Goal: Task Accomplishment & Management: Manage account settings

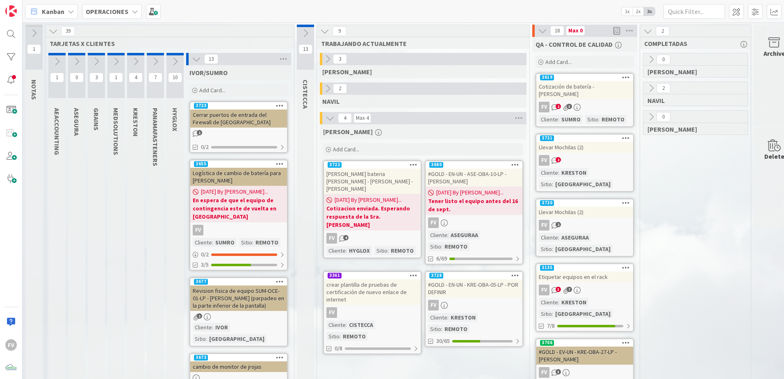
click at [218, 90] on span "Add Card..." at bounding box center [212, 90] width 26 height 7
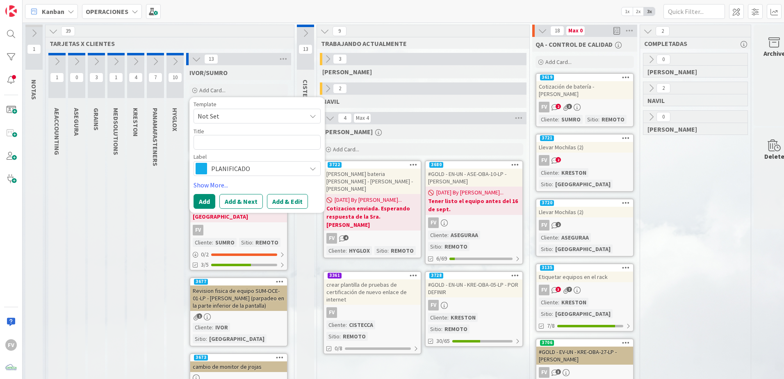
type textarea "x"
type textarea "W"
type textarea "x"
type textarea "Wi"
type textarea "x"
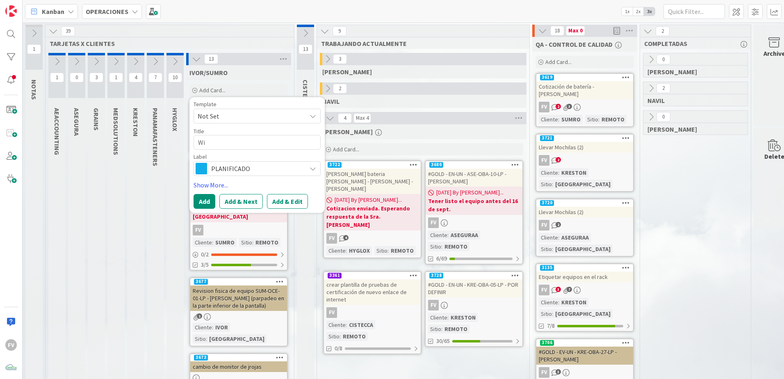
type textarea "Win"
type textarea "x"
type textarea "Wind"
type textarea "x"
type textarea "Windo"
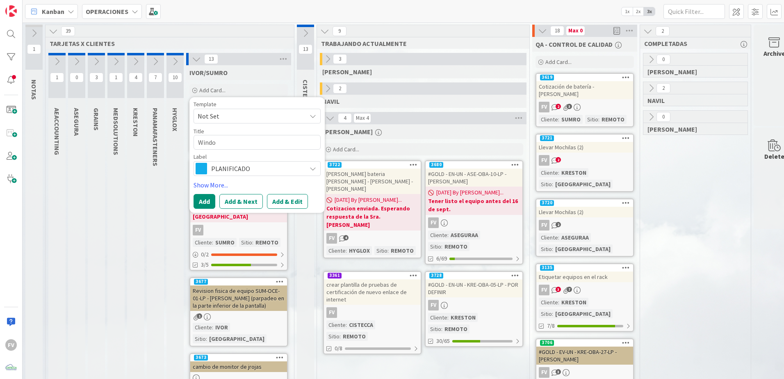
type textarea "x"
type textarea "Window"
type textarea "x"
type textarea "Windows"
type textarea "x"
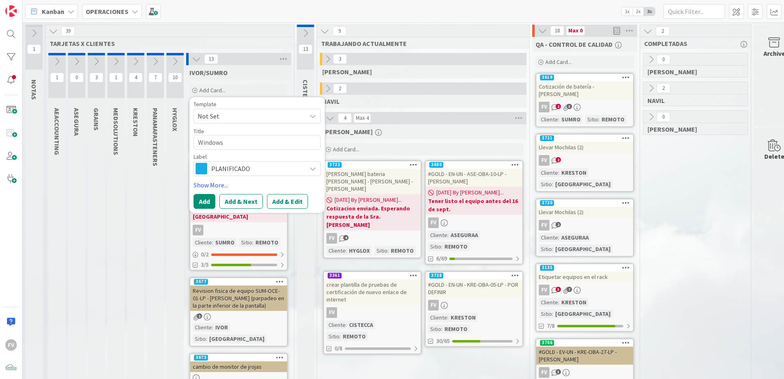
type textarea "Windows"
type textarea "x"
type textarea "Windows 1"
type textarea "x"
type textarea "Windows 1"
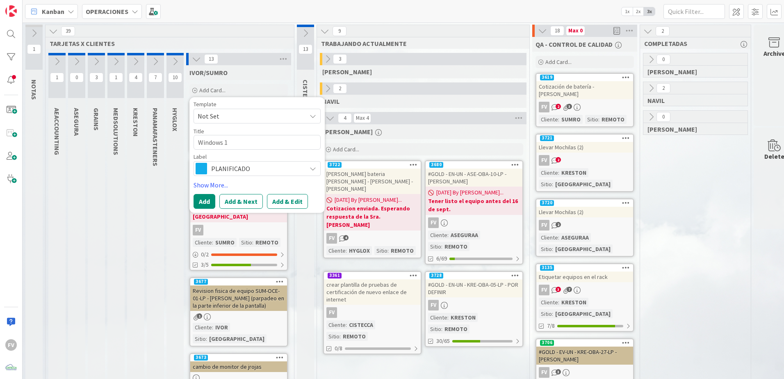
type textarea "x"
type textarea "Windows 1"
type textarea "x"
type textarea "Windows 11"
type textarea "x"
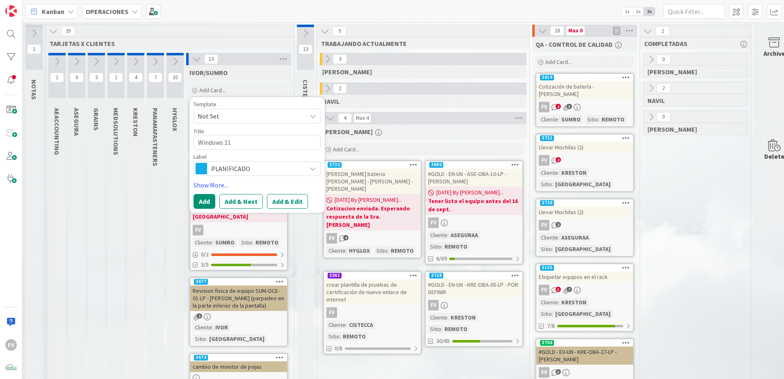
type textarea "Windows 11 2"
type textarea "x"
type textarea "Windows 11 25"
type textarea "x"
type textarea "Windows 11 25H"
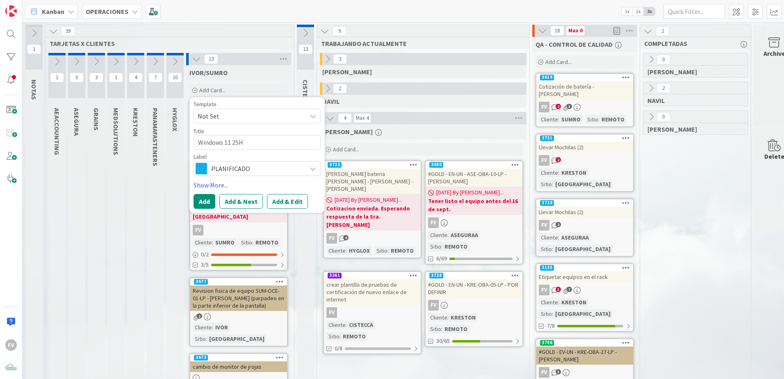
type textarea "x"
type textarea "Windows 11 25H2"
type textarea "x"
type textarea "Windows 11 25H2"
type textarea "x"
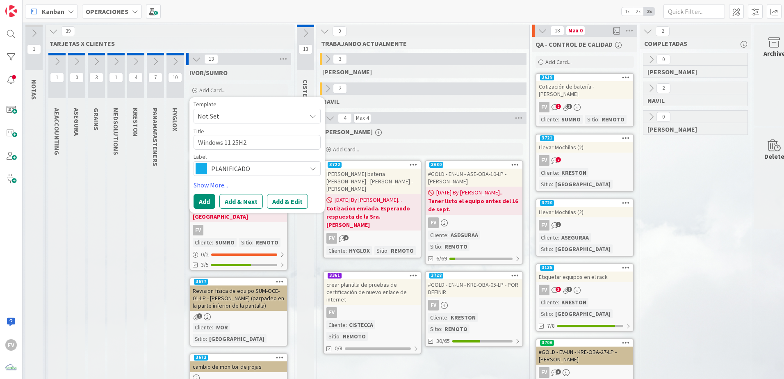
type textarea "Windows 11 25H2 -"
type textarea "x"
type textarea "Windows 11 25H2 -"
type textarea "x"
type textarea "Windows 11 25H2 - ¿"
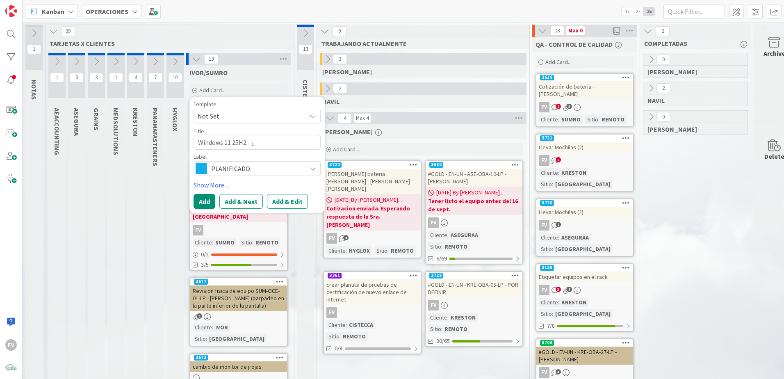
type textarea "x"
type textarea "Windows 11 25H2 - ¿C"
type textarea "x"
type textarea "Windows 11 25H2 - ¿Co"
type textarea "x"
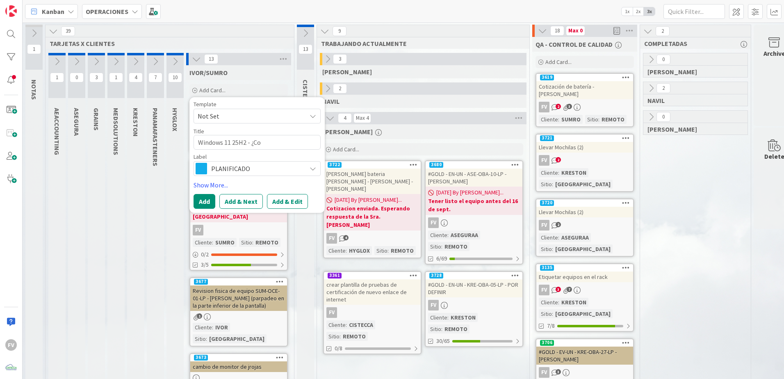
type textarea "Windows 11 25H2 - ¿Com"
type textarea "x"
type textarea "Windows 11 25H2 - ¿Como"
type textarea "x"
type textarea "Windows 11 25H2 - ¿Como"
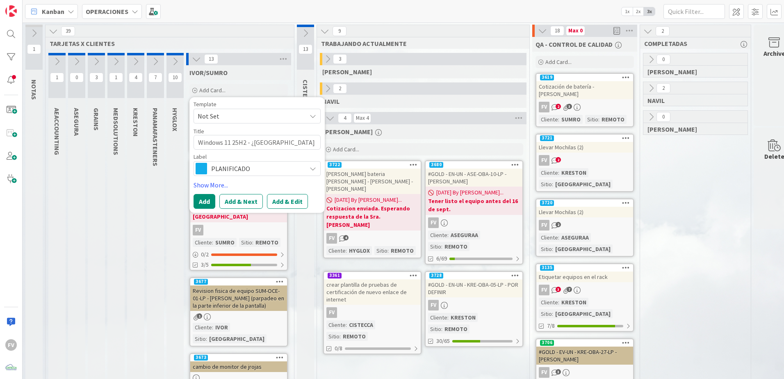
type textarea "x"
type textarea "Windows 11 25H2 - ¿Como s"
type textarea "x"
type textarea "Windows 11 25H2 - ¿Como se"
type textarea "x"
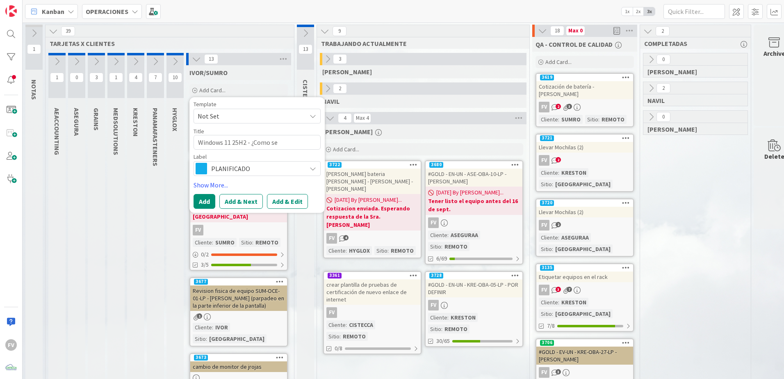
type textarea "Windows 11 25H2 - ¿Como ser"
type textarea "x"
type textarea "Windows 11 25H2 - ¿Como será"
type textarea "x"
type textarea "Windows 11 25H2 - ¿Como será"
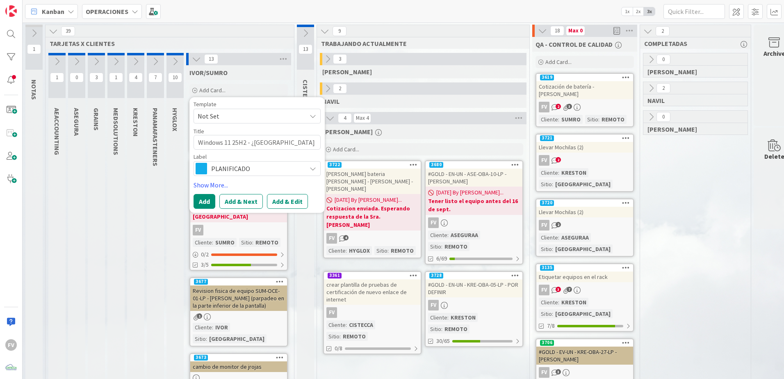
type textarea "x"
type textarea "Windows 11 25H2 - ¿Como será su"
type textarea "x"
type textarea "Windows 11 25H2 - ¿Como será su i"
type textarea "x"
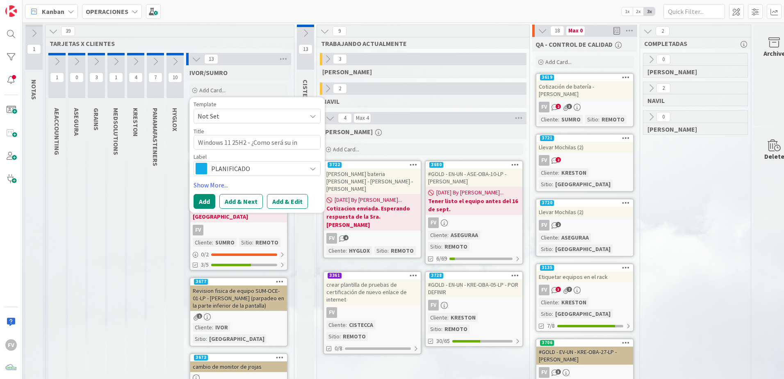
type textarea "Windows 11 25H2 - ¿Como será su ins"
type textarea "x"
type textarea "Windows 11 25H2 - ¿Como será su inst"
type textarea "x"
type textarea "Windows 11 25H2 - ¿Como será su insta"
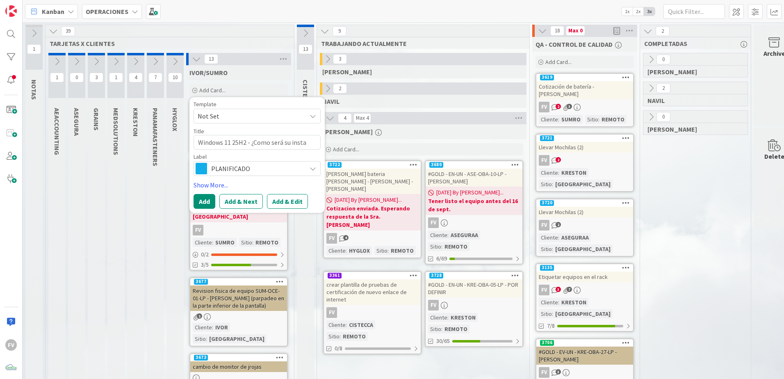
type textarea "x"
type textarea "Windows 11 25H2 - ¿Como será su instal"
type textarea "x"
type textarea "Windows 11 25H2 - ¿Como será su instala"
type textarea "x"
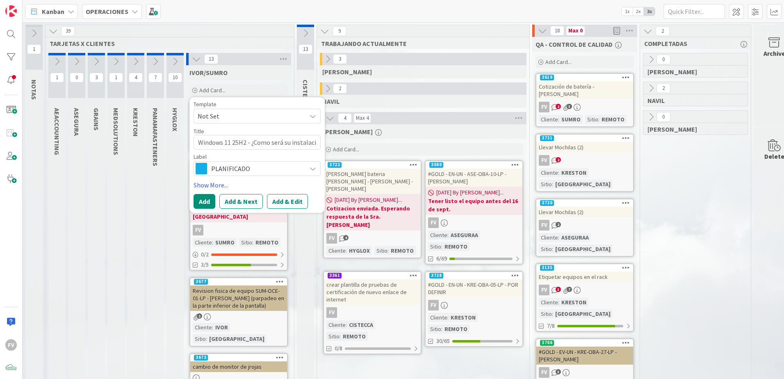
type textarea "Windows 11 25H2 - ¿Como será su instalaciu"
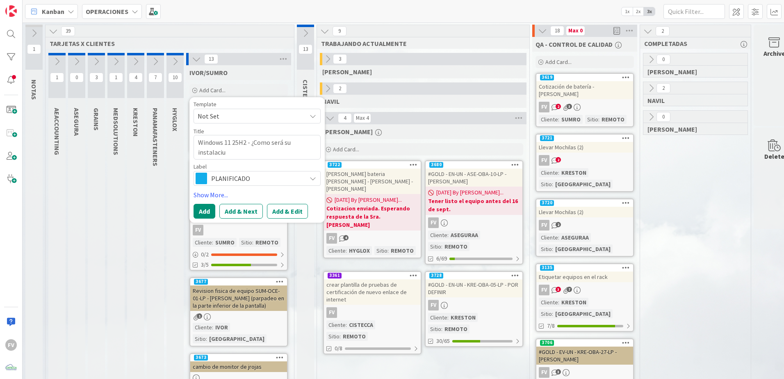
type textarea "x"
type textarea "Windows 11 25H2 - ¿Como será su instalaciuon"
type textarea "x"
type textarea "Windows 11 25H2 - ¿Como será su instalaciuo"
type textarea "x"
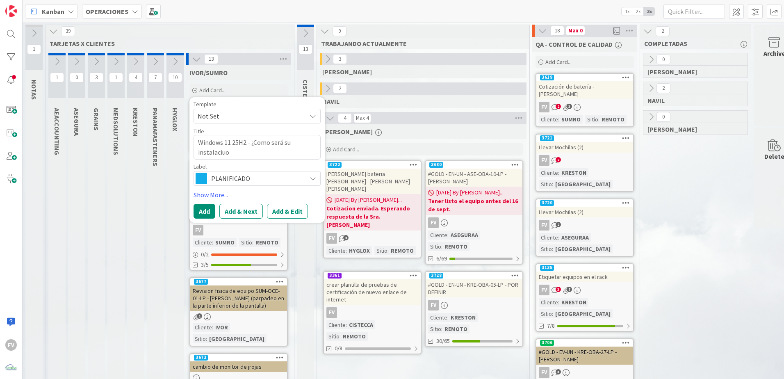
type textarea "Windows 11 25H2 - ¿Como será su instalaciu"
type textarea "x"
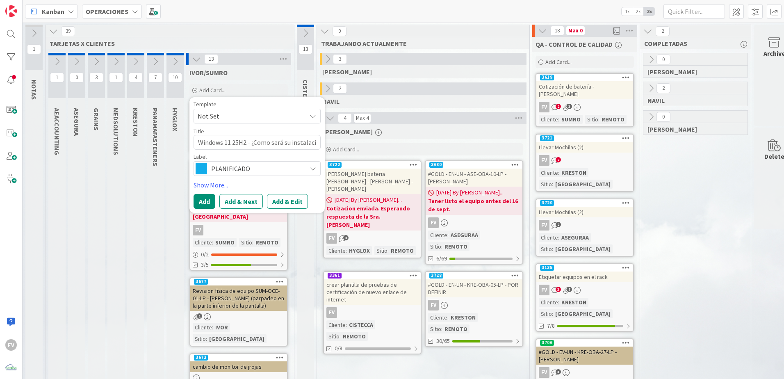
type textarea "Windows 11 25H2 - ¿Como será su instalac"
type textarea "x"
type textarea "Windows 11 25H2 - ¿Como será su instala"
type textarea "x"
type textarea "Windows 11 25H2 - ¿Como será su instal"
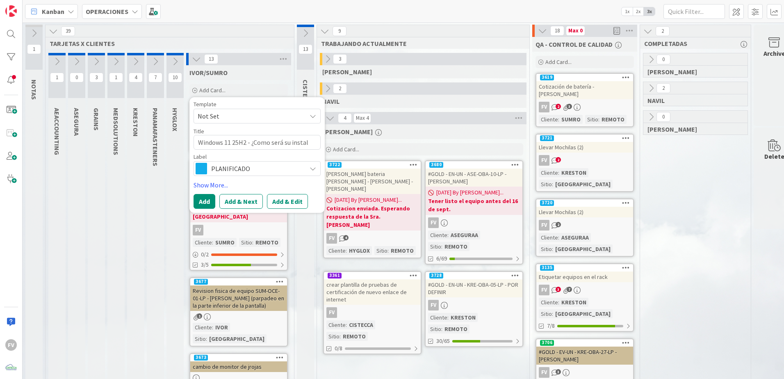
type textarea "x"
type textarea "Windows 11 25H2 - ¿Como será su insta"
type textarea "x"
type textarea "Windows 11 25H2 - ¿Como será su inst"
type textarea "x"
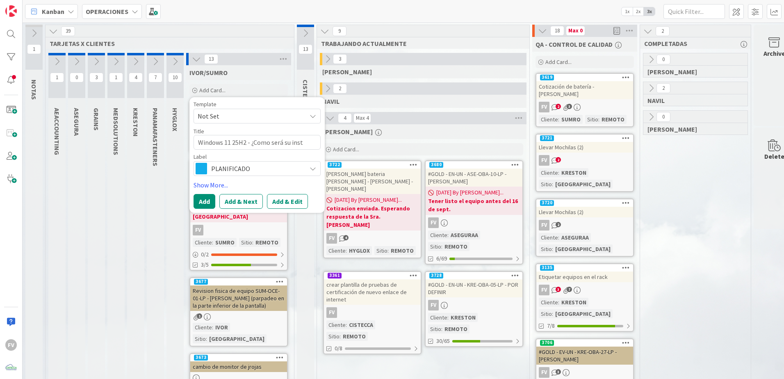
type textarea "Windows 11 25H2 - ¿Como será su ins"
type textarea "x"
type textarea "Windows 11 25H2 - ¿Como será su in"
type textarea "x"
type textarea "Windows 11 25H2 - ¿Como será su i"
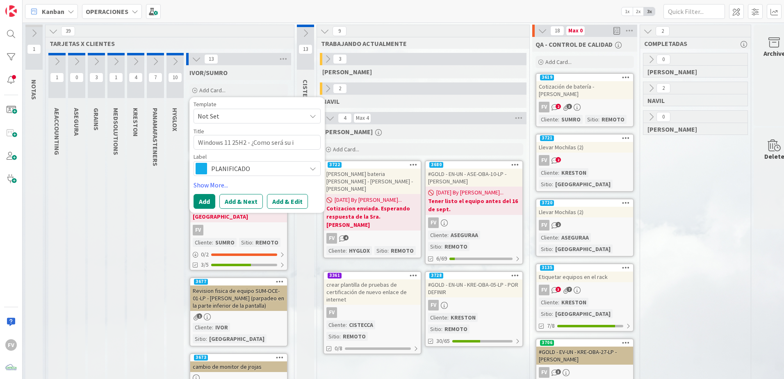
type textarea "x"
type textarea "Windows 11 25H2 - ¿Como será su"
type textarea "x"
type textarea "Windows 11 25H2 - ¿Como será su"
type textarea "x"
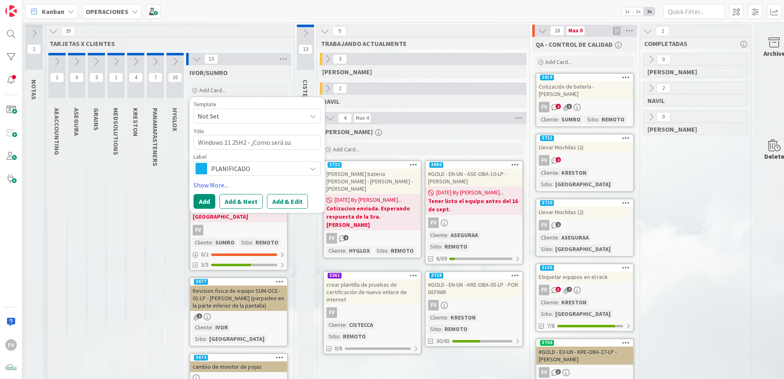
type textarea "Windows 11 25H2 - ¿Como será s"
type textarea "x"
type textarea "Windows 11 25H2 - ¿Como será"
type textarea "x"
type textarea "Windows 11 25H2 - ¿Como será"
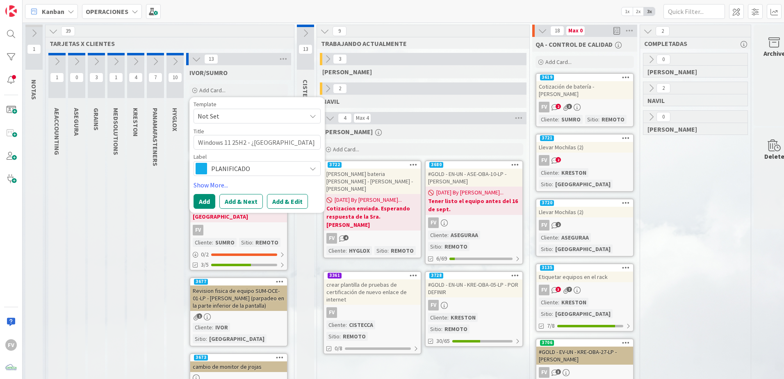
type textarea "x"
type textarea "Windows 11 25H2 - ¿Como ser"
type textarea "x"
type textarea "Windows 11 25H2 - ¿Como se"
type textarea "x"
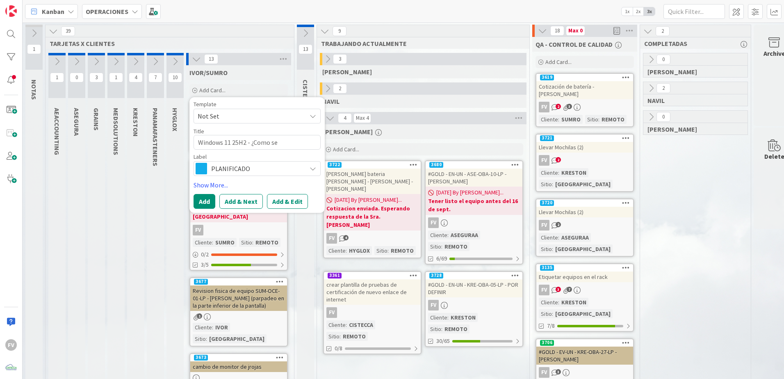
type textarea "Windows 11 25H2 - ¿Como s"
type textarea "x"
type textarea "Windows 11 25H2 - ¿Como"
type textarea "x"
type textarea "Windows 11 25H2 - ¿Como s"
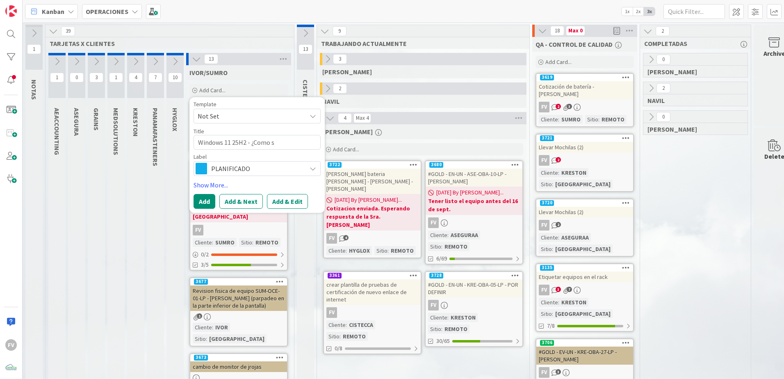
type textarea "x"
type textarea "Windows 11 25H2 - ¿Como se"
type textarea "x"
type textarea "Windows 11 25H2 - ¿Como ser"
type textarea "x"
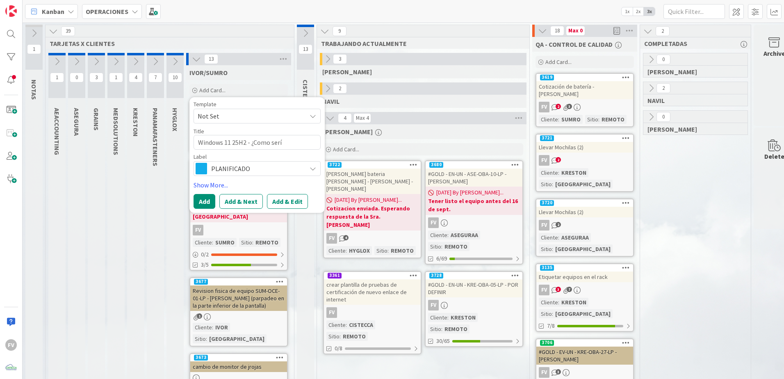
type textarea "Windows 11 25H2 - ¿Como sería"
type textarea "x"
type textarea "Windows 11 25H2 - ¿Como sería"
type textarea "x"
type textarea "Windows 11 25H2 - ¿Como sería s"
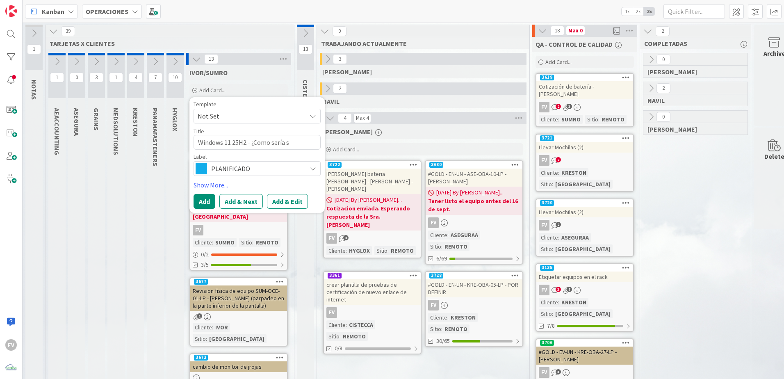
type textarea "x"
type textarea "Windows 11 25H2 - ¿Como sería su"
type textarea "x"
type textarea "Windows 11 25H2 - ¿Como sería su"
type textarea "x"
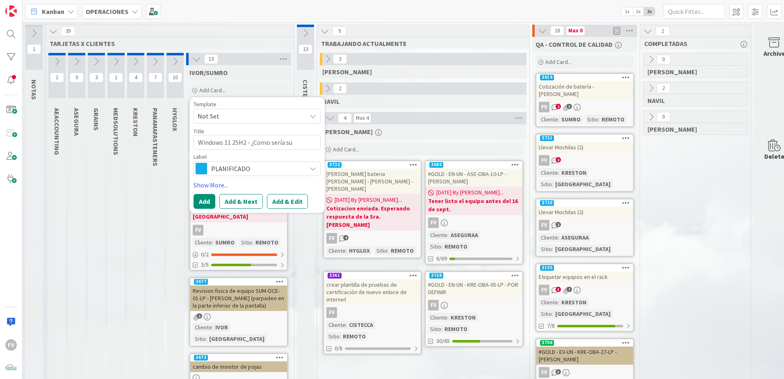
type textarea "Windows 11 25H2 - ¿Como sería su i"
type textarea "x"
type textarea "Windows 11 25H2 - ¿Como sería su in"
type textarea "x"
type textarea "Windows 11 25H2 - ¿Como sería su inst"
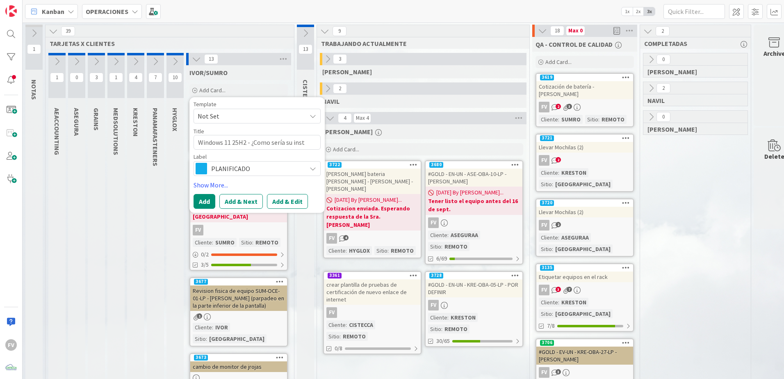
type textarea "x"
type textarea "Windows 11 25H2 - ¿Como sería su instal"
type textarea "x"
type textarea "Windows 11 25H2 - ¿Como sería su instala"
type textarea "x"
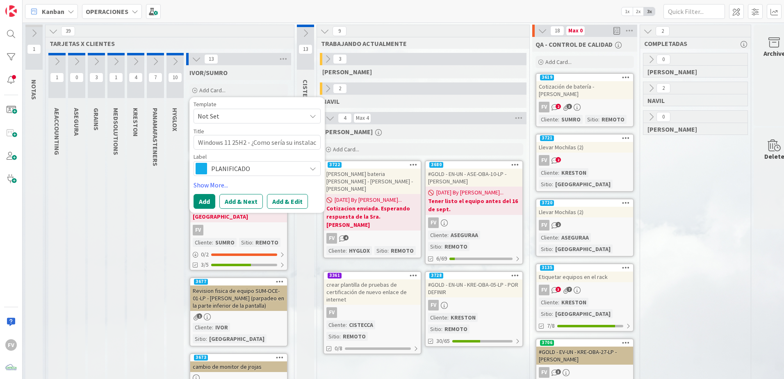
type textarea "Windows 11 25H2 - ¿Como sería su instalacu"
type textarea "x"
type textarea "Windows 11 25H2 - ¿Como sería su instalacui"
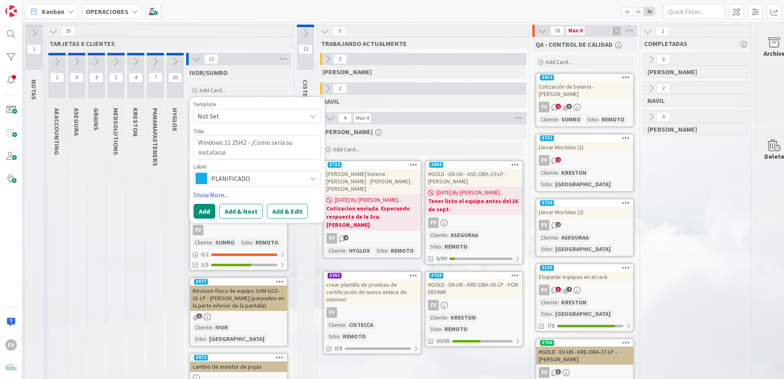
type textarea "x"
type textarea "Windows 11 25H2 - ¿Como sería su instalacu"
type textarea "x"
type textarea "Windows 11 25H2 - ¿Como sería su instalacui"
type textarea "x"
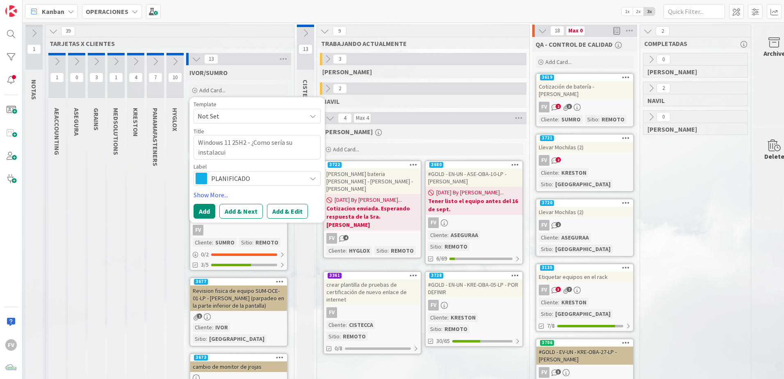
type textarea "Windows 11 25H2 - ¿Como sería su instalacu"
type textarea "x"
type textarea "Windows 11 25H2 - ¿Como sería su instalac"
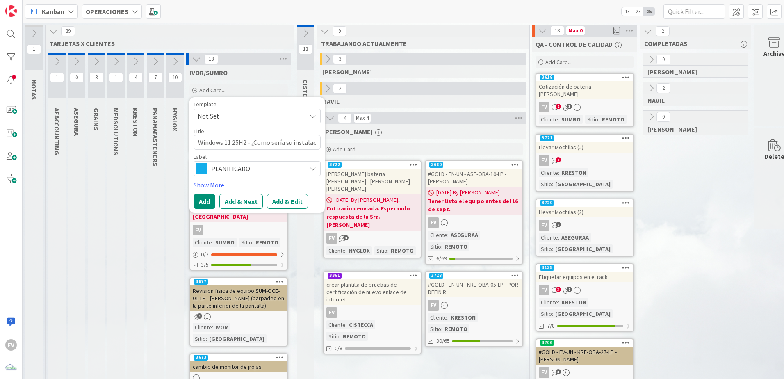
type textarea "x"
type textarea "Windows 11 25H2 - ¿Como sería su instalaci"
type textarea "x"
type textarea "Windows 11 25H2 - ¿Como sería su instalació"
type textarea "x"
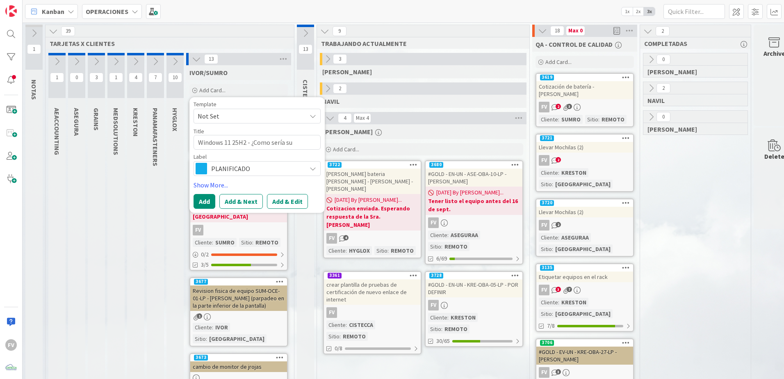
type textarea "Windows 11 25H2 - ¿Como sería su instalación"
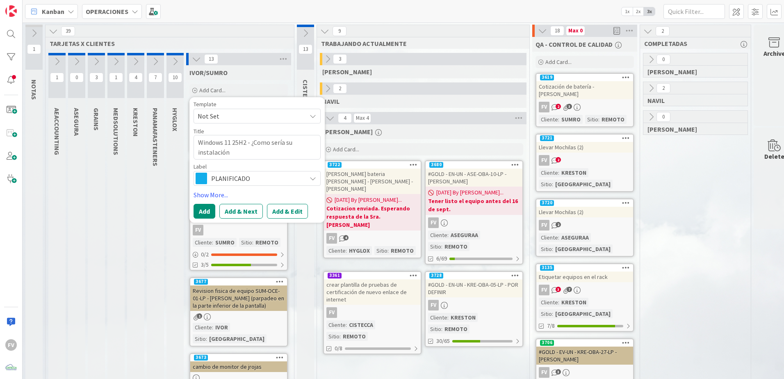
type textarea "x"
type textarea "Windows 11 25H2 - ¿Como sería su instalación?"
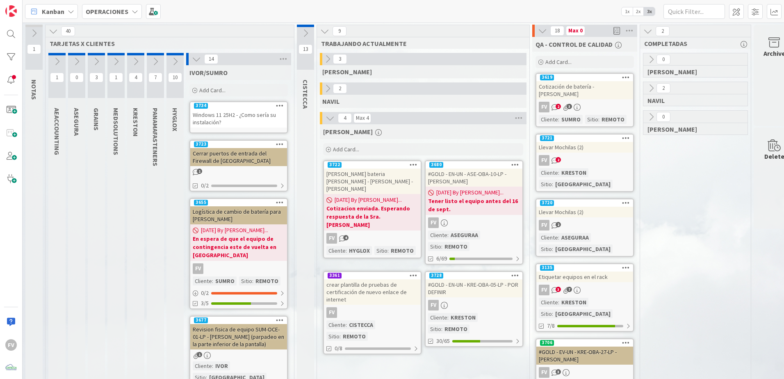
click at [306, 107] on div "CISTECCA" at bounding box center [307, 93] width 20 height 37
click at [197, 59] on icon at bounding box center [196, 59] width 9 height 9
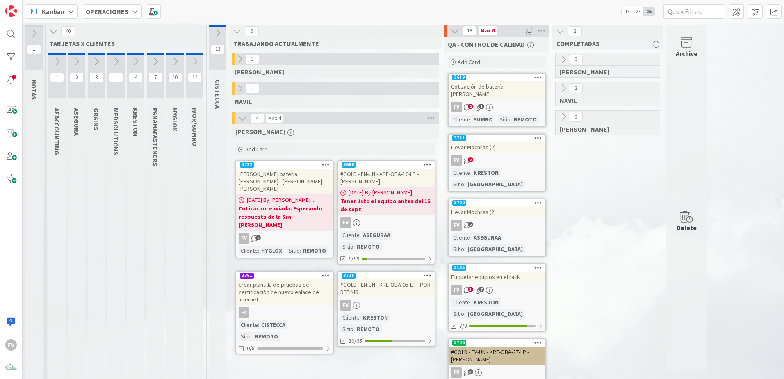
click at [387, 27] on icon at bounding box center [454, 30] width 9 height 9
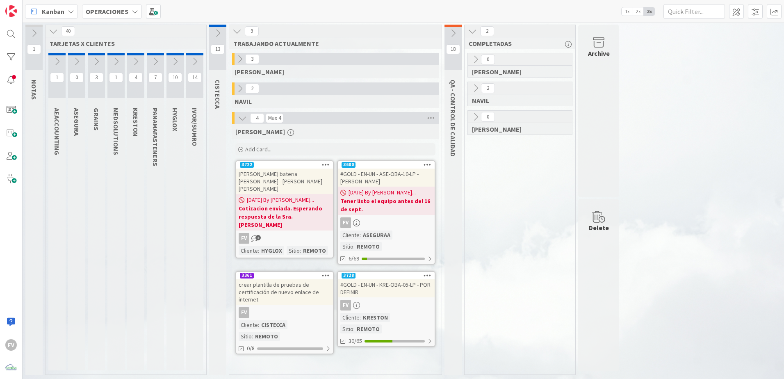
click at [387, 184] on div "#GOLD - EN-UN - ASE-OBA-10-LP - [PERSON_NAME]" at bounding box center [386, 178] width 97 height 18
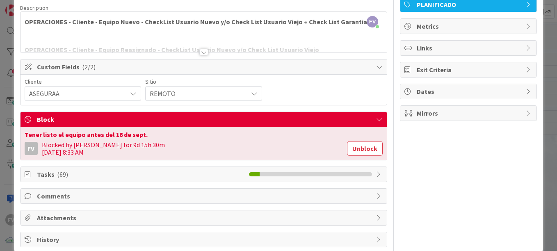
scroll to position [76, 0]
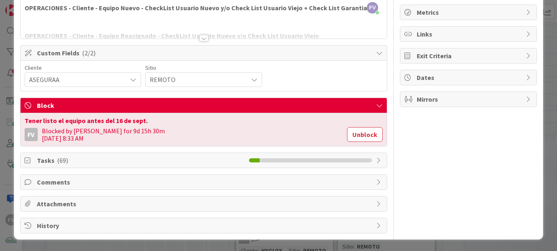
click at [369, 110] on div "Block" at bounding box center [204, 105] width 366 height 15
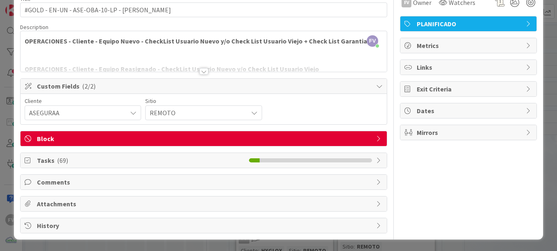
click at [372, 133] on div "Block" at bounding box center [204, 138] width 366 height 15
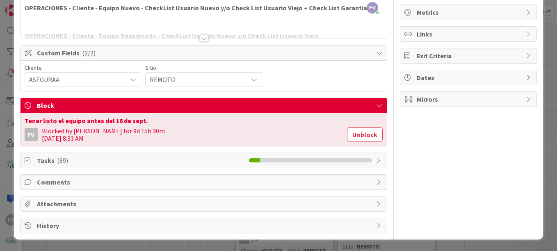
click at [203, 157] on span "Tasks ( 69 )" at bounding box center [141, 160] width 208 height 10
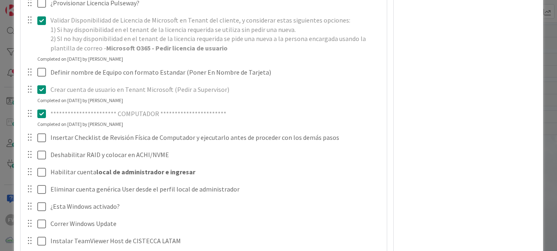
scroll to position [569, 0]
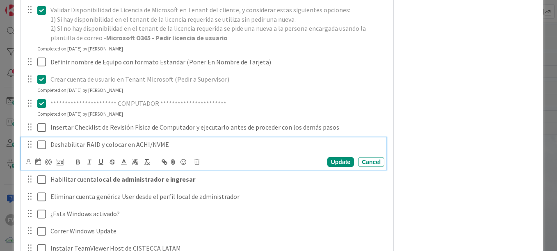
click at [41, 145] on icon at bounding box center [41, 145] width 9 height 10
click at [42, 145] on icon at bounding box center [41, 145] width 9 height 10
click at [42, 148] on icon at bounding box center [41, 145] width 9 height 10
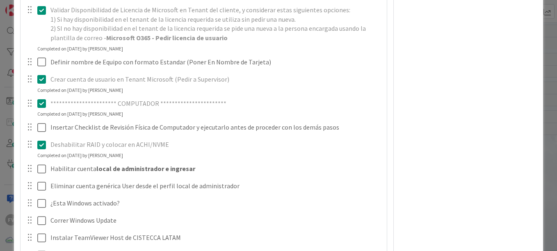
scroll to position [322, 0]
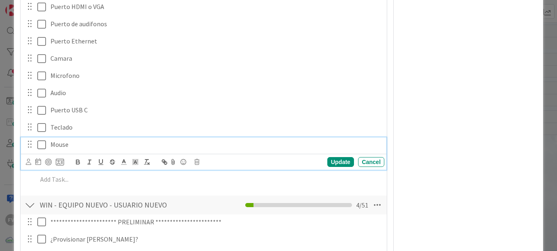
click at [40, 149] on icon at bounding box center [41, 145] width 9 height 10
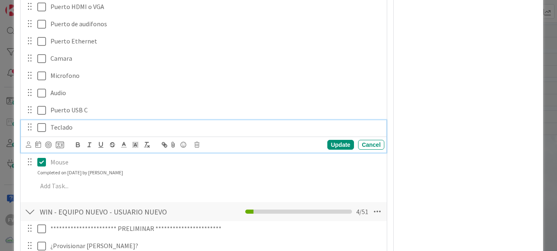
click at [42, 128] on icon at bounding box center [41, 128] width 9 height 10
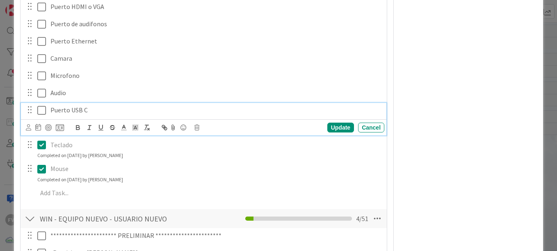
click at [40, 112] on icon at bounding box center [41, 110] width 9 height 10
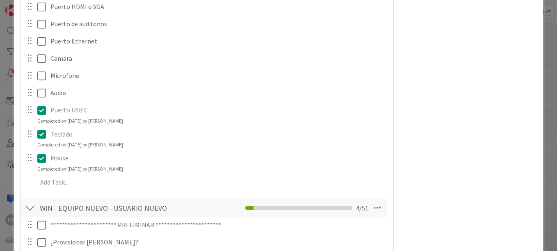
scroll to position [240, 0]
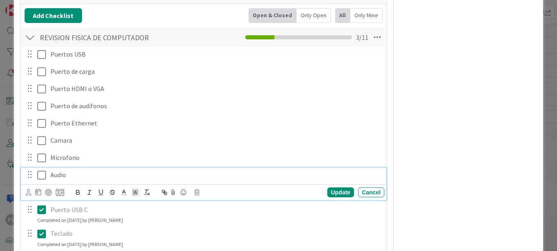
click at [43, 171] on icon at bounding box center [41, 175] width 9 height 10
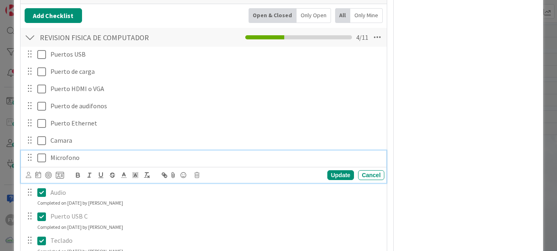
click at [44, 159] on icon at bounding box center [41, 158] width 9 height 10
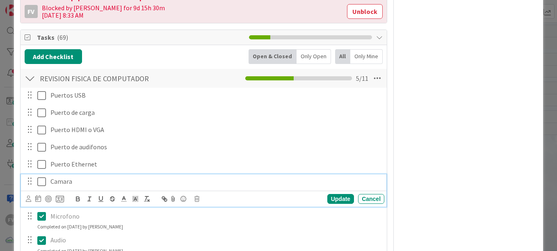
click at [42, 185] on icon at bounding box center [41, 182] width 9 height 10
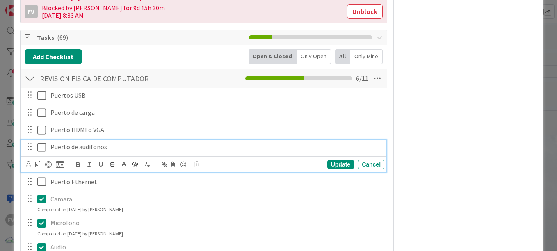
click at [42, 146] on icon at bounding box center [41, 147] width 9 height 10
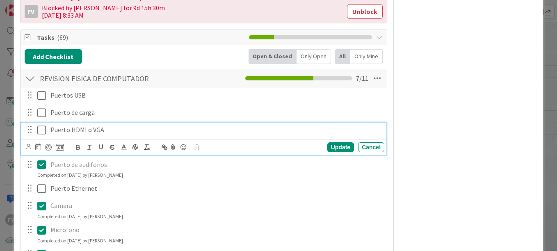
click at [37, 133] on icon at bounding box center [41, 130] width 9 height 10
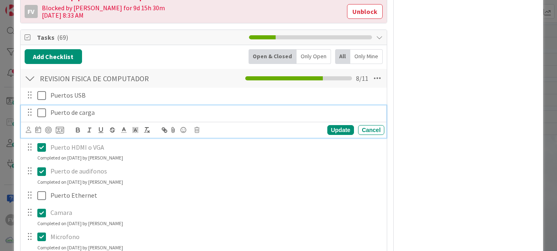
click at [39, 116] on icon at bounding box center [41, 113] width 9 height 10
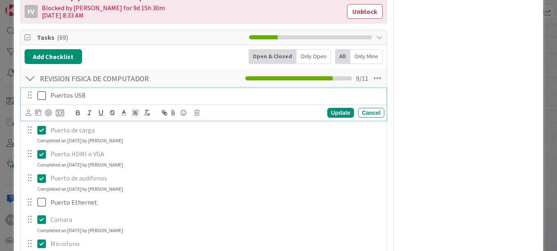
click at [41, 98] on icon at bounding box center [41, 96] width 9 height 10
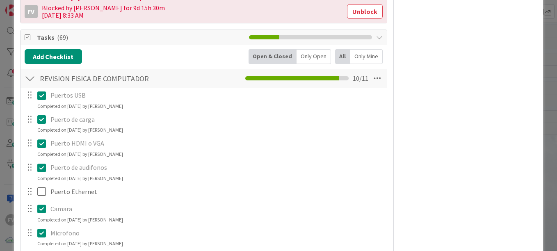
scroll to position [322, 0]
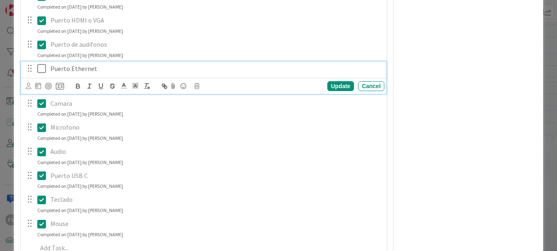
drag, startPoint x: 47, startPoint y: 67, endPoint x: 75, endPoint y: 115, distance: 56.1
click at [47, 66] on div "Puerto Ethernet" at bounding box center [215, 69] width 337 height 14
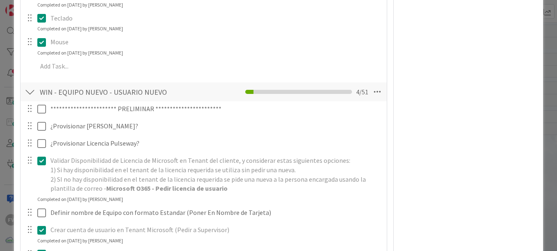
scroll to position [569, 0]
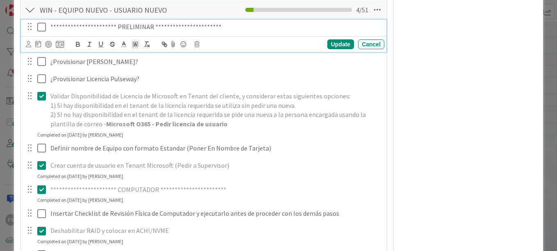
click at [41, 30] on icon at bounding box center [41, 27] width 9 height 10
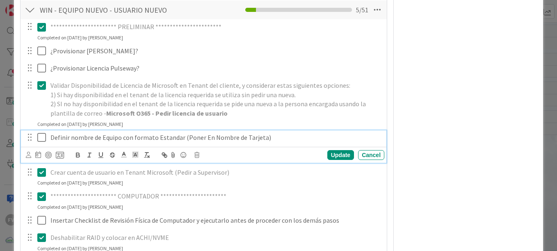
click at [45, 140] on icon at bounding box center [41, 138] width 9 height 10
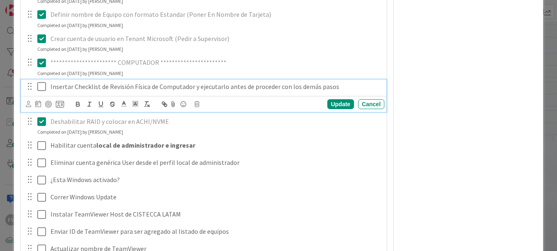
click at [43, 88] on icon at bounding box center [41, 87] width 9 height 10
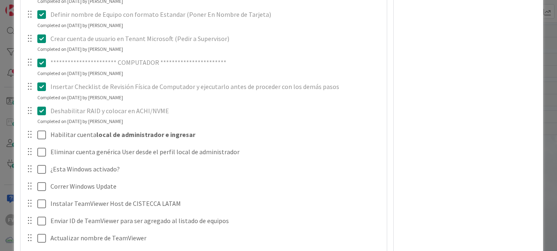
scroll to position [733, 0]
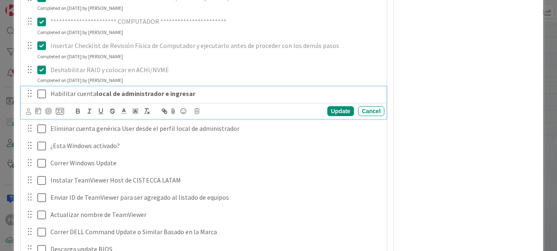
click at [41, 98] on icon at bounding box center [41, 94] width 9 height 10
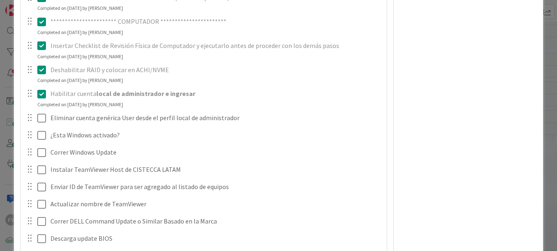
scroll to position [774, 0]
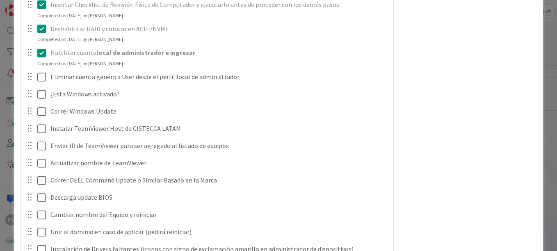
drag, startPoint x: 9, startPoint y: 99, endPoint x: 52, endPoint y: 101, distance: 43.5
click at [9, 99] on div "ID 3680 OPERACIONES FERNANDO Title 42 / 128 #GOLD - EN-UN - ASE-OBA-10-LP - Luz…" at bounding box center [278, 125] width 557 height 251
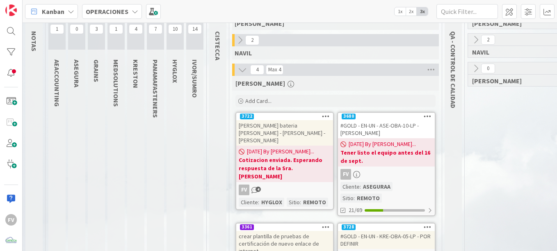
scroll to position [7, 0]
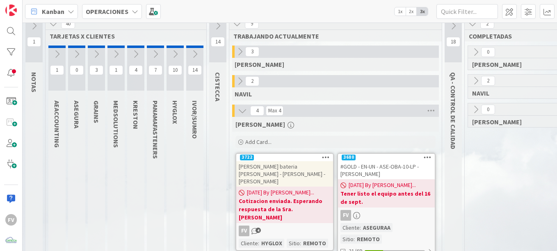
click at [139, 57] on icon at bounding box center [135, 54] width 9 height 9
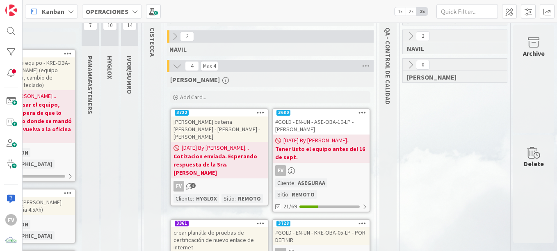
scroll to position [0, 159]
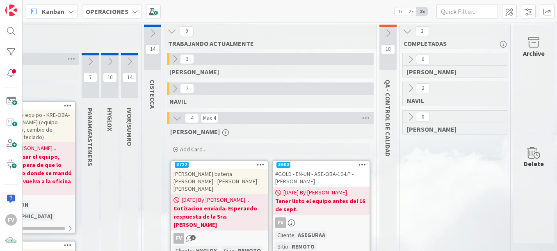
click at [384, 34] on icon at bounding box center [388, 33] width 9 height 9
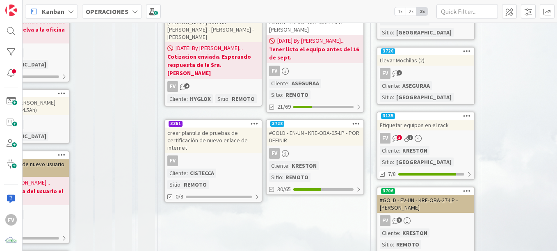
scroll to position [205, 159]
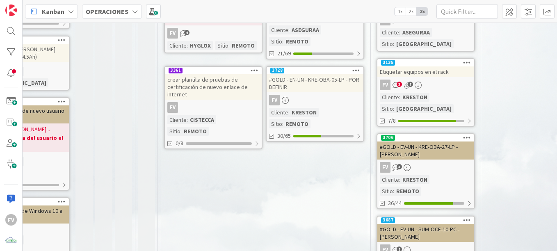
click at [387, 162] on div "FV 3" at bounding box center [425, 167] width 97 height 11
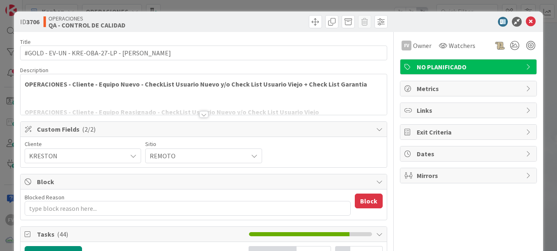
type textarea "x"
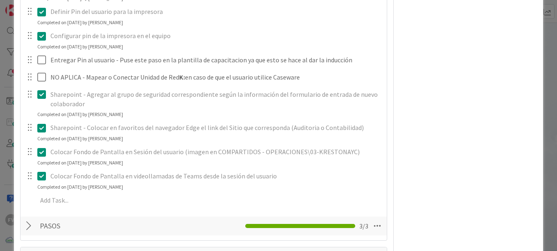
scroll to position [1190, 0]
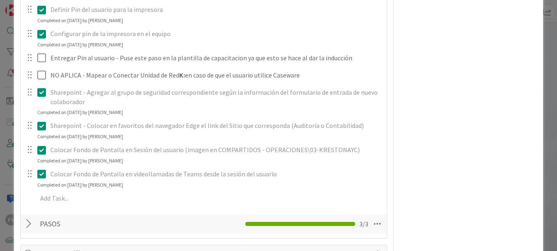
click at [9, 96] on div "**********" at bounding box center [278, 125] width 557 height 251
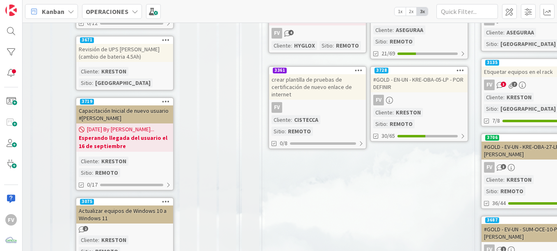
scroll to position [205, 15]
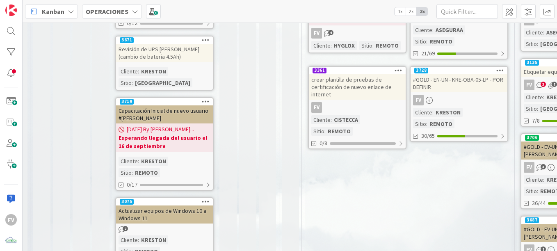
drag, startPoint x: 329, startPoint y: 243, endPoint x: 351, endPoint y: 241, distance: 21.4
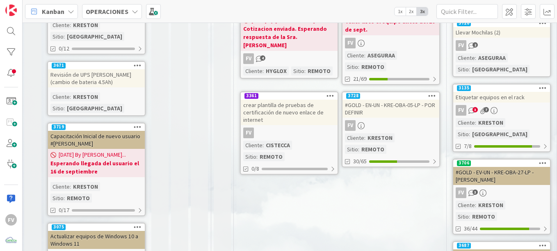
scroll to position [0, 83]
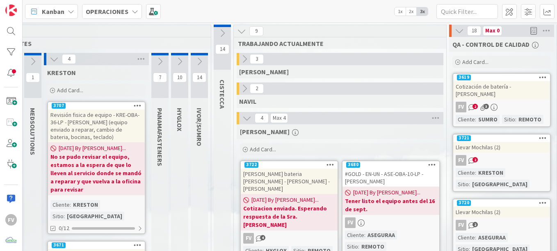
click at [307, 196] on span "[DATE] By [PERSON_NAME]..." at bounding box center [284, 200] width 67 height 9
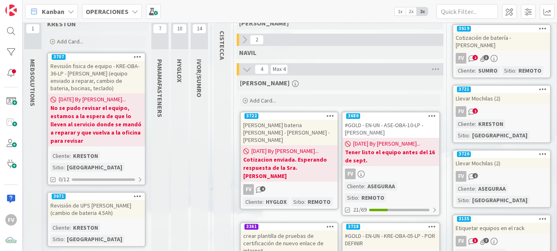
scroll to position [82, 83]
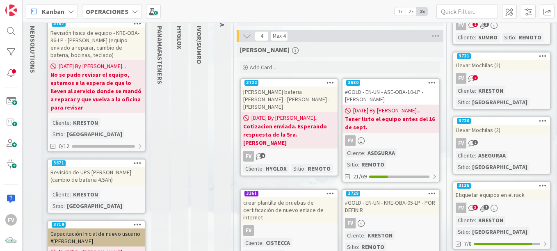
click at [387, 127] on b "Tener listo el equipo antes del 16 de sept." at bounding box center [391, 123] width 92 height 16
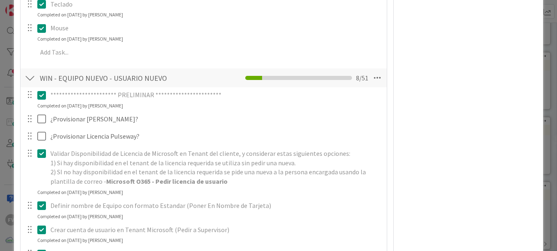
scroll to position [791, 0]
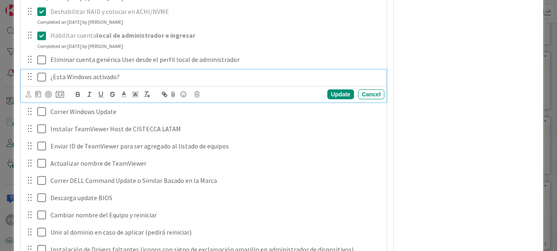
click at [44, 77] on icon at bounding box center [41, 77] width 9 height 10
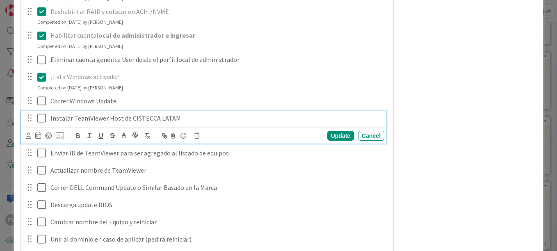
click at [45, 121] on icon at bounding box center [41, 118] width 9 height 10
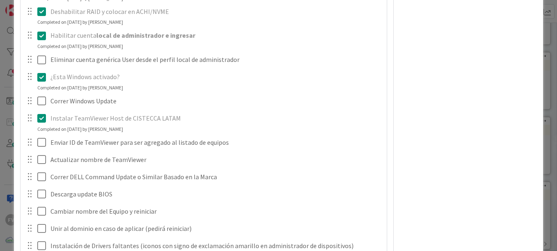
click at [37, 146] on div at bounding box center [35, 142] width 23 height 14
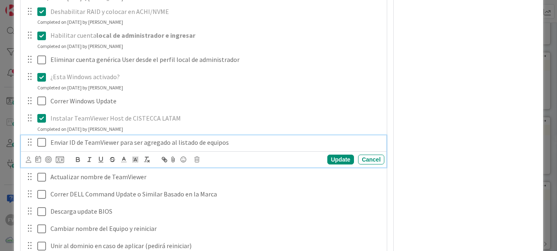
click at [43, 146] on icon at bounding box center [41, 142] width 9 height 10
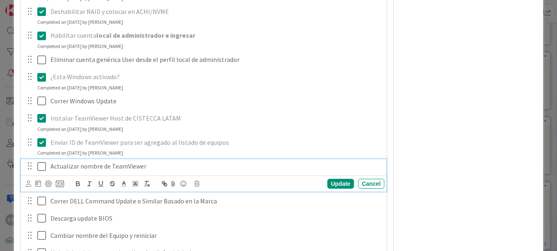
click at [41, 161] on button at bounding box center [42, 166] width 10 height 13
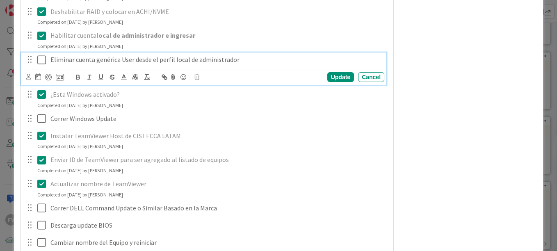
click at [42, 58] on icon at bounding box center [41, 60] width 9 height 10
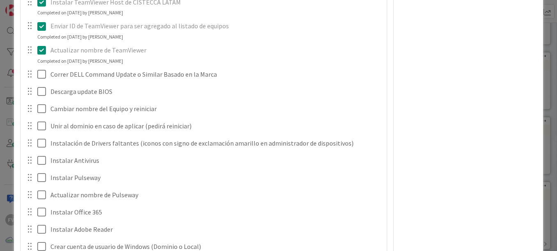
scroll to position [873, 0]
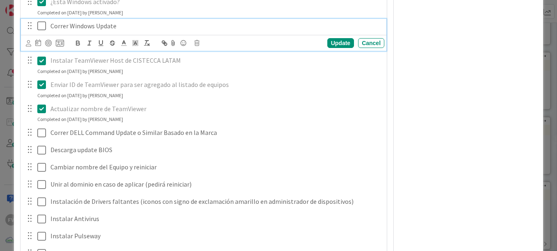
click at [42, 25] on icon at bounding box center [41, 26] width 9 height 10
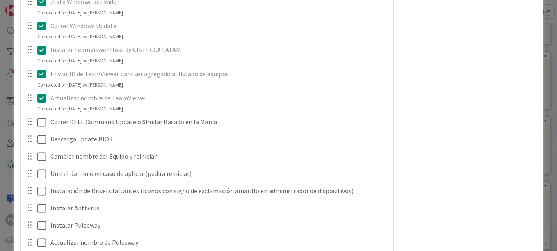
scroll to position [996, 0]
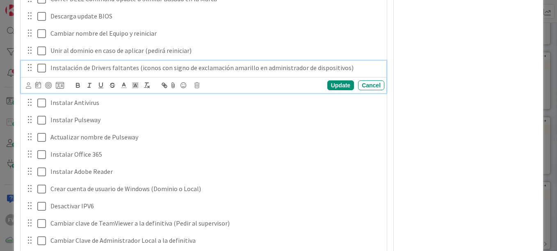
click at [40, 71] on icon at bounding box center [41, 68] width 9 height 10
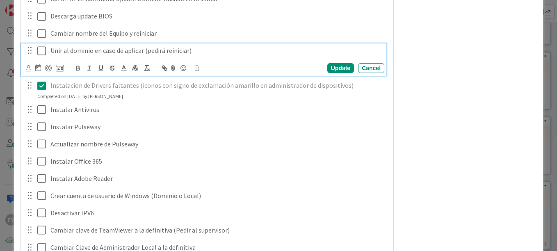
click at [53, 52] on p "Unir al dominio en caso de aplicar (pedirá reiniciar)" at bounding box center [215, 50] width 331 height 9
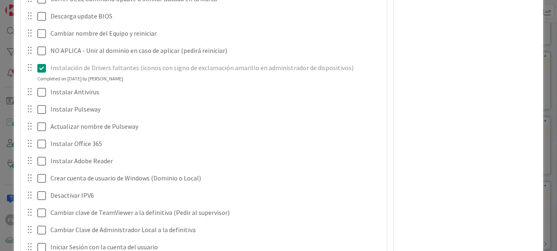
scroll to position [955, 0]
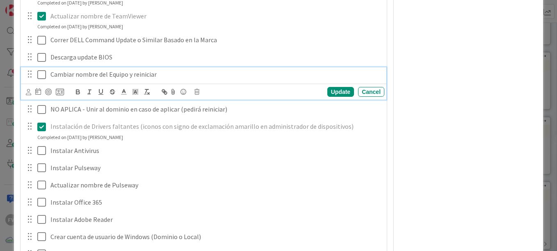
click at [39, 76] on icon at bounding box center [41, 75] width 9 height 10
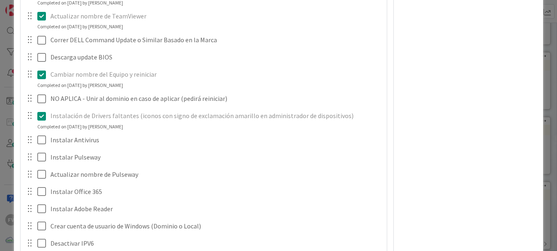
scroll to position [1078, 0]
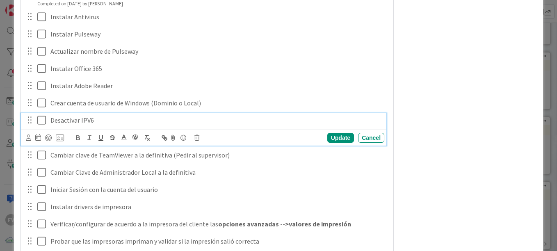
click at [40, 121] on icon at bounding box center [41, 120] width 9 height 10
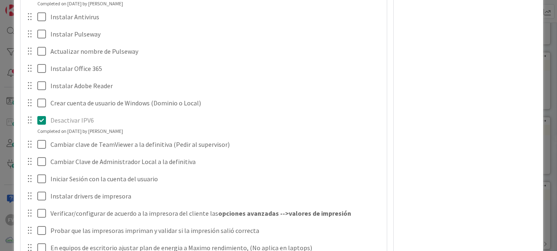
scroll to position [996, 0]
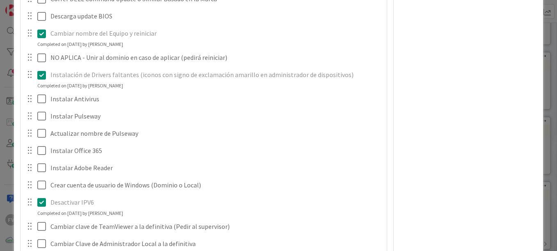
drag, startPoint x: 229, startPoint y: 141, endPoint x: 236, endPoint y: 137, distance: 7.5
click at [229, 141] on div "Actualizar nombre de Pulseway Update Cancel" at bounding box center [204, 133] width 366 height 15
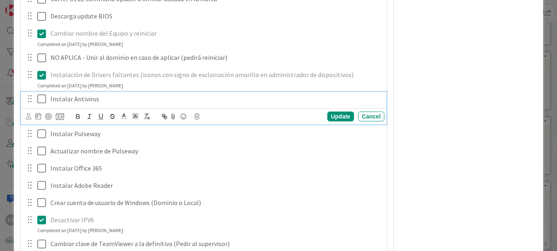
click at [331, 107] on div "Instalar Antivirus Update Cancel" at bounding box center [204, 108] width 366 height 32
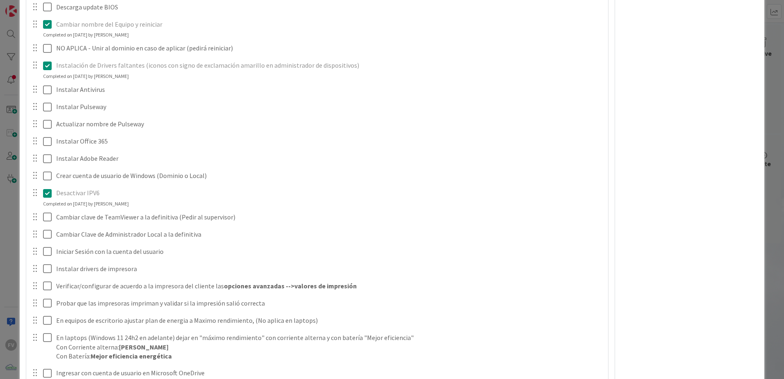
scroll to position [82, 20]
click at [10, 111] on div "ID 3680 OPERACIONES FERNANDO Title 42 / 128 #GOLD - EN-UN - ASE-OBA-10-LP - Luz…" at bounding box center [392, 189] width 784 height 379
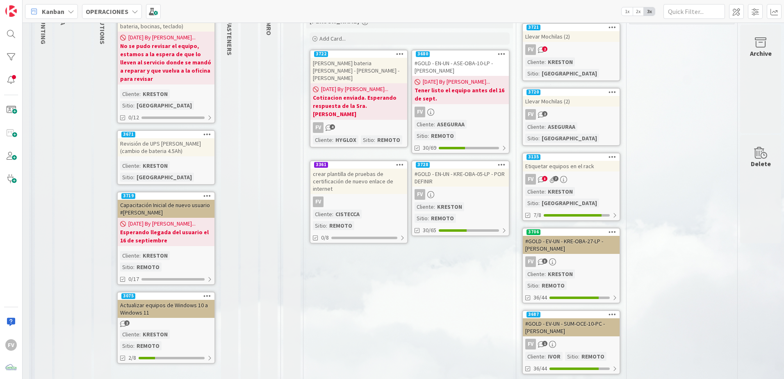
scroll to position [0, 20]
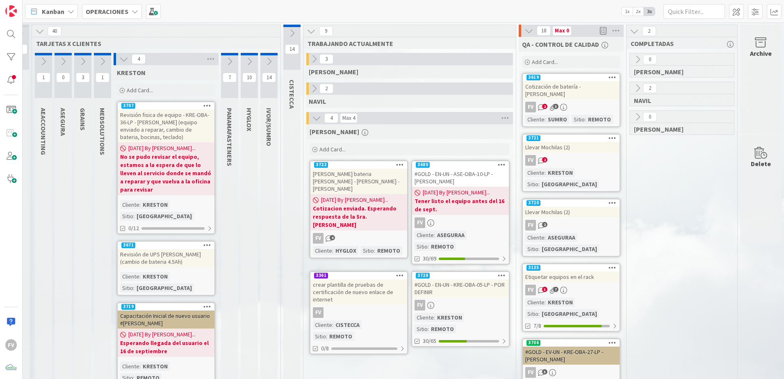
click at [265, 61] on icon at bounding box center [269, 61] width 9 height 9
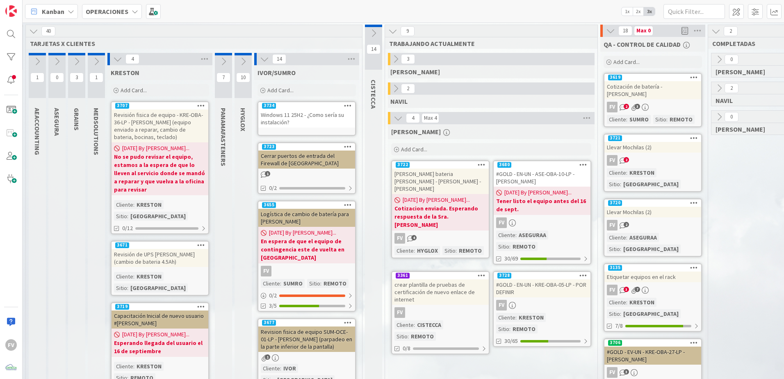
click at [310, 94] on div "Add Card..." at bounding box center [307, 90] width 98 height 12
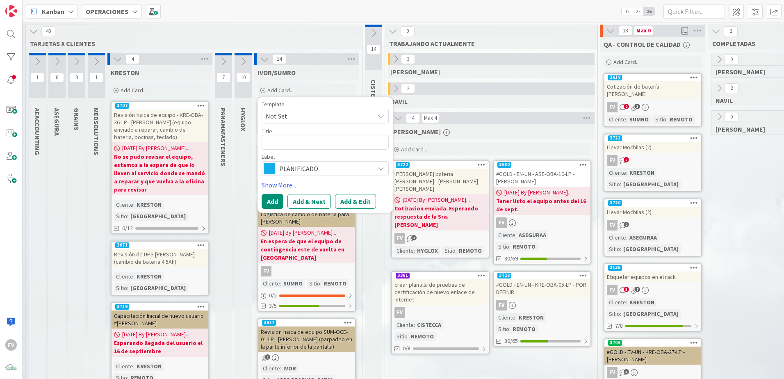
click at [305, 123] on span "Not Set" at bounding box center [325, 116] width 127 height 15
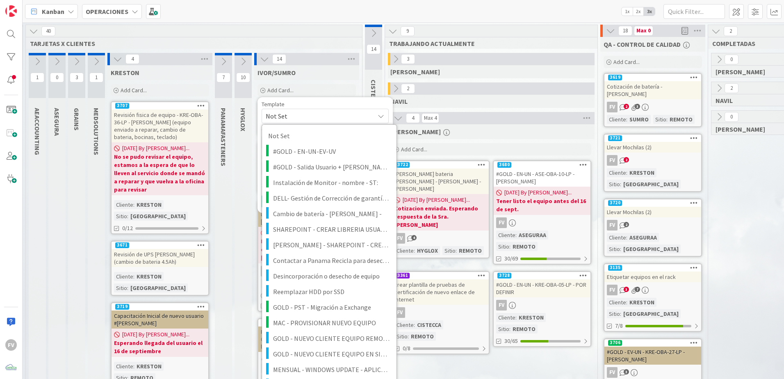
click at [305, 117] on span "Not Set" at bounding box center [317, 116] width 103 height 11
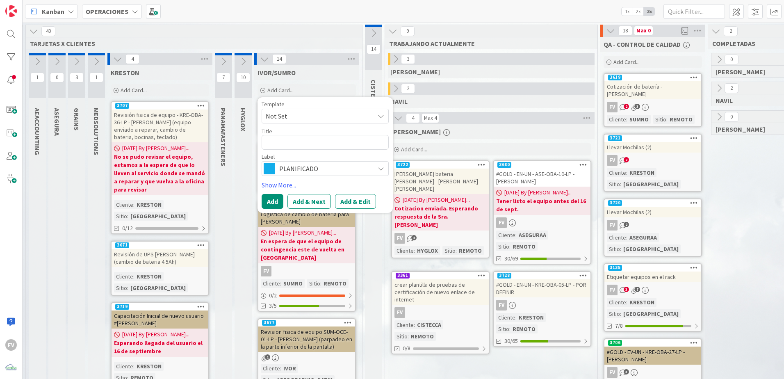
click at [303, 112] on span "Not Set" at bounding box center [317, 116] width 103 height 11
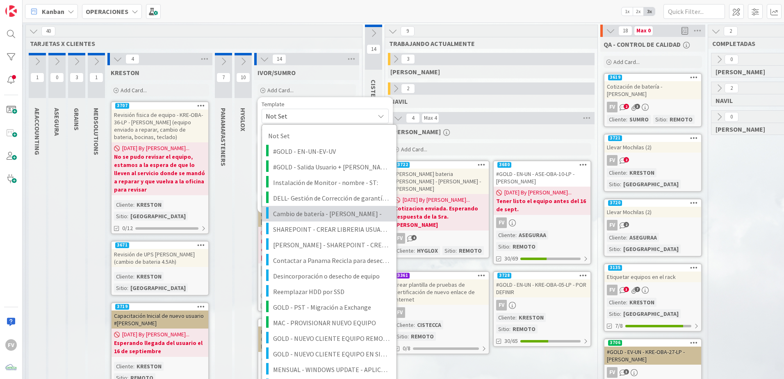
click at [326, 216] on span "Cambio de batería - [PERSON_NAME] -" at bounding box center [331, 213] width 117 height 11
type textarea "x"
type textarea "Cambio de batería - [PERSON_NAME] -"
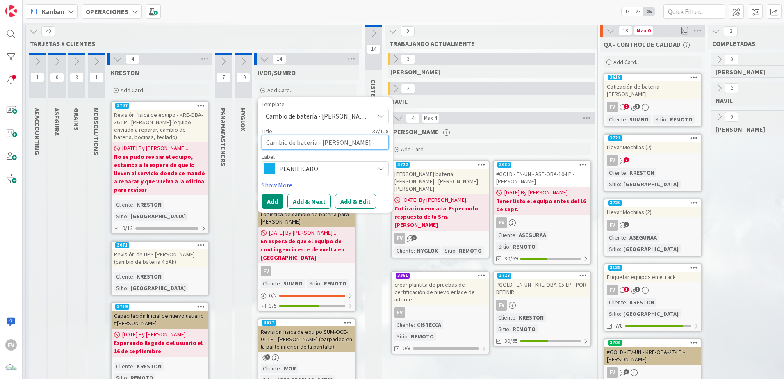
click at [369, 140] on textarea "Cambio de batería - [PERSON_NAME] -" at bounding box center [325, 142] width 127 height 15
type textarea "x"
type textarea "Cambio de batería - [PERSON_NAME] -"
type textarea "x"
type textarea "Cambio de batería - Equipo Portatil - A"
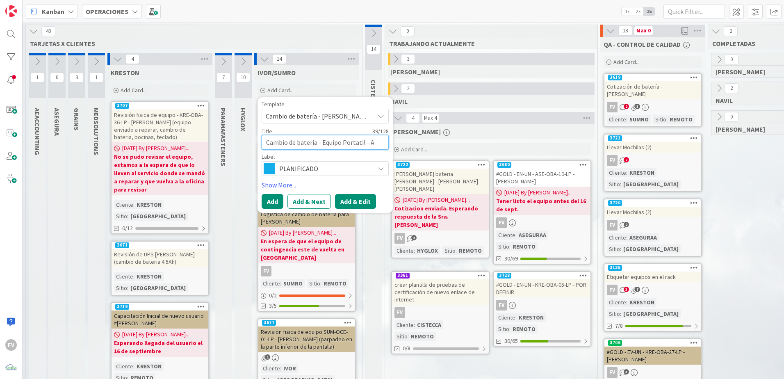
type textarea "x"
type textarea "Cambio de batería - Equipo Portatil - Aur"
type textarea "x"
type textarea "Cambio de batería - Equipo Portatil - Aure"
type textarea "x"
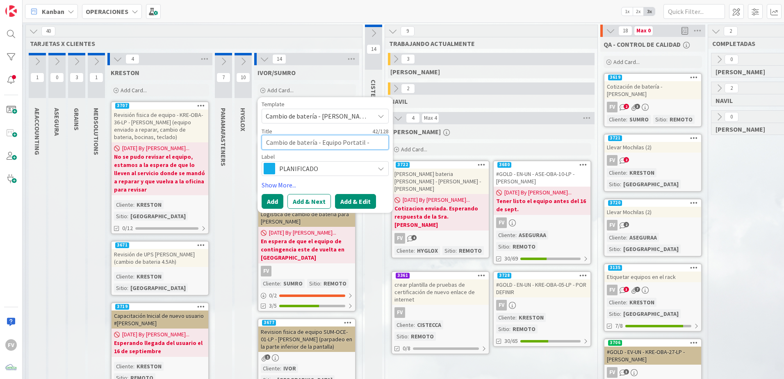
type textarea "Cambio de batería - Equipo Portatil - Aurelu"
type textarea "x"
type textarea "Cambio de batería - Equipo Portatil - Aurelui"
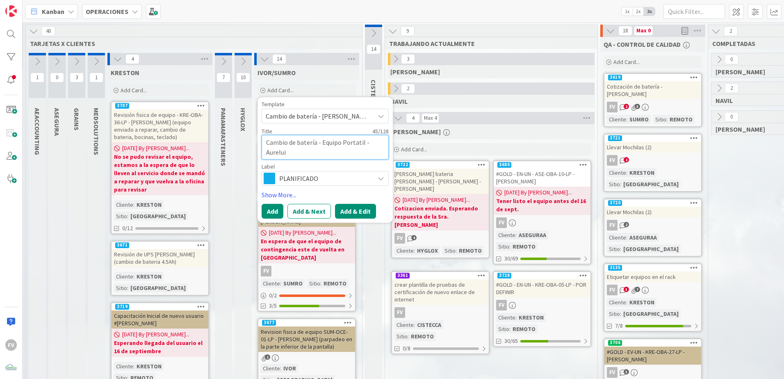
type textarea "x"
type textarea "Cambio de batería - Equipo Portatil - Aureluio"
type textarea "x"
type textarea "Cambio de batería - Equipo Portatil - Aurelui"
type textarea "x"
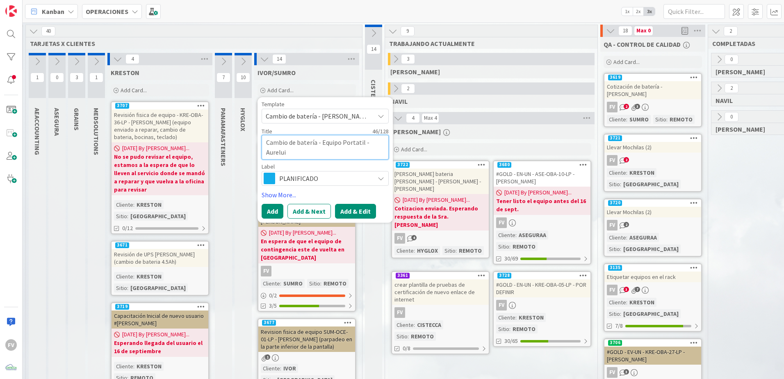
type textarea "Cambio de batería - Equipo Portatil - Aurelu"
type textarea "x"
type textarea "Cambio de batería - Equipo Portatil - Aurel"
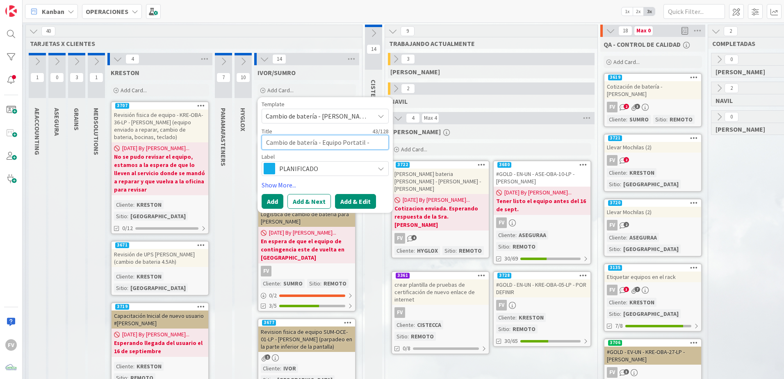
type textarea "x"
type textarea "Cambio de batería - Equipo Portatil - Aureli"
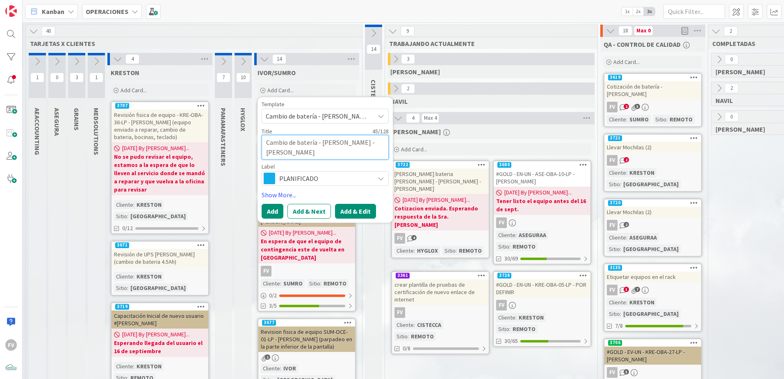
type textarea "x"
type textarea "Cambio de batería - Equipo Portatil - Aurelio"
type textarea "x"
type textarea "Cambio de batería - Equipo Portatil - Aurelio"
type textarea "x"
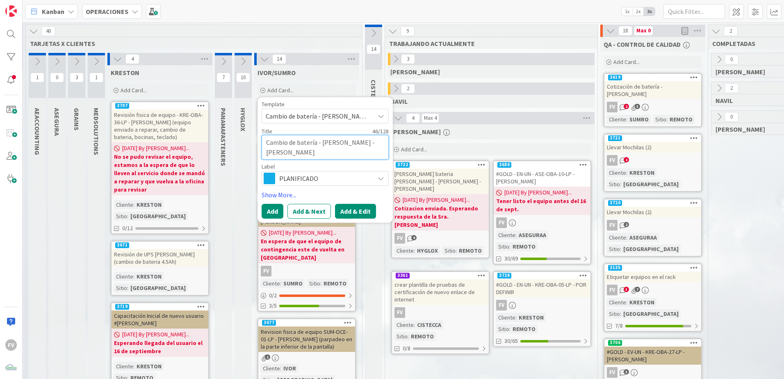
type textarea "Cambio de batería - Equipo Portatil - Aurelio G"
type textarea "x"
type textarea "Cambio de batería - Equipo Portatil - Aurelio Gn"
type textarea "x"
type textarea "Cambio de batería - Equipo Portatil - Aurelio G"
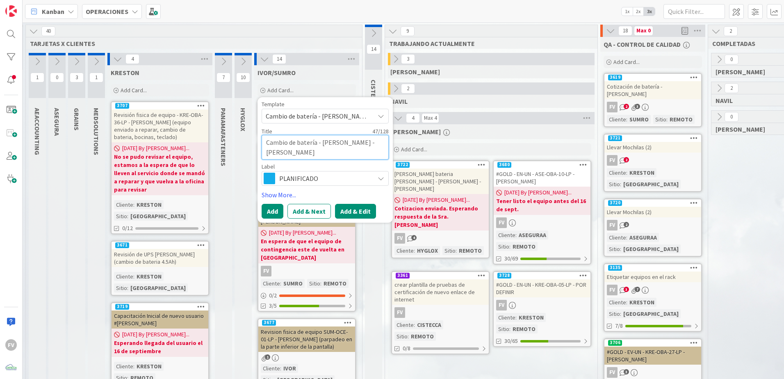
type textarea "x"
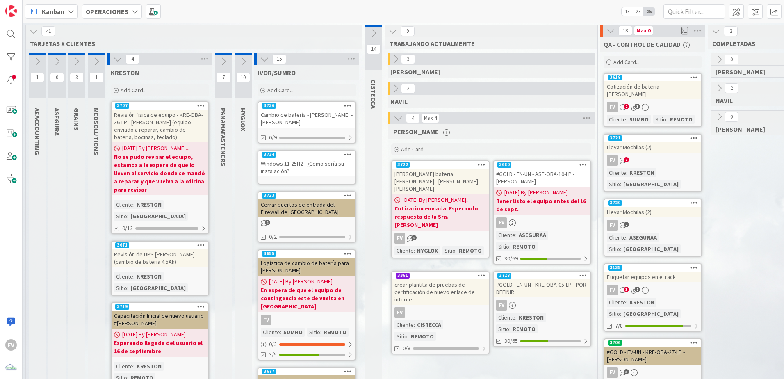
click at [311, 121] on div "Cambio de batería - Equipo Portatil - Aurelio Gondola" at bounding box center [306, 119] width 97 height 18
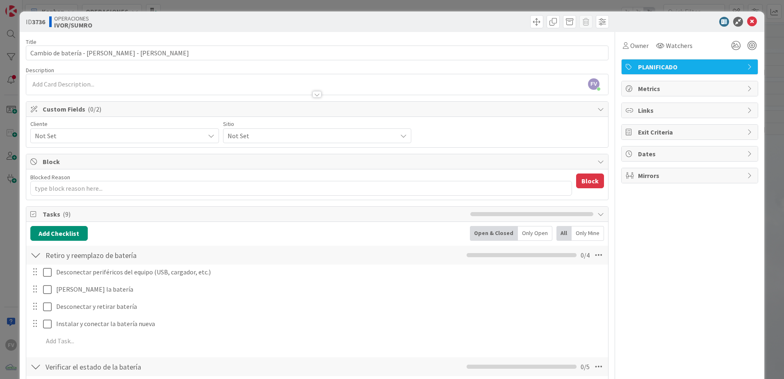
click at [118, 136] on span "Not Set" at bounding box center [118, 135] width 166 height 11
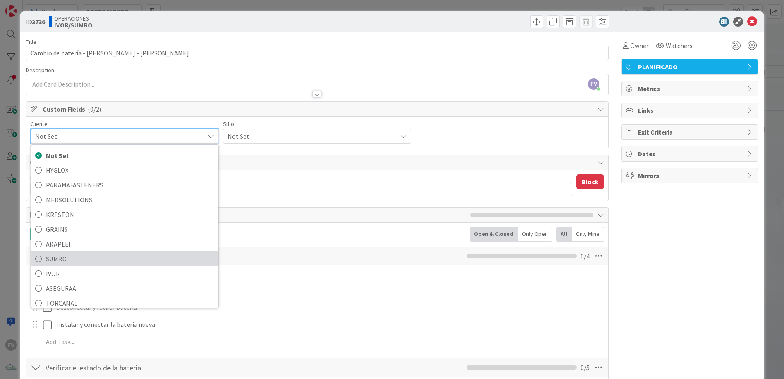
click at [94, 236] on span "SUMRO" at bounding box center [130, 259] width 168 height 12
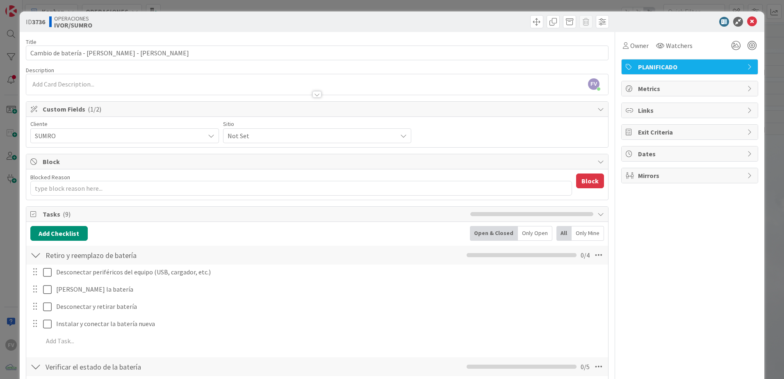
click at [307, 139] on span "Not Set" at bounding box center [311, 135] width 166 height 11
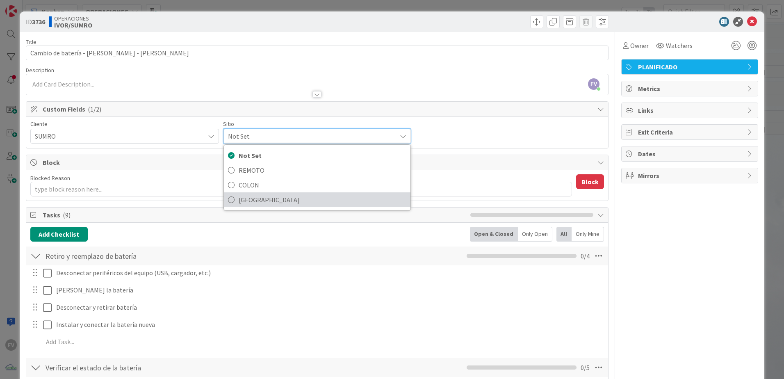
click at [279, 200] on span "[GEOGRAPHIC_DATA]" at bounding box center [323, 200] width 168 height 12
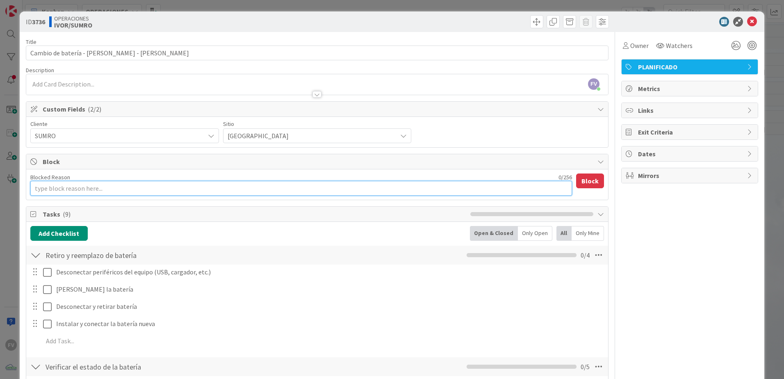
click at [224, 186] on textarea "Blocked Reason" at bounding box center [301, 188] width 542 height 15
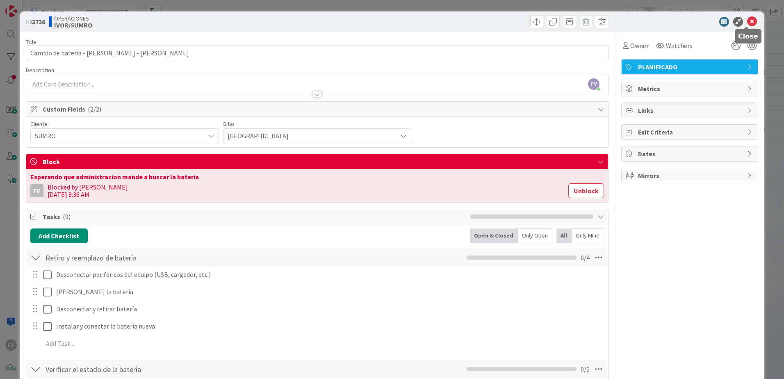
click at [387, 23] on icon at bounding box center [752, 22] width 10 height 10
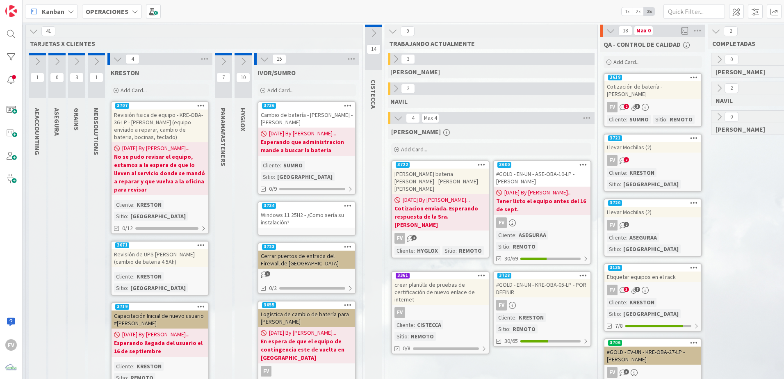
click at [120, 59] on icon at bounding box center [117, 59] width 9 height 9
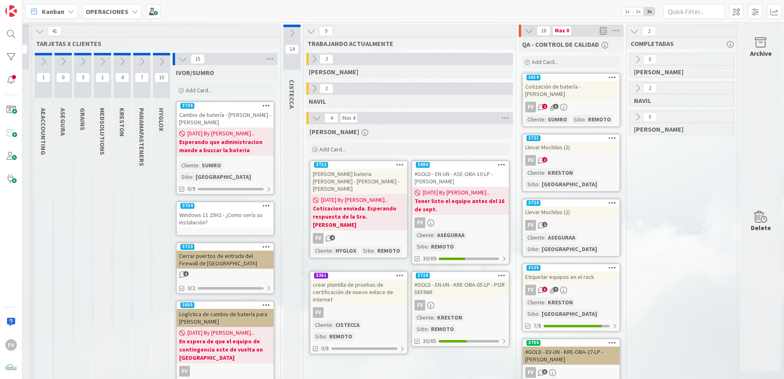
click at [178, 59] on icon at bounding box center [182, 59] width 9 height 9
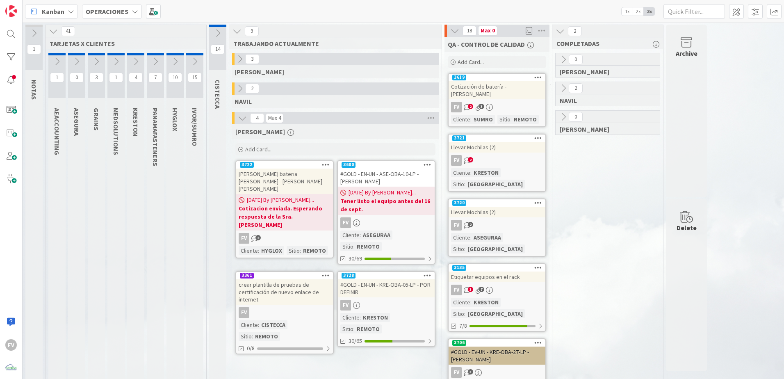
click at [50, 30] on icon at bounding box center [53, 31] width 9 height 9
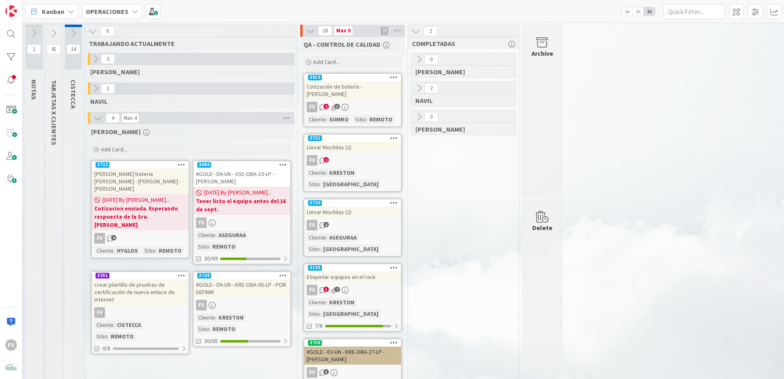
click at [73, 36] on icon at bounding box center [73, 33] width 9 height 9
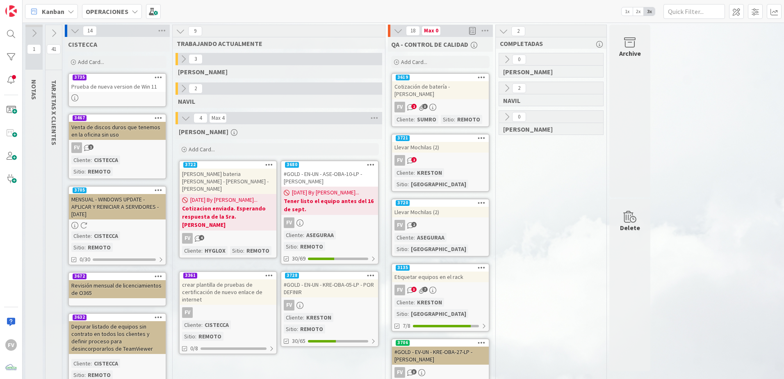
click at [73, 31] on icon at bounding box center [75, 30] width 9 height 9
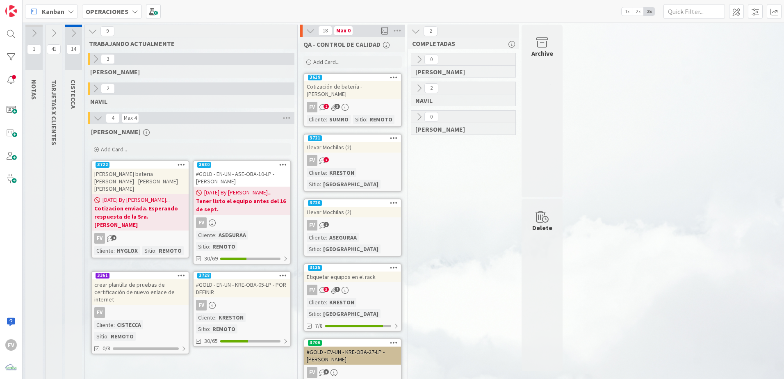
click at [306, 29] on icon at bounding box center [310, 30] width 9 height 9
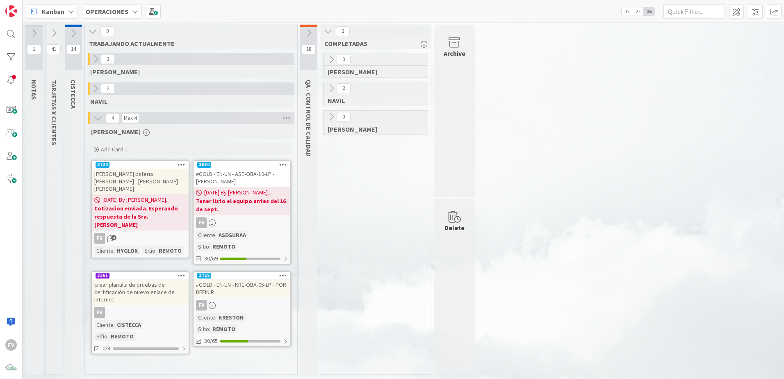
click at [307, 30] on icon at bounding box center [308, 33] width 9 height 9
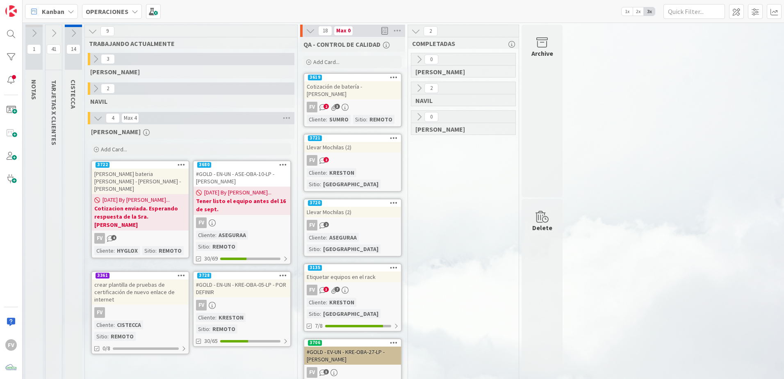
click at [307, 30] on icon at bounding box center [310, 30] width 9 height 9
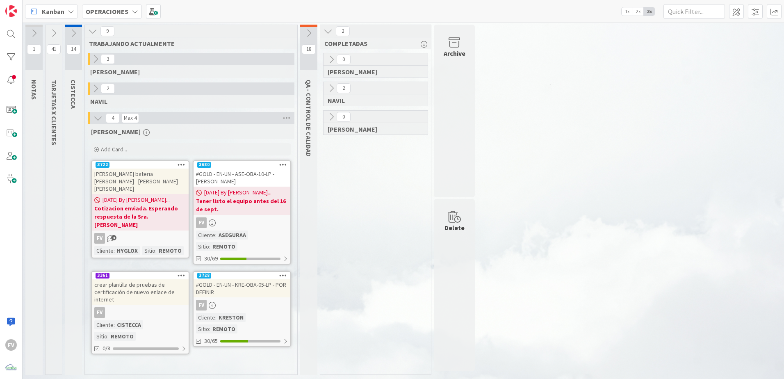
click at [230, 229] on link "3680 #GOLD - EN-UN - ASE-OBA-10-LP - Luz Parias 12/09/2025 By Fernando... Tener…" at bounding box center [242, 212] width 98 height 104
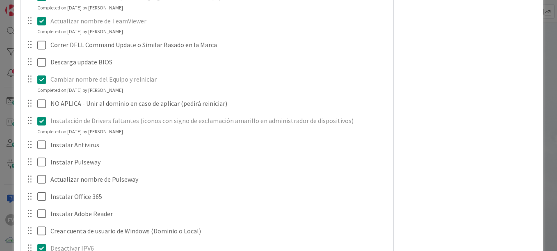
scroll to position [991, 0]
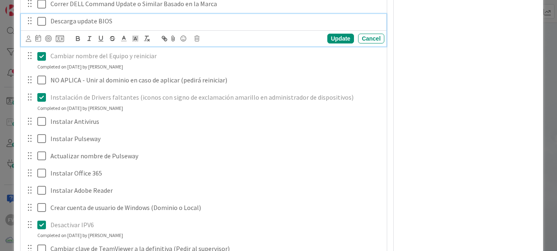
click at [38, 23] on icon at bounding box center [41, 21] width 9 height 10
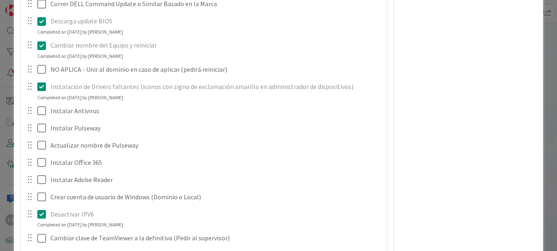
scroll to position [950, 0]
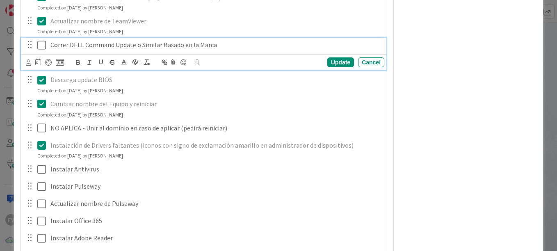
click at [41, 48] on icon at bounding box center [41, 45] width 9 height 10
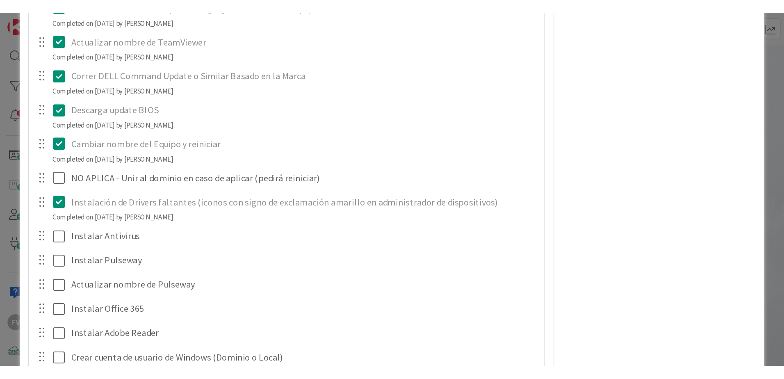
scroll to position [1032, 0]
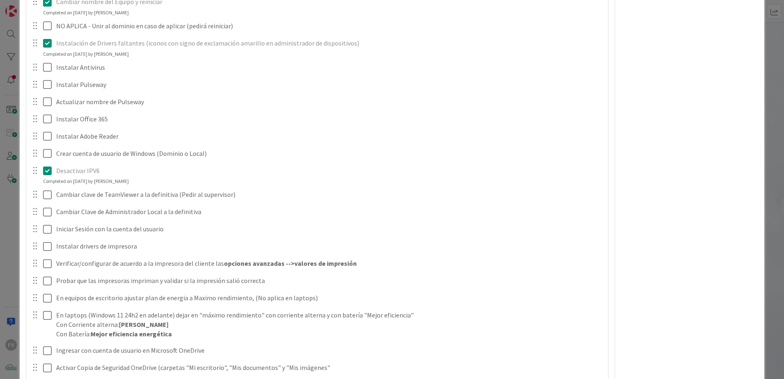
click at [8, 112] on div "ID 3680 OPERACIONES FERNANDO Title 42 / 128 #GOLD - EN-UN - ASE-OBA-10-LP - Luz…" at bounding box center [392, 189] width 784 height 379
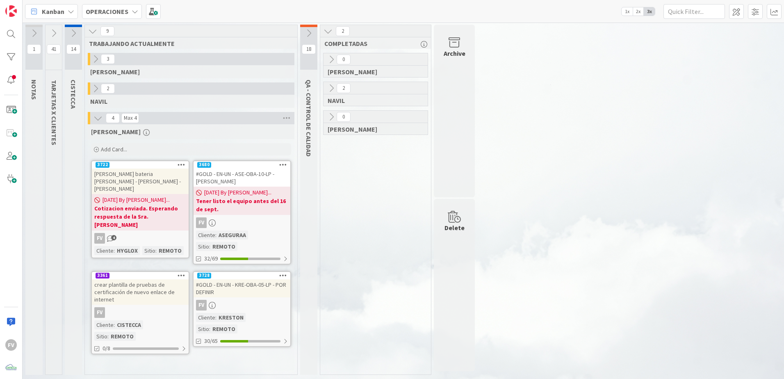
click at [55, 33] on icon at bounding box center [53, 33] width 9 height 9
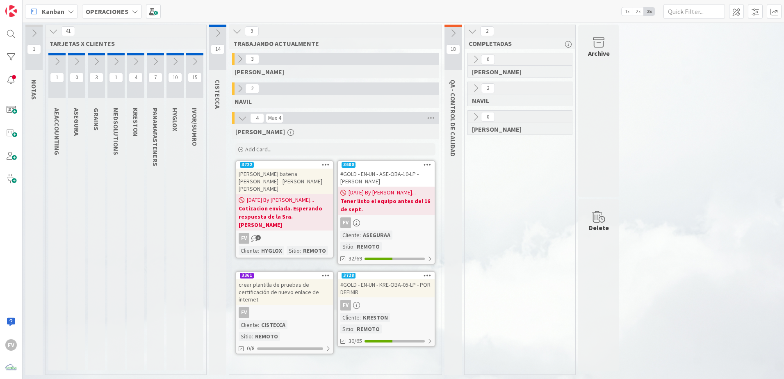
click at [192, 58] on icon at bounding box center [194, 61] width 9 height 9
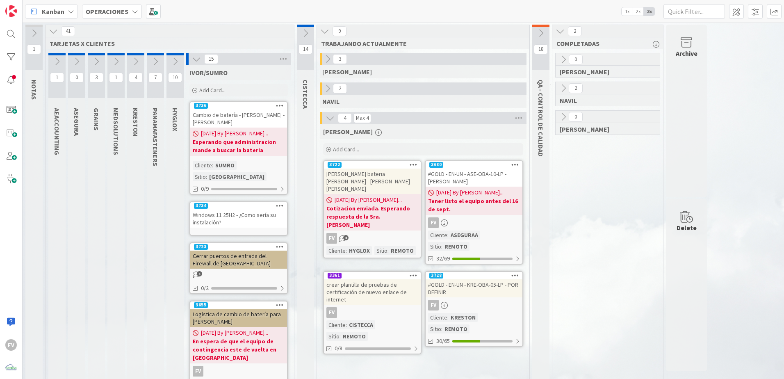
click at [210, 87] on span "Add Card..." at bounding box center [212, 90] width 26 height 7
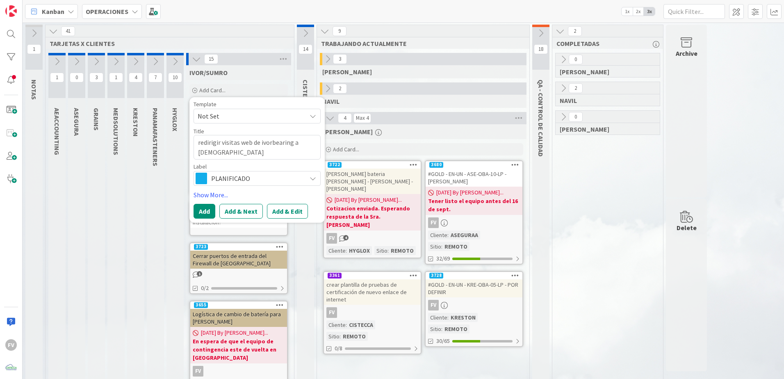
drag, startPoint x: 247, startPoint y: 149, endPoint x: 253, endPoint y: 152, distance: 6.1
click at [248, 151] on textarea "redirigir visitas web de ivorbearing a ivorbearings" at bounding box center [257, 147] width 127 height 25
click at [200, 144] on textarea "redirigir visitas web de ivorbearing a ivorbearings" at bounding box center [257, 147] width 127 height 25
click at [204, 212] on button "Add" at bounding box center [205, 211] width 22 height 15
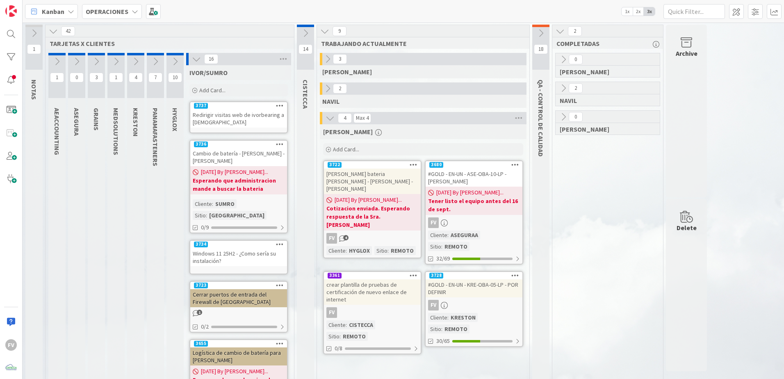
click at [239, 113] on div "Redirigir visitas web de ivorbearing a ivorbearings" at bounding box center [238, 119] width 97 height 18
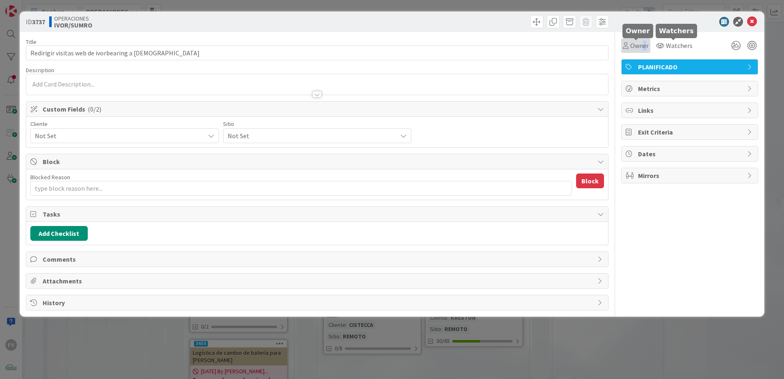
click at [387, 43] on span "Owner" at bounding box center [640, 46] width 18 height 10
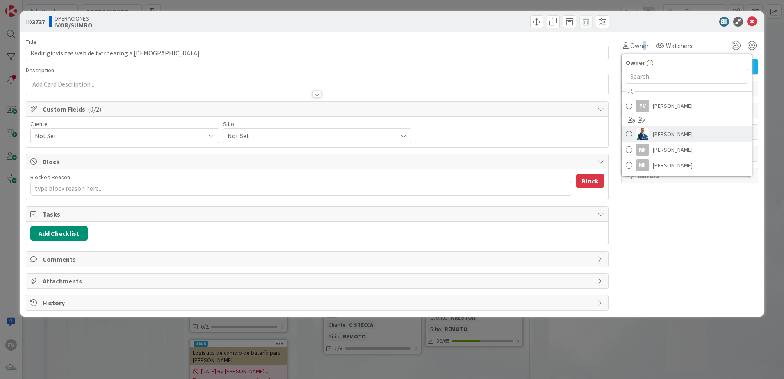
click at [387, 136] on span "[PERSON_NAME]" at bounding box center [673, 134] width 40 height 12
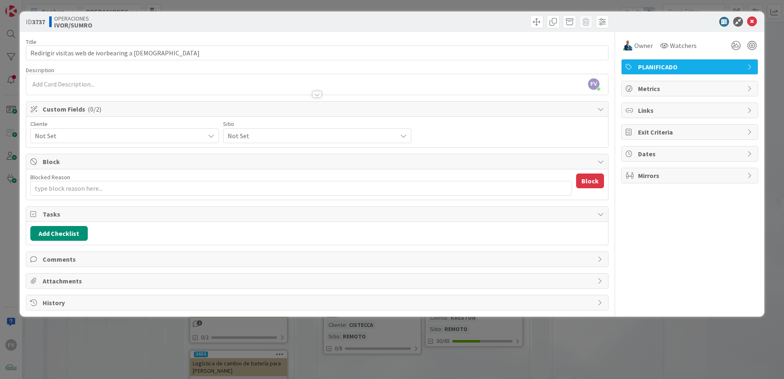
click at [130, 141] on span "Not Set" at bounding box center [118, 135] width 166 height 11
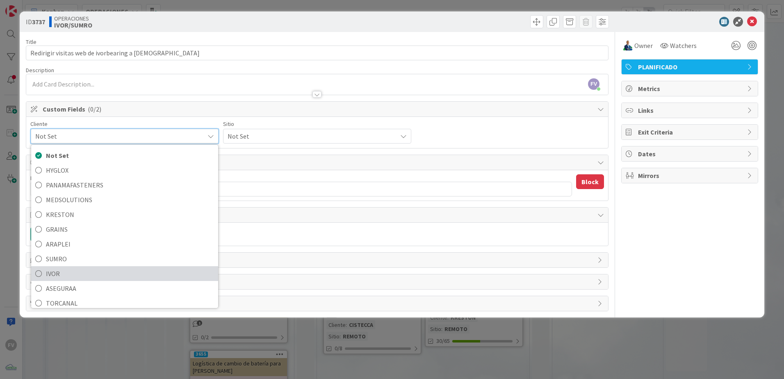
click at [70, 236] on span "IVOR" at bounding box center [130, 273] width 168 height 12
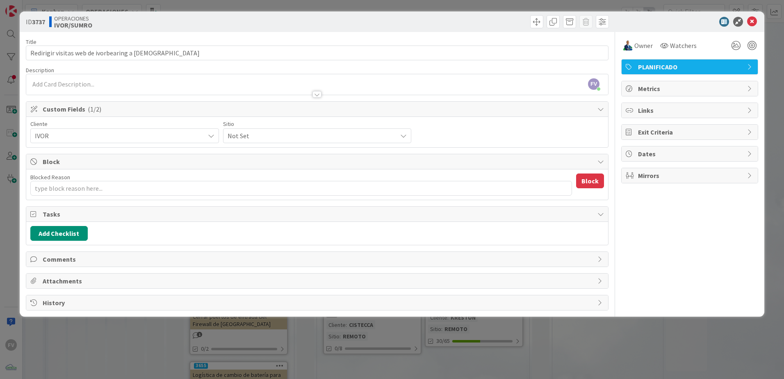
click at [296, 133] on span "Not Set" at bounding box center [311, 135] width 166 height 11
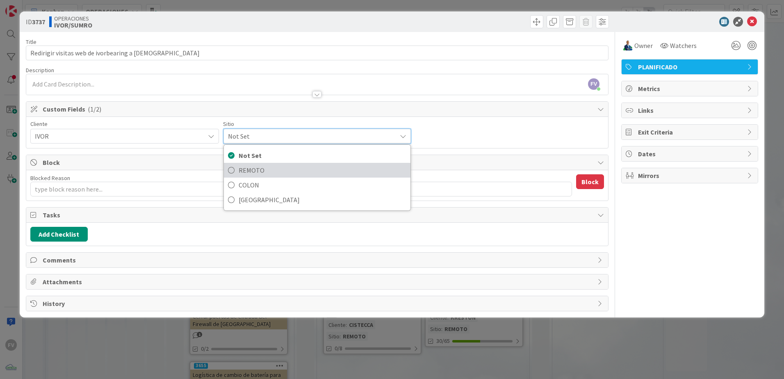
click at [286, 164] on span "REMOTO" at bounding box center [323, 170] width 168 height 12
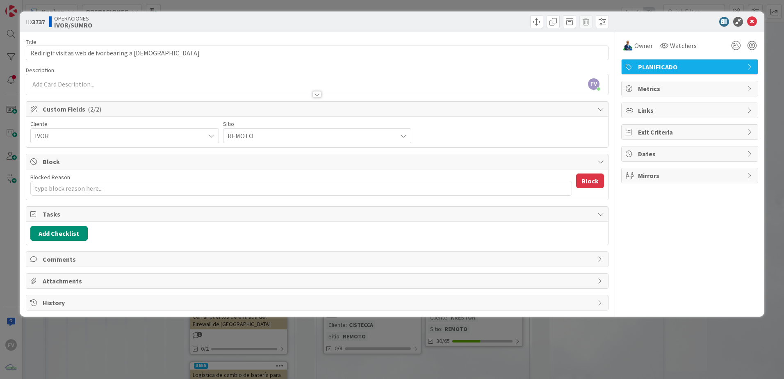
click at [387, 236] on div "ID 3737 OPERACIONES IVOR/SUMRO Title 51 / 128 Redirigir visitas web de ivorbear…" at bounding box center [392, 189] width 784 height 379
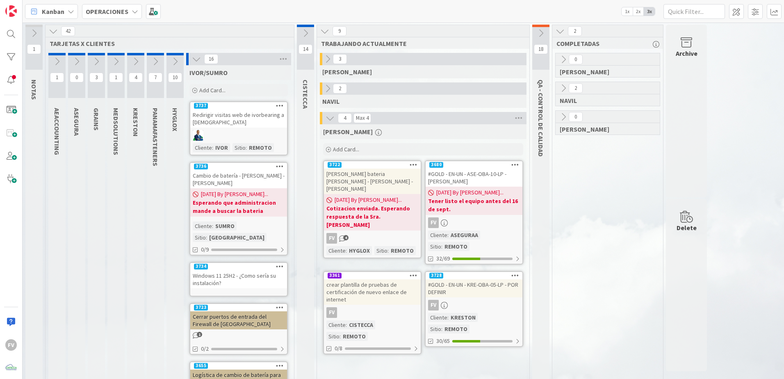
click at [197, 57] on icon at bounding box center [196, 59] width 9 height 9
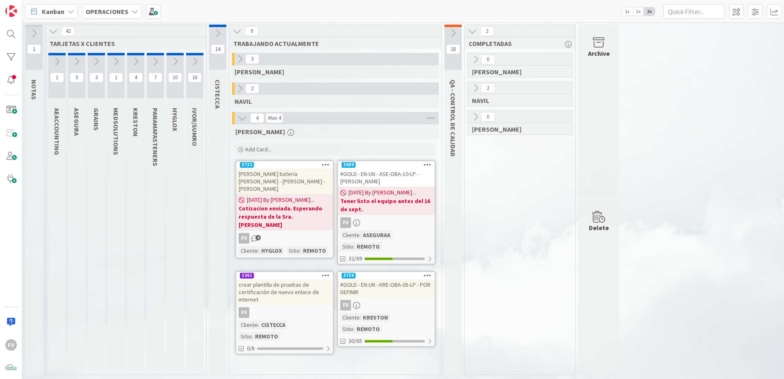
click at [387, 199] on b "Tener listo el equipo antes del 16 de sept." at bounding box center [387, 205] width 92 height 16
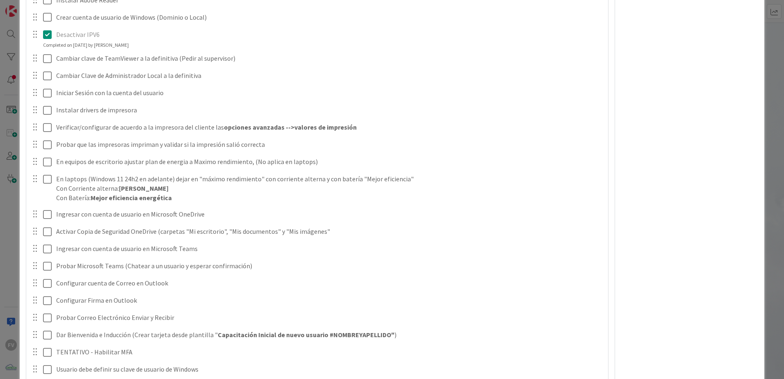
scroll to position [1187, 0]
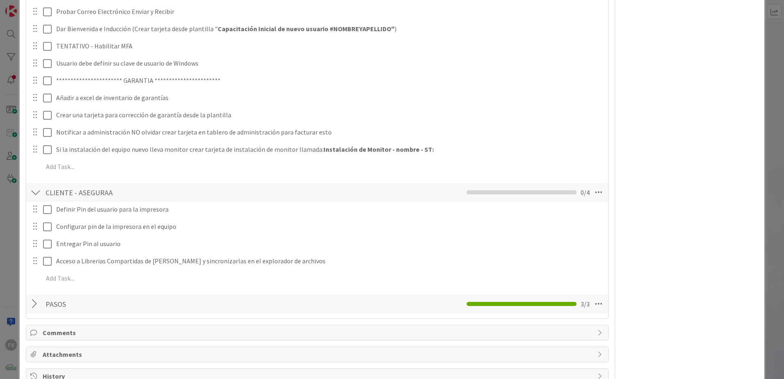
scroll to position [1497, 0]
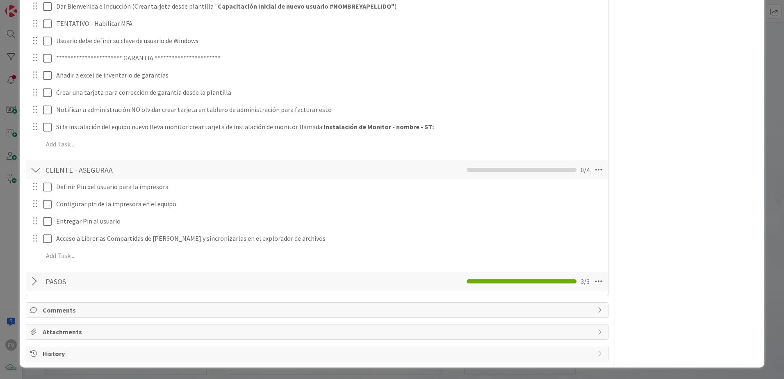
click at [37, 236] on div at bounding box center [35, 281] width 11 height 15
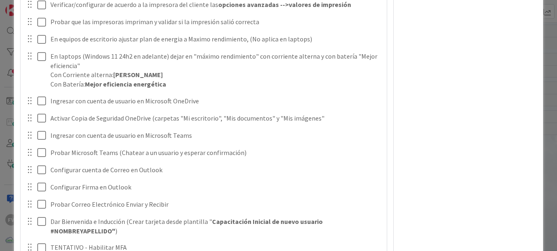
scroll to position [1310, 0]
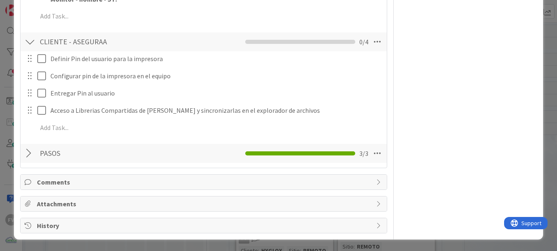
click at [87, 180] on span "Comments" at bounding box center [204, 182] width 335 height 10
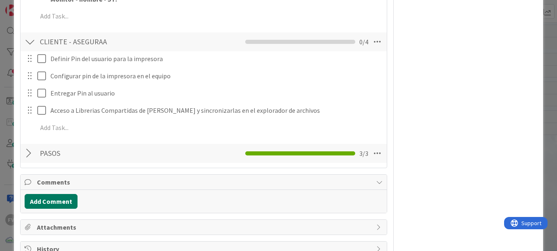
click at [46, 204] on button "Add Comment" at bounding box center [51, 201] width 53 height 15
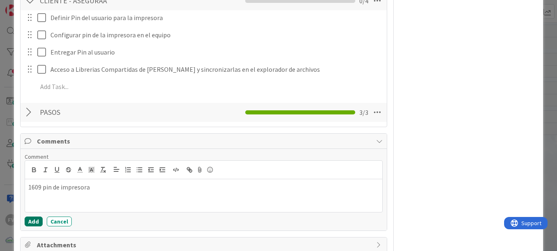
click at [32, 217] on button "Add" at bounding box center [34, 222] width 18 height 10
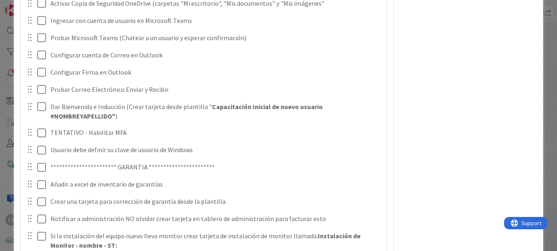
scroll to position [1210, 0]
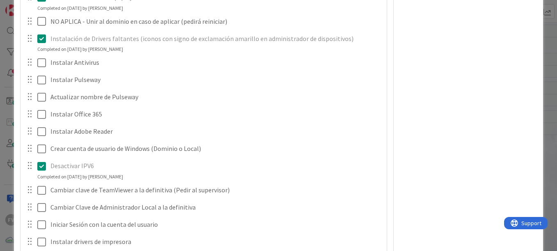
scroll to position [1087, 0]
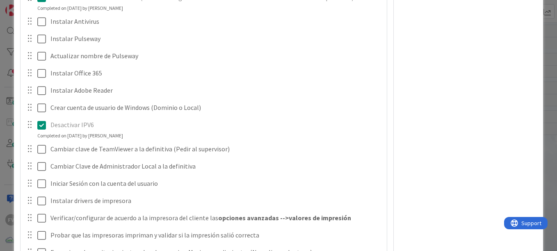
click at [9, 59] on div "ID 3680 OPERACIONES [PERSON_NAME] Title 42 / 128 #GOLD - EN-UN - ASE-OBA-10-LP …" at bounding box center [278, 125] width 557 height 251
click at [6, 100] on div "ID 3680 OPERACIONES [PERSON_NAME] Title 42 / 128 #GOLD - EN-UN - ASE-OBA-10-LP …" at bounding box center [278, 125] width 557 height 251
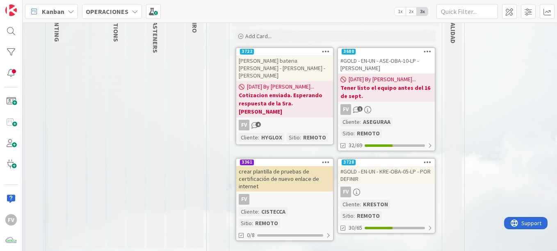
click at [382, 172] on div "#GOLD - EN-UN - KRE-OBA-05-LP - POR DEFINIR" at bounding box center [386, 175] width 97 height 18
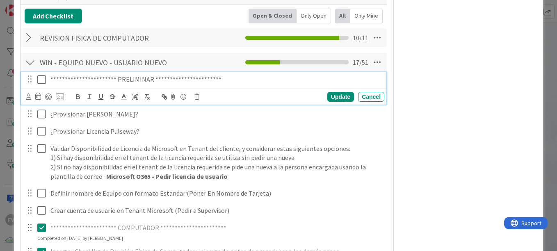
click at [42, 82] on icon at bounding box center [41, 80] width 9 height 10
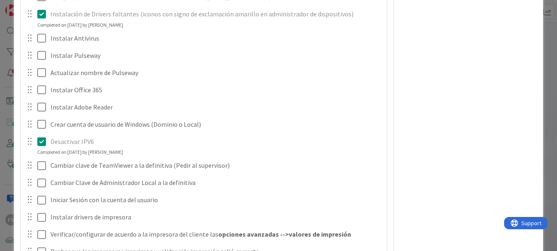
scroll to position [730, 0]
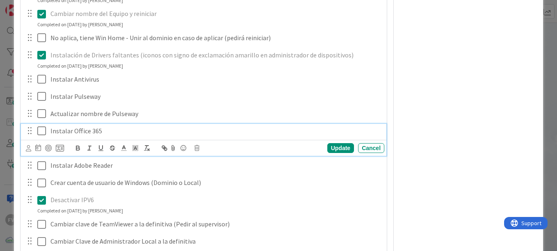
drag, startPoint x: 42, startPoint y: 131, endPoint x: 62, endPoint y: 135, distance: 19.7
click at [42, 131] on icon at bounding box center [41, 131] width 9 height 10
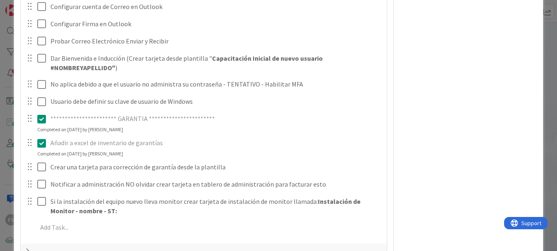
scroll to position [63, 0]
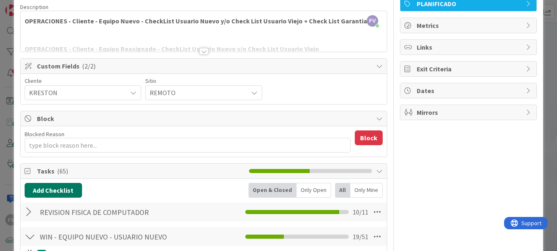
click at [68, 188] on button "Add Checklist" at bounding box center [53, 190] width 57 height 15
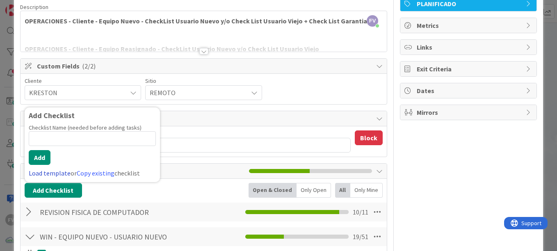
click at [43, 170] on link "Load template" at bounding box center [50, 173] width 42 height 8
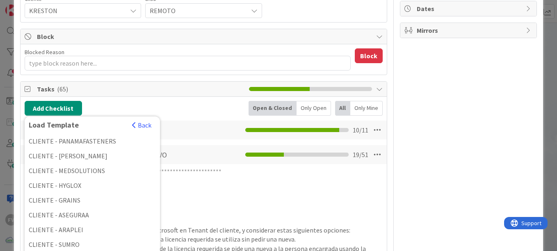
scroll to position [77, 0]
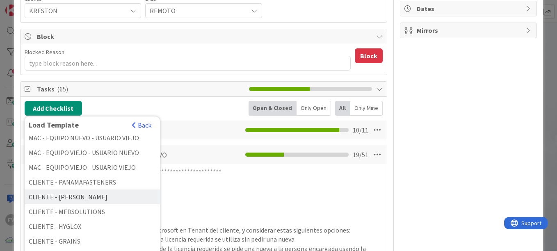
click at [83, 201] on div "CLIENTE - [PERSON_NAME]" at bounding box center [92, 197] width 135 height 15
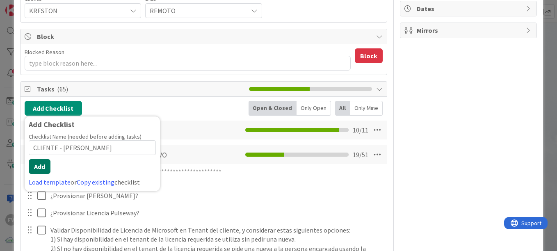
click at [41, 167] on button "Add" at bounding box center [40, 166] width 22 height 15
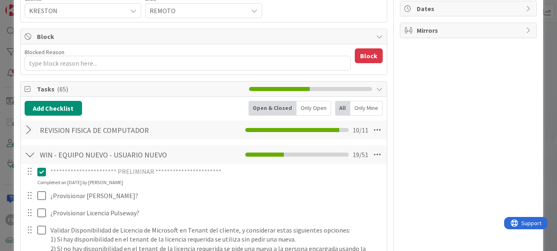
type textarea "x"
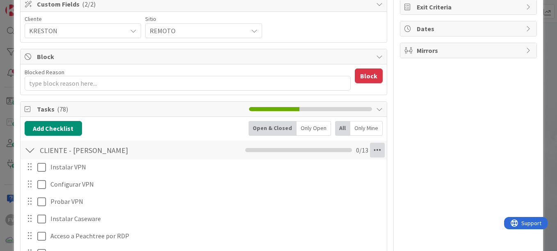
scroll to position [164, 0]
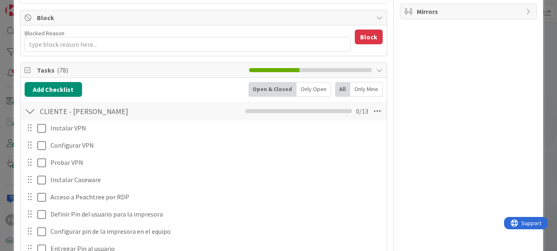
click at [370, 109] on icon at bounding box center [377, 111] width 15 height 15
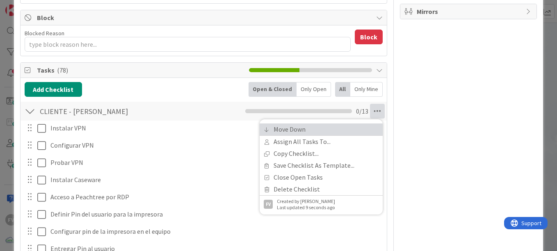
click at [320, 132] on link "Move Down" at bounding box center [321, 129] width 123 height 12
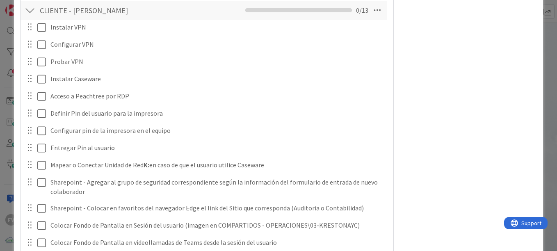
scroll to position [208, 0]
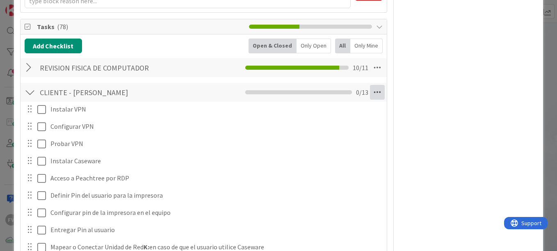
click at [373, 94] on icon at bounding box center [377, 92] width 15 height 15
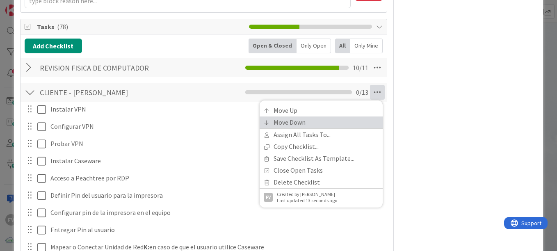
click at [313, 120] on link "Move Down" at bounding box center [321, 123] width 123 height 12
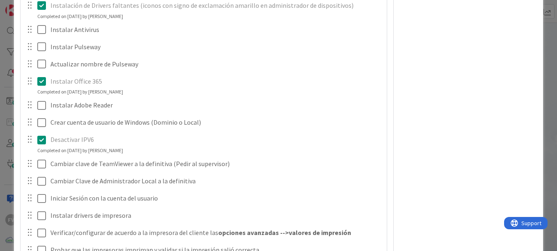
scroll to position [708, 0]
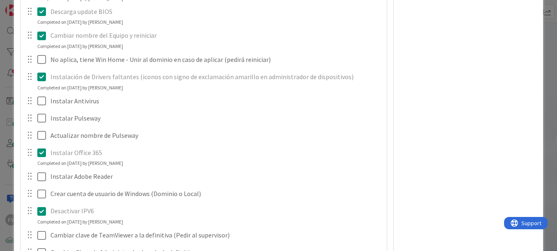
drag, startPoint x: 544, startPoint y: 66, endPoint x: 536, endPoint y: 72, distance: 10.3
click at [544, 66] on div "**********" at bounding box center [278, 125] width 557 height 251
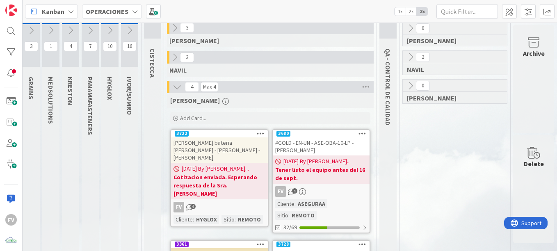
scroll to position [0, 71]
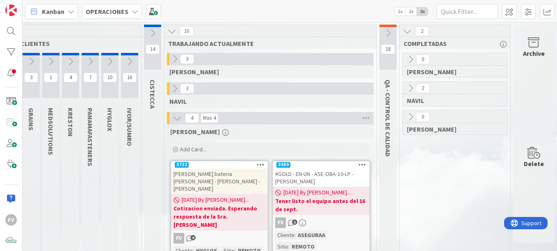
click at [529, 86] on div "Archive" at bounding box center [533, 79] width 41 height 109
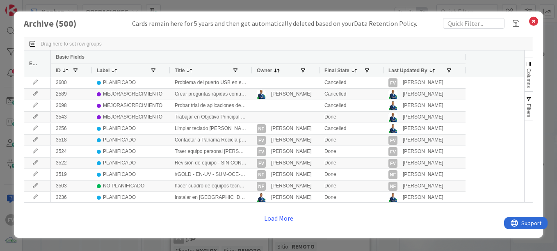
click at [456, 18] on div "Archive ( 500 ) Cards remain here for 5 years and then get automatically delete…" at bounding box center [278, 124] width 529 height 226
click at [462, 21] on input "text" at bounding box center [474, 23] width 62 height 11
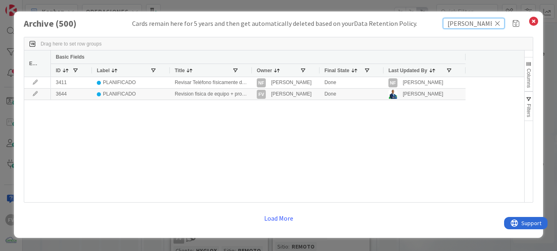
type input "[PERSON_NAME]"
click at [254, 70] on div "Owner" at bounding box center [286, 70] width 68 height 13
click at [253, 70] on div "Owner" at bounding box center [286, 70] width 68 height 13
click at [252, 70] on div "Owner" at bounding box center [286, 70] width 68 height 13
click at [251, 70] on div at bounding box center [251, 70] width 3 height 13
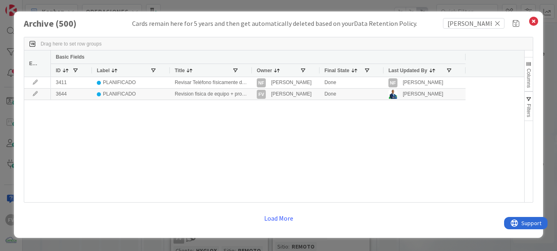
click at [251, 70] on div at bounding box center [251, 70] width 3 height 13
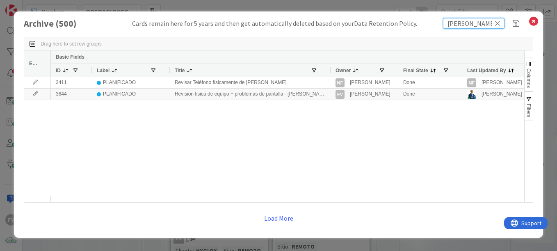
drag, startPoint x: 443, startPoint y: 26, endPoint x: 356, endPoint y: 26, distance: 86.6
click at [414, 26] on div "Archive ( 500 ) Cards remain here for 5 years and then get automatically delete…" at bounding box center [279, 23] width 510 height 11
type input "[PERSON_NAME]"
click at [276, 220] on button "Load More" at bounding box center [279, 218] width 40 height 15
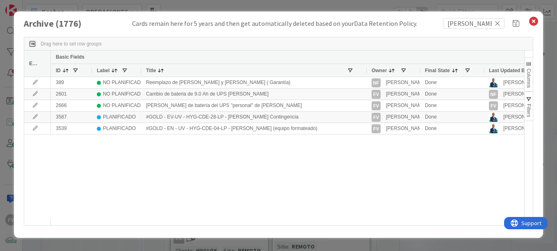
drag, startPoint x: 301, startPoint y: 70, endPoint x: 366, endPoint y: 66, distance: 64.9
click at [366, 66] on div at bounding box center [366, 70] width 3 height 13
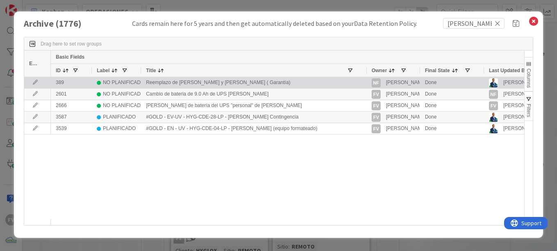
click at [34, 82] on icon at bounding box center [35, 82] width 12 height 5
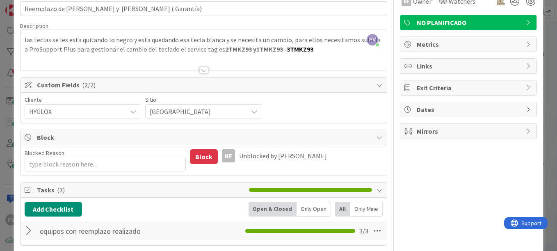
scroll to position [41, 0]
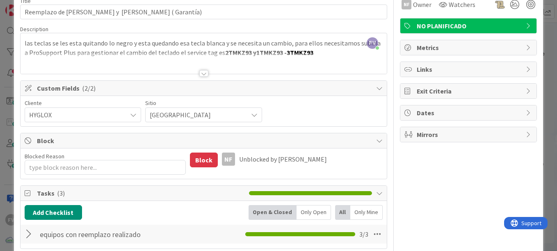
click at [194, 69] on div at bounding box center [204, 63] width 366 height 21
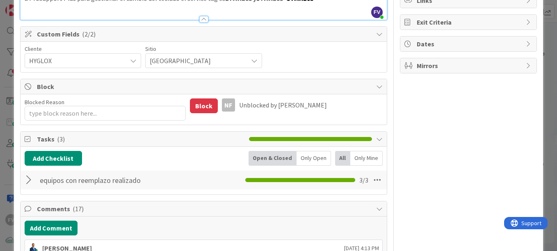
scroll to position [130, 0]
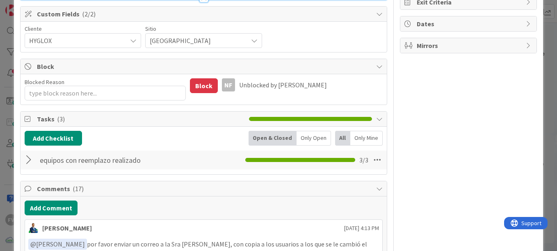
click at [28, 162] on div at bounding box center [30, 160] width 11 height 15
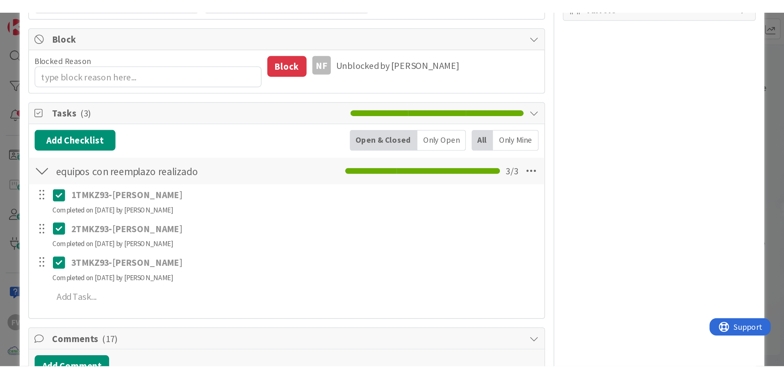
scroll to position [171, 0]
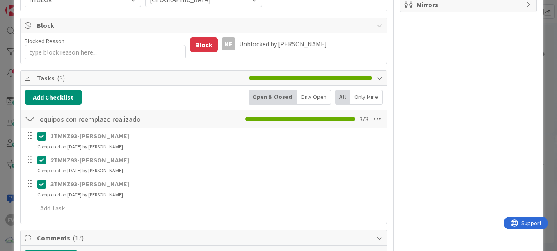
type textarea "x"
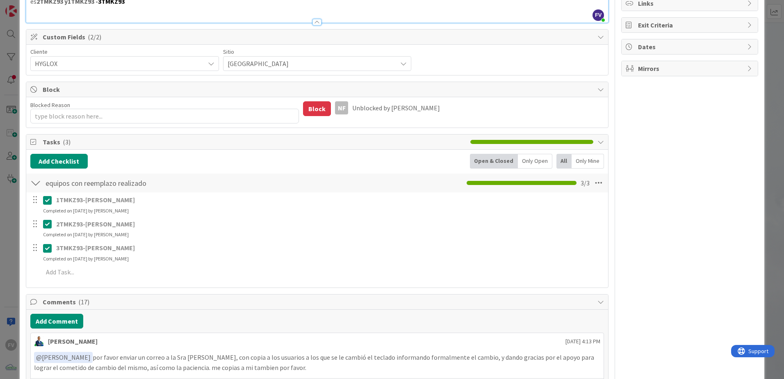
scroll to position [130, 0]
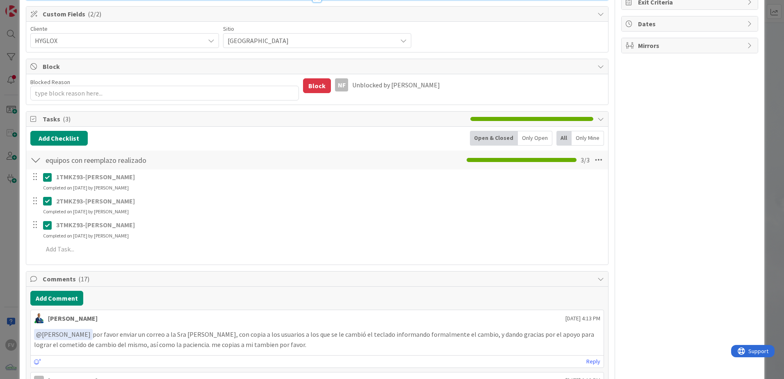
click at [33, 160] on div at bounding box center [35, 160] width 11 height 15
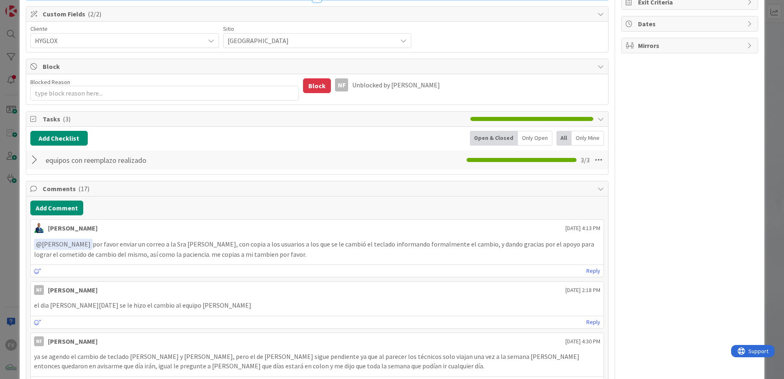
click at [38, 159] on div at bounding box center [35, 160] width 11 height 15
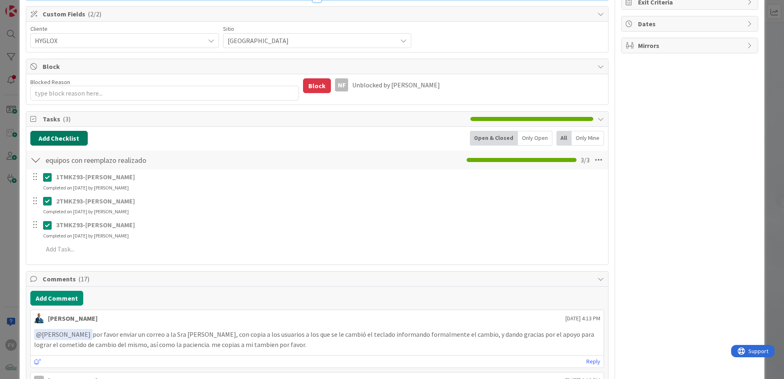
scroll to position [7, 0]
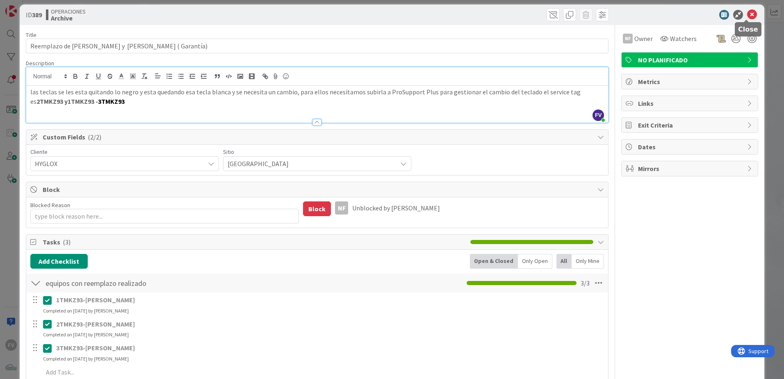
click at [557, 14] on icon at bounding box center [752, 15] width 10 height 10
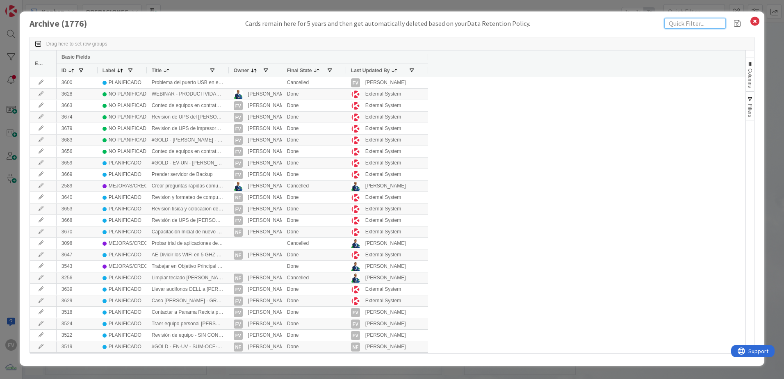
click at [557, 22] on input "text" at bounding box center [696, 23] width 62 height 11
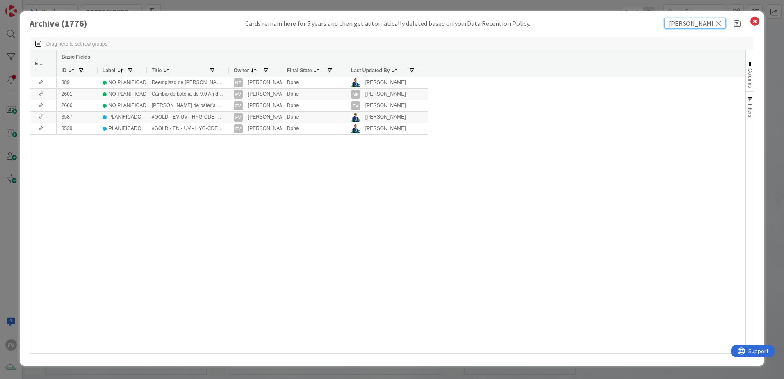
type input "[PERSON_NAME]"
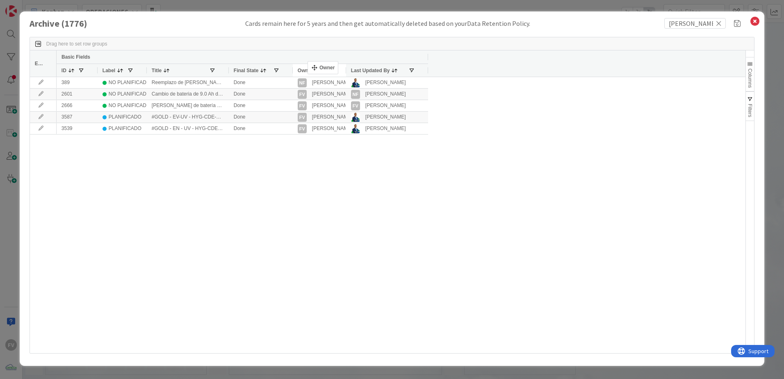
drag, startPoint x: 229, startPoint y: 69, endPoint x: 312, endPoint y: 64, distance: 83.0
click at [230, 71] on div "Final State" at bounding box center [261, 70] width 64 height 13
click at [226, 71] on div "Title" at bounding box center [188, 70] width 82 height 13
click at [228, 70] on div at bounding box center [228, 70] width 3 height 13
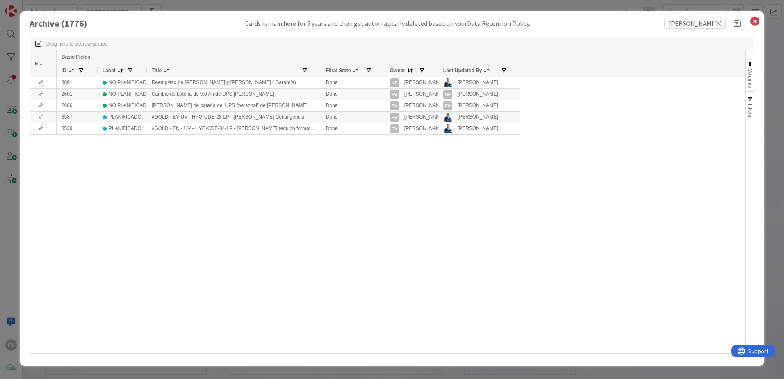
click at [297, 191] on div "389 NO PLANIFICADO Reemplazo de Teclado [PERSON_NAME] y [PERSON_NAME] ( Garantí…" at bounding box center [401, 215] width 689 height 276
click at [300, 158] on div "389 NO PLANIFICADO Reemplazo de Teclado [PERSON_NAME] y [PERSON_NAME] ( Garantí…" at bounding box center [401, 215] width 689 height 276
click at [557, 25] on icon at bounding box center [719, 23] width 6 height 7
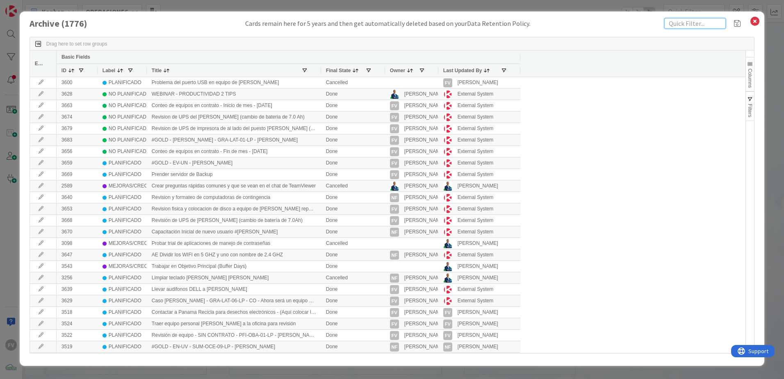
click at [557, 25] on input "text" at bounding box center [696, 23] width 62 height 11
click at [557, 26] on input "text" at bounding box center [696, 23] width 62 height 11
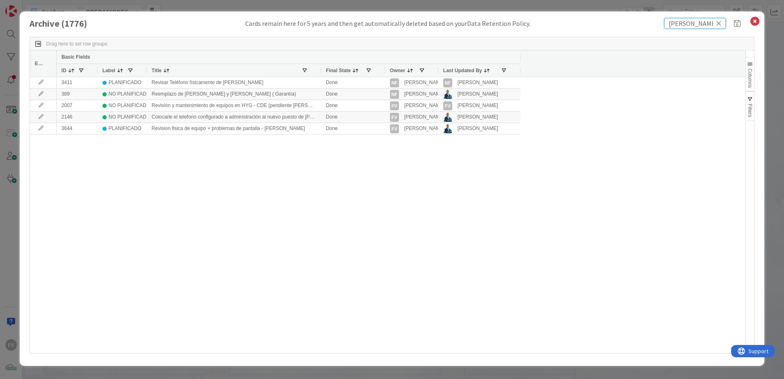
type input "[PERSON_NAME]"
click at [354, 184] on div "3411 PLANIFICADO Revisar Teléfono físicamente de [PERSON_NAME] Done NF [PERSON_…" at bounding box center [401, 215] width 689 height 276
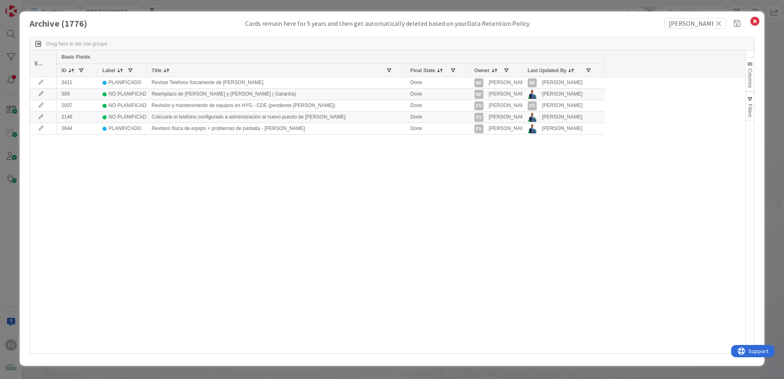
drag, startPoint x: 320, startPoint y: 69, endPoint x: 404, endPoint y: 76, distance: 84.8
click at [404, 76] on div at bounding box center [405, 70] width 3 height 13
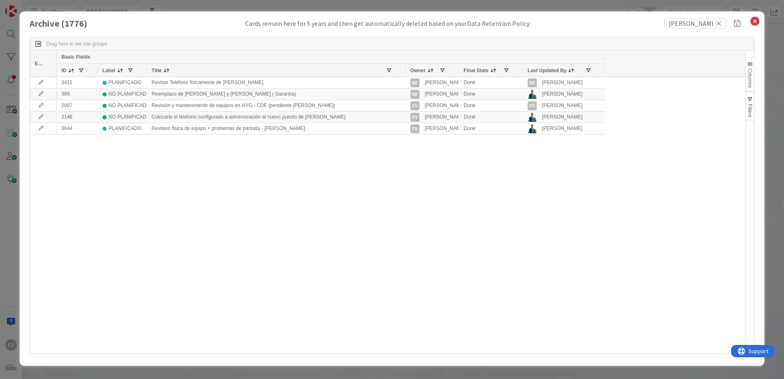
click at [245, 8] on div "Archive ( 1776 ) Cards remain here for 5 years and then get automatically delet…" at bounding box center [392, 189] width 784 height 379
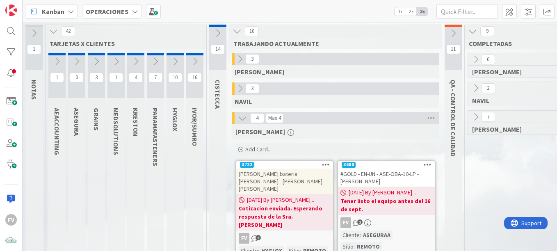
click at [173, 62] on icon at bounding box center [175, 61] width 9 height 9
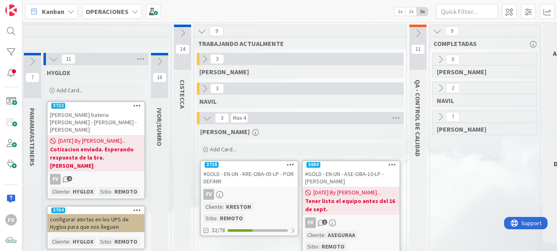
scroll to position [0, 124]
click at [418, 35] on icon at bounding box center [417, 33] width 9 height 9
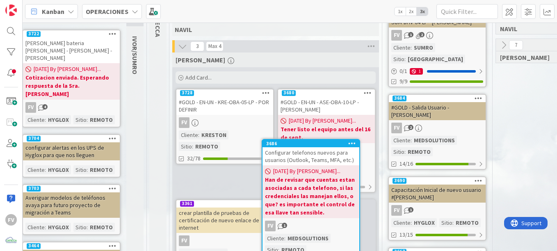
scroll to position [76, 148]
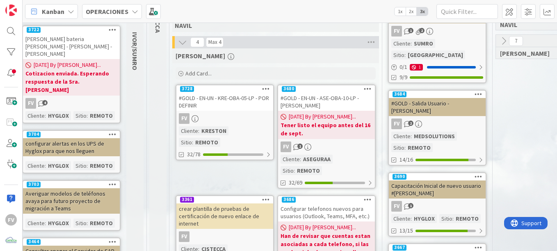
click at [185, 41] on icon at bounding box center [182, 42] width 9 height 9
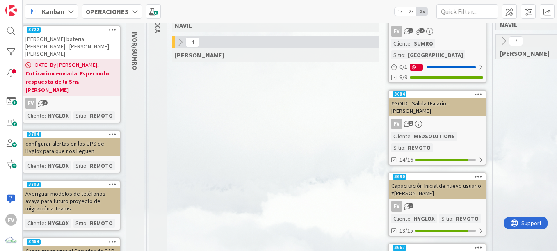
click at [180, 46] on icon at bounding box center [180, 42] width 9 height 9
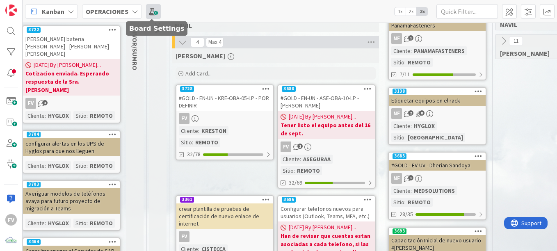
click at [149, 14] on span at bounding box center [153, 11] width 15 height 15
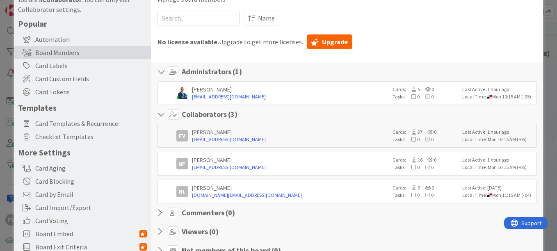
scroll to position [41, 0]
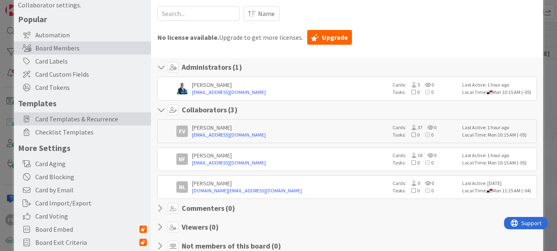
click at [97, 124] on div "Card Templates & Recurrence" at bounding box center [82, 118] width 137 height 13
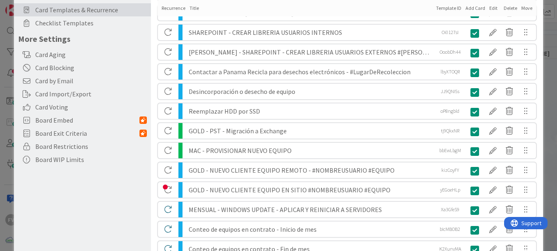
scroll to position [123, 0]
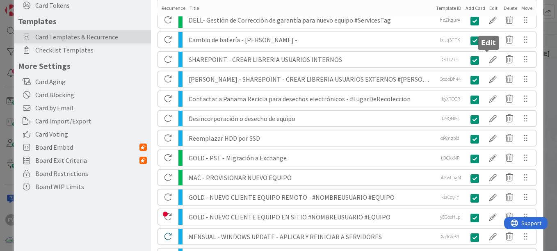
click at [485, 57] on div at bounding box center [493, 60] width 16 height 14
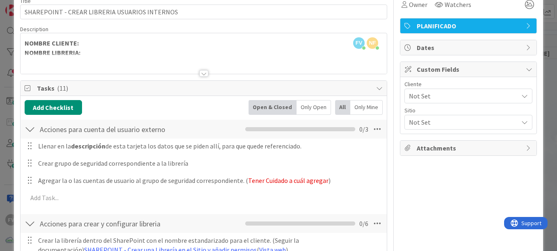
scroll to position [0, 0]
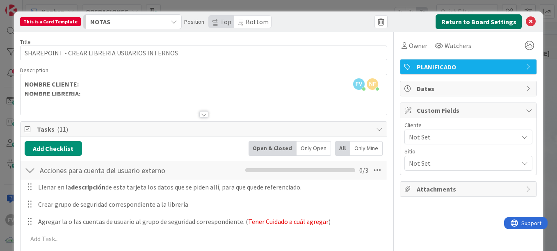
click at [453, 26] on button "Return to Board Settings" at bounding box center [479, 21] width 86 height 15
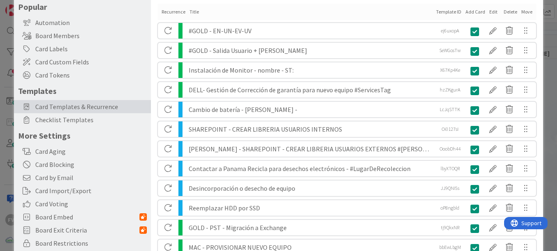
scroll to position [82, 0]
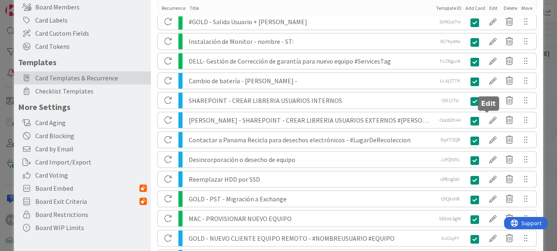
click at [485, 121] on div at bounding box center [493, 120] width 16 height 14
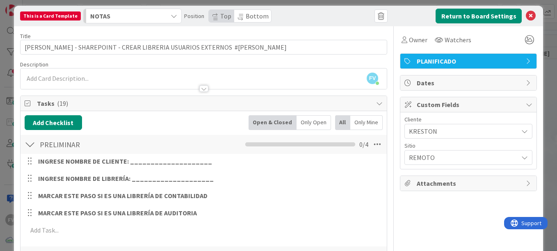
scroll to position [0, 0]
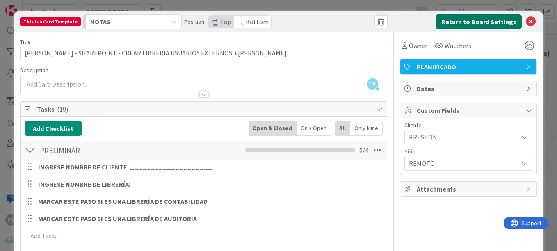
click at [466, 26] on button "Return to Board Settings" at bounding box center [479, 21] width 86 height 15
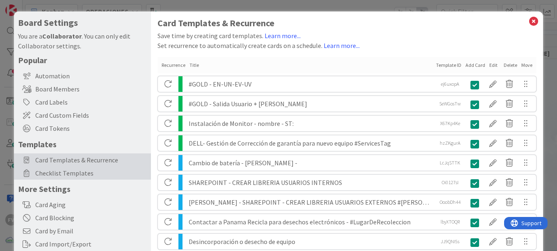
click at [87, 167] on div "Checklist Templates" at bounding box center [82, 173] width 137 height 13
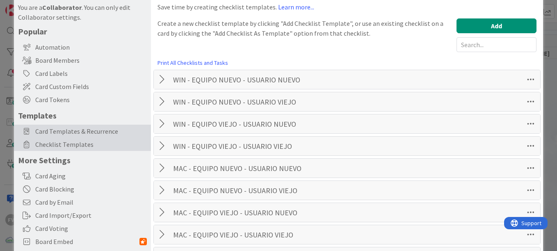
scroll to position [25, 0]
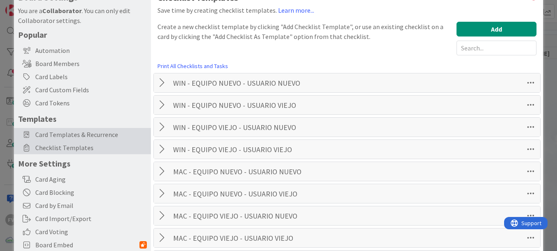
click at [80, 135] on span "Card Templates & Recurrence" at bounding box center [91, 135] width 112 height 10
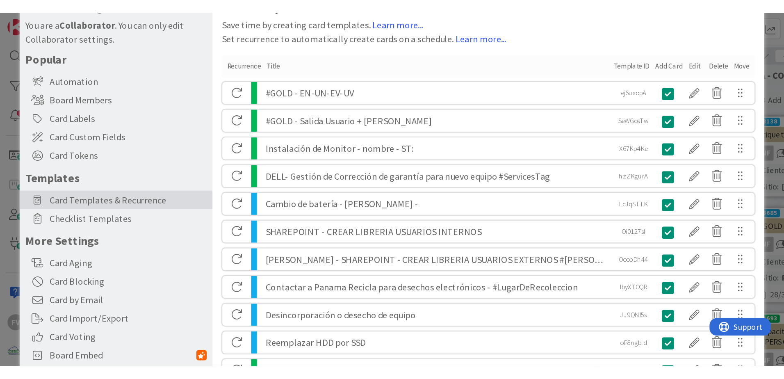
scroll to position [0, 0]
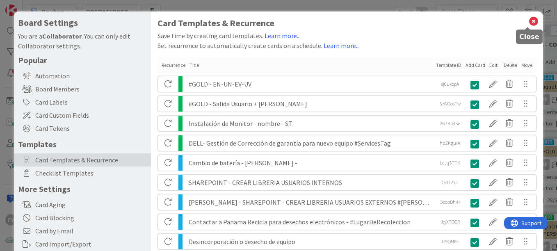
click at [530, 21] on icon at bounding box center [533, 21] width 11 height 11
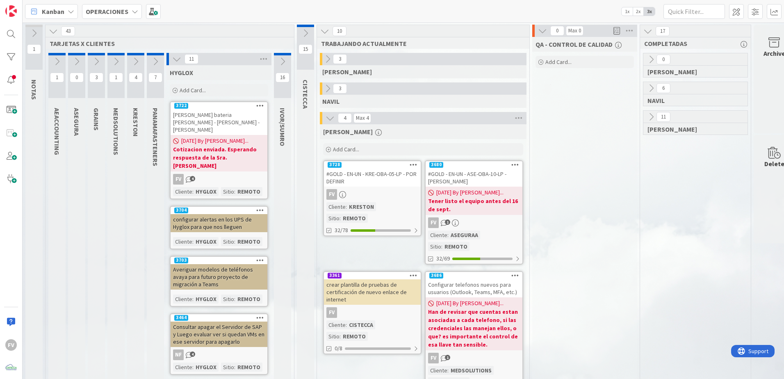
click at [89, 9] on b "OPERACIONES" at bounding box center [107, 11] width 43 height 8
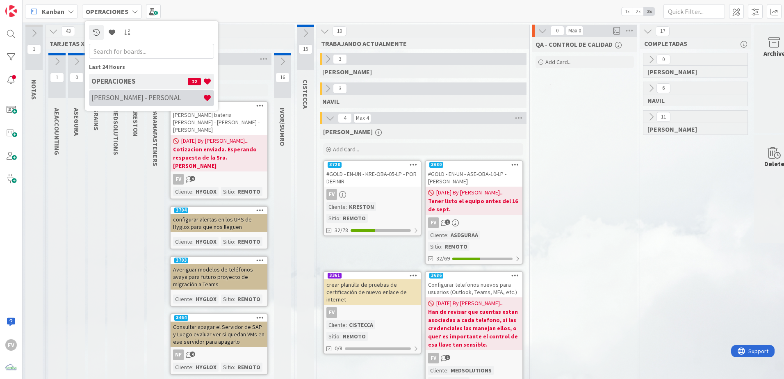
click at [137, 98] on h4 "[PERSON_NAME] - PERSONAL" at bounding box center [147, 98] width 112 height 8
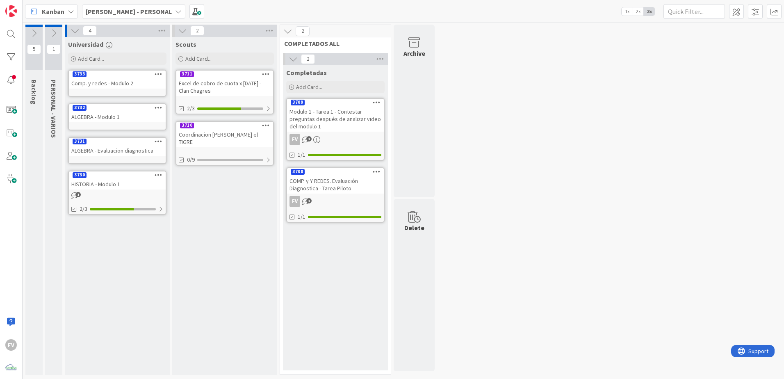
click at [56, 30] on icon at bounding box center [53, 33] width 9 height 9
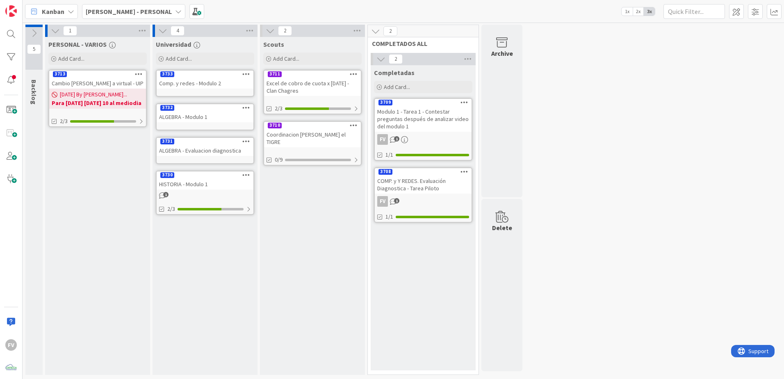
click at [24, 35] on div "5 Backlog" at bounding box center [34, 202] width 20 height 354
click at [36, 35] on icon at bounding box center [34, 33] width 9 height 9
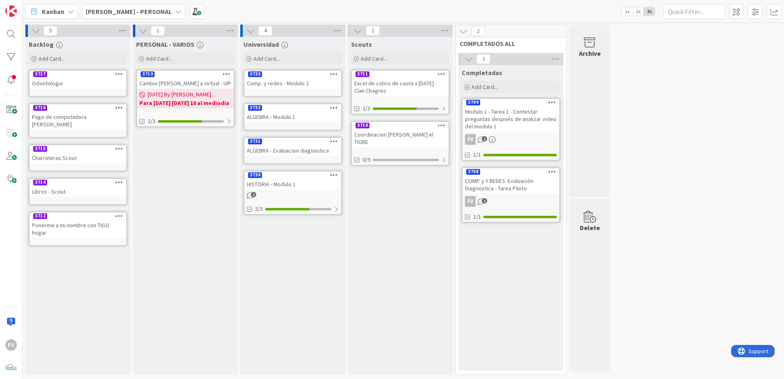
click at [109, 224] on link "3712 Ponerme a mi nombre con TIGO hogar" at bounding box center [78, 229] width 98 height 34
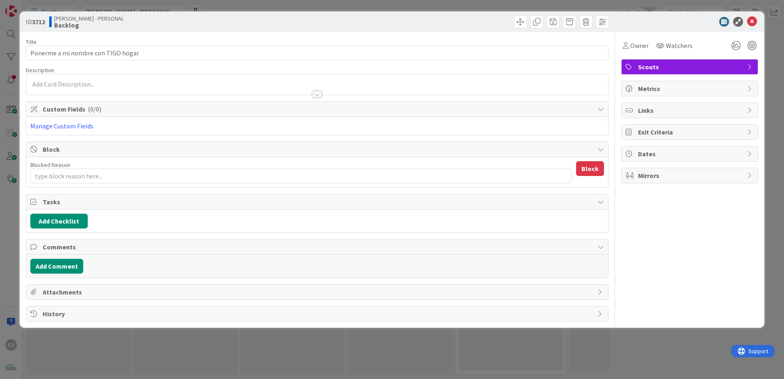
click at [557, 67] on span "Scouts" at bounding box center [690, 67] width 105 height 10
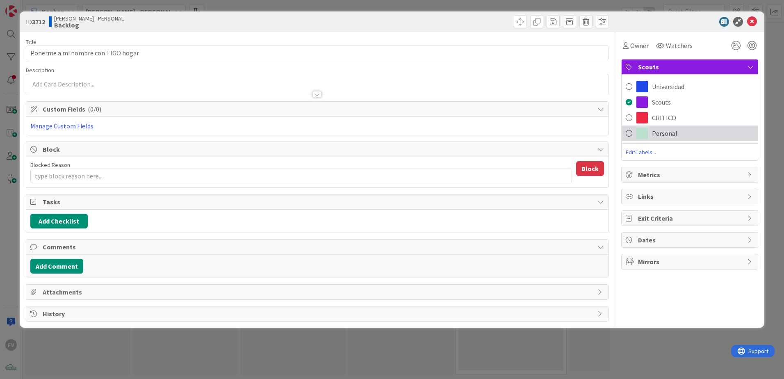
click at [557, 136] on span "Personal" at bounding box center [664, 133] width 25 height 10
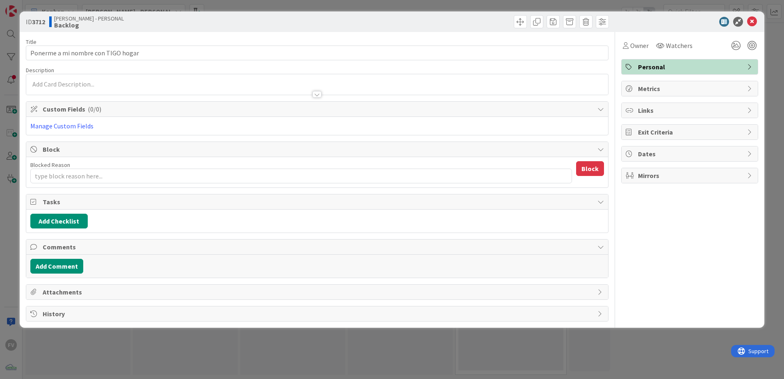
drag, startPoint x: 715, startPoint y: 8, endPoint x: 688, endPoint y: 18, distance: 29.0
click at [557, 7] on div "ID 3712 [PERSON_NAME] - PERSONAL Backlog Title 34 / 128 Ponerme a mi nombre con…" at bounding box center [392, 189] width 784 height 379
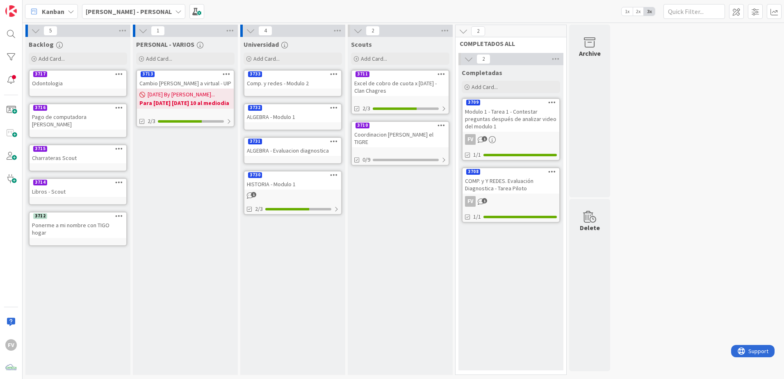
click at [62, 179] on div "3714" at bounding box center [78, 182] width 97 height 7
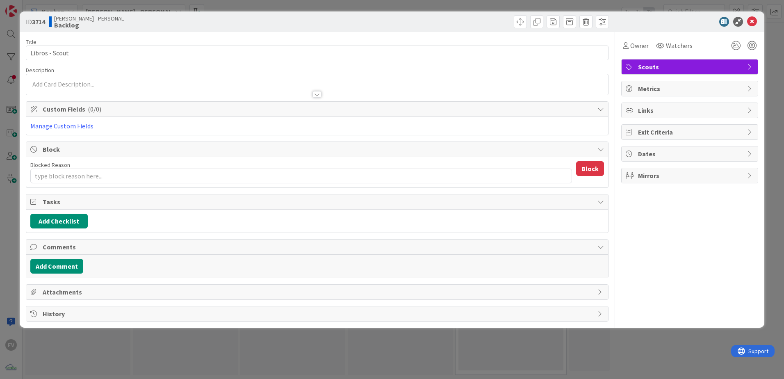
click at [557, 0] on div "ID 3714 [PERSON_NAME] - PERSONAL Backlog Title 14 / 128 Libros - Scout Descript…" at bounding box center [392, 189] width 784 height 379
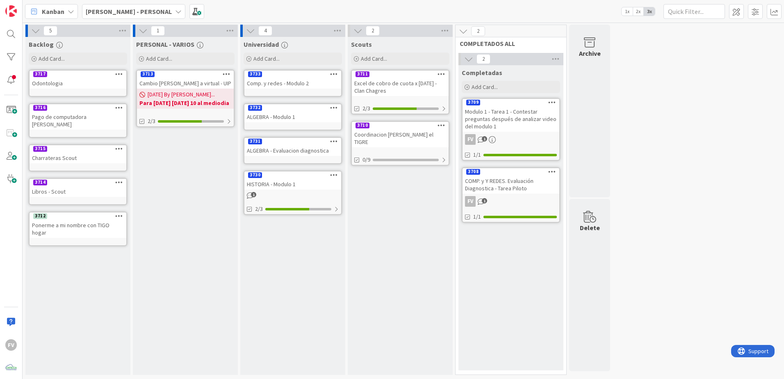
click at [81, 105] on div "3716" at bounding box center [78, 107] width 97 height 7
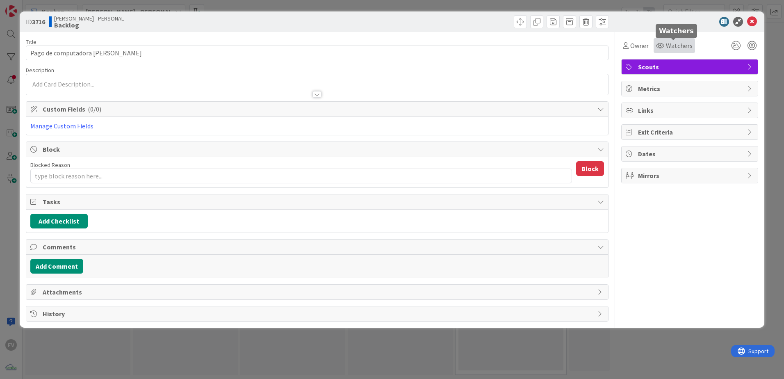
click at [557, 44] on span "Watchers" at bounding box center [679, 46] width 27 height 10
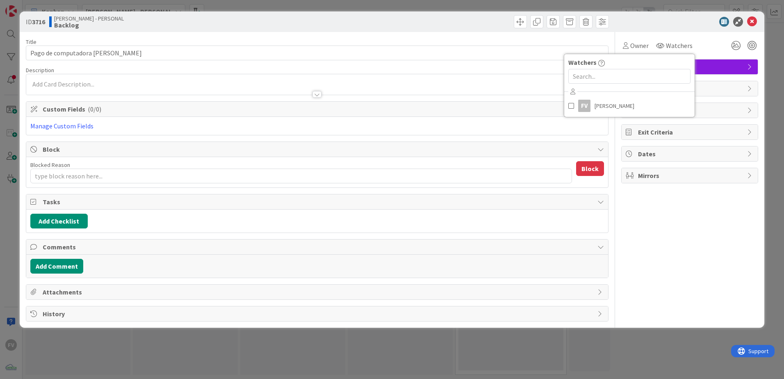
drag, startPoint x: 690, startPoint y: 54, endPoint x: 695, endPoint y: 58, distance: 6.8
click at [557, 54] on div "Watchers FV [PERSON_NAME]" at bounding box center [629, 86] width 131 height 64
click at [557, 65] on span "Scouts" at bounding box center [690, 67] width 105 height 10
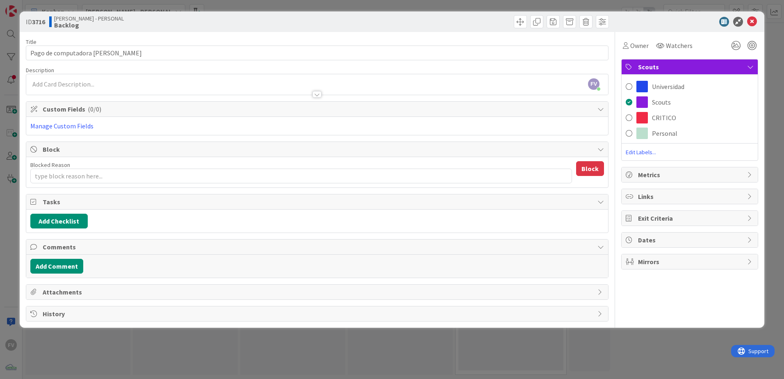
click at [557, 137] on div "Personal" at bounding box center [690, 134] width 136 height 16
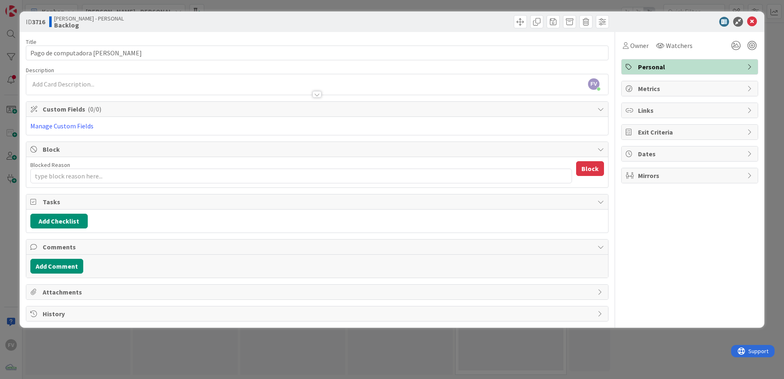
type textarea "x"
drag, startPoint x: 64, startPoint y: 216, endPoint x: 141, endPoint y: 184, distance: 83.5
click at [64, 217] on button "Add Checklist" at bounding box center [58, 221] width 57 height 15
type input "Cuotas"
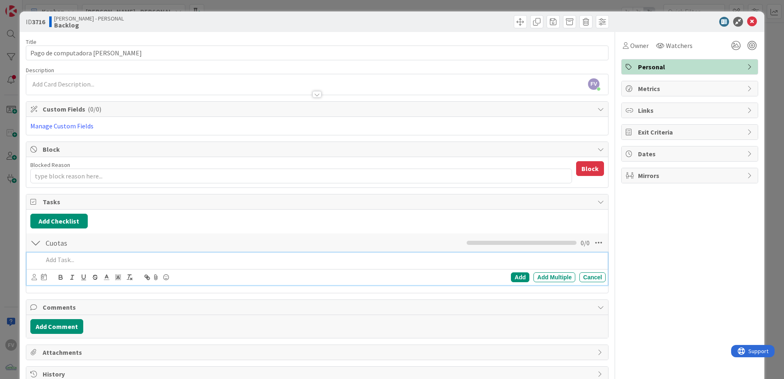
click at [0, 114] on html "FV [PERSON_NAME] - PERSONAL 1x 2x 3x 5 Backlog Add Card... 3717 Odontologia 371…" at bounding box center [392, 189] width 784 height 379
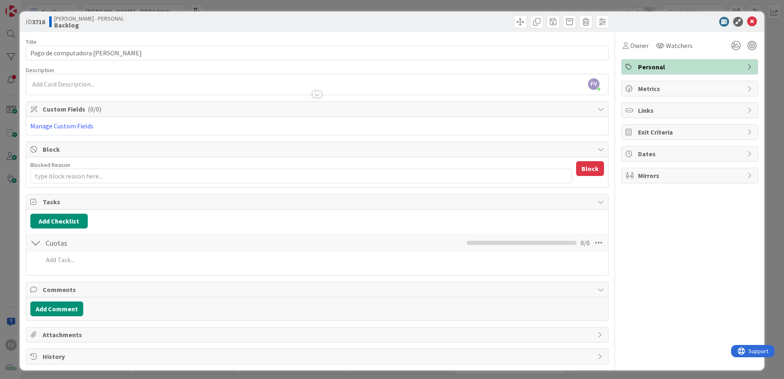
click at [2, 114] on div "ID 3716 [PERSON_NAME] - PERSONAL Backlog Title 25 / 128 Pago de computadora [PE…" at bounding box center [392, 189] width 784 height 379
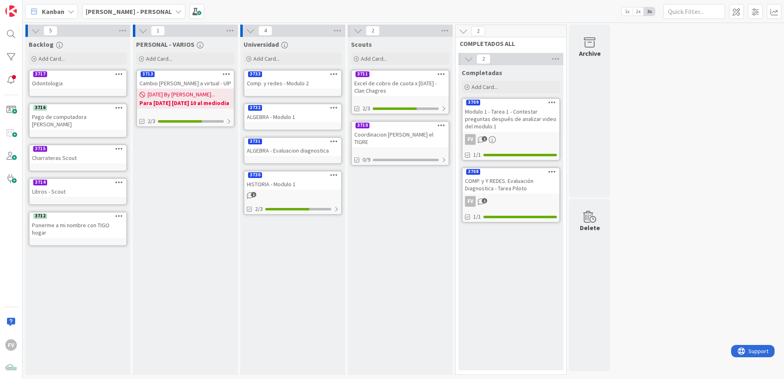
click at [92, 76] on div "3717" at bounding box center [78, 74] width 97 height 7
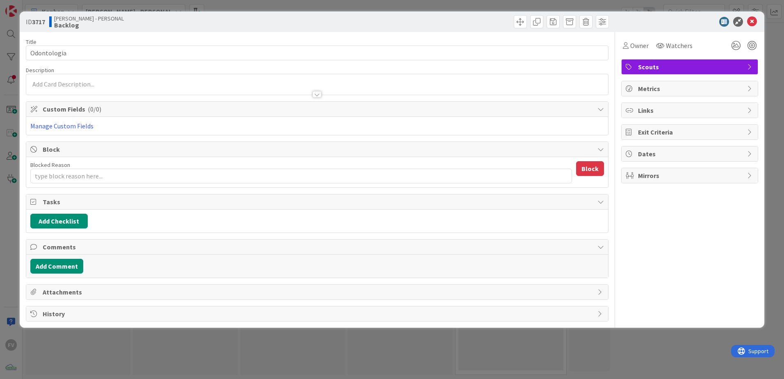
click at [557, 63] on span "Scouts" at bounding box center [690, 67] width 105 height 10
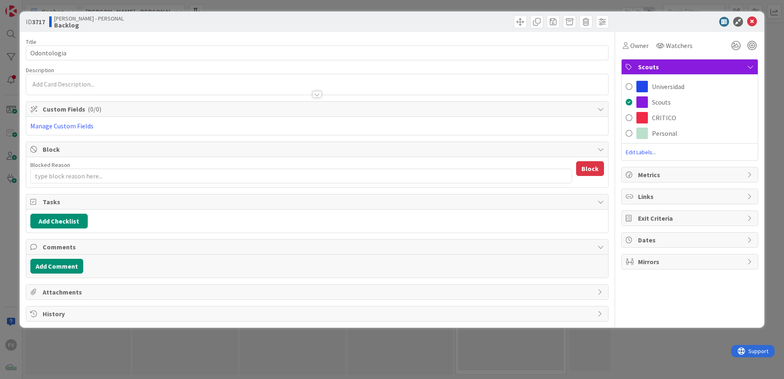
drag, startPoint x: 677, startPoint y: 135, endPoint x: 665, endPoint y: 136, distance: 12.0
click at [557, 135] on div "Personal" at bounding box center [690, 134] width 136 height 16
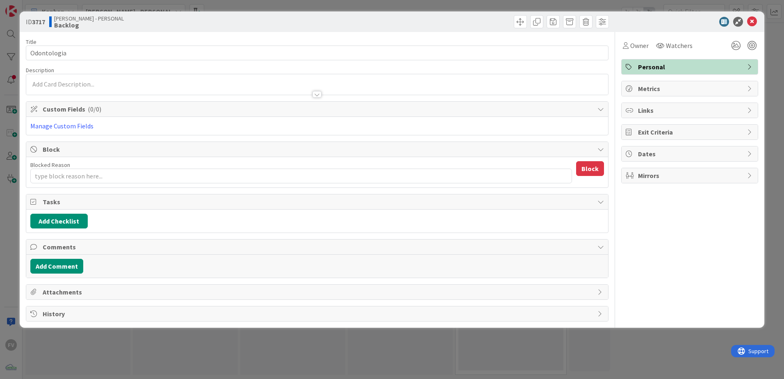
type textarea "x"
click at [62, 219] on button "Add Checklist" at bounding box center [58, 221] width 57 height 15
type input "Cuotas"
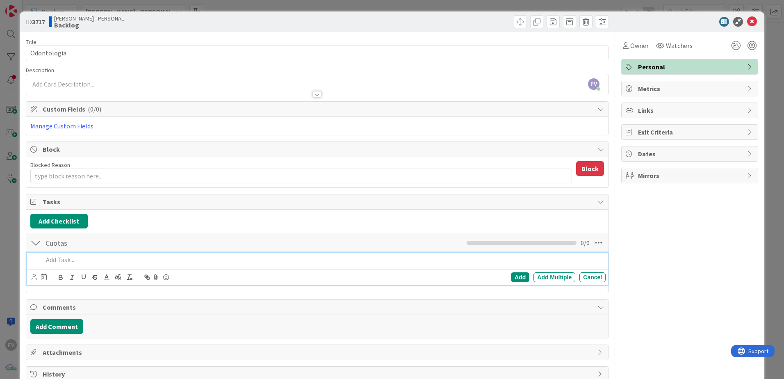
click at [557, 19] on div "ID 3717 [PERSON_NAME] - PERSONAL Backlog Title 11 / 128 Odontologia Description…" at bounding box center [392, 189] width 784 height 379
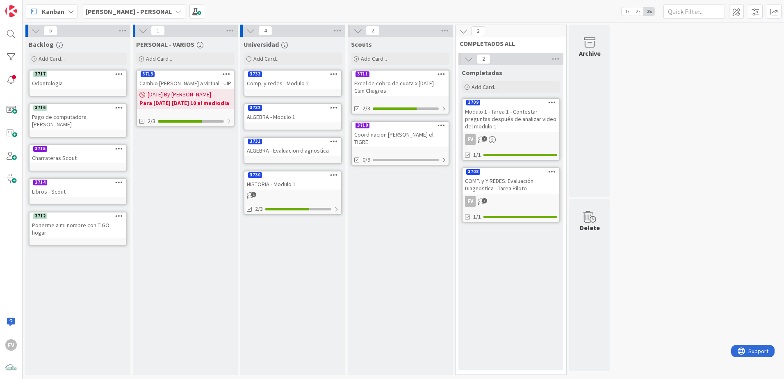
click at [410, 140] on link "3710 Coordinacion [PERSON_NAME] el TIGRE 0/9" at bounding box center [400, 143] width 98 height 45
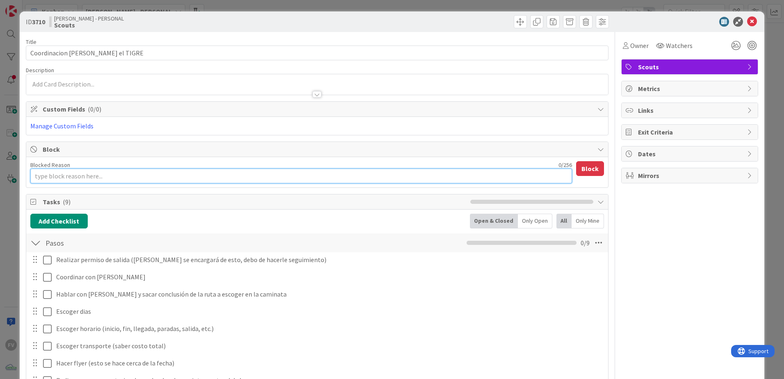
click at [96, 176] on textarea "Blocked Reason" at bounding box center [301, 176] width 542 height 15
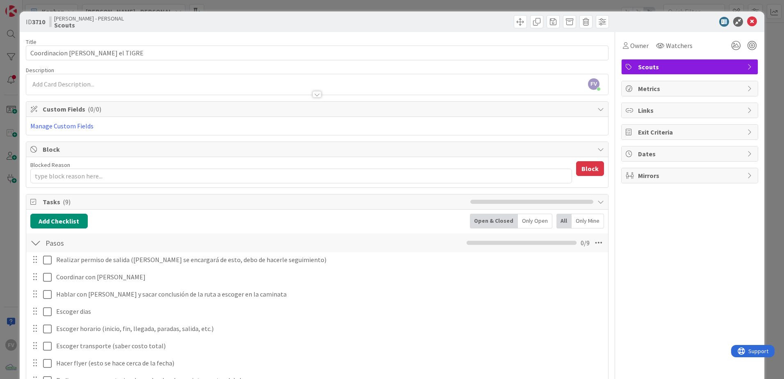
click at [142, 112] on span "Custom Fields ( 0/0 )" at bounding box center [318, 109] width 551 height 10
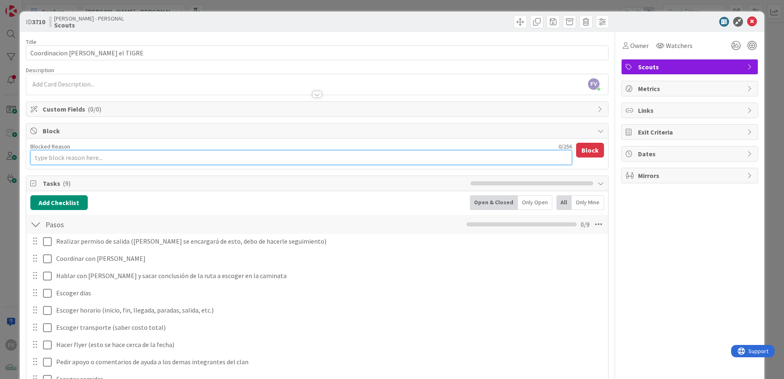
drag, startPoint x: 75, startPoint y: 158, endPoint x: 81, endPoint y: 160, distance: 5.7
click at [76, 159] on textarea "Blocked Reason" at bounding box center [301, 157] width 542 height 15
type textarea "x"
type textarea "E"
type textarea "x"
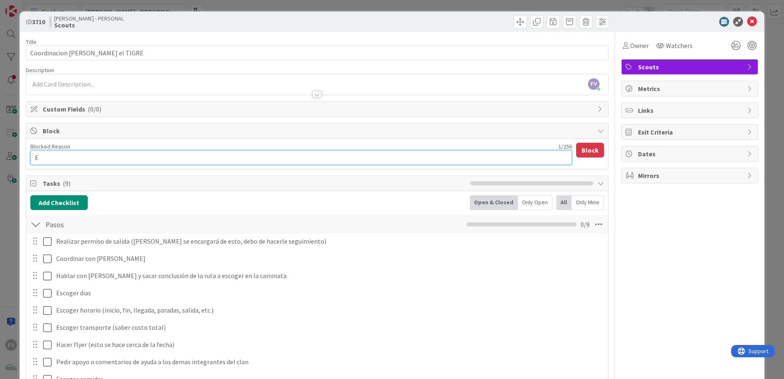
type textarea "Es"
type textarea "x"
type textarea "Espe"
type textarea "x"
type textarea "Esper"
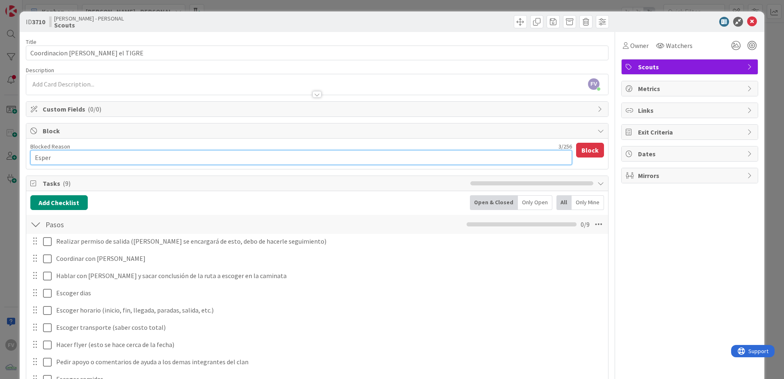
type textarea "x"
type textarea "Esperan"
type textarea "x"
type textarea "Esperand"
type textarea "x"
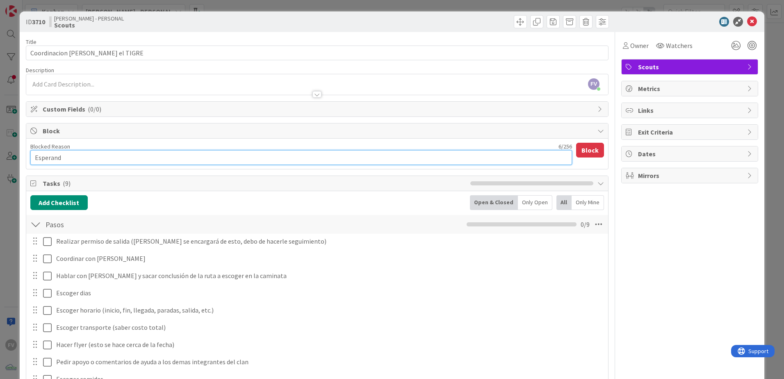
type textarea "Esperando"
type textarea "x"
type textarea "Esperando"
type textarea "x"
type textarea "Esperando p"
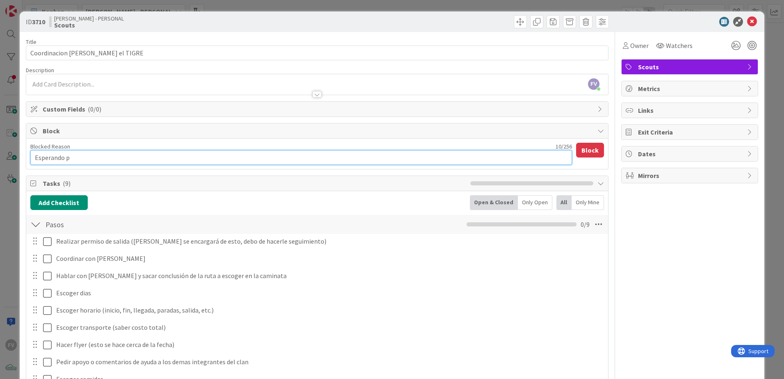
type textarea "x"
type textarea "Esperando pe"
type textarea "x"
type textarea "Esperando per"
type textarea "x"
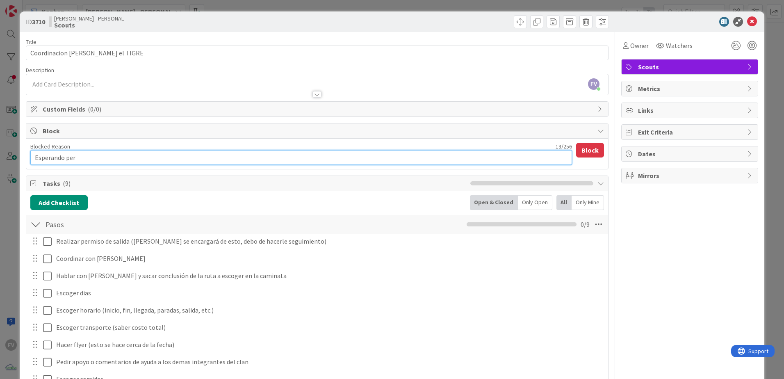
type textarea "Esperando perm"
type textarea "x"
type textarea "Esperando permis"
type textarea "x"
type textarea "Esperando permiso"
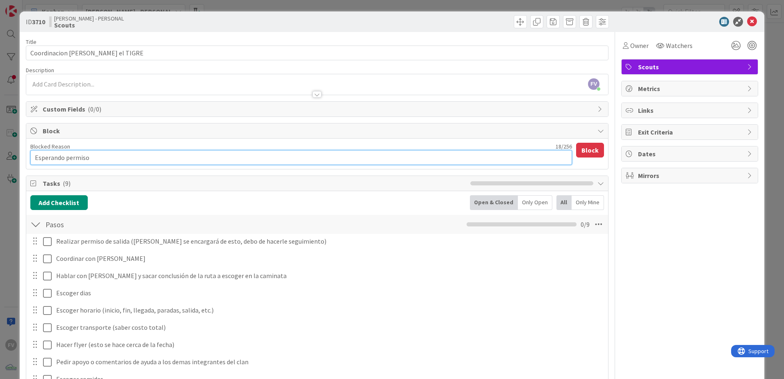
type textarea "x"
type textarea "Esperando permiso d"
type textarea "x"
type textarea "Esperando permiso de"
type textarea "x"
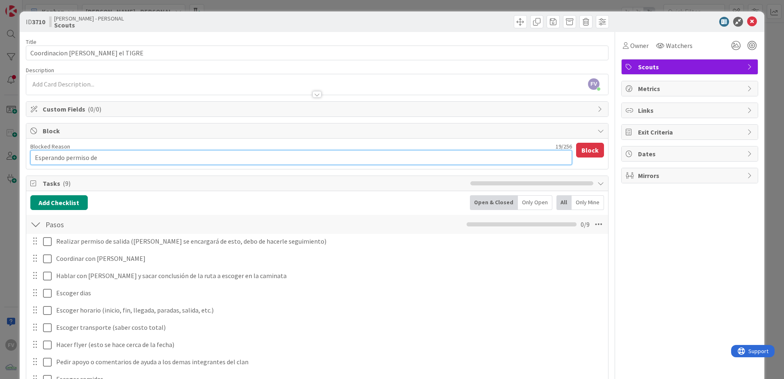
type textarea "Esperando permiso de"
type textarea "x"
type textarea "Esperando permiso de p"
type textarea "x"
type textarea "Esperando permiso de pa"
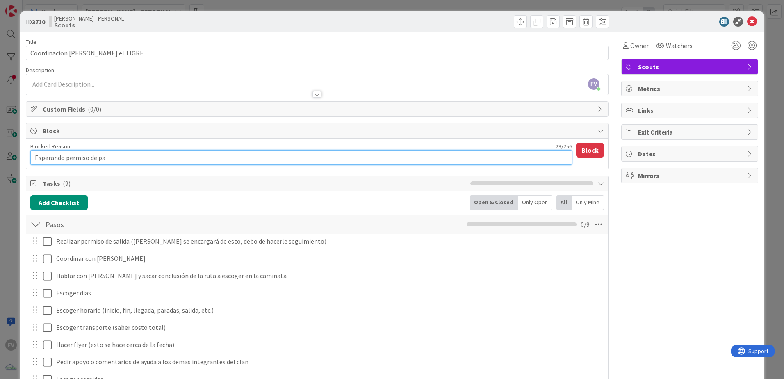
type textarea "x"
type textarea "Esperando permiso de par"
type textarea "x"
type textarea "Esperando permiso de part"
type textarea "x"
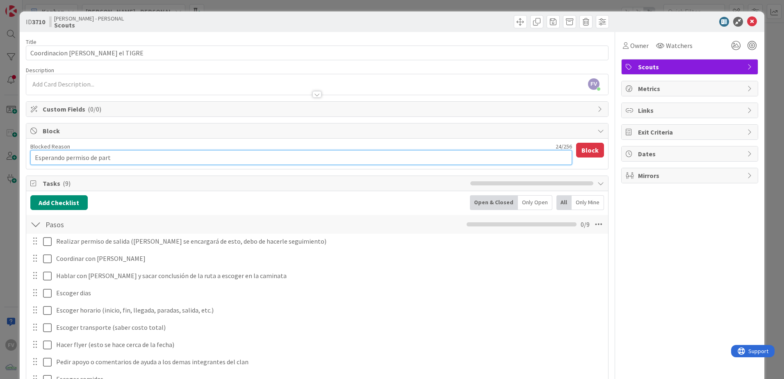
type textarea "Esperando permiso de parte"
type textarea "x"
type textarea "Esperando permiso de parte"
type textarea "x"
type textarea "Esperando permiso de parte d"
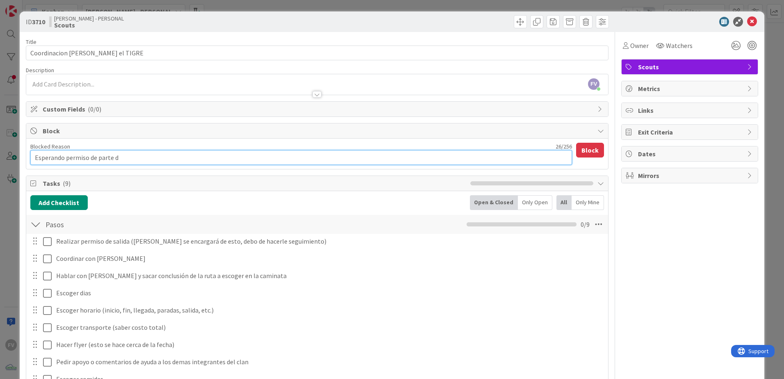
type textarea "x"
type textarea "Esperando permiso de parte de"
type textarea "x"
type textarea "Esperando permiso de parte de"
type textarea "x"
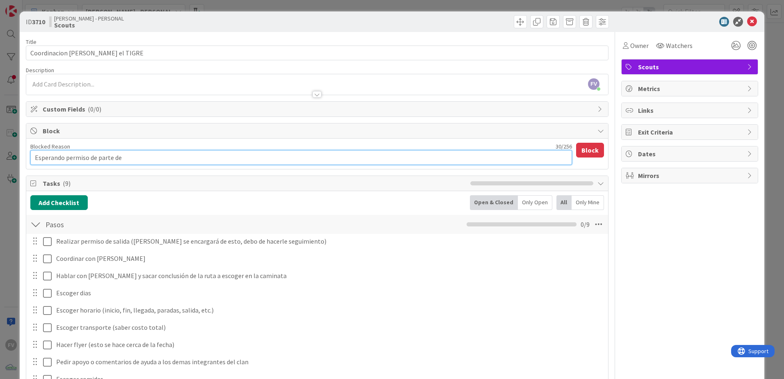
type textarea "Esperando permiso de parte de G"
type textarea "x"
type textarea "Esperando permiso de parte de Ga"
type textarea "x"
type textarea "Esperando permiso de parte de Gab"
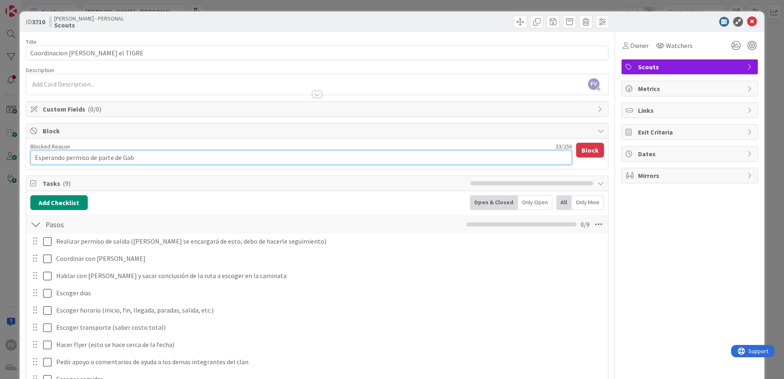
type textarea "x"
type textarea "Esperando permiso de parte [PERSON_NAME]"
type textarea "x"
type textarea "Esperando permiso de parte [PERSON_NAME]"
type textarea "x"
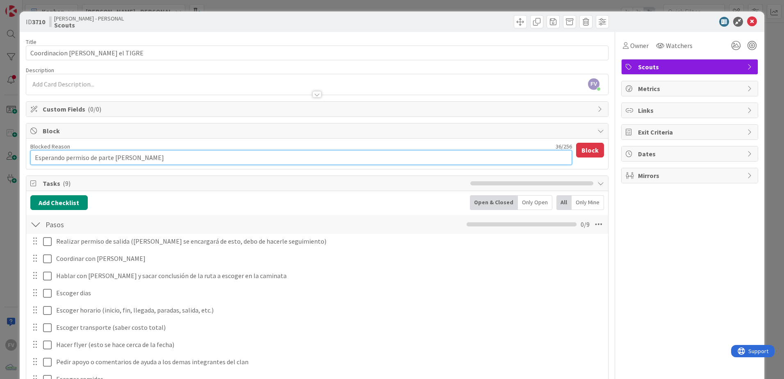
type textarea "Esperando permiso de parte [PERSON_NAME]"
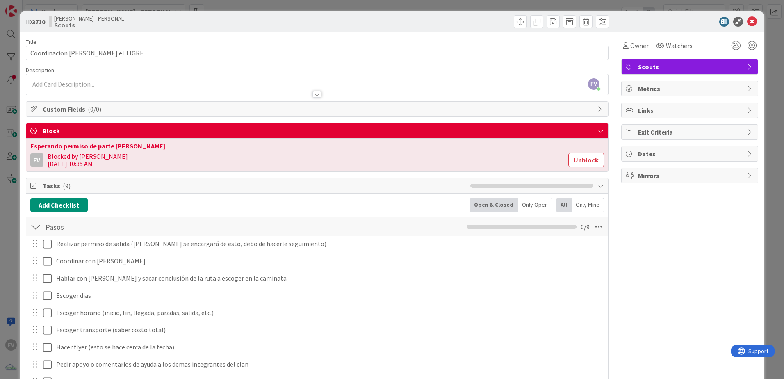
scroll to position [82, 0]
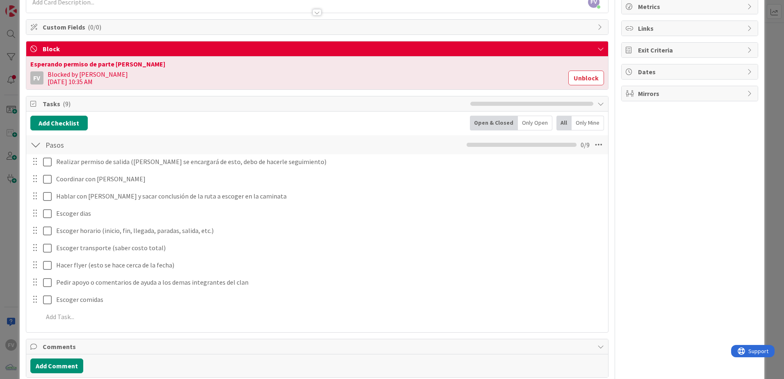
click at [9, 159] on div "ID 3710 [PERSON_NAME] - PERSONAL Scouts Title 33 / 128 Coordinacion [PERSON_NAM…" at bounding box center [392, 189] width 784 height 379
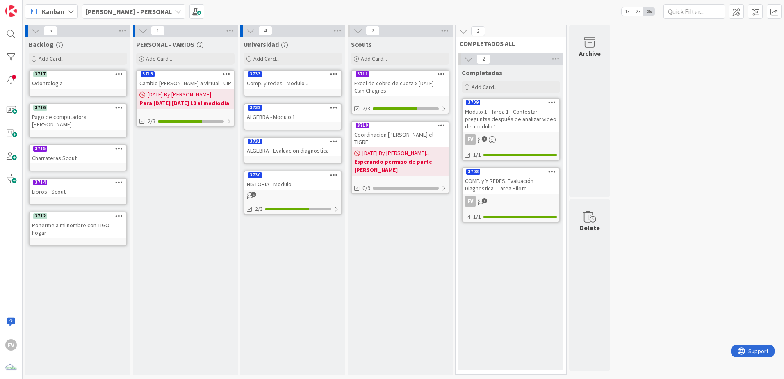
click at [515, 251] on div "Completadas Add Card... 3709 Modulo 1 - Tarea 1 - Contestar preguntas después d…" at bounding box center [511, 217] width 105 height 305
click at [501, 186] on div "COMP. y Y REDES. Evaluación Diagnostica - Tarea Piloto" at bounding box center [511, 185] width 97 height 18
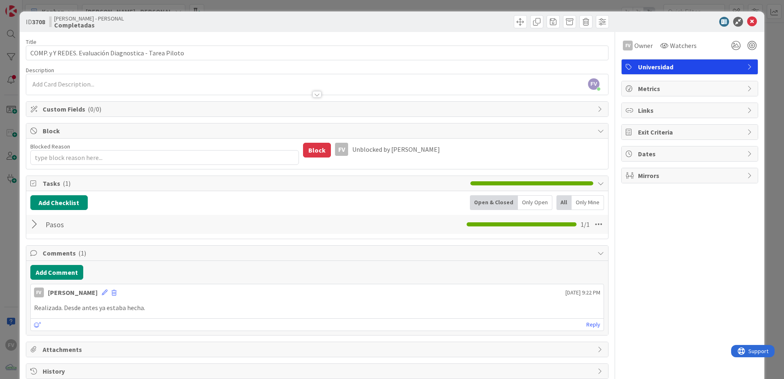
click at [557, 73] on div "ID 3708 [PERSON_NAME] - PERSONAL Completadas Title 54 / 128 COMP. y Y REDES. Ev…" at bounding box center [392, 189] width 784 height 379
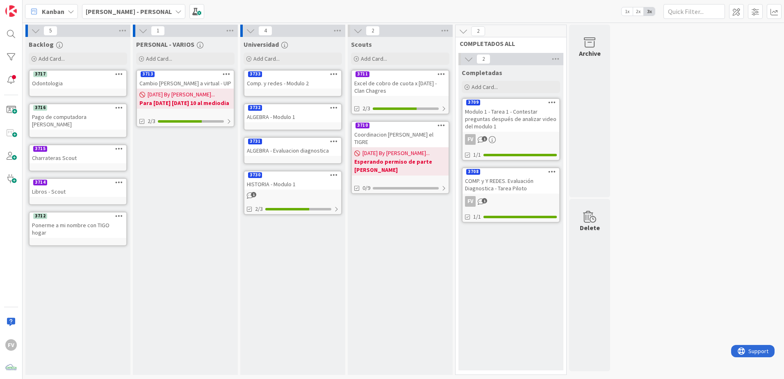
click at [432, 89] on div "Excel de cobro de cuota x [DATE] - Clan Chagres" at bounding box center [400, 87] width 97 height 18
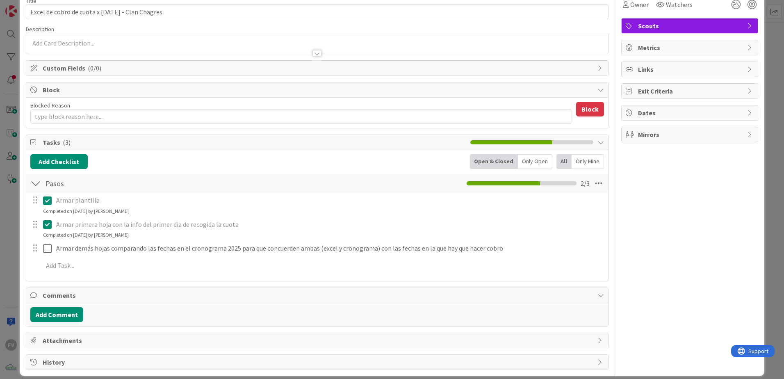
click at [17, 212] on div "ID 3711 [PERSON_NAME] - PERSONAL Scouts Title 47 / 128 Excel de cobro de cuota …" at bounding box center [392, 189] width 784 height 379
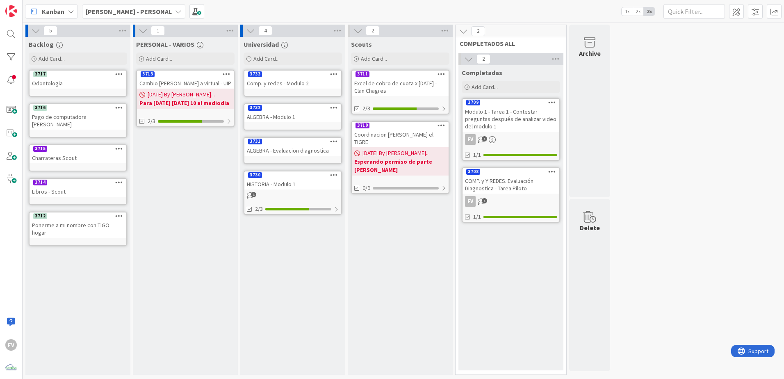
click at [175, 91] on span "[DATE] By [PERSON_NAME]..." at bounding box center [181, 94] width 67 height 9
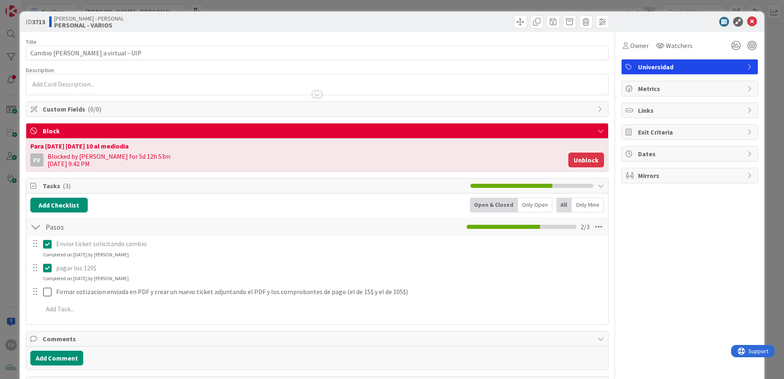
click at [557, 164] on button "Unblock" at bounding box center [587, 160] width 36 height 15
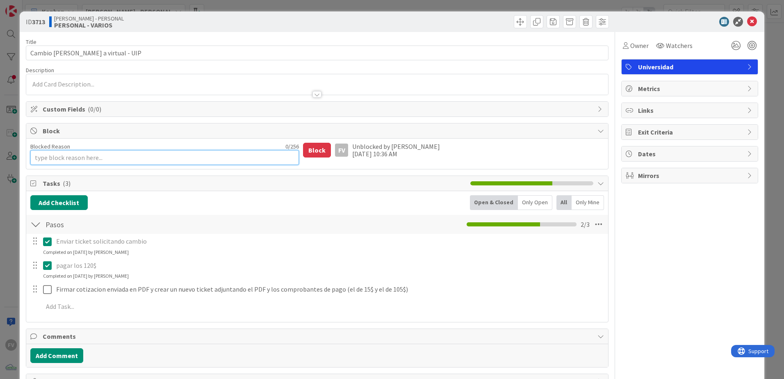
click at [71, 159] on textarea "Blocked Reason" at bounding box center [164, 157] width 269 height 15
type textarea "x"
type textarea "H"
type textarea "x"
type textarea "Ho"
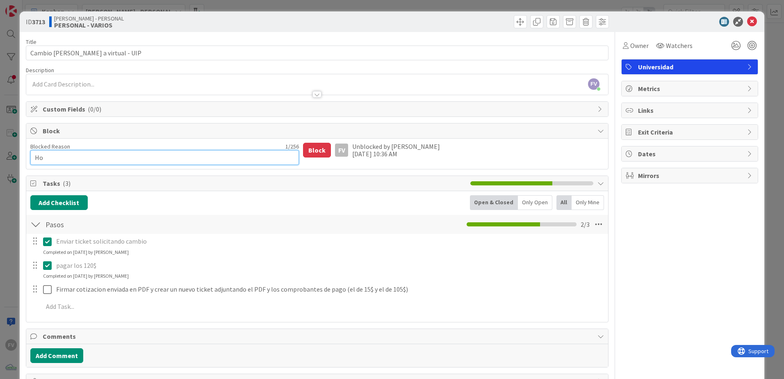
type textarea "x"
type textarea "[DATE]"
type textarea "x"
type textarea "[DATE] a"
type textarea "x"
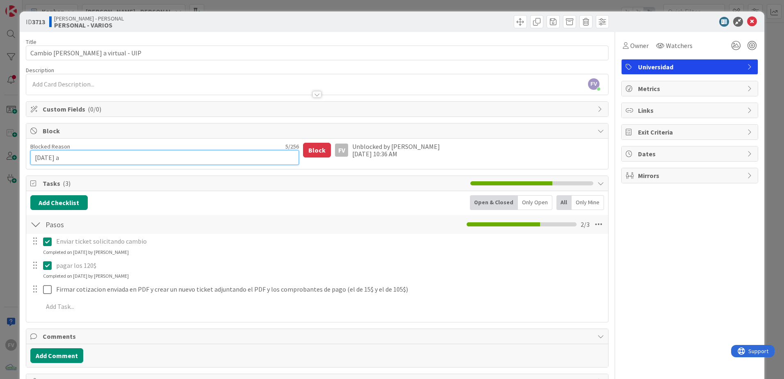
type textarea "[DATE] al"
type textarea "x"
type textarea "[DATE] al"
type textarea "x"
type textarea "[DATE] al m"
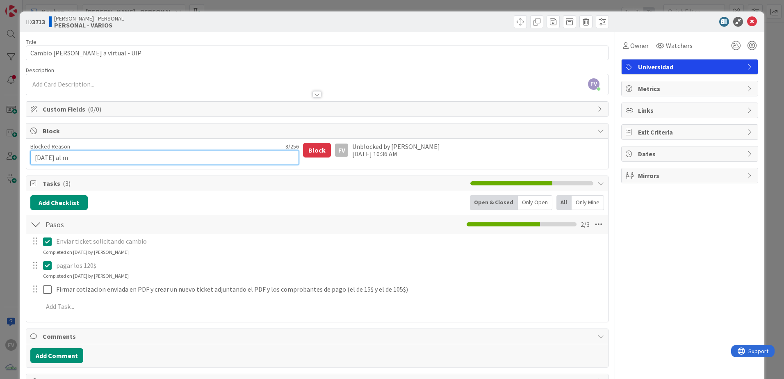
type textarea "x"
type textarea "[DATE] al me"
type textarea "x"
type textarea "[DATE] al mer"
type textarea "x"
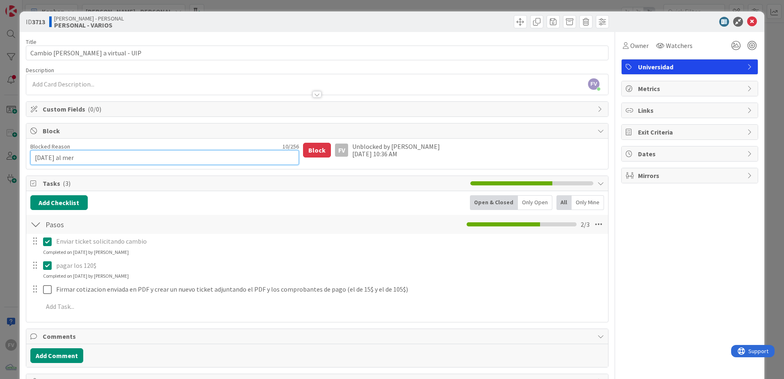
type textarea "[DATE] al merd"
type textarea "x"
type textarea "[DATE] al merdi"
type textarea "x"
type textarea "[DATE] al merd"
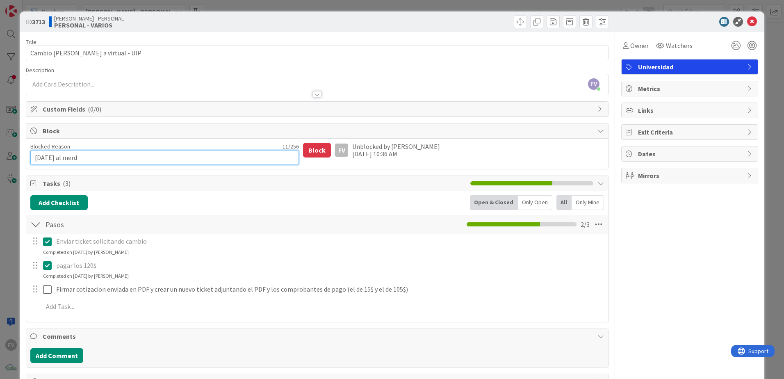
type textarea "x"
type textarea "[DATE] al mer"
type textarea "x"
type textarea "[DATE] al me"
type textarea "x"
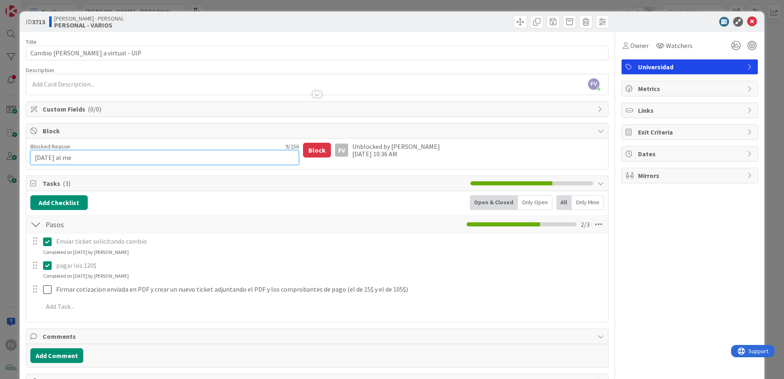
type textarea "[DATE] al med"
type textarea "x"
type textarea "[DATE] al medi"
type textarea "x"
type textarea "[DATE] al medio"
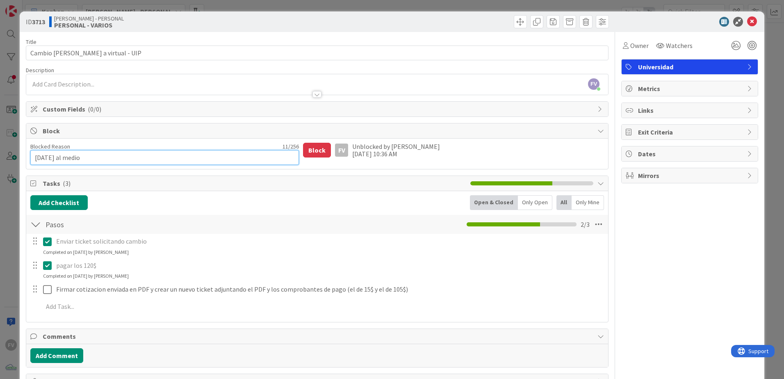
type textarea "x"
type textarea "[DATE] al mediod"
type textarea "x"
type textarea "[DATE] al mediodi"
type textarea "x"
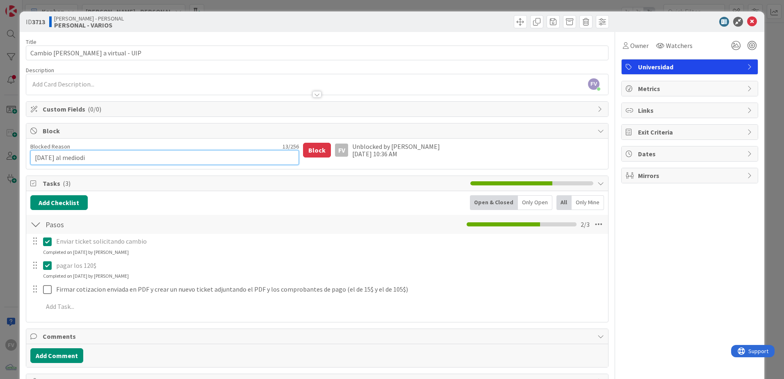
type textarea "[DATE] al mediodia"
type textarea "x"
type textarea "[DATE] al mediodia."
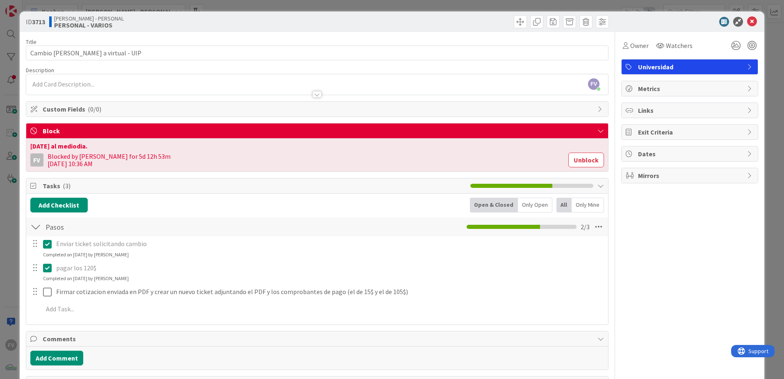
click at [0, 215] on html "FV [PERSON_NAME] - PERSONAL 1x 2x 3x 5 Backlog Add Card... 3717 Odontologia 371…" at bounding box center [392, 189] width 784 height 379
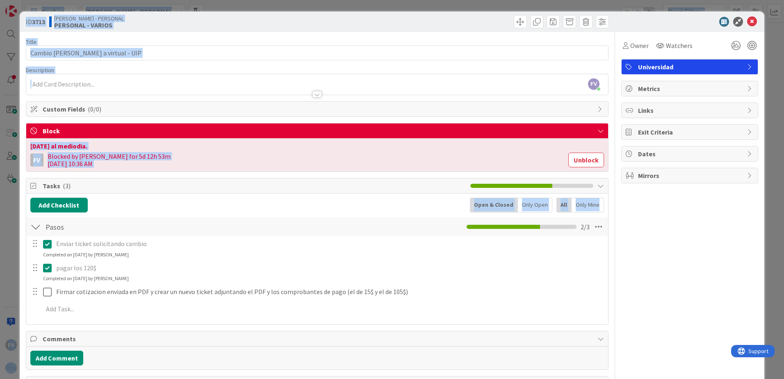
drag, startPoint x: 1, startPoint y: 215, endPoint x: 9, endPoint y: 215, distance: 7.8
click at [7, 215] on div "ID 3713 [PERSON_NAME] - PERSONAL PERSONAL - VARIOS Title 33 / 128 Cambio [PERSO…" at bounding box center [392, 189] width 784 height 379
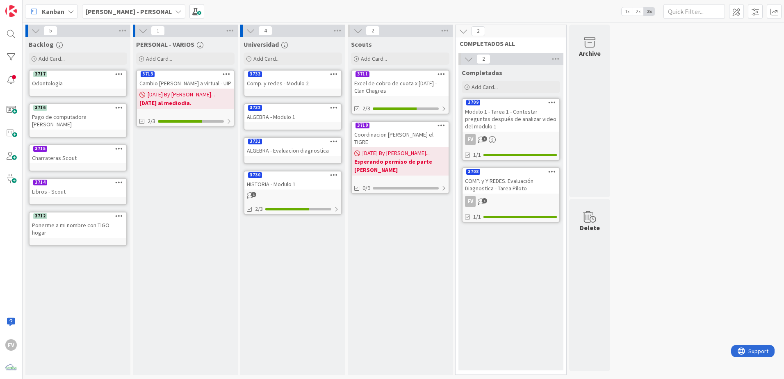
click at [557, 247] on div "5 Backlog Add Card... 3717 Odontologia 3716 Pago de computadora [PERSON_NAME] 3…" at bounding box center [403, 202] width 759 height 354
drag, startPoint x: 403, startPoint y: 64, endPoint x: 395, endPoint y: 65, distance: 8.3
click at [403, 64] on div "Add Card..." at bounding box center [400, 59] width 98 height 12
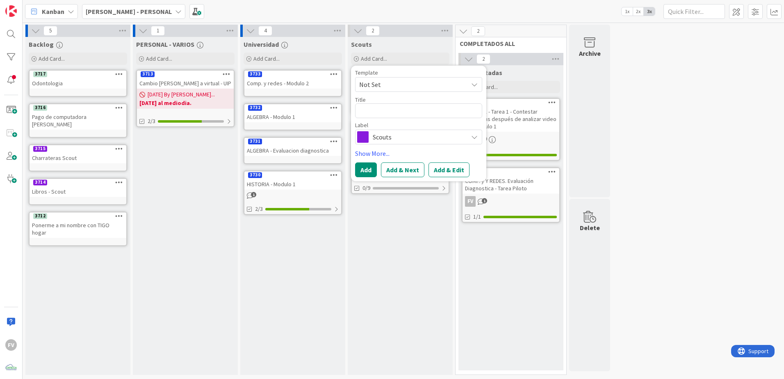
type textarea "x"
type textarea "S"
type textarea "x"
type textarea "Se"
type textarea "x"
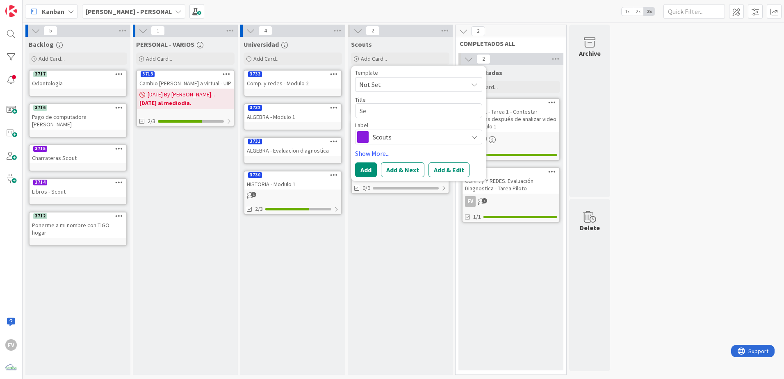
type textarea "Seg"
type textarea "x"
type textarea "Segu"
type textarea "x"
type textarea "Segui"
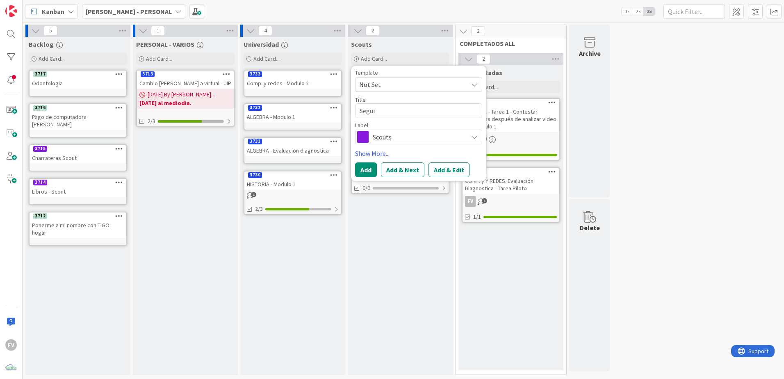
type textarea "x"
type textarea "Seguim"
type textarea "x"
type textarea "Seguimi"
type textarea "x"
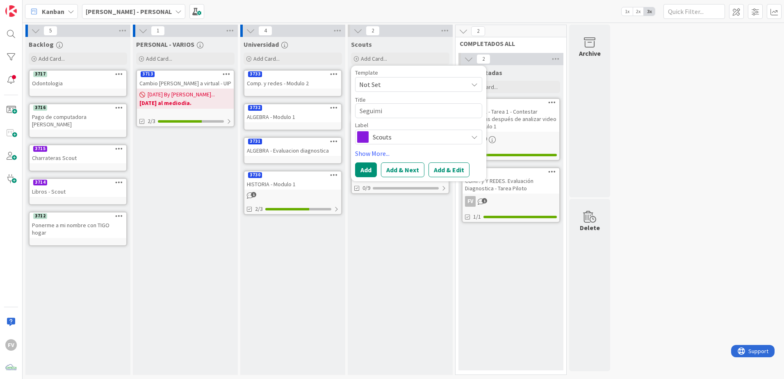
type textarea "Seguimie"
type textarea "x"
type textarea "Seguimien"
type textarea "x"
type textarea "Seguimient"
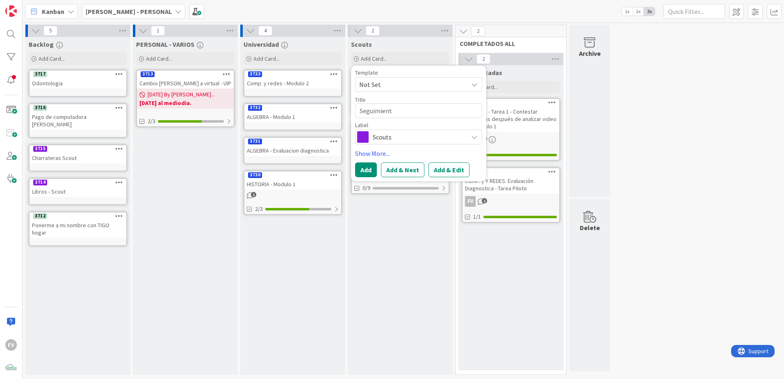
type textarea "x"
type textarea "Seguimiento"
type textarea "x"
type textarea "Seguimiento"
type textarea "x"
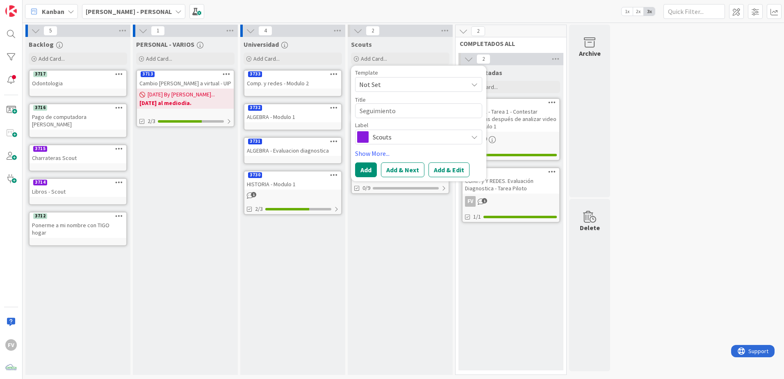
type textarea "Seguimiento d"
type textarea "x"
type textarea "Seguimiento de"
type textarea "x"
type textarea "Seguimiento de c"
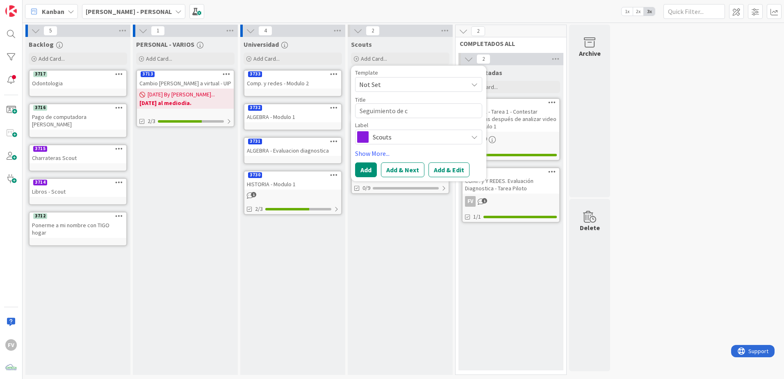
type textarea "x"
type textarea "Seguimiento de cr"
type textarea "x"
type textarea "Seguimiento de cra"
type textarea "x"
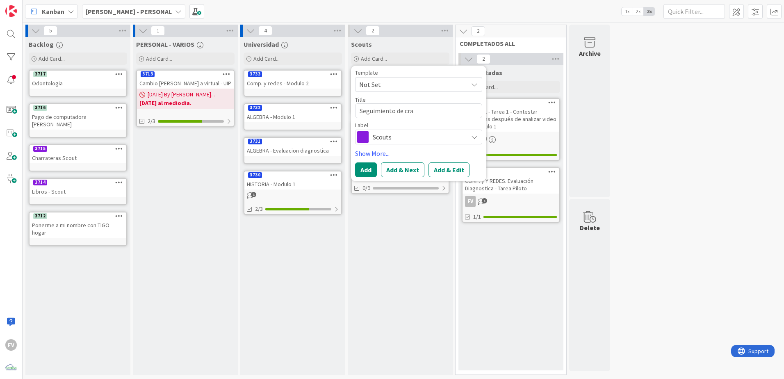
type textarea "Seguimiento de cr"
type textarea "x"
type textarea "Seguimiento [PERSON_NAME]"
type textarea "x"
type textarea "Seguimiento de creac"
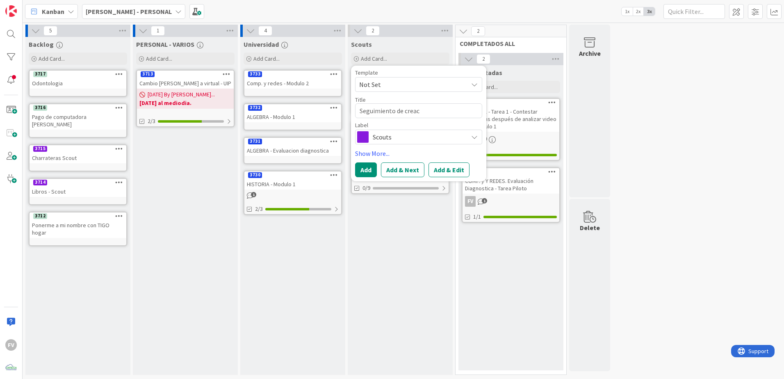
type textarea "x"
type textarea "Seguimiento de creaci"
type textarea "x"
type textarea "Seguimiento de creacio"
type textarea "x"
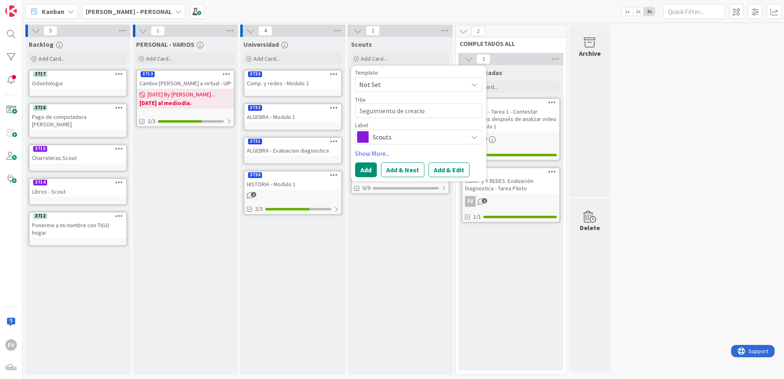
type textarea "Seguimiento de creacion"
type textarea "x"
type textarea "Seguimiento de creacion"
type textarea "x"
type textarea "Seguimiento de creacion d"
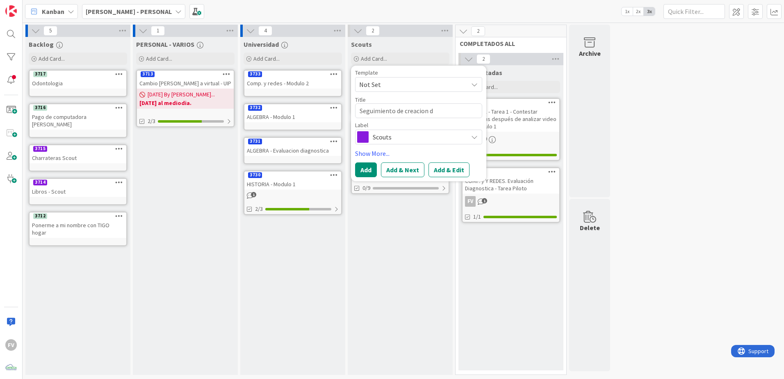
type textarea "x"
type textarea "Seguimiento de creacion de"
type textarea "x"
type textarea "Seguimiento de creacion de"
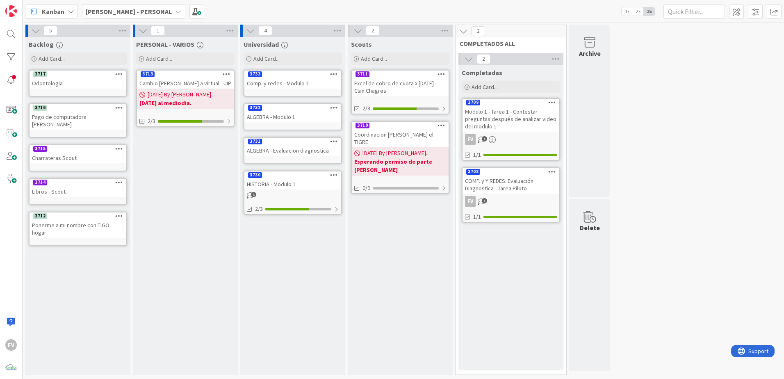
click at [97, 9] on b "[PERSON_NAME] - PERSONAL" at bounding box center [129, 11] width 86 height 8
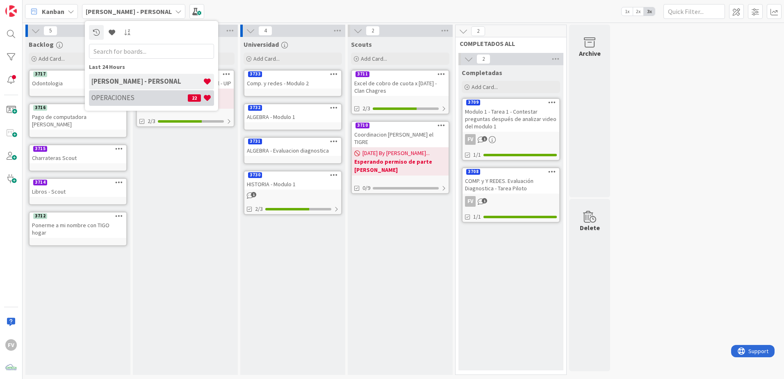
click at [132, 96] on h4 "OPERACIONES" at bounding box center [139, 98] width 96 height 8
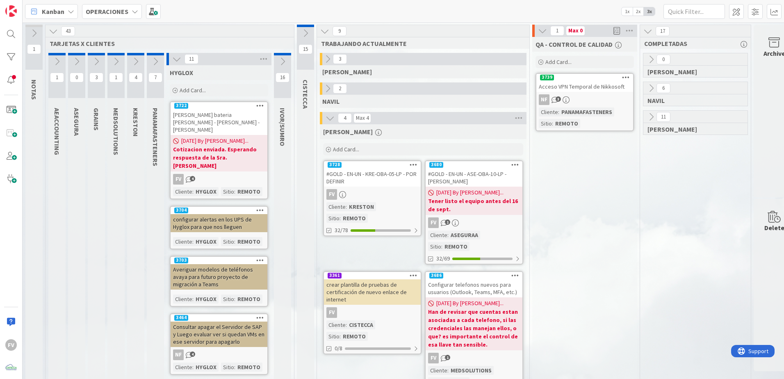
click at [178, 60] on icon at bounding box center [176, 59] width 9 height 9
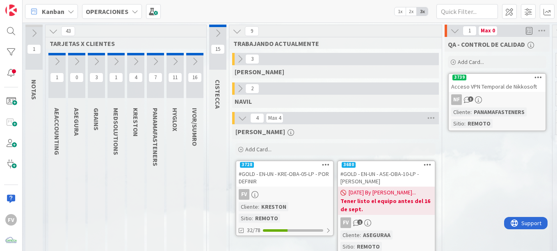
click at [220, 39] on button at bounding box center [217, 33] width 17 height 12
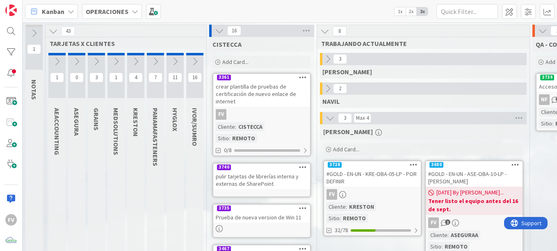
click at [270, 107] on link "3361 crear plantilla de pruebas de certificación de nuevo enlace de internet FV…" at bounding box center [262, 114] width 98 height 83
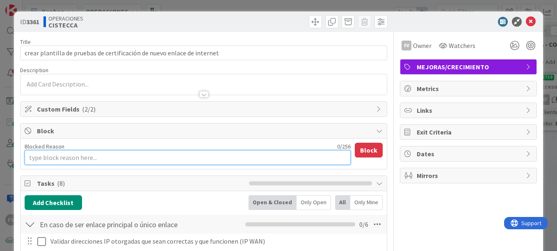
click at [223, 152] on textarea "Blocked Reason" at bounding box center [188, 157] width 326 height 15
type textarea "x"
type textarea "A"
type textarea "x"
type textarea "Ag"
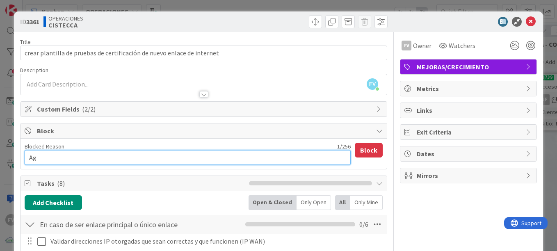
type textarea "x"
type textarea "Age"
type textarea "x"
type textarea "Agend"
type textarea "x"
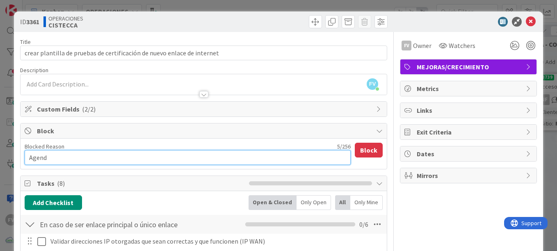
type textarea "Agenda"
type textarea "x"
type textarea "Agendar"
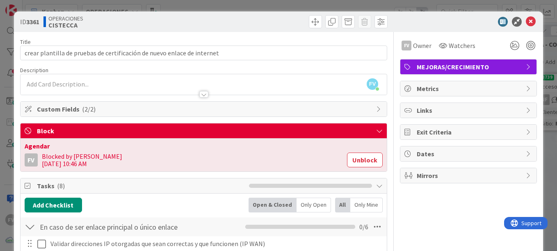
click at [541, 124] on div "ID 3361 OPERACIONES CISTECCA Title 71 / 128 crear plantilla de pruebas de certi…" at bounding box center [278, 125] width 557 height 251
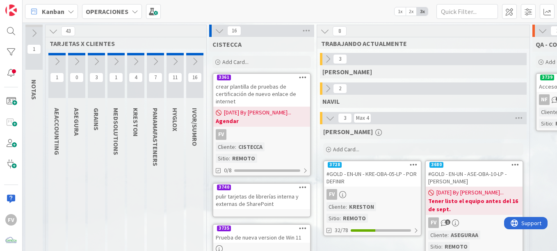
click at [92, 65] on button at bounding box center [96, 61] width 17 height 12
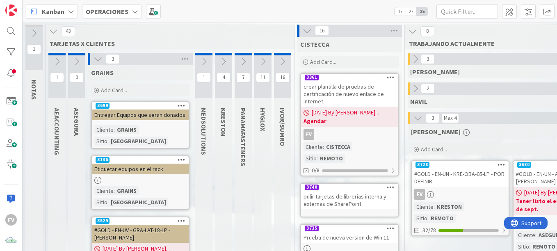
click at [112, 106] on div "3699" at bounding box center [140, 105] width 97 height 7
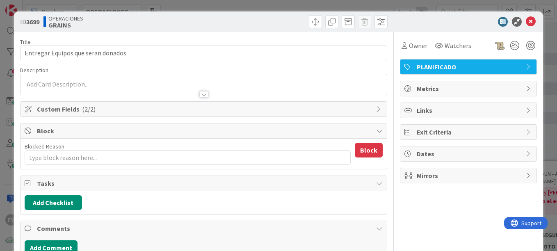
click at [424, 108] on span "Links" at bounding box center [469, 110] width 105 height 10
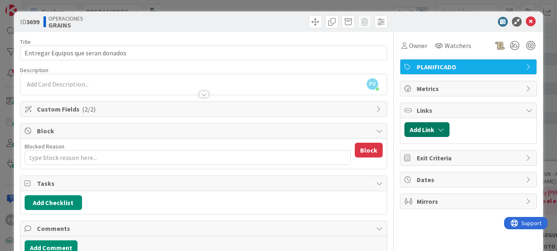
click at [429, 127] on button "Add Link" at bounding box center [427, 129] width 45 height 15
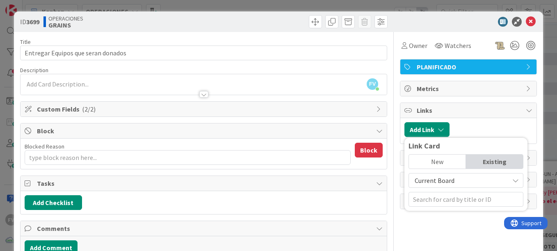
click at [446, 163] on div "New" at bounding box center [437, 162] width 57 height 14
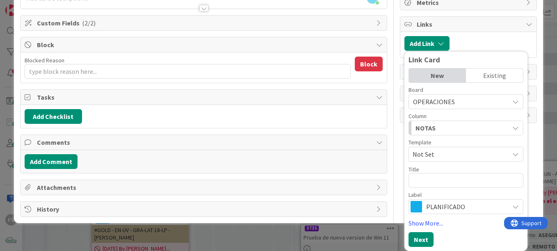
click at [484, 75] on div "Existing" at bounding box center [494, 76] width 57 height 14
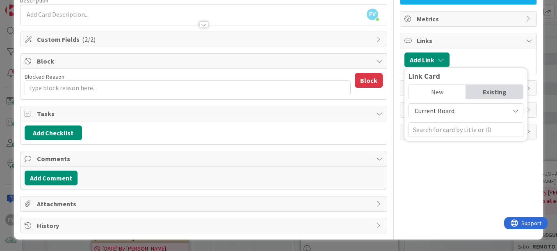
click at [469, 64] on div at bounding box center [493, 60] width 79 height 15
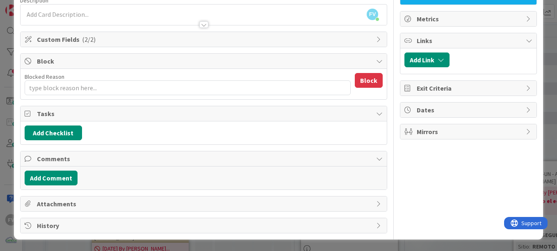
click at [540, 68] on div "ID 3699 OPERACIONES GRAINS Title 34 / 128 Entregar Equipos que seran donados De…" at bounding box center [278, 125] width 557 height 251
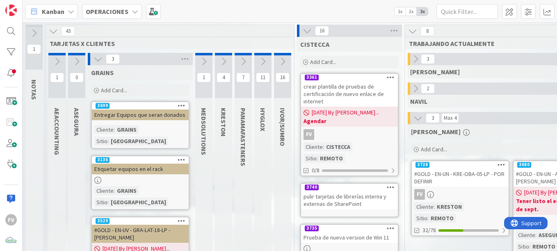
click at [143, 118] on div "Entregar Equipos que seran donados" at bounding box center [140, 115] width 97 height 11
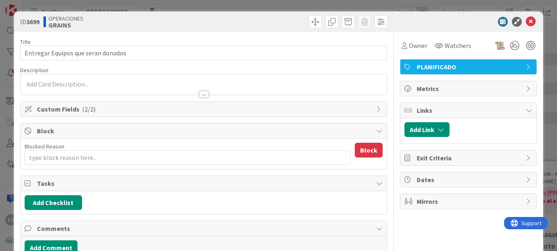
click at [361, 5] on div "ID 3699 OPERACIONES GRAINS Title 34 / 128 Entregar Equipos que seran donados De…" at bounding box center [278, 125] width 557 height 251
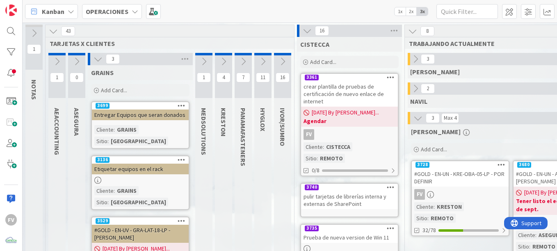
click at [152, 112] on div "Entregar Equipos que seran donados" at bounding box center [140, 115] width 97 height 11
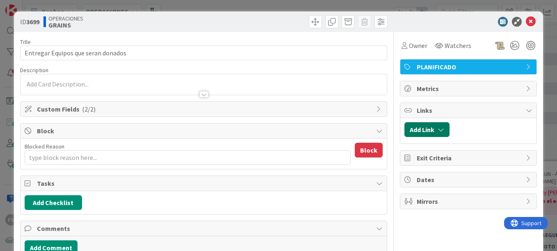
click at [412, 131] on button "Add Link" at bounding box center [427, 129] width 45 height 15
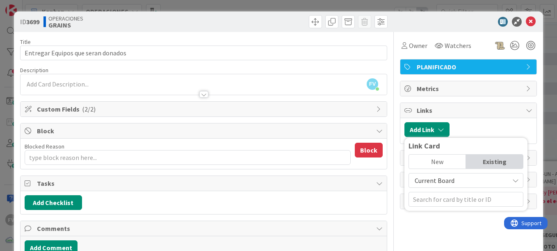
click at [544, 33] on div "ID 3699 OPERACIONES GRAINS Title 34 / 128 Entregar Equipos que seran donados De…" at bounding box center [278, 125] width 557 height 251
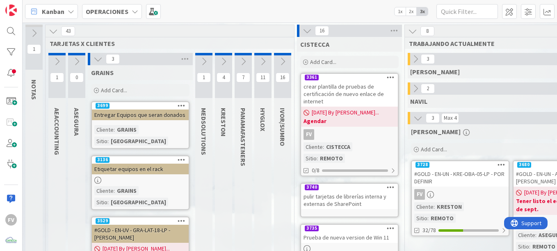
click at [151, 113] on div "Entregar Equipos que seran donados" at bounding box center [140, 115] width 97 height 11
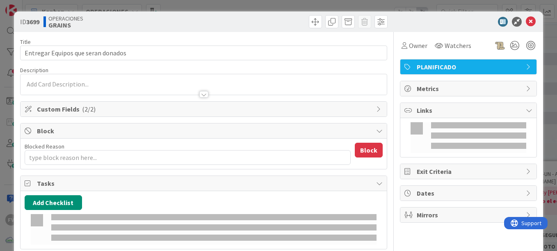
type textarea "x"
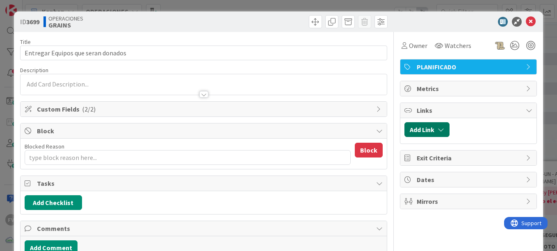
click at [438, 133] on icon "button" at bounding box center [441, 129] width 7 height 7
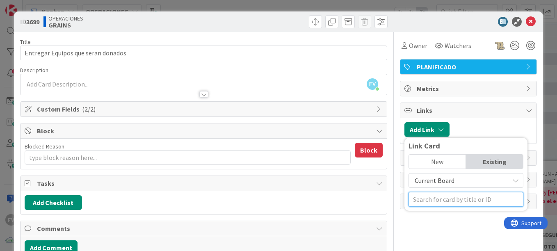
drag, startPoint x: 444, startPoint y: 197, endPoint x: 446, endPoint y: 189, distance: 8.5
click at [445, 197] on input "text" at bounding box center [466, 199] width 115 height 15
type input "3136"
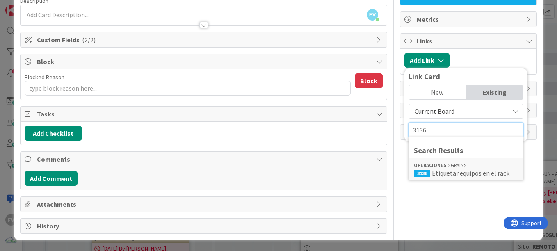
scroll to position [70, 0]
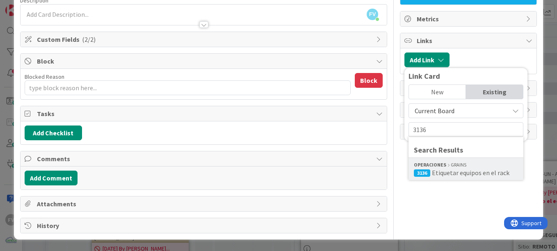
click at [466, 174] on span "Etiquetar equipos en el rack" at bounding box center [471, 173] width 78 height 8
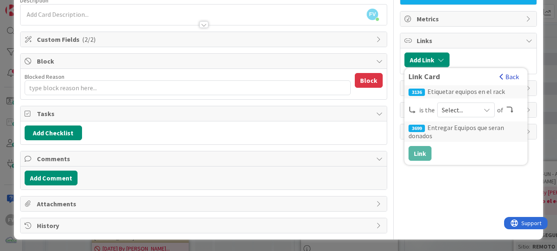
click at [502, 78] on button "Back" at bounding box center [509, 76] width 20 height 9
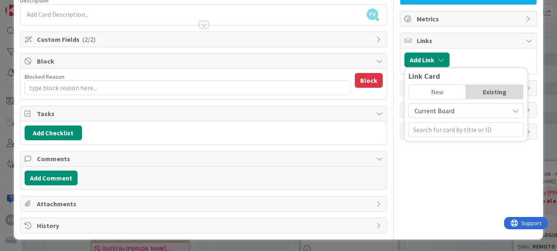
click at [481, 167] on div "Owner Watchers PLANIFICADO Metrics Links Add Link Link Card New Existing Curren…" at bounding box center [468, 97] width 137 height 271
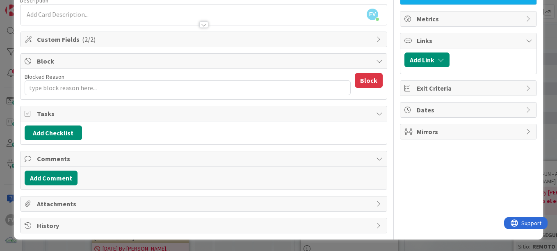
click at [546, 105] on div "ID 3699 OPERACIONES GRAINS Title 34 / 128 Entregar Equipos que seran donados De…" at bounding box center [278, 125] width 557 height 251
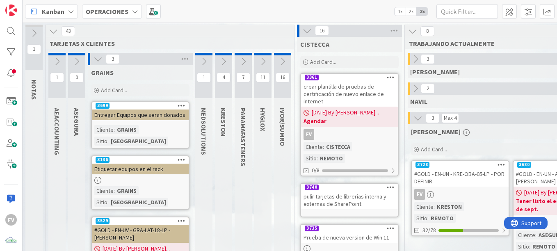
click at [125, 117] on div "Entregar Equipos que seran donados" at bounding box center [140, 115] width 97 height 11
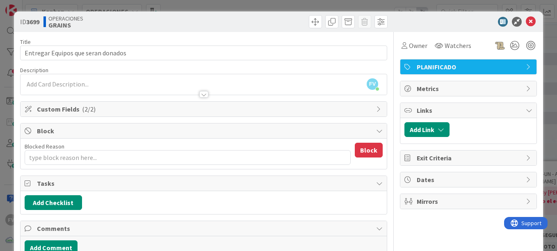
click at [540, 103] on div "ID 3699 OPERACIONES GRAINS Title 34 / 128 Entregar Equipos que seran donados De…" at bounding box center [278, 125] width 557 height 251
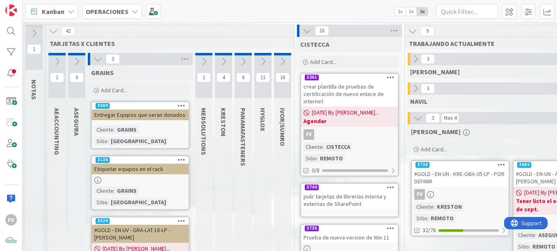
click at [137, 112] on div "Entregar Equipos que seran donados" at bounding box center [140, 115] width 97 height 11
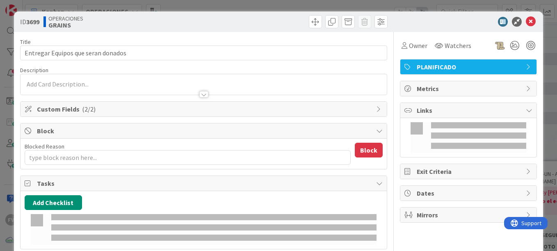
type textarea "x"
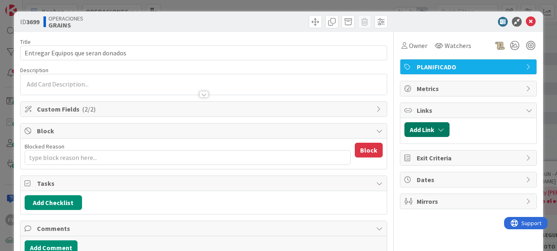
click at [427, 136] on button "Add Link" at bounding box center [427, 129] width 45 height 15
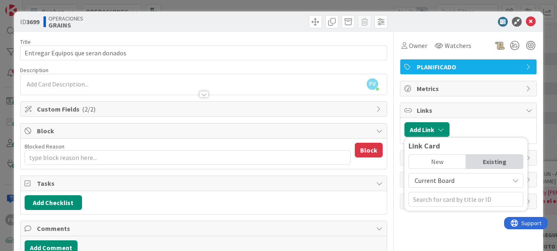
click at [441, 181] on span "Current Board" at bounding box center [435, 180] width 40 height 8
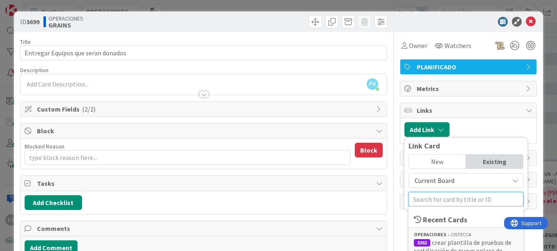
click at [436, 199] on input "text" at bounding box center [466, 199] width 115 height 15
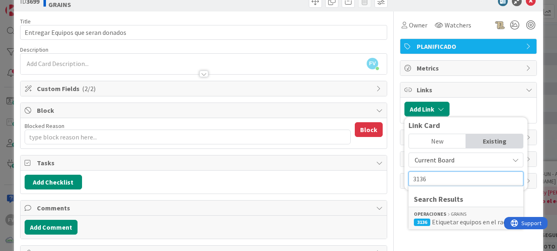
scroll to position [41, 0]
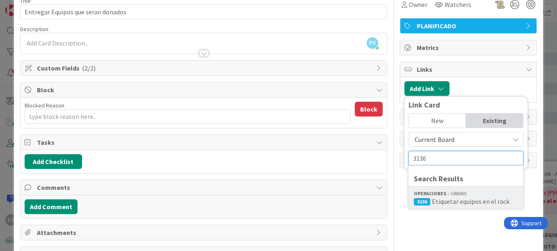
type input "3136"
click at [471, 204] on span "Etiquetar equipos en el rack" at bounding box center [471, 201] width 78 height 8
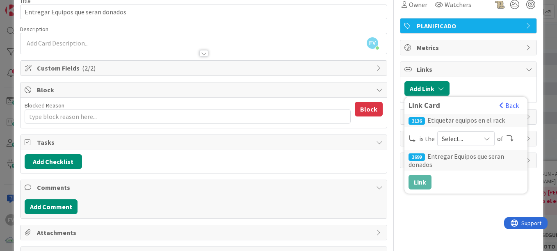
click at [446, 142] on span "Select..." at bounding box center [459, 138] width 34 height 11
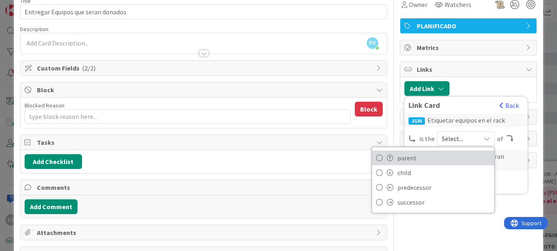
click at [427, 161] on span "parent" at bounding box center [444, 158] width 93 height 12
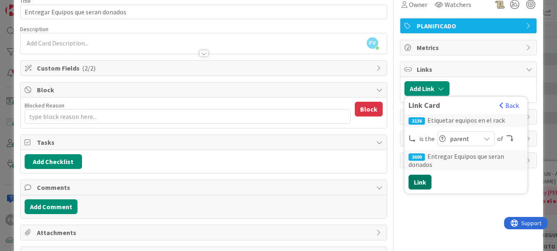
drag, startPoint x: 414, startPoint y: 187, endPoint x: 420, endPoint y: 187, distance: 5.3
click at [416, 185] on button "Link" at bounding box center [420, 182] width 23 height 15
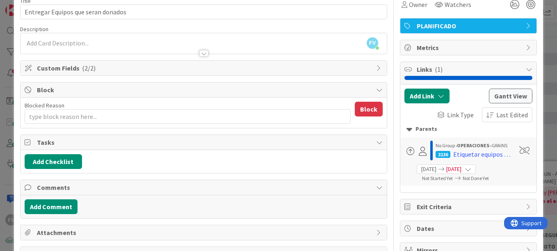
click at [538, 130] on div "ID 3699 OPERACIONES GRAINS Title 34 / 128 Entregar Equipos que seran donados De…" at bounding box center [278, 125] width 557 height 251
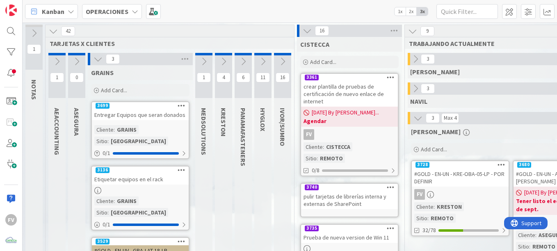
click at [208, 60] on icon at bounding box center [203, 61] width 9 height 9
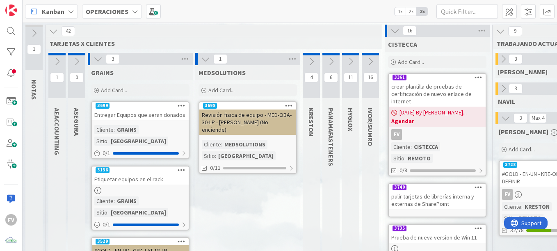
drag, startPoint x: 433, startPoint y: 88, endPoint x: 162, endPoint y: 130, distance: 274.4
click at [433, 88] on div "crear plantilla de pruebas de certificación de nuevo enlace de internet" at bounding box center [437, 93] width 97 height 25
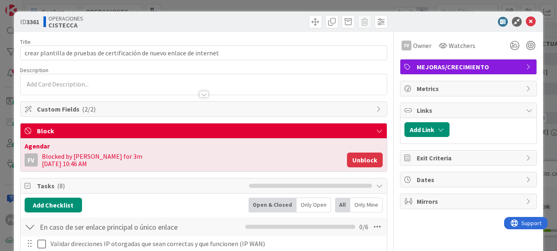
click at [362, 160] on button "Unblock" at bounding box center [365, 160] width 36 height 15
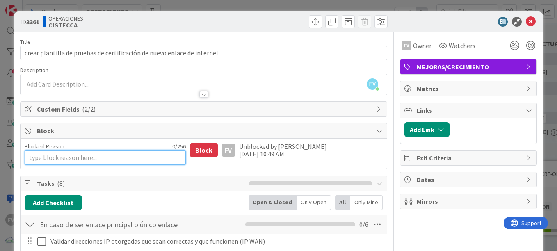
click at [137, 161] on textarea "Blocked Reason" at bounding box center [105, 157] width 161 height 15
type textarea "x"
type textarea "a"
type textarea "x"
type textarea "age"
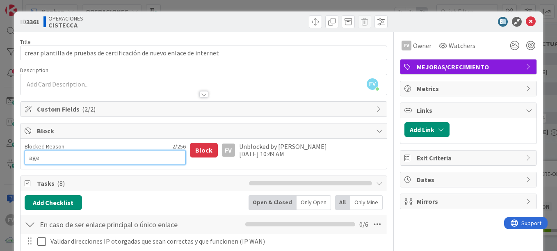
type textarea "x"
type textarea "aged"
type textarea "x"
type textarea "agedn"
type textarea "x"
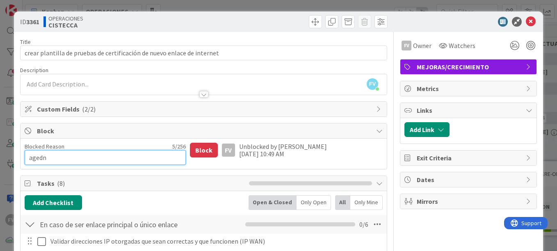
type textarea "aged"
type textarea "x"
type textarea "age"
type textarea "x"
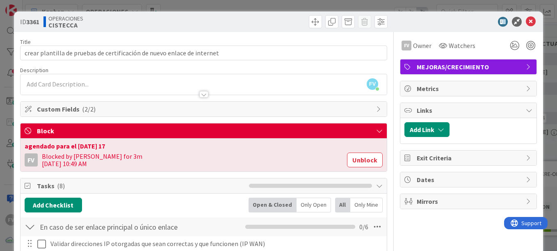
click at [192, 130] on span "Block" at bounding box center [204, 131] width 335 height 10
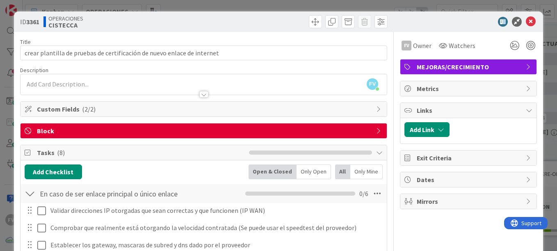
click at [542, 48] on div "ID 3361 OPERACIONES CISTECCA Title 71 / 128 crear plantilla de pruebas de certi…" at bounding box center [278, 125] width 557 height 251
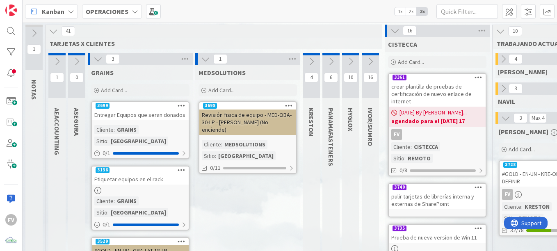
click at [394, 30] on icon at bounding box center [395, 30] width 9 height 9
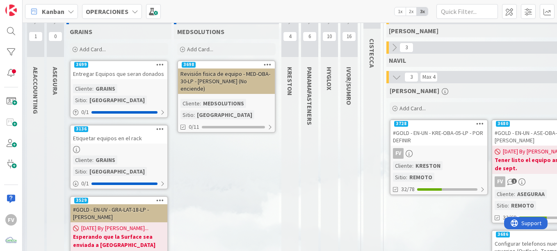
scroll to position [0, 21]
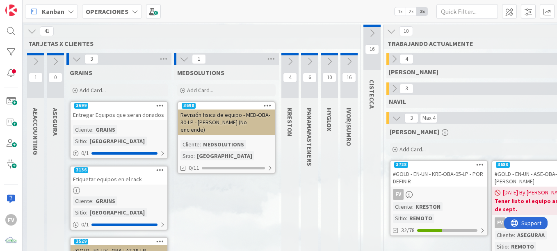
click at [311, 58] on icon at bounding box center [309, 61] width 9 height 9
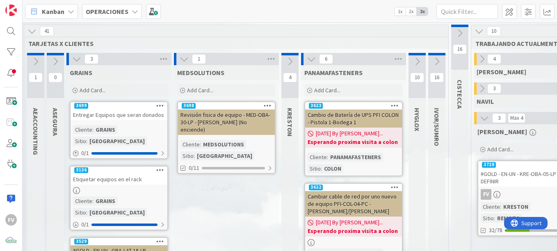
click at [309, 60] on icon at bounding box center [311, 59] width 9 height 9
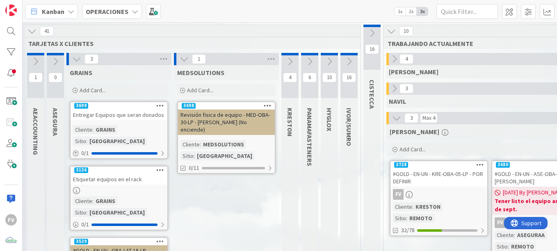
click at [291, 65] on icon at bounding box center [290, 61] width 9 height 9
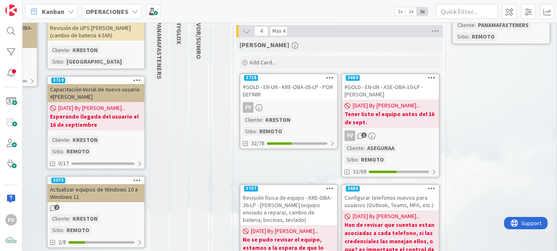
scroll to position [87, 265]
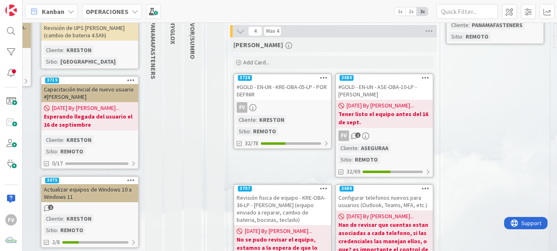
click at [273, 206] on div "Revisión fisica de equipo - KRE-OBA-36-LP - [PERSON_NAME] (equipo enviado a rep…" at bounding box center [282, 208] width 97 height 33
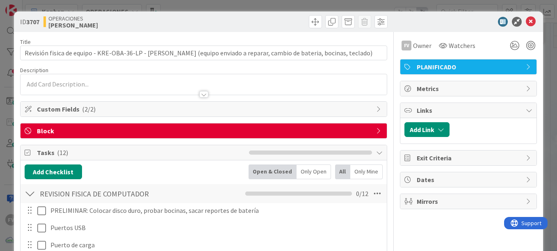
drag, startPoint x: 213, startPoint y: 128, endPoint x: 195, endPoint y: 137, distance: 20.7
click at [213, 128] on span "Block" at bounding box center [204, 131] width 335 height 10
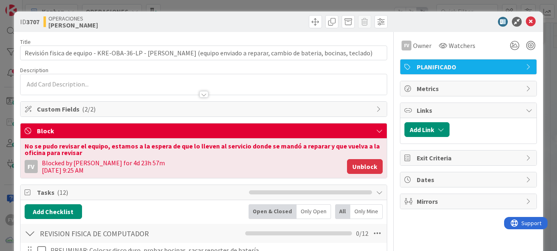
click at [357, 167] on button "Unblock" at bounding box center [365, 166] width 36 height 15
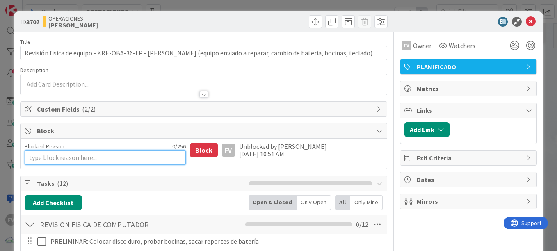
click at [89, 159] on textarea "Blocked Reason" at bounding box center [105, 157] width 161 height 15
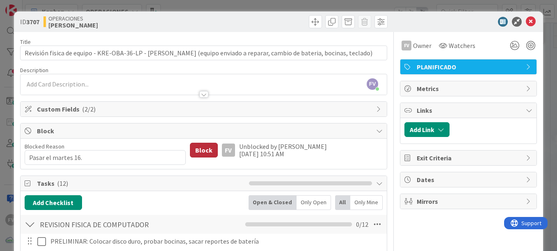
click at [200, 148] on button "Block" at bounding box center [204, 150] width 28 height 15
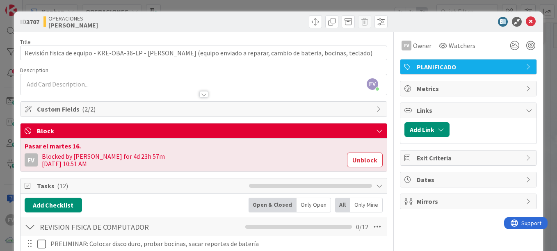
click at [543, 25] on div "ID 3707 OPERACIONES [PERSON_NAME] Title 120 / 128 Revisión fisica de equipo - K…" at bounding box center [278, 125] width 557 height 251
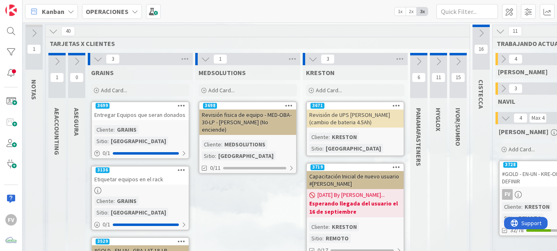
click at [220, 128] on div "Revisión fisica de equipo - MED-OBA-30-LP - [PERSON_NAME] (No enciende)" at bounding box center [247, 122] width 97 height 25
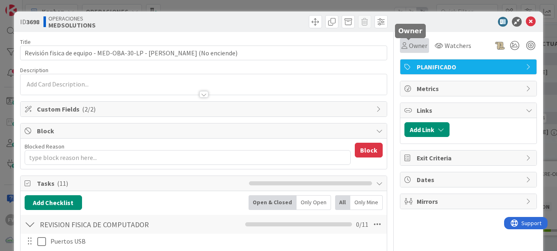
click at [418, 44] on span "Owner" at bounding box center [418, 46] width 18 height 10
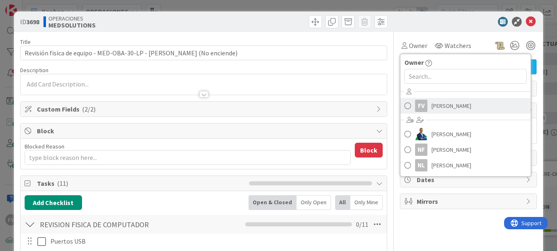
click at [432, 107] on span "[PERSON_NAME]" at bounding box center [452, 106] width 40 height 12
click at [478, 5] on div "ID 3698 OPERACIONES MEDSOLUTIONS Title 73 / 128 Revisión fisica de equipo - MED…" at bounding box center [278, 125] width 557 height 251
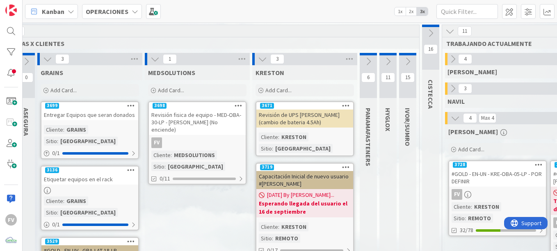
click at [288, 115] on div "Revisión de UPS [PERSON_NAME] (cambio de bateria 4.5Ah)" at bounding box center [304, 119] width 97 height 18
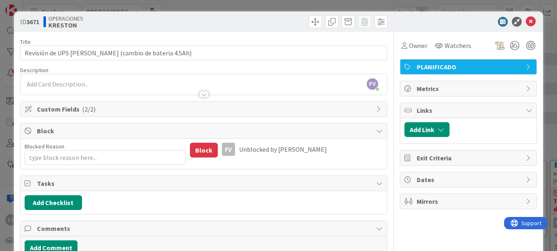
click at [169, 6] on div "ID 3671 OPERACIONES [PERSON_NAME] Title 56 / 128 Revisión de UPS [PERSON_NAME] …" at bounding box center [278, 125] width 557 height 251
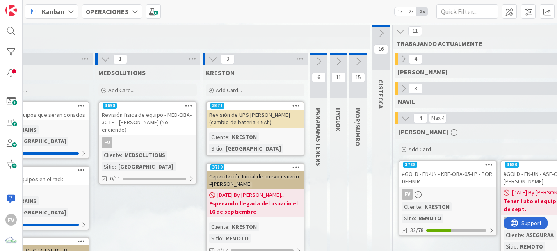
scroll to position [11, 100]
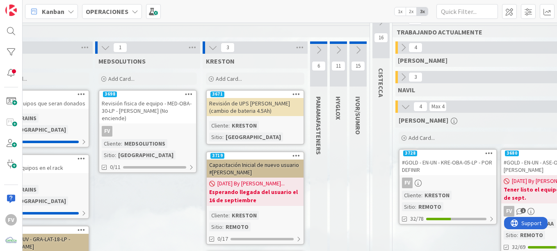
click at [336, 227] on div "11 HYGLOX" at bounding box center [338, 218] width 17 height 354
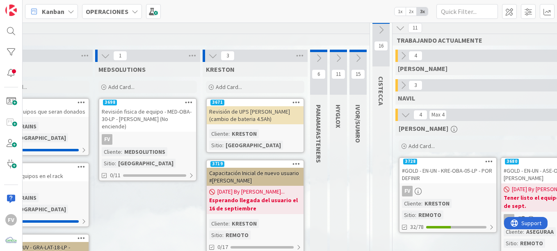
scroll to position [0, 100]
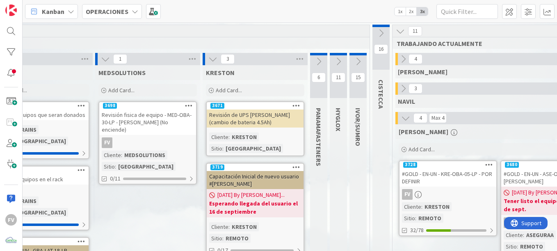
click at [233, 117] on div "Revisión de UPS [PERSON_NAME] (cambio de bateria 4.5Ah)" at bounding box center [255, 119] width 97 height 18
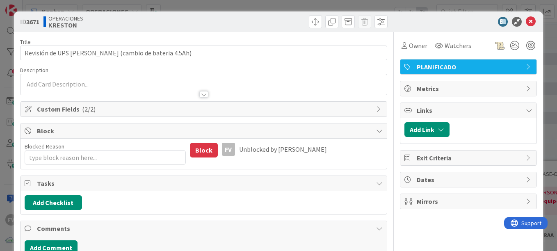
click at [526, 23] on icon at bounding box center [531, 22] width 10 height 10
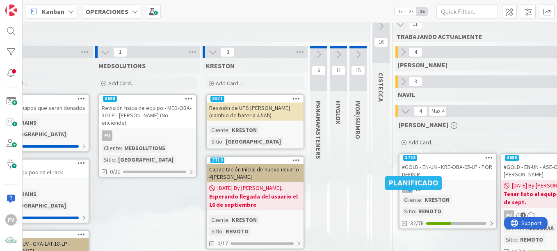
scroll to position [0, 100]
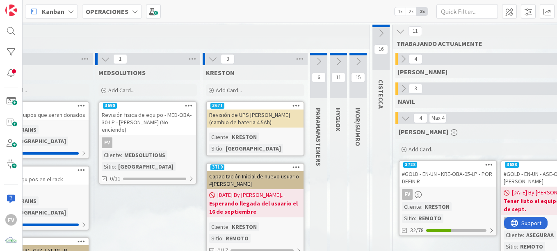
drag, startPoint x: 267, startPoint y: 124, endPoint x: 313, endPoint y: 147, distance: 51.7
click at [268, 123] on div "Revisión de UPS [PERSON_NAME] (cambio de bateria 4.5Ah)" at bounding box center [255, 119] width 97 height 18
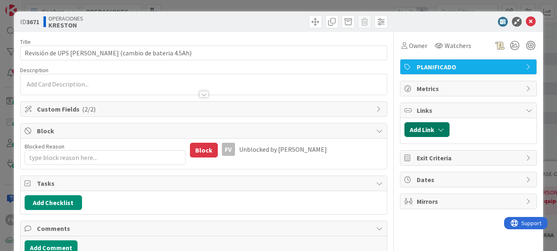
click at [425, 127] on button "Add Link" at bounding box center [427, 129] width 45 height 15
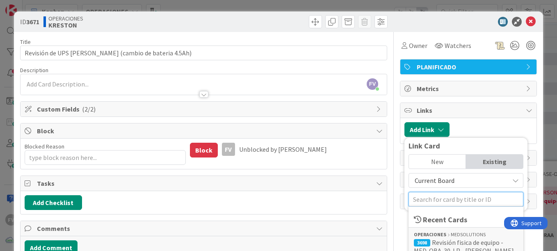
click at [442, 197] on input "text" at bounding box center [466, 199] width 115 height 15
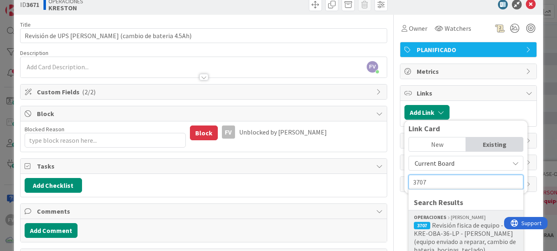
scroll to position [41, 0]
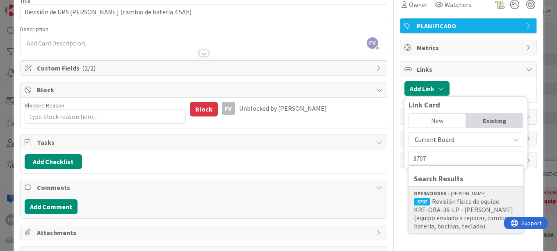
click at [457, 213] on span "Revisión fisica de equipo - KRE-OBA-36-LP - [PERSON_NAME] (equipo enviado a rep…" at bounding box center [465, 213] width 102 height 33
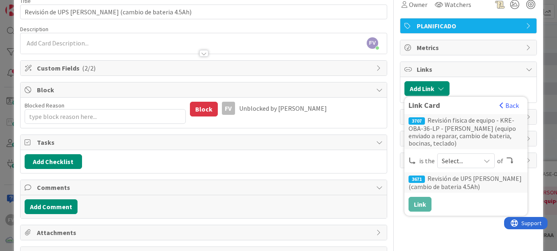
click at [449, 165] on span "Select..." at bounding box center [459, 160] width 34 height 11
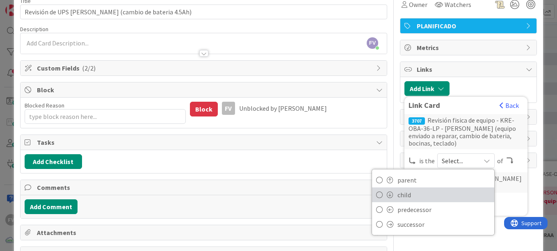
click at [431, 198] on span "child" at bounding box center [444, 195] width 93 height 12
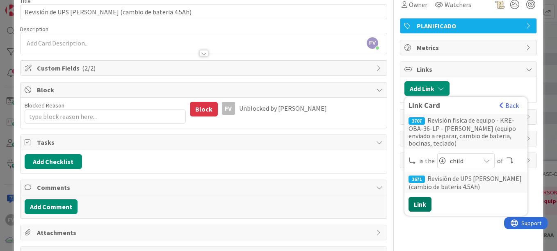
click at [417, 207] on button "Link" at bounding box center [420, 204] width 23 height 15
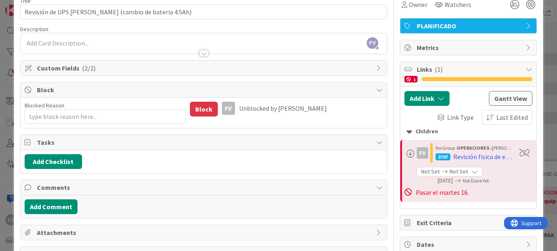
click at [542, 145] on div "ID 3671 OPERACIONES [PERSON_NAME] Title 56 / 128 Revisión de UPS [PERSON_NAME] …" at bounding box center [278, 125] width 557 height 251
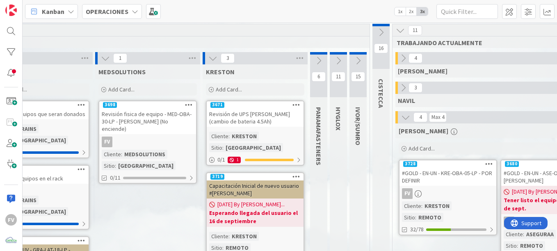
scroll to position [0, 100]
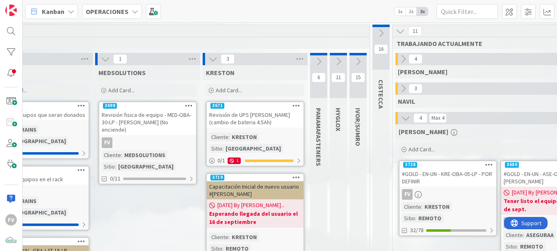
click at [247, 121] on div "Revisión de UPS [PERSON_NAME] (cambio de bateria 4.5Ah)" at bounding box center [255, 119] width 97 height 18
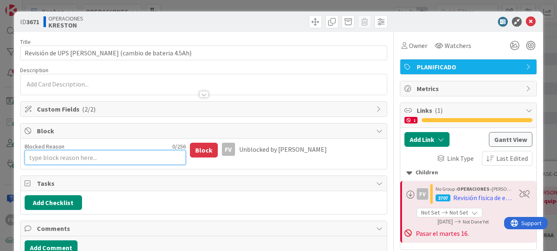
click at [109, 160] on textarea "Blocked Reason" at bounding box center [105, 157] width 161 height 15
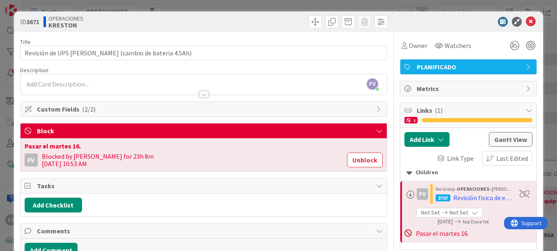
click at [9, 94] on div "ID 3671 OPERACIONES [PERSON_NAME] Title 56 / 128 Revisión de UPS [PERSON_NAME] …" at bounding box center [278, 125] width 557 height 251
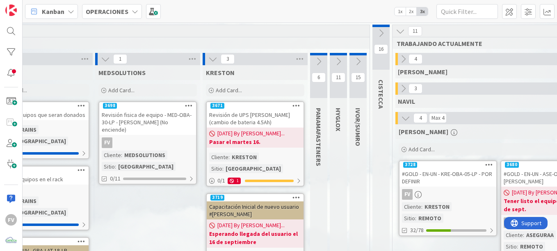
click at [146, 130] on div "Revisión fisica de equipo - MED-OBA-30-LP - [PERSON_NAME] (No enciende)" at bounding box center [147, 122] width 97 height 25
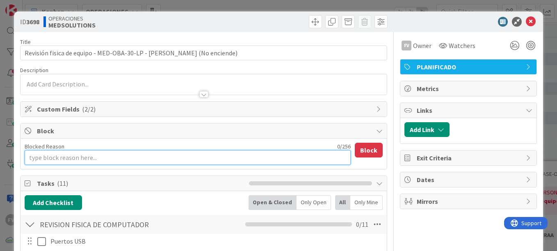
click at [98, 163] on textarea "Blocked Reason" at bounding box center [188, 157] width 326 height 15
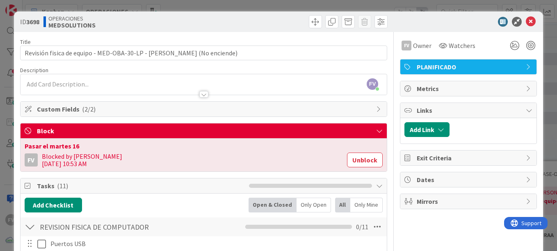
click at [10, 149] on div "ID 3698 OPERACIONES MEDSOLUTIONS Title 73 / 128 Revisión fisica de equipo - MED…" at bounding box center [278, 125] width 557 height 251
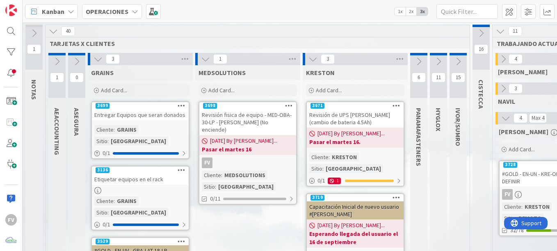
click at [153, 123] on link "3699 Entregar Equipos que seran donados Cliente : GRAINS Sitio : [GEOGRAPHIC_DA…" at bounding box center [140, 130] width 98 height 58
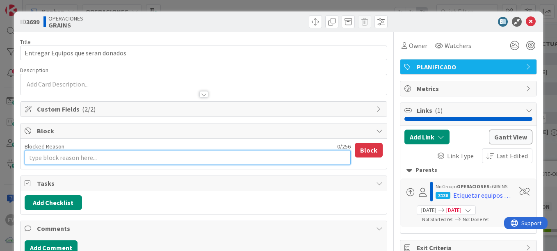
click at [141, 159] on textarea "Blocked Reason" at bounding box center [188, 157] width 326 height 15
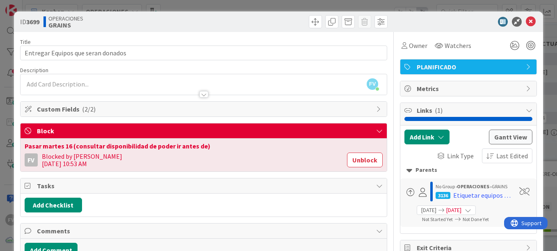
click at [123, 148] on div "Pasar martes 16 (consultar disponibilidad de poder ir antes de)" at bounding box center [204, 146] width 358 height 7
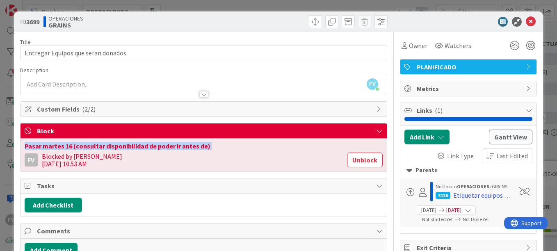
click at [123, 148] on div "Pasar martes 16 (consultar disponibilidad de poder ir antes de)" at bounding box center [204, 146] width 358 height 7
copy div "Pasar martes 16 (consultar disponibilidad de poder ir antes de)"
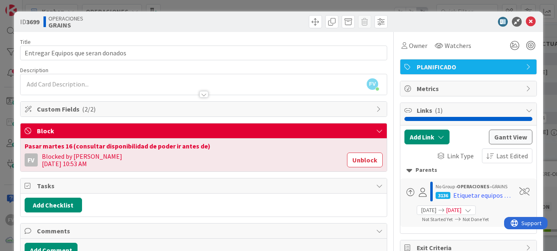
click at [8, 135] on div "ID 3699 OPERACIONES GRAINS Title 34 / 128 Entregar Equipos que seran donados De…" at bounding box center [278, 125] width 557 height 251
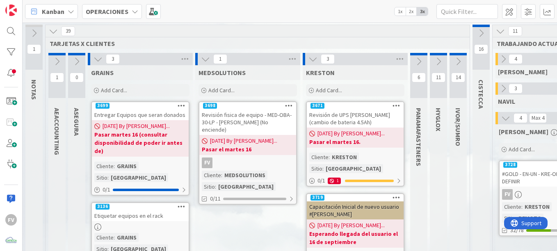
click at [61, 62] on icon at bounding box center [57, 61] width 9 height 9
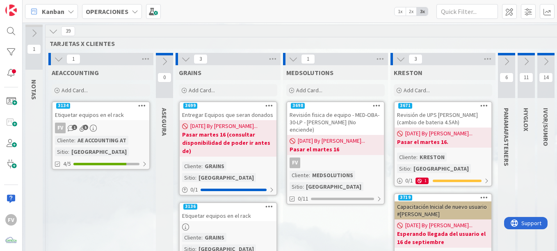
click at [84, 110] on div "Etiquetar equipos en el rack" at bounding box center [101, 115] width 97 height 11
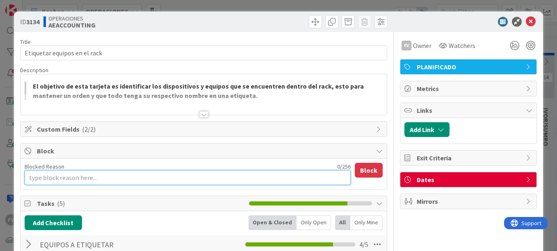
click at [75, 173] on textarea "Blocked Reason" at bounding box center [188, 177] width 326 height 15
paste textarea "Pasar martes 16 (consultar disponibilidad de poder ir antes de)"
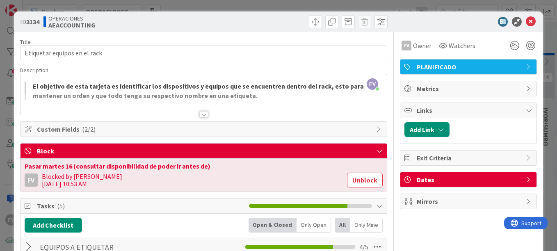
click at [541, 100] on div "ID 3134 OPERACIONES AEACCOUNTING Title 28 / 128 Etiquetar equipos en el rack De…" at bounding box center [278, 125] width 557 height 251
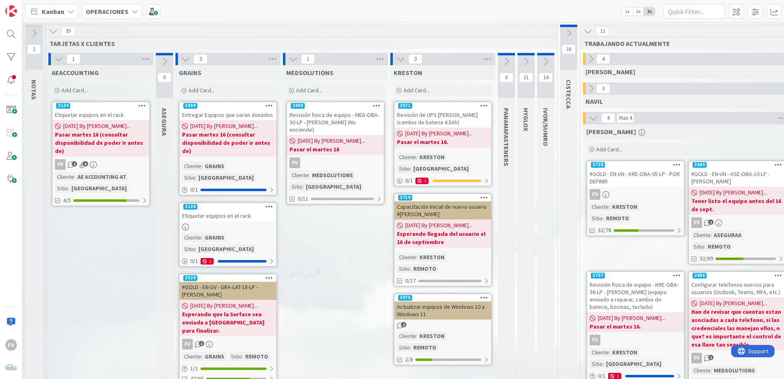
click at [354, 251] on div "MEDSOLUTIONS Add Card... 3698 Revisión fisica de equipo - MED-OBA-30-LP - [PERS…" at bounding box center [335, 235] width 105 height 341
drag, startPoint x: 187, startPoint y: 61, endPoint x: 171, endPoint y: 63, distance: 16.5
click at [187, 61] on icon at bounding box center [185, 59] width 9 height 9
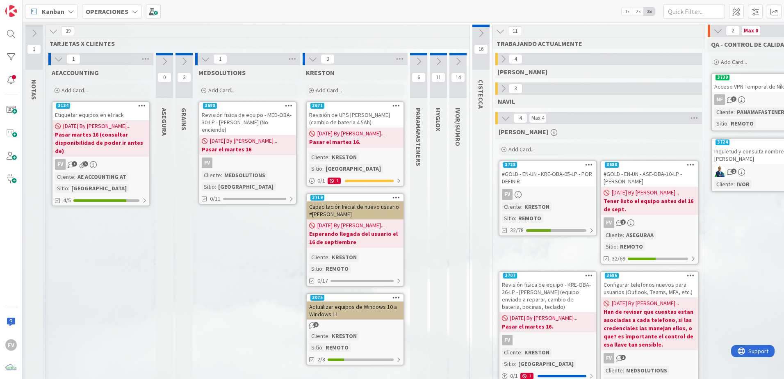
click at [59, 58] on icon at bounding box center [58, 59] width 9 height 9
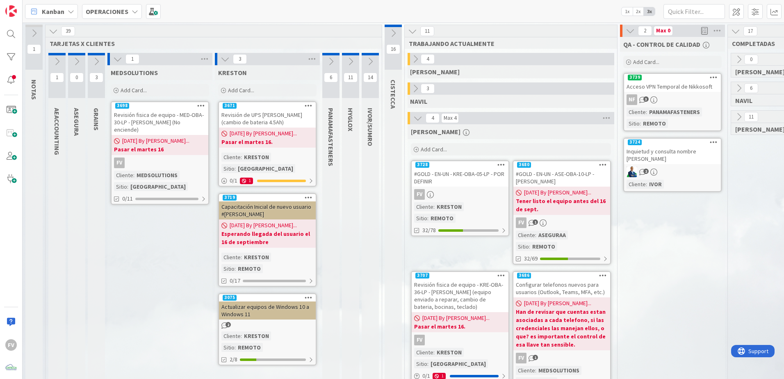
click at [117, 63] on icon at bounding box center [117, 59] width 9 height 9
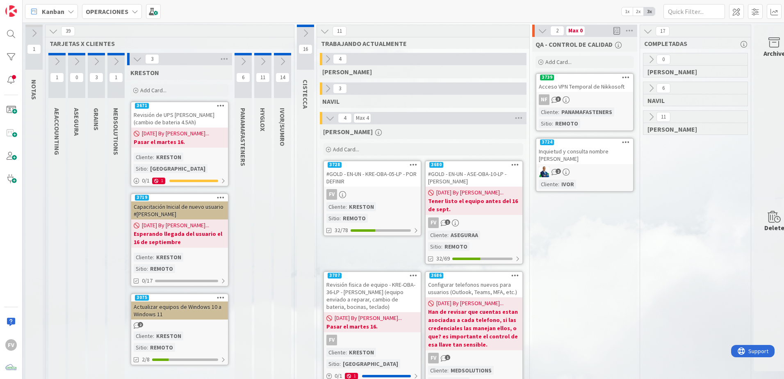
scroll to position [42, 0]
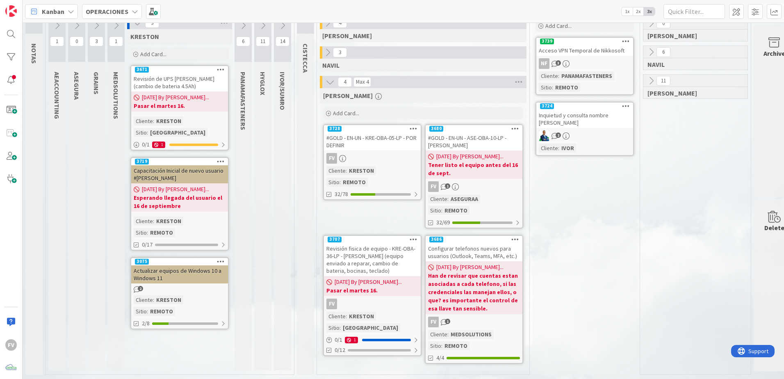
click at [499, 139] on div "#GOLD - EN-UN - ASE-OBA-10-LP - [PERSON_NAME]" at bounding box center [474, 142] width 97 height 18
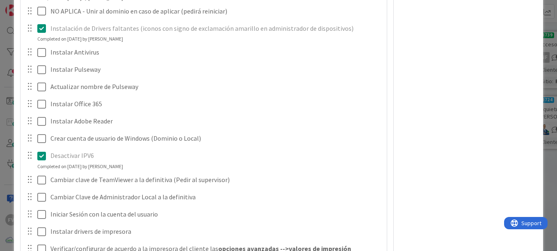
scroll to position [985, 0]
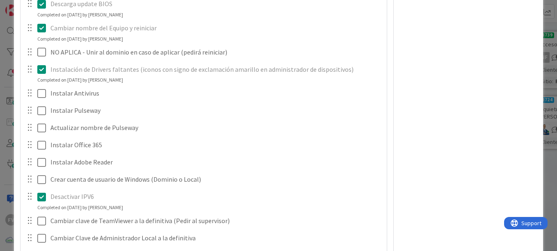
click at [35, 95] on div at bounding box center [35, 93] width 23 height 14
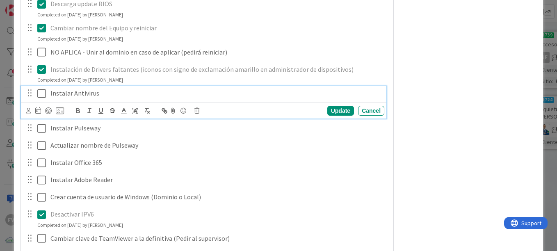
click at [41, 94] on icon at bounding box center [41, 94] width 9 height 10
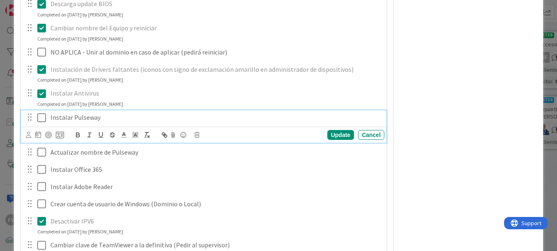
click at [43, 116] on icon at bounding box center [41, 118] width 9 height 10
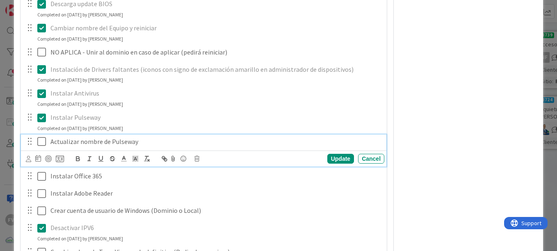
click at [40, 141] on icon at bounding box center [41, 142] width 9 height 10
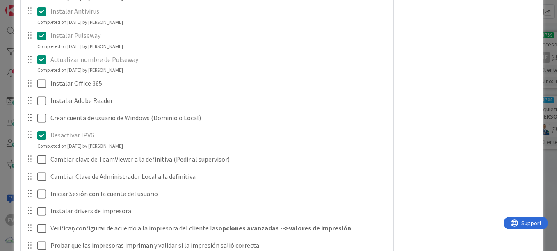
scroll to position [1108, 0]
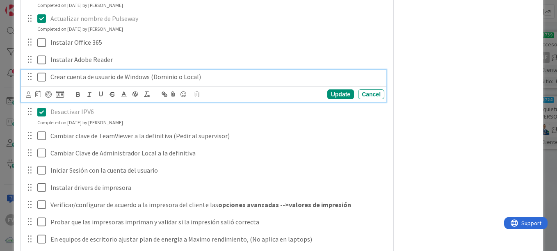
drag, startPoint x: 44, startPoint y: 76, endPoint x: 56, endPoint y: 76, distance: 11.9
click at [44, 76] on icon at bounding box center [41, 77] width 9 height 10
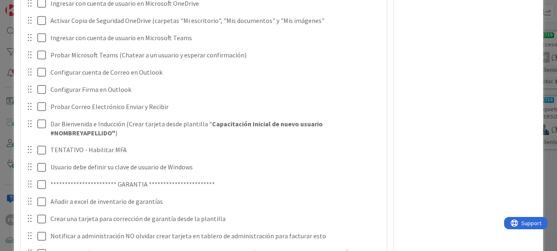
scroll to position [1518, 0]
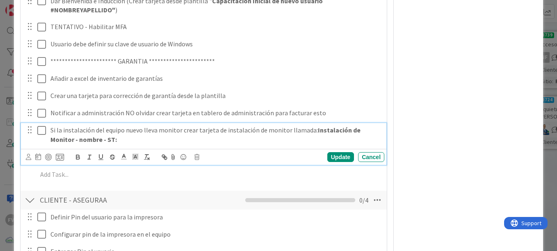
click at [50, 132] on p "Si la instalación del equipo nuevo lleva monitor crear tarjeta de instalación d…" at bounding box center [215, 135] width 331 height 18
click at [75, 129] on p "NO APLCIA Si la instalación del equipo nuevo lleva monitor crear tarjeta de ins…" at bounding box center [215, 135] width 331 height 18
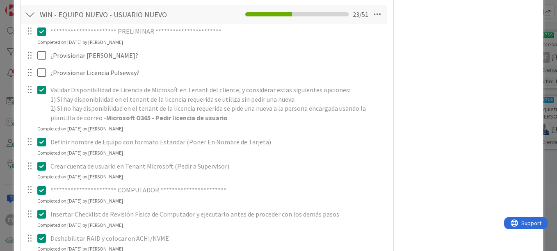
scroll to position [451, 0]
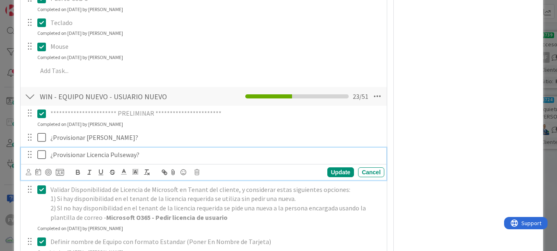
drag, startPoint x: 43, startPoint y: 157, endPoint x: 123, endPoint y: 146, distance: 80.2
click at [43, 157] on icon at bounding box center [41, 155] width 9 height 10
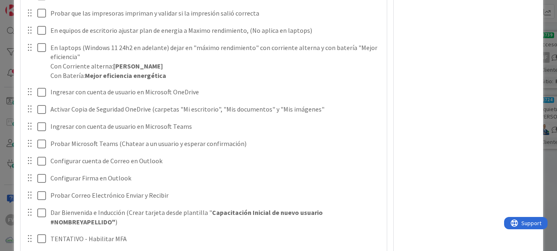
scroll to position [1436, 0]
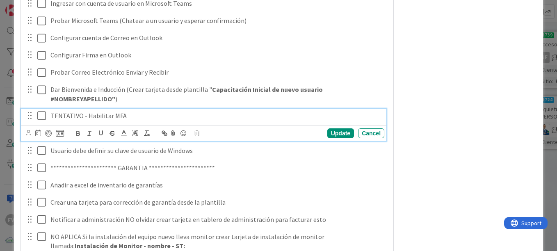
click at [49, 116] on div "TENTATIVO - Habilitar MFA" at bounding box center [215, 116] width 337 height 14
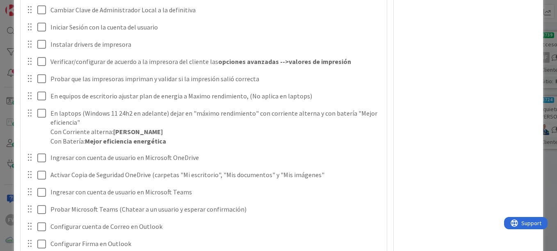
scroll to position [1206, 0]
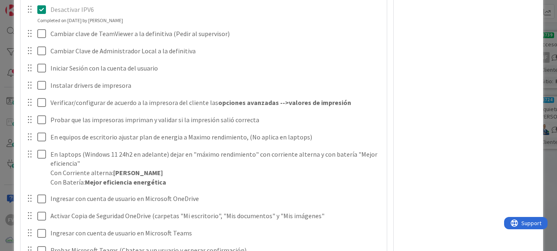
click at [8, 107] on div "ID 3680 OPERACIONES [PERSON_NAME] Title 42 / 128 #GOLD - EN-UN - ASE-OBA-10-LP …" at bounding box center [278, 125] width 557 height 251
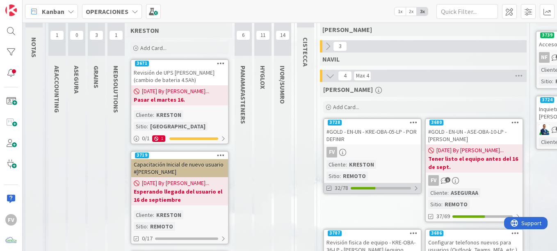
click at [373, 192] on div "[PERSON_NAME] Add Card... 3680 #GOLD - EN-UN - ASE-OBA-10-LP - [PERSON_NAME] [D…" at bounding box center [423, 223] width 207 height 282
click at [402, 139] on div "#GOLD - EN-UN - KRE-OBA-05-LP - POR DEFINIR" at bounding box center [372, 135] width 97 height 18
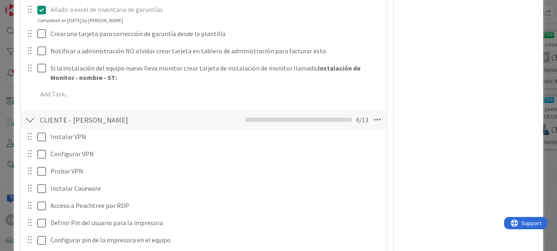
scroll to position [1396, 0]
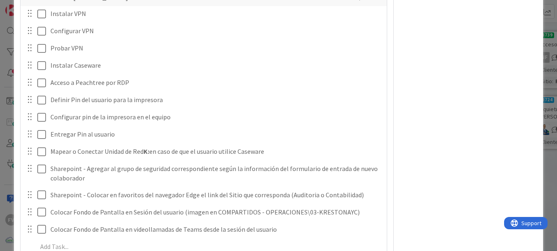
click at [0, 128] on html "FV Kanban OPERACIONES 1x 2x 3x 1 NOTAS 39 TARJETAS X CLIENTES 1 AEACCOUNTING 0 …" at bounding box center [278, 125] width 557 height 251
click at [5, 128] on div "**********" at bounding box center [278, 125] width 557 height 251
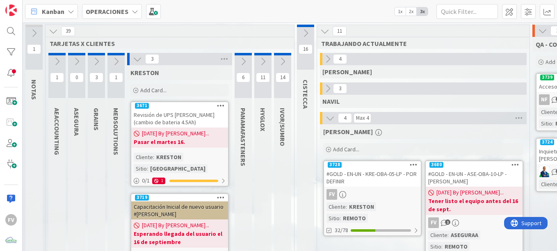
click at [240, 59] on icon at bounding box center [243, 61] width 9 height 9
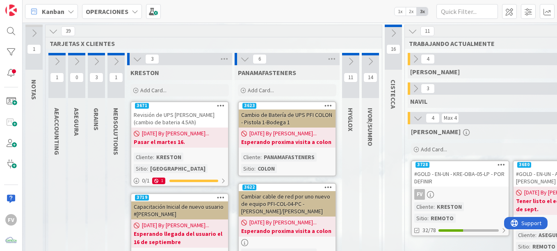
click at [276, 94] on div "Add Card..." at bounding box center [287, 90] width 98 height 12
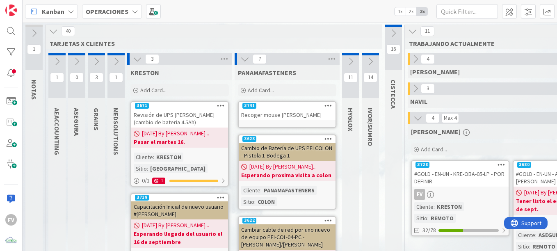
click at [243, 60] on icon at bounding box center [244, 59] width 9 height 9
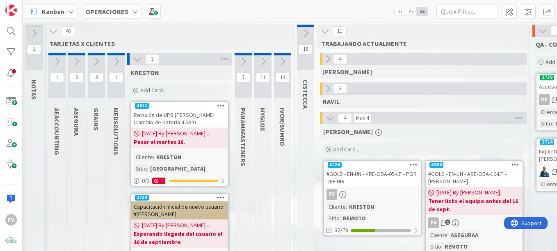
click at [137, 63] on icon at bounding box center [137, 59] width 9 height 9
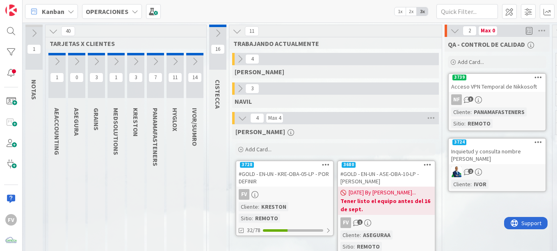
click at [157, 59] on icon at bounding box center [155, 61] width 9 height 9
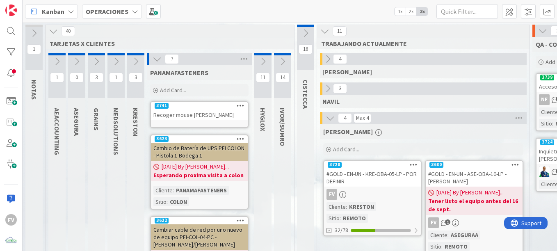
click at [187, 108] on div "3741" at bounding box center [199, 105] width 97 height 7
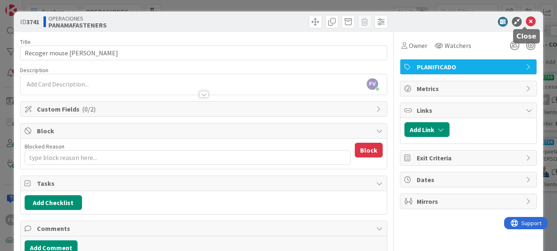
click at [527, 20] on icon at bounding box center [531, 22] width 10 height 10
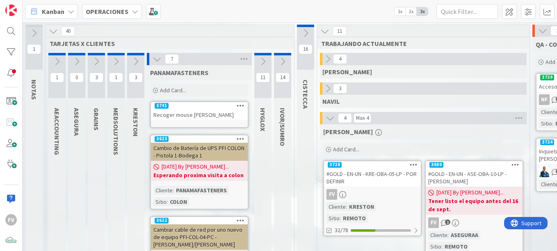
click at [179, 109] on div "3741" at bounding box center [199, 105] width 97 height 7
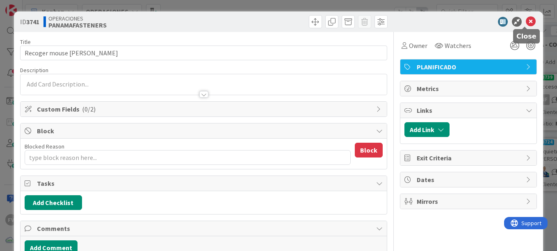
click at [526, 23] on icon at bounding box center [531, 22] width 10 height 10
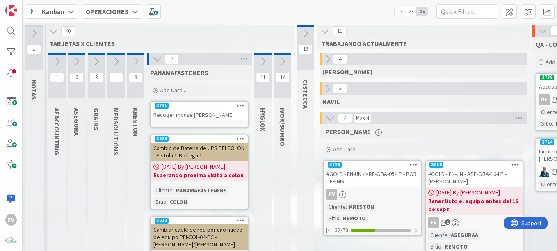
click at [218, 115] on div "Recoger mouse [PERSON_NAME]" at bounding box center [199, 115] width 97 height 11
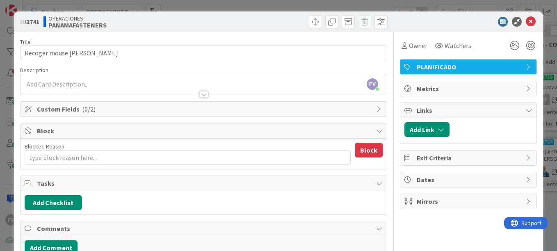
click at [106, 112] on span "Custom Fields ( 0/2 )" at bounding box center [204, 109] width 335 height 10
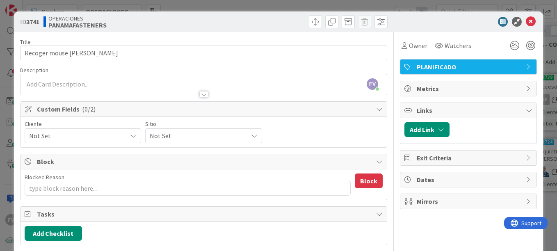
click at [66, 135] on span "Not Set" at bounding box center [76, 135] width 94 height 11
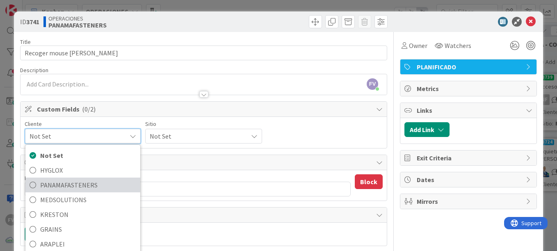
click at [74, 188] on span "PANAMAFASTENERS" at bounding box center [88, 185] width 96 height 12
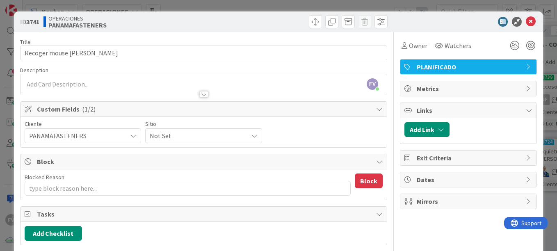
click at [171, 127] on div "Sitio Not Set" at bounding box center [203, 132] width 117 height 22
click at [171, 133] on span "Not Set" at bounding box center [197, 135] width 94 height 11
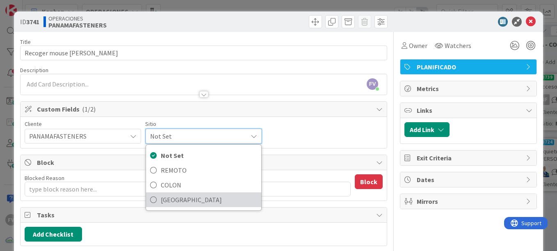
click at [193, 196] on span "[GEOGRAPHIC_DATA]" at bounding box center [209, 200] width 96 height 12
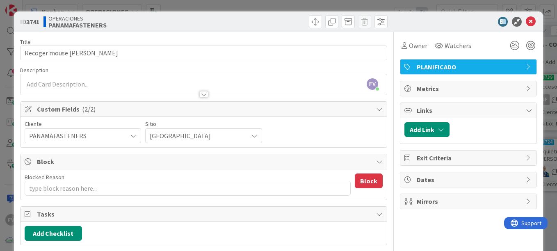
click at [89, 136] on span "PANAMAFASTENERS" at bounding box center [76, 135] width 94 height 11
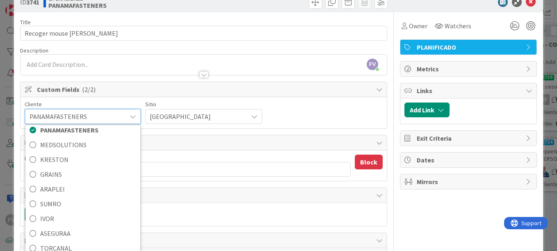
scroll to position [82, 0]
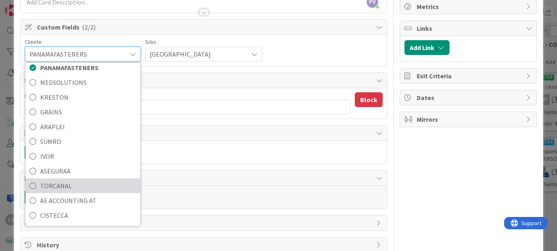
click at [77, 181] on span "TORCANAL" at bounding box center [88, 186] width 96 height 12
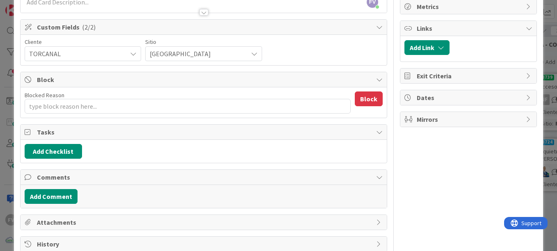
click at [544, 81] on div "ID 3741 OPERACIONES PANAMAFASTENERS Title 25 / 128 Recoger mouse [PERSON_NAME] …" at bounding box center [278, 125] width 557 height 251
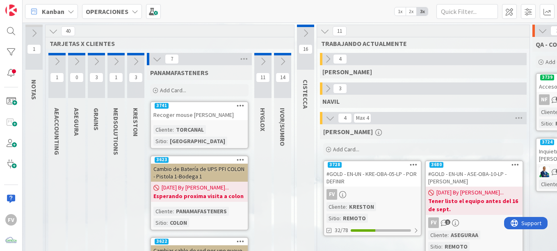
click at [155, 60] on icon at bounding box center [157, 59] width 9 height 9
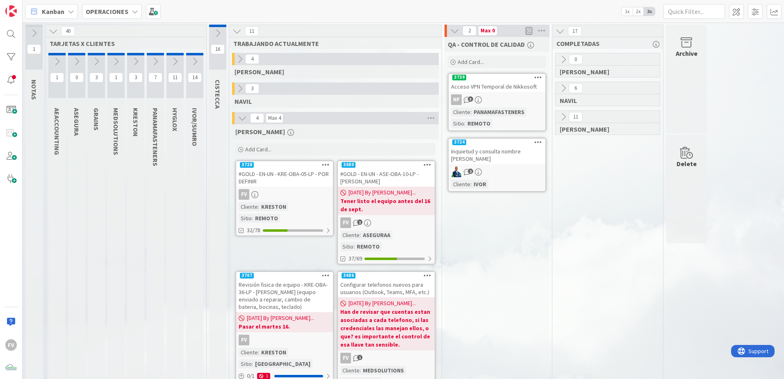
click at [287, 192] on div "FV" at bounding box center [284, 194] width 97 height 11
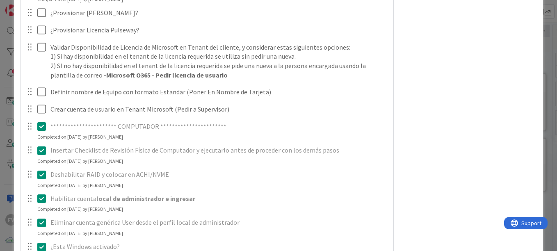
scroll to position [533, 0]
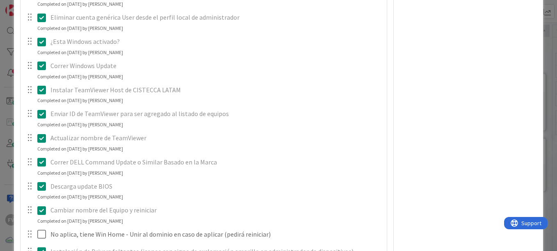
click at [10, 105] on div "**********" at bounding box center [278, 125] width 557 height 251
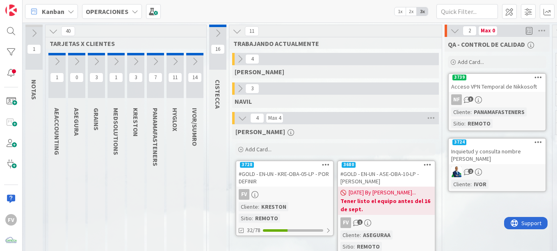
click at [394, 188] on span "[DATE] By [PERSON_NAME]..." at bounding box center [382, 192] width 67 height 9
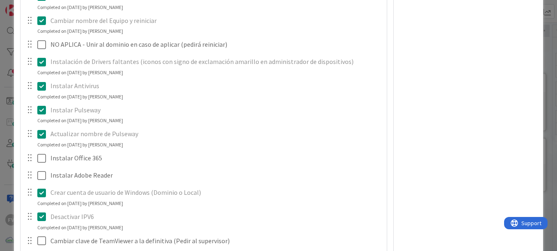
scroll to position [1112, 0]
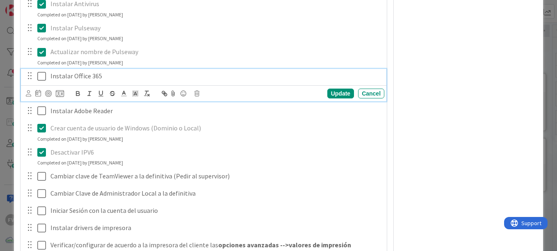
click at [41, 78] on icon at bounding box center [41, 76] width 9 height 10
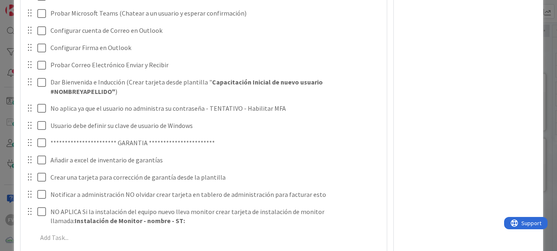
scroll to position [1686, 0]
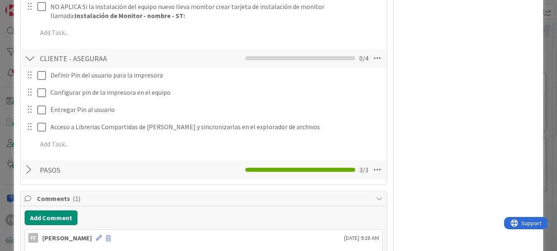
click at [545, 54] on div "ID 3680 OPERACIONES [PERSON_NAME] Title 42 / 128 #GOLD - EN-UN - ASE-OBA-10-LP …" at bounding box center [278, 125] width 557 height 251
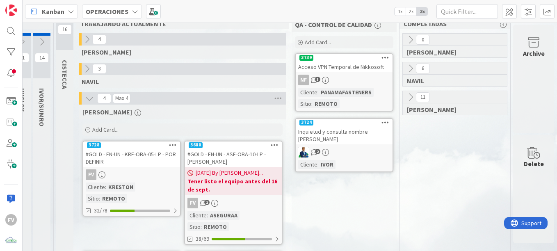
scroll to position [13, 159]
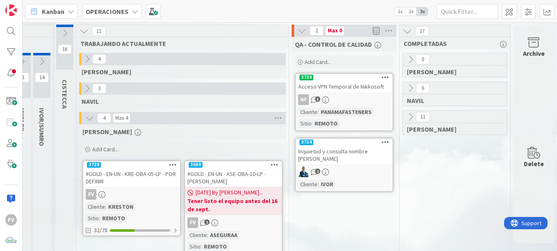
click at [297, 30] on icon at bounding box center [301, 30] width 9 height 9
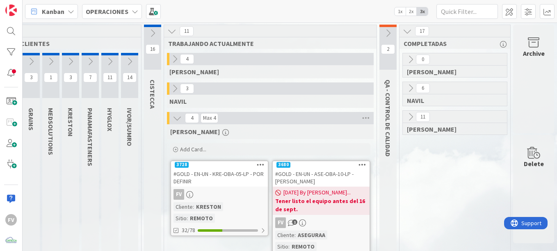
click at [403, 32] on icon at bounding box center [407, 31] width 9 height 9
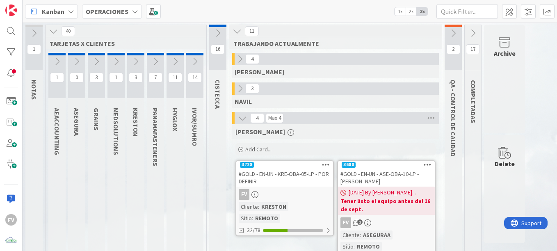
scroll to position [0, 0]
click at [510, 87] on div "Archive" at bounding box center [504, 79] width 41 height 109
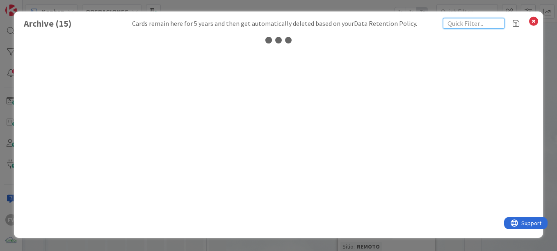
click at [462, 25] on input "text" at bounding box center [474, 23] width 62 height 11
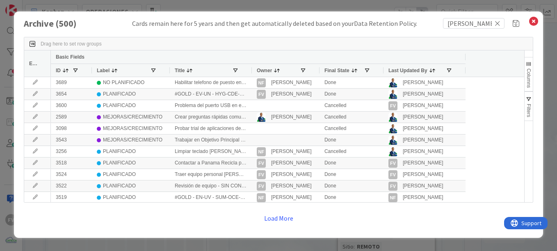
click at [251, 70] on div at bounding box center [251, 70] width 3 height 13
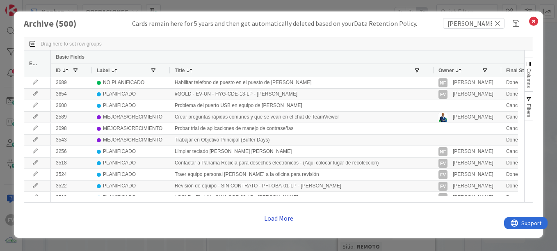
click at [288, 218] on button "Load More" at bounding box center [279, 218] width 40 height 15
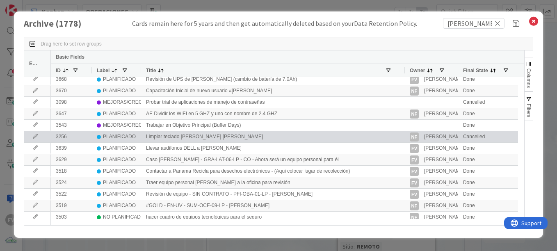
scroll to position [205, 0]
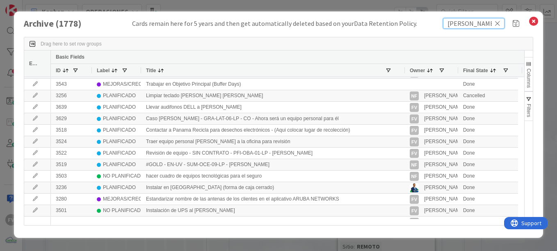
click at [471, 23] on input "[PERSON_NAME]" at bounding box center [474, 23] width 62 height 11
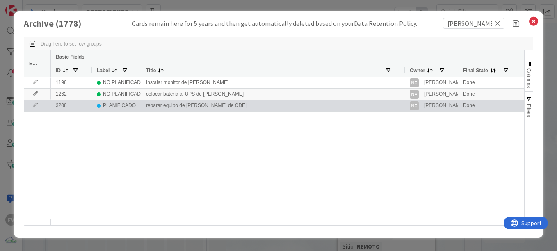
click at [32, 105] on icon at bounding box center [35, 105] width 12 height 5
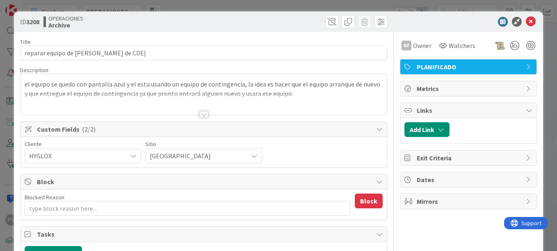
click at [204, 110] on div at bounding box center [204, 104] width 366 height 21
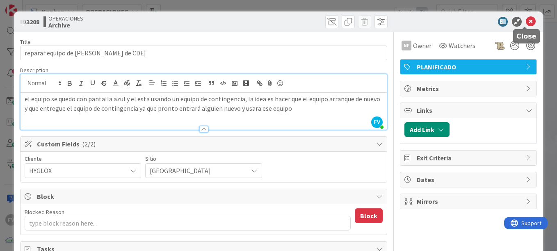
click at [527, 21] on icon at bounding box center [531, 22] width 10 height 10
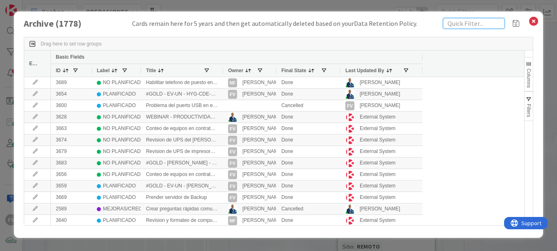
click at [478, 22] on input "text" at bounding box center [474, 23] width 62 height 11
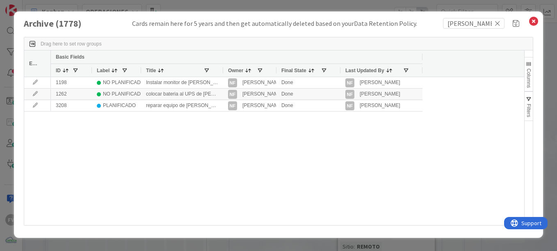
click at [224, 71] on div "Owner" at bounding box center [249, 70] width 53 height 13
click at [222, 69] on div at bounding box center [222, 70] width 3 height 13
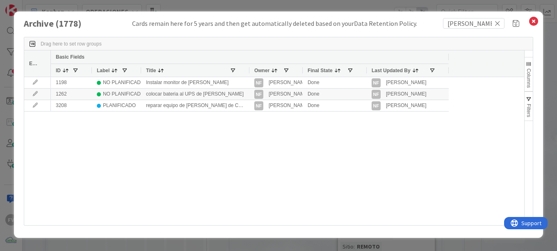
click at [338, 7] on div "Archive ( 1778 ) Cards remain here for 5 years and then get automatically delet…" at bounding box center [278, 125] width 557 height 251
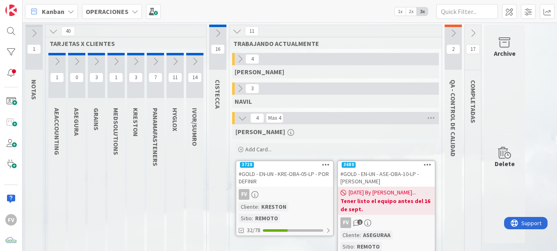
click at [155, 59] on icon at bounding box center [155, 61] width 9 height 9
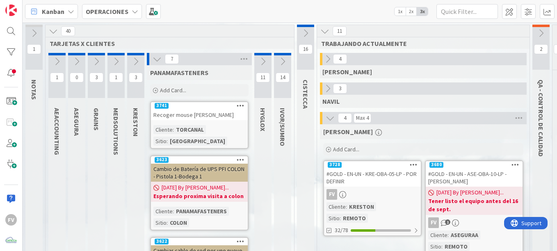
click at [157, 60] on icon at bounding box center [157, 59] width 9 height 9
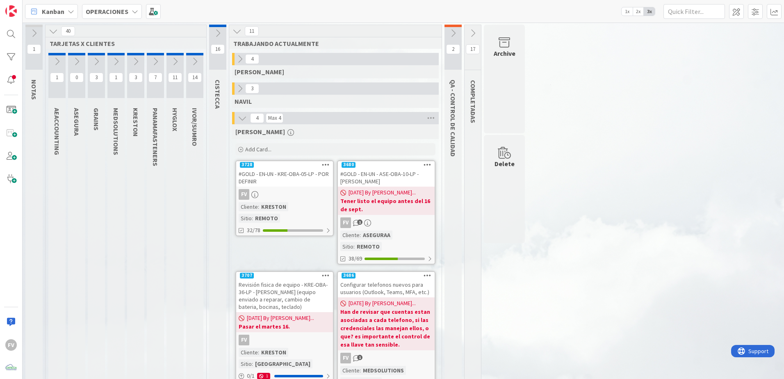
click at [138, 59] on icon at bounding box center [135, 61] width 9 height 9
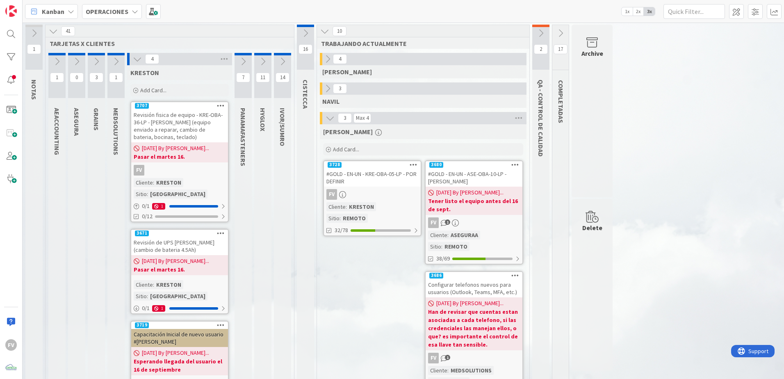
click at [240, 60] on icon at bounding box center [243, 61] width 9 height 9
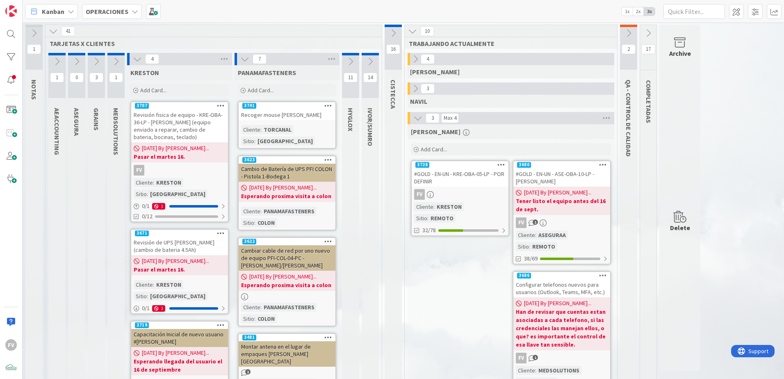
click at [244, 64] on button at bounding box center [245, 59] width 11 height 11
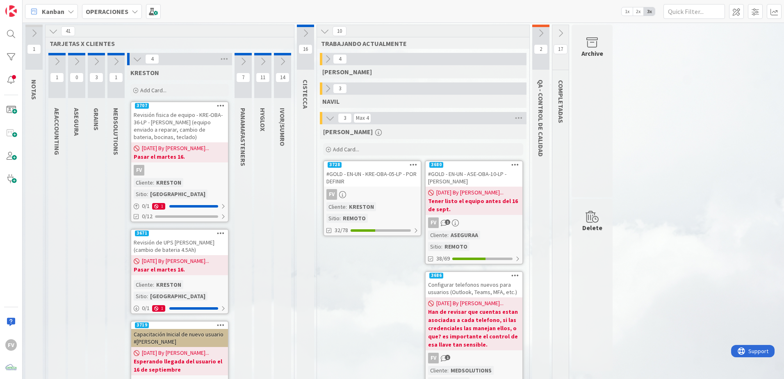
click at [115, 64] on icon at bounding box center [116, 61] width 9 height 9
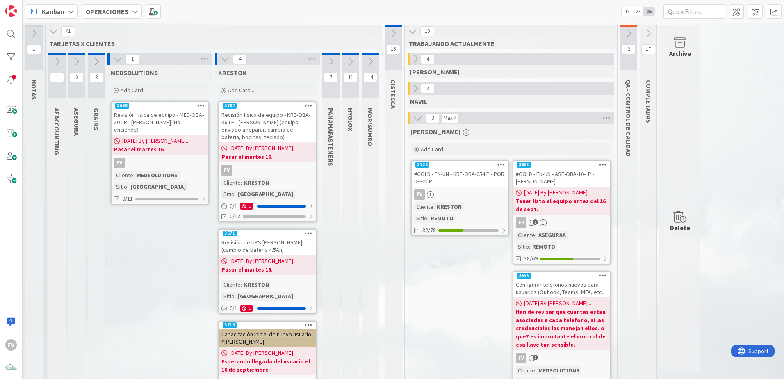
click at [115, 64] on button at bounding box center [117, 59] width 11 height 11
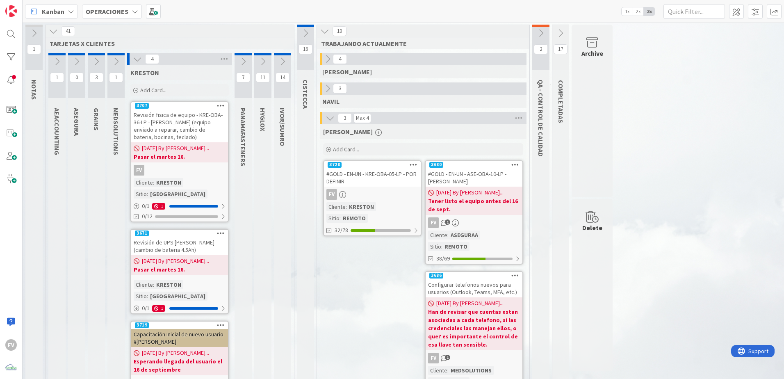
click at [91, 60] on button at bounding box center [96, 61] width 17 height 12
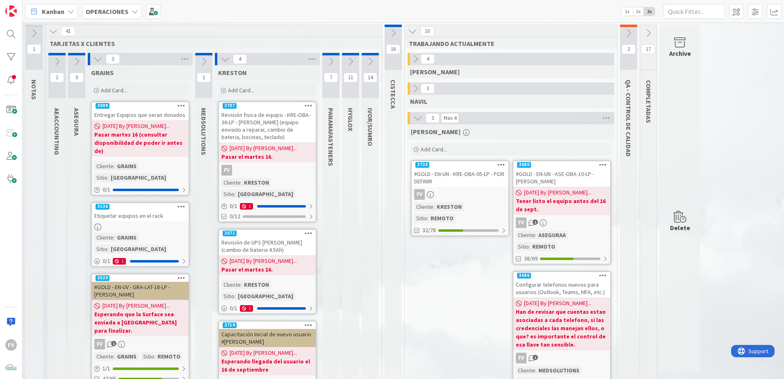
click at [97, 59] on icon at bounding box center [98, 59] width 9 height 9
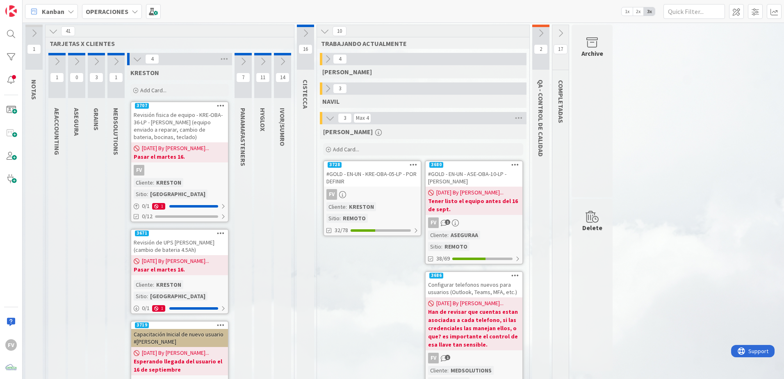
click at [76, 61] on icon at bounding box center [76, 61] width 9 height 9
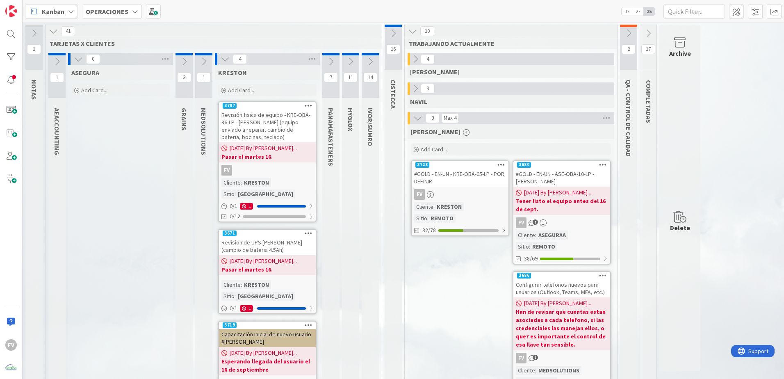
click at [76, 61] on icon at bounding box center [78, 59] width 9 height 9
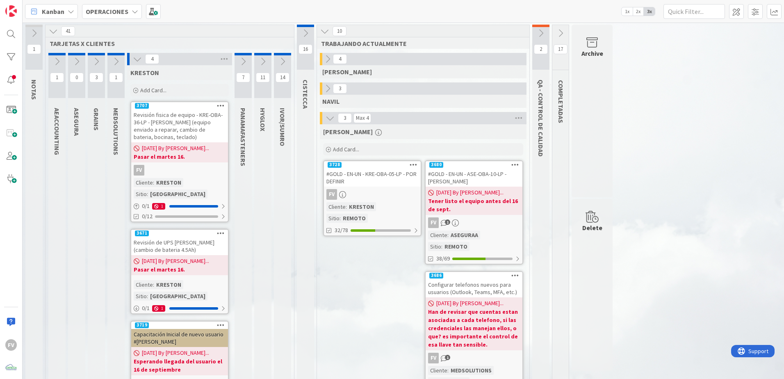
click at [260, 59] on icon at bounding box center [262, 61] width 9 height 9
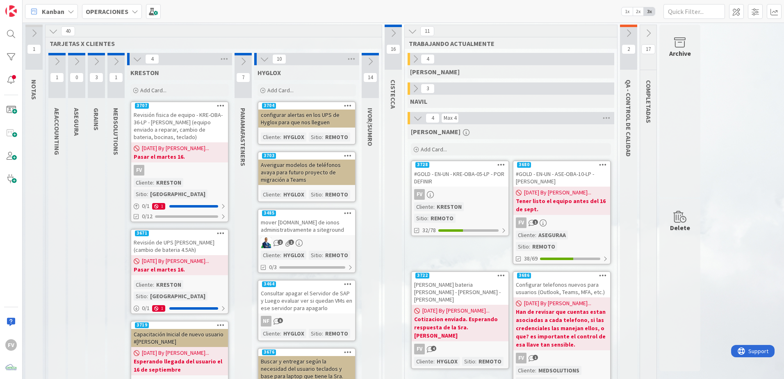
click at [262, 62] on icon at bounding box center [264, 59] width 9 height 9
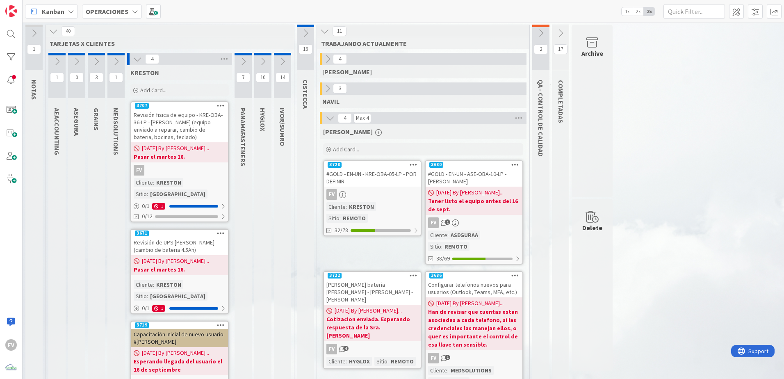
click at [133, 61] on button at bounding box center [137, 59] width 11 height 11
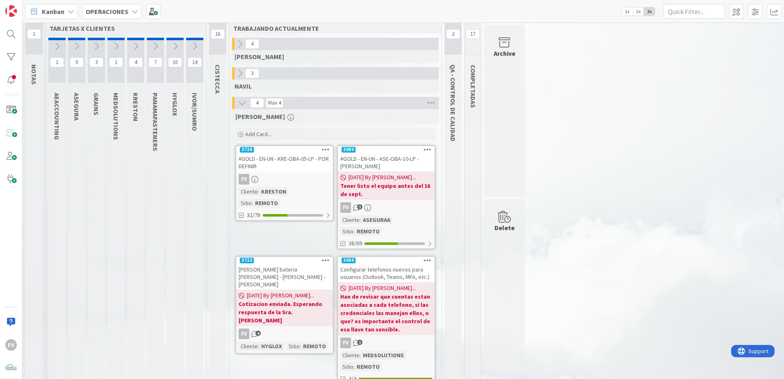
scroll to position [36, 0]
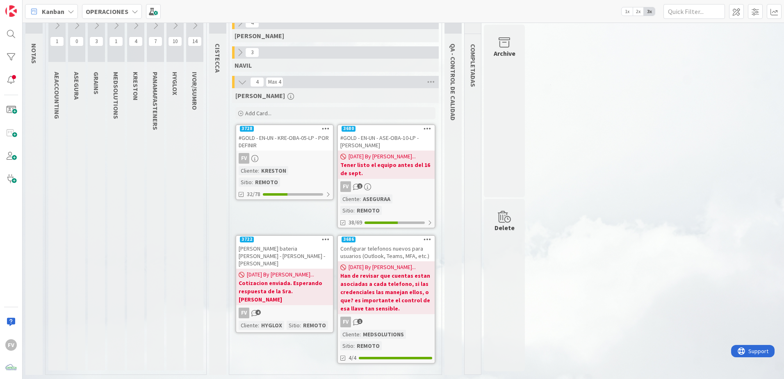
click at [304, 251] on div "[DATE] By [PERSON_NAME]... Cotizacion enviada. Esperando respuesta de la Sra. […" at bounding box center [284, 287] width 97 height 37
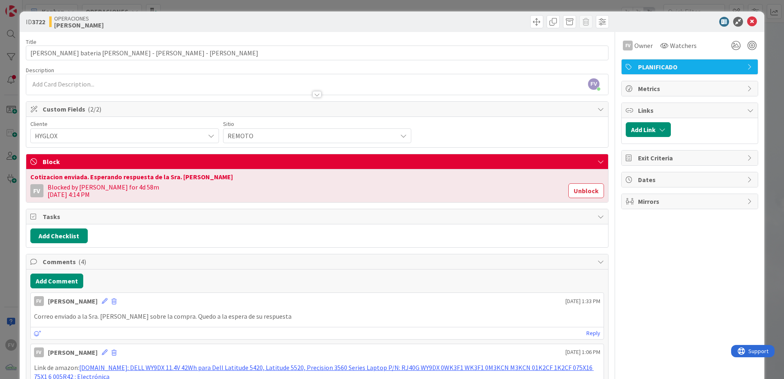
click at [557, 28] on div "ID 3722 OPERACIONES [PERSON_NAME] Title 45 / 128 Cotizacion bateria [PERSON_NAM…" at bounding box center [392, 189] width 784 height 379
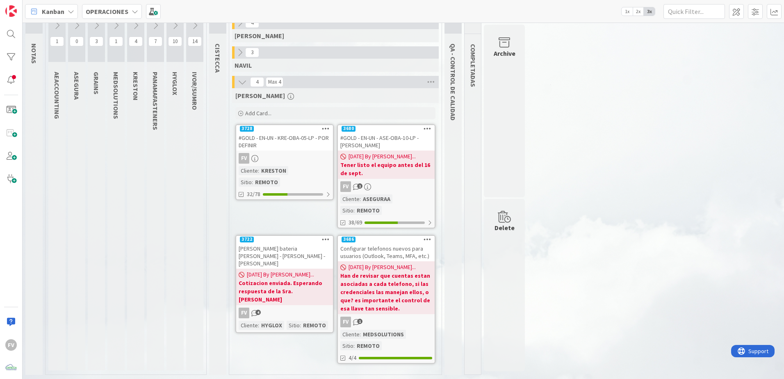
click at [490, 96] on div "Archive" at bounding box center [504, 111] width 41 height 173
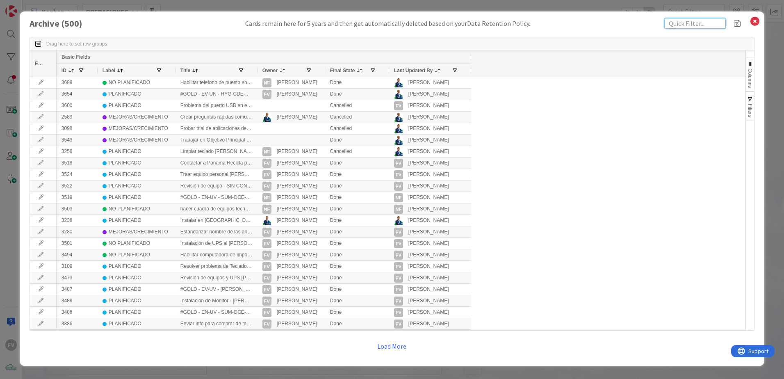
click at [557, 23] on input "text" at bounding box center [696, 23] width 62 height 11
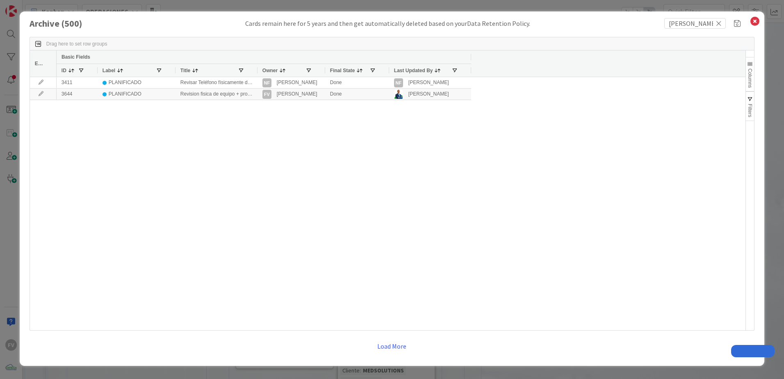
type input "daphne"
click at [393, 345] on button "Load More" at bounding box center [392, 346] width 40 height 15
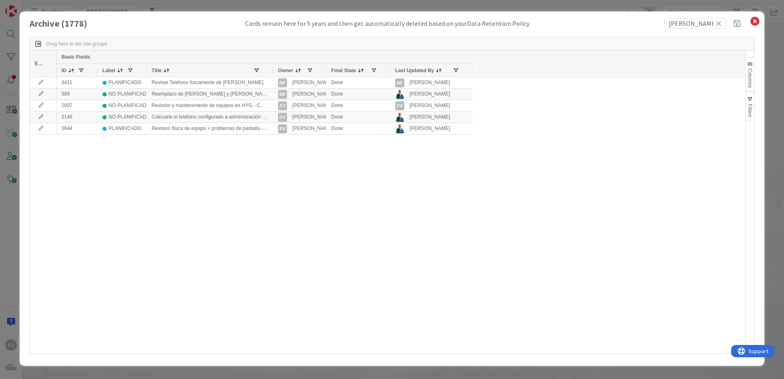
drag, startPoint x: 229, startPoint y: 69, endPoint x: 286, endPoint y: 65, distance: 57.6
click at [274, 65] on div at bounding box center [272, 70] width 3 height 13
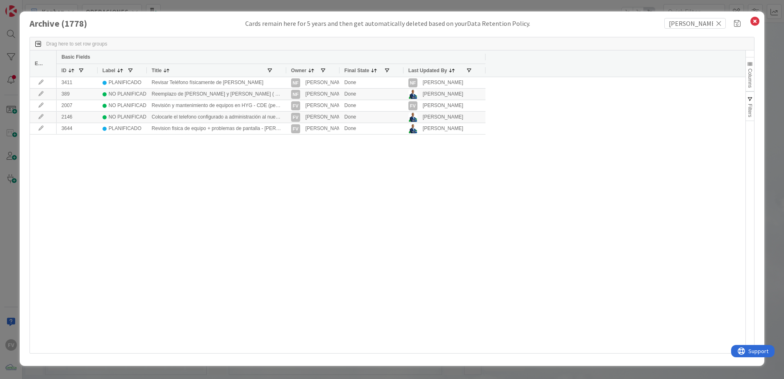
click at [287, 69] on div "Owner" at bounding box center [312, 70] width 53 height 13
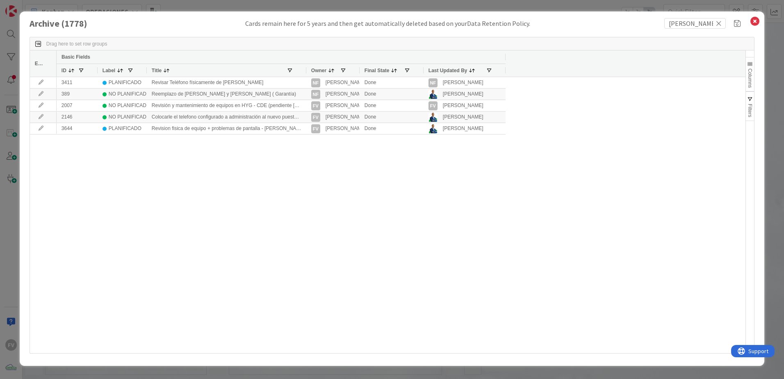
drag, startPoint x: 286, startPoint y: 70, endPoint x: 335, endPoint y: 73, distance: 49.3
click at [308, 71] on div at bounding box center [305, 70] width 3 height 13
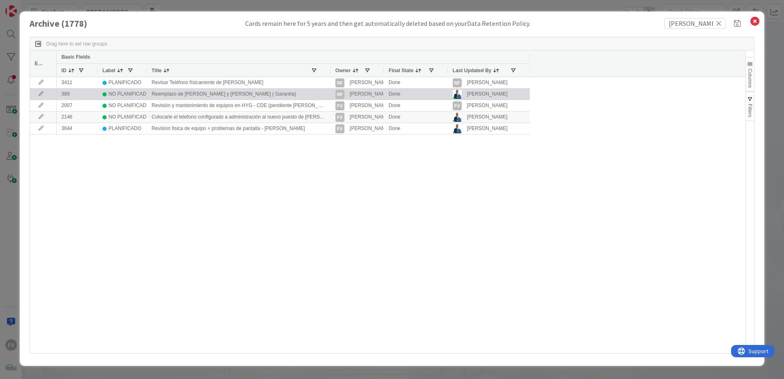
drag, startPoint x: 41, startPoint y: 94, endPoint x: 48, endPoint y: 93, distance: 7.4
click at [42, 93] on icon at bounding box center [41, 93] width 12 height 5
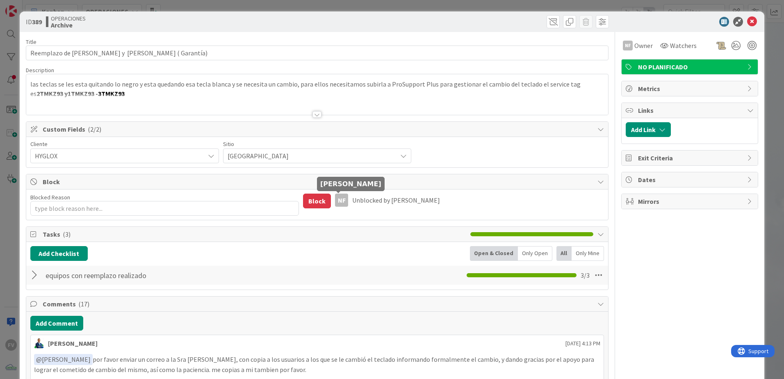
type textarea "x"
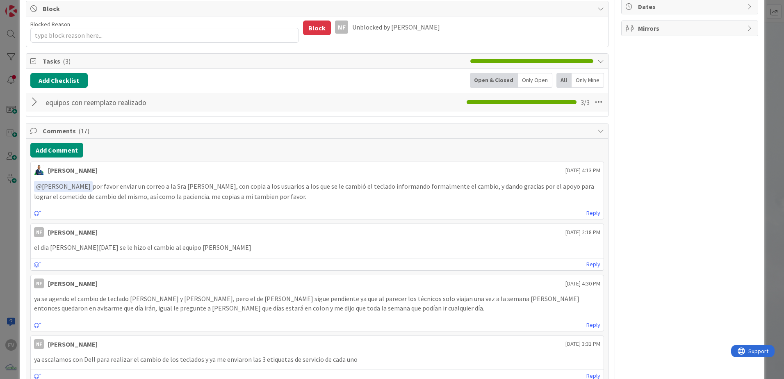
click at [770, 87] on div "ID 389 OPERACIONES Archive Title 73 / 128 Reemplazo de Teclado de Kathia, Jessi…" at bounding box center [392, 189] width 784 height 379
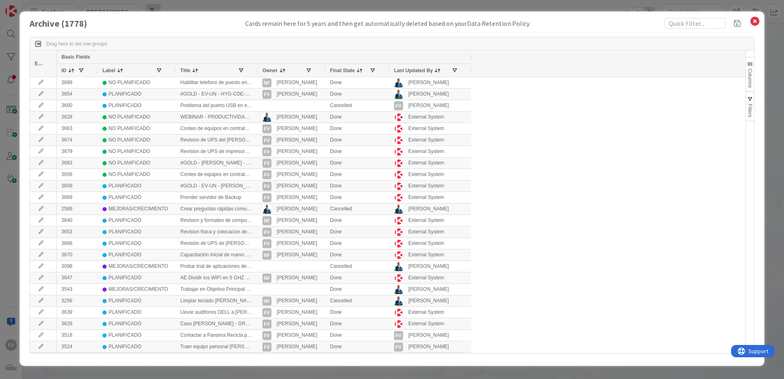
click at [157, 5] on div "Archive ( 1778 ) Cards remain here for 5 years and then get automatically delet…" at bounding box center [392, 189] width 784 height 379
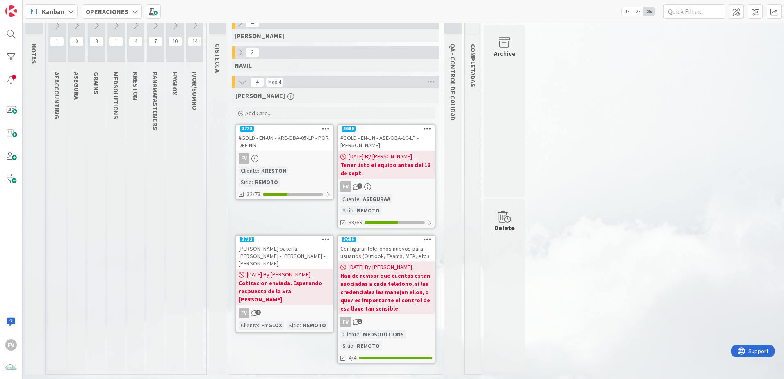
click at [315, 308] on div "FV 4" at bounding box center [284, 313] width 97 height 11
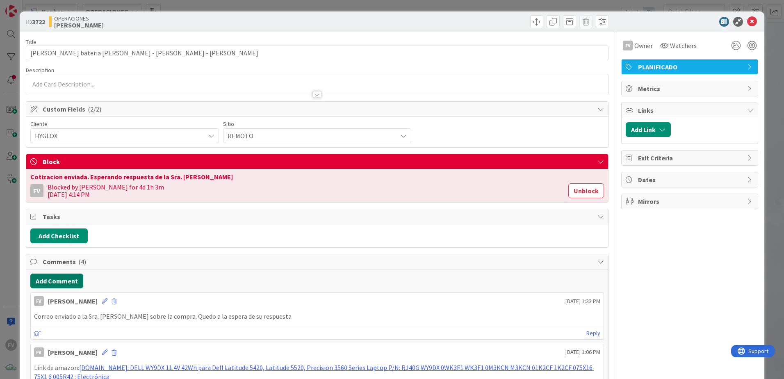
click at [71, 279] on button "Add Comment" at bounding box center [56, 281] width 53 height 15
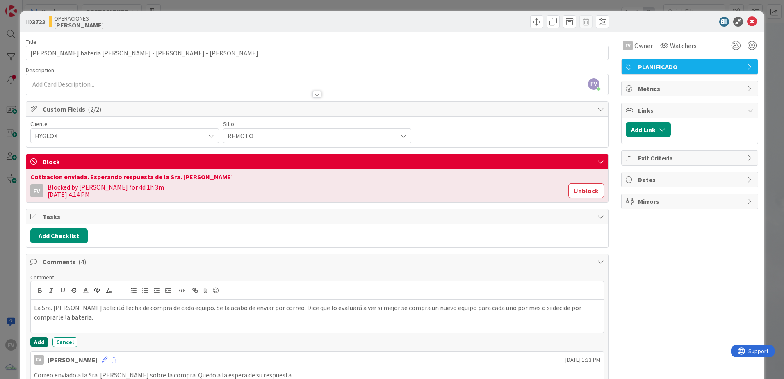
click at [43, 344] on button "Add" at bounding box center [39, 342] width 18 height 10
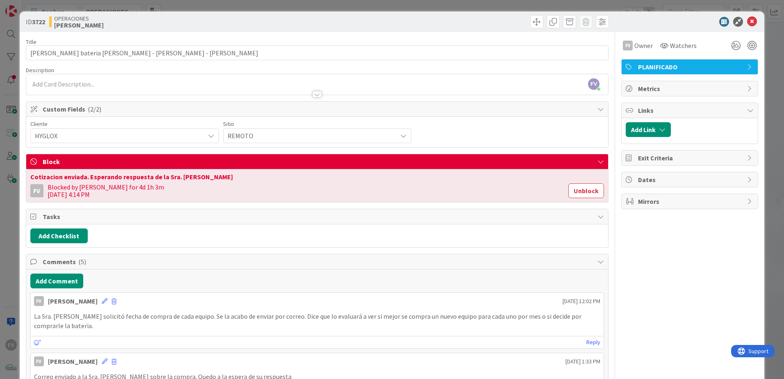
click at [64, 265] on span "Comments ( 5 )" at bounding box center [318, 262] width 551 height 10
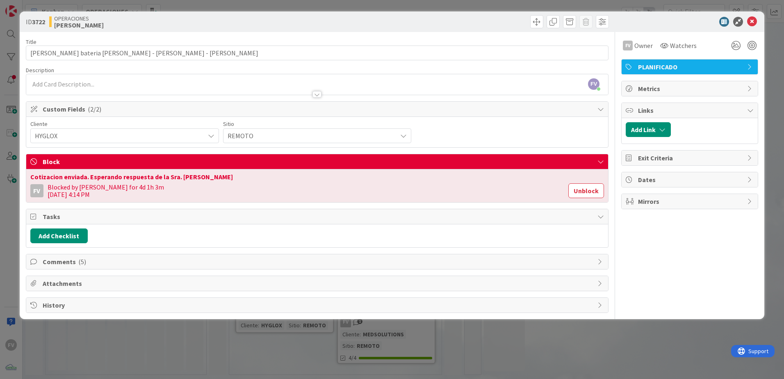
drag, startPoint x: 587, startPoint y: 196, endPoint x: 548, endPoint y: 191, distance: 38.9
click at [585, 196] on button "Unblock" at bounding box center [587, 190] width 36 height 15
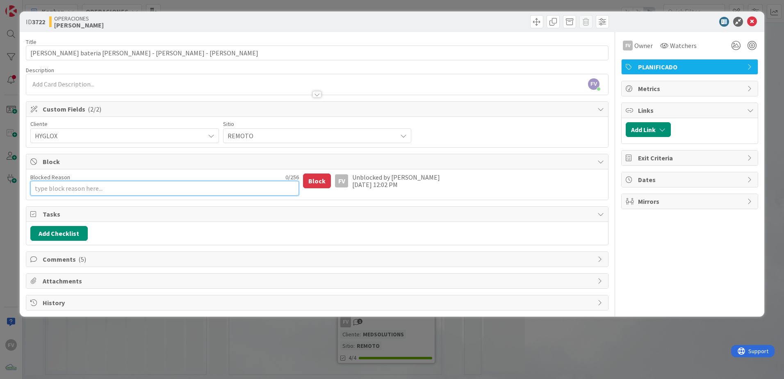
click at [81, 183] on textarea "Blocked Reason" at bounding box center [164, 188] width 269 height 15
type textarea "x"
type textarea "E"
type textarea "x"
type textarea "Es"
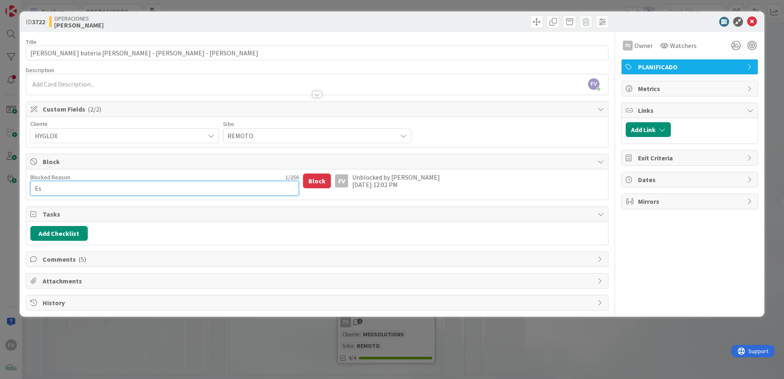
type textarea "x"
type textarea "Esp"
type textarea "x"
type textarea "Espe"
type textarea "x"
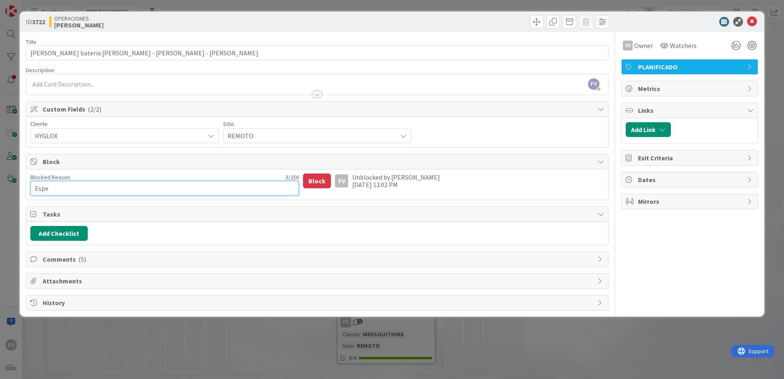
type textarea "Esper"
type textarea "x"
type textarea "Esperd"
type textarea "x"
type textarea "Esperda"
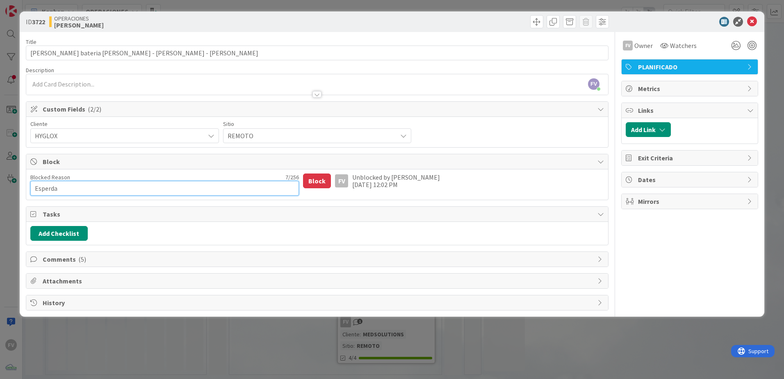
type textarea "x"
type textarea "Esperd"
type textarea "x"
type textarea "Esper"
type textarea "x"
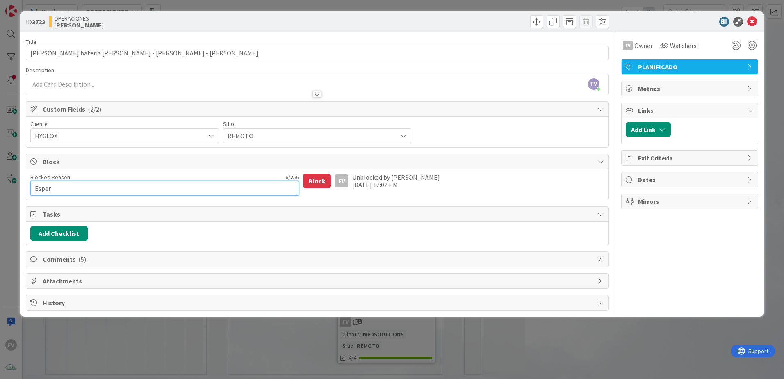
type textarea "Espera"
type textarea "x"
type textarea "Esperan"
type textarea "x"
type textarea "Esperand"
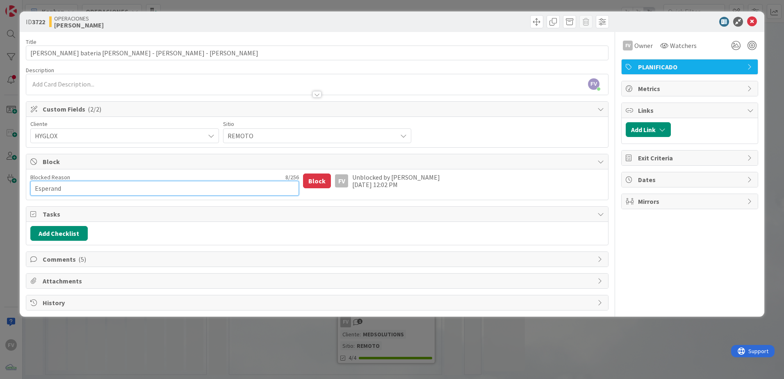
type textarea "x"
type textarea "Esperan"
type textarea "x"
type textarea "Esperando"
type textarea "x"
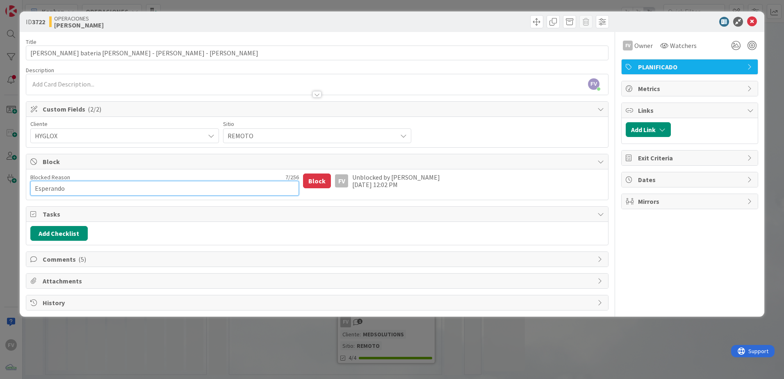
type textarea "Esperando"
type textarea "x"
type textarea "Esperando r"
type textarea "x"
type textarea "Esperando re"
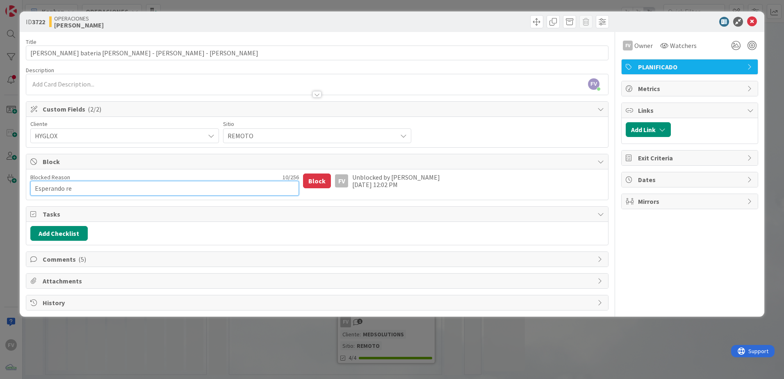
type textarea "x"
type textarea "Esperando resp"
type textarea "x"
type textarea "Esperando respú"
type textarea "x"
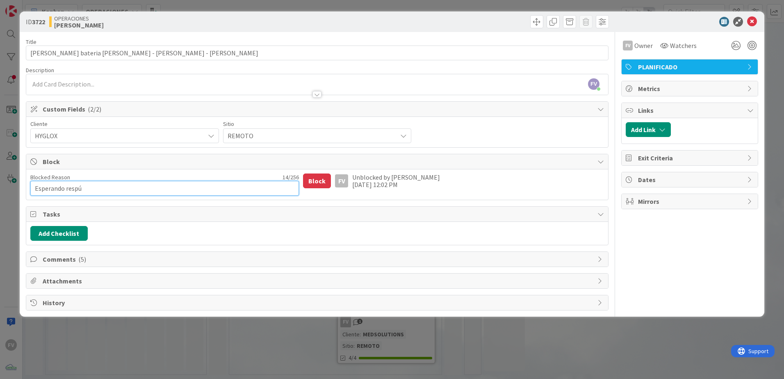
type textarea "Esperando respúe"
type textarea "x"
type textarea "Esperando respúes"
type textarea "x"
type textarea "Esperando respúest"
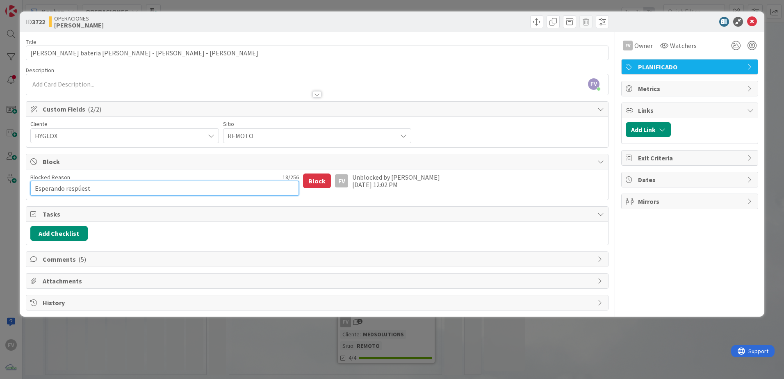
type textarea "x"
type textarea "Esperando respúes"
type textarea "x"
type textarea "Esperando respúe"
type textarea "x"
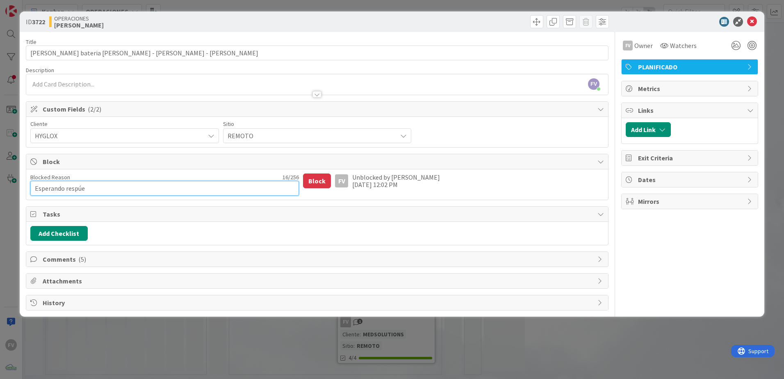
type textarea "Esperando respú"
type textarea "x"
type textarea "Esperando resp"
type textarea "x"
type textarea "Esperando respu"
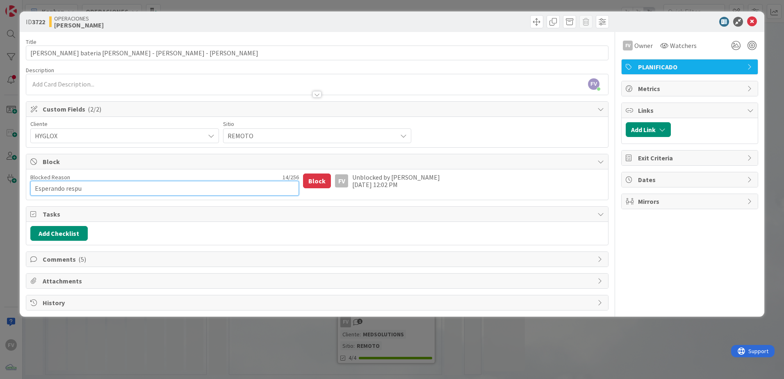
type textarea "x"
type textarea "Esperando respue"
type textarea "x"
type textarea "Esperando respues"
type textarea "x"
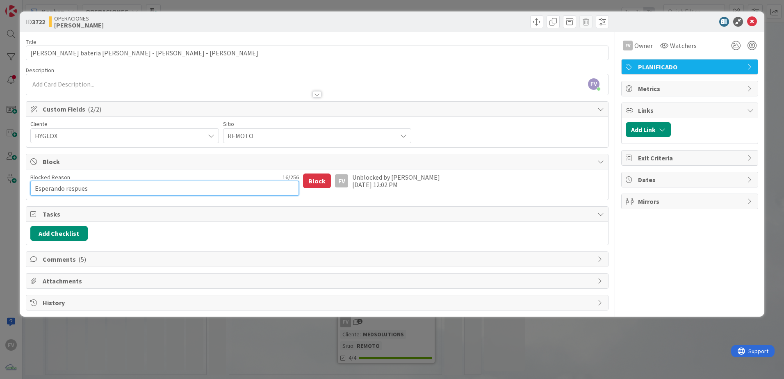
type textarea "Esperando respuest"
type textarea "x"
type textarea "Esperando respuesta"
type textarea "x"
type textarea "Esperando respuesta"
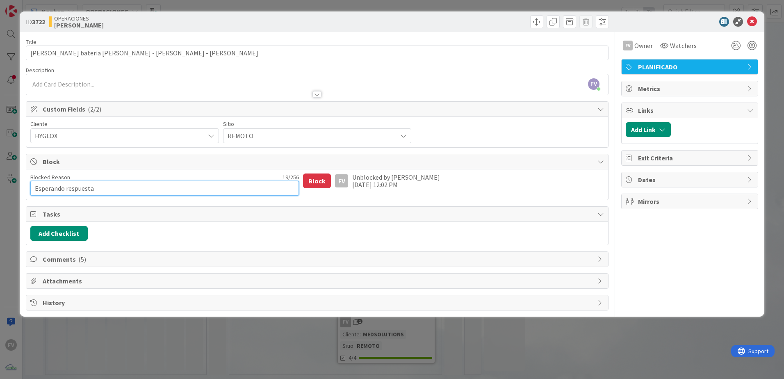
type textarea "x"
type textarea "Esperando respuesta d"
type textarea "x"
type textarea "Esperando respuesta de"
type textarea "x"
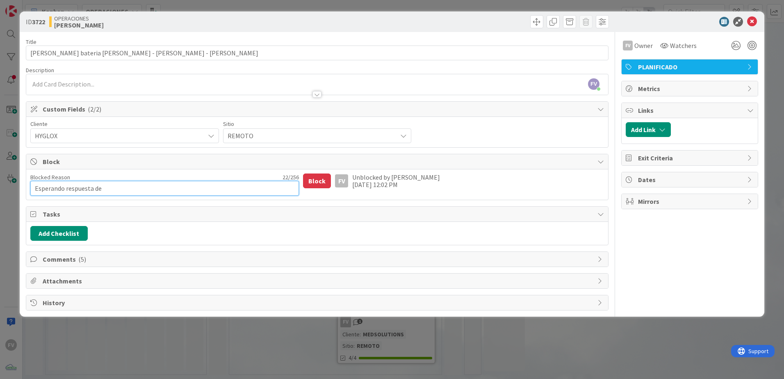
type textarea "Esperando respuesta de"
type textarea "x"
type textarea "Esperando respuesta de l"
type textarea "x"
type textarea "Esperando respuesta de la"
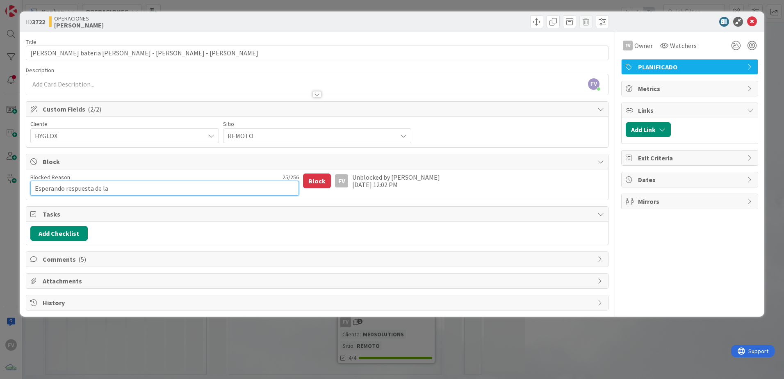
type textarea "x"
type textarea "Esperando respuesta de la"
type textarea "x"
type textarea "Esperando respuesta de la S"
type textarea "x"
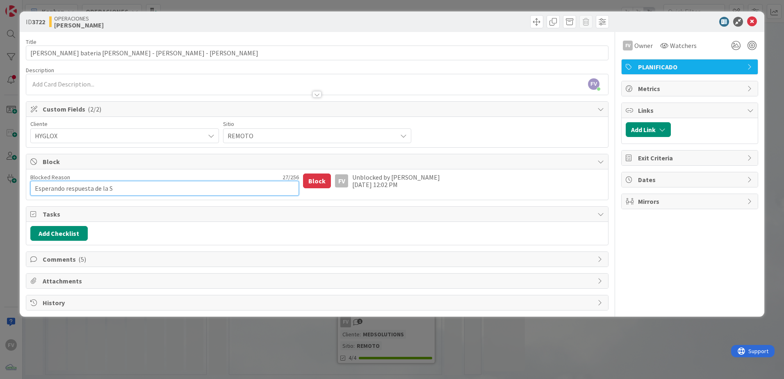
type textarea "Esperando respuesta de la Sr"
type textarea "x"
type textarea "Esperando respuesta de la Sra"
type textarea "x"
type textarea "Esperando respuesta de la Sra."
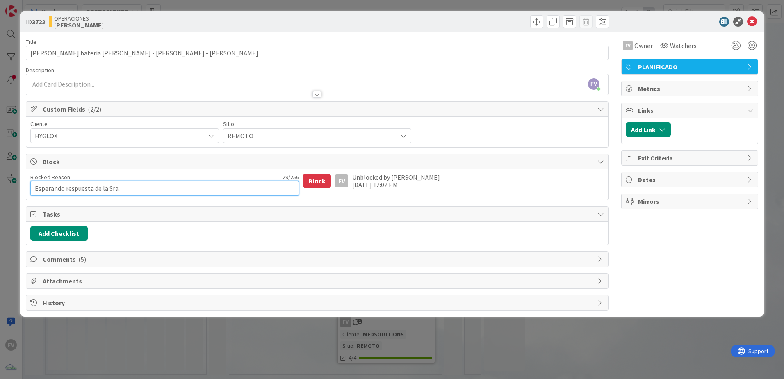
type textarea "x"
type textarea "Esperando respuesta de la Sra."
type textarea "x"
type textarea "Esperando respuesta de la Sra. V"
type textarea "x"
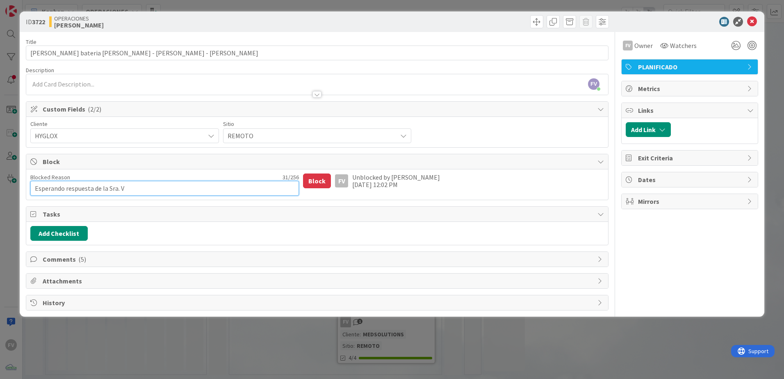
type textarea "Esperando respuesta de la Sra. Va"
type textarea "x"
type textarea "Esperando respuesta de la Sra. Vane"
type textarea "x"
type textarea "Esperando respuesta de la Sra. Vanes"
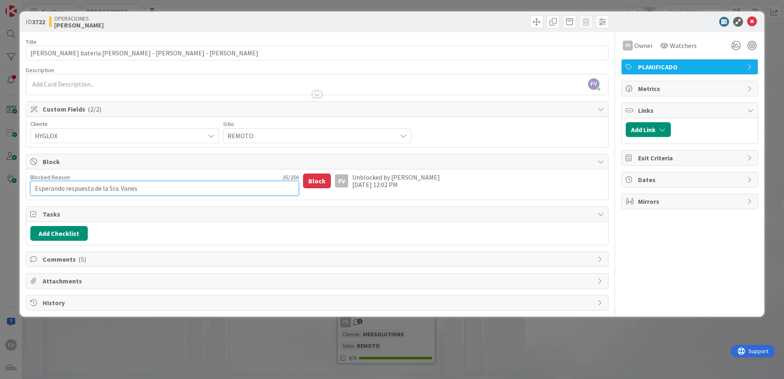
type textarea "x"
type textarea "Esperando respuesta de la Sra. Vanesa"
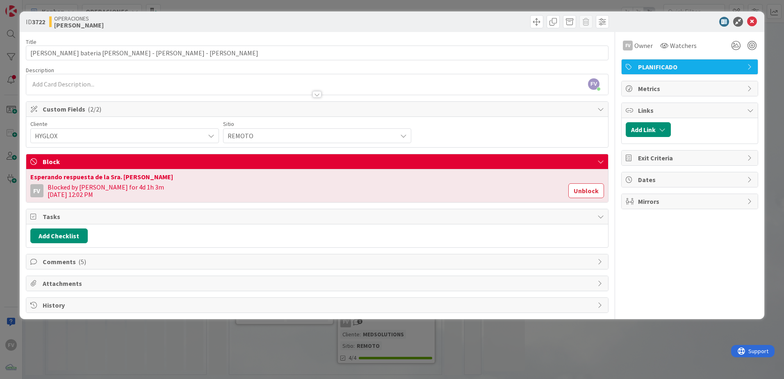
click at [7, 110] on div "ID 3722 OPERACIONES FERNANDO Title 45 / 128 Cotizacion bateria Daphne - Kathia …" at bounding box center [392, 189] width 784 height 379
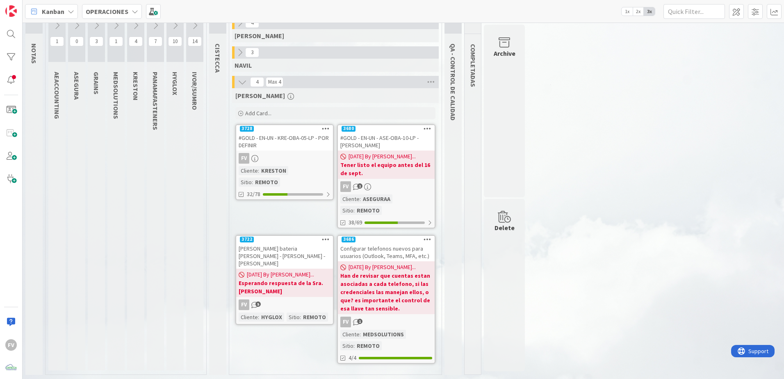
click at [611, 154] on div "1 NOTAS 40 TARJETAS X CLIENTES 1 AEACCOUNTING 0 ASEGURA 3 GRAINS 1 MEDSOLUTIONS…" at bounding box center [403, 184] width 759 height 391
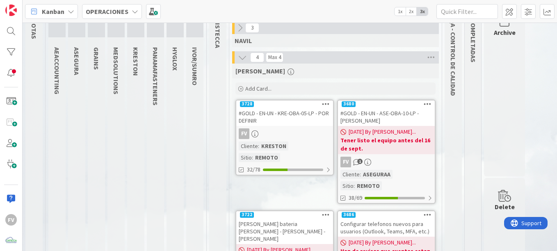
scroll to position [77, 0]
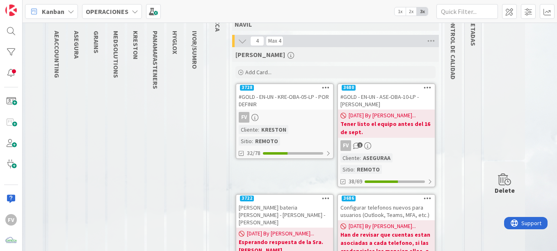
click at [385, 131] on b "Tener listo el equipo antes del 16 de sept." at bounding box center [387, 128] width 92 height 16
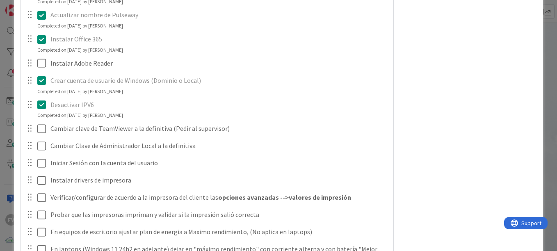
scroll to position [1190, 0]
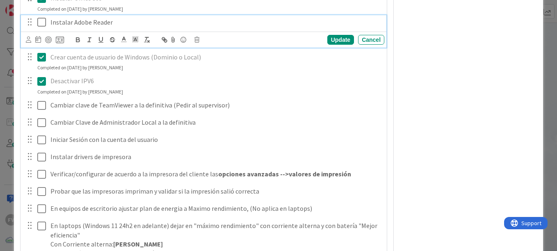
click at [40, 22] on icon at bounding box center [41, 22] width 9 height 10
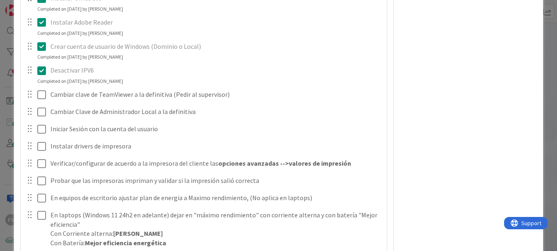
scroll to position [1231, 0]
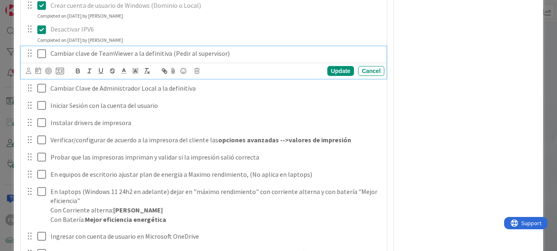
click at [263, 57] on p "Cambiar clave de TeamViewer a la definitiva (Pedir al supervisor)" at bounding box center [215, 53] width 331 height 9
click at [327, 71] on div "Update" at bounding box center [340, 71] width 27 height 10
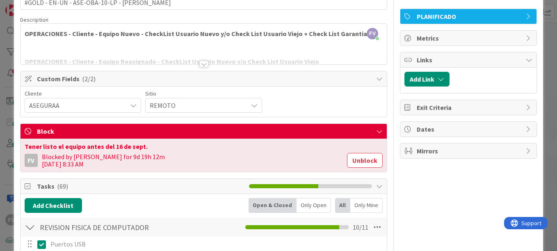
scroll to position [133, 0]
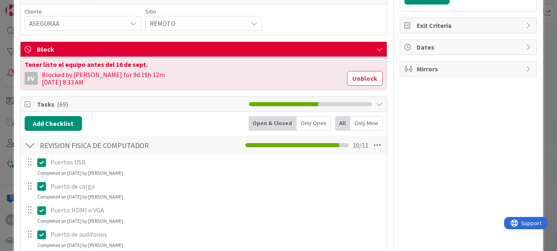
click at [228, 52] on span "Block" at bounding box center [204, 49] width 335 height 10
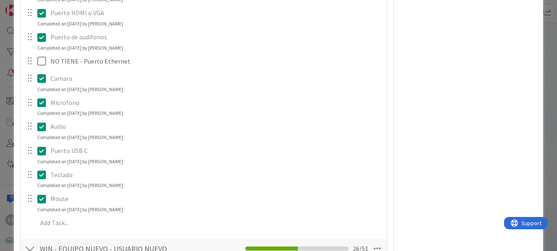
scroll to position [91, 0]
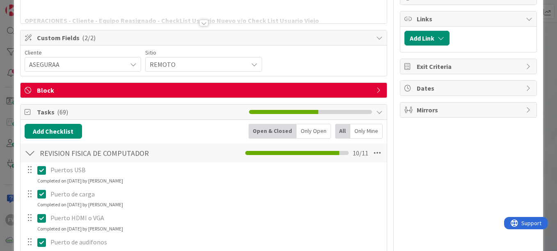
click at [30, 156] on div at bounding box center [30, 153] width 11 height 15
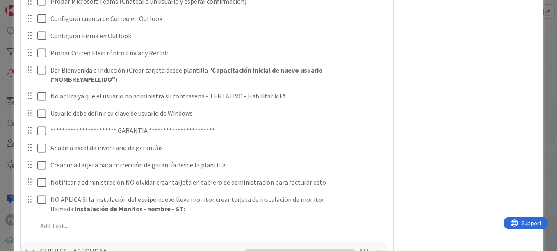
scroll to position [1236, 0]
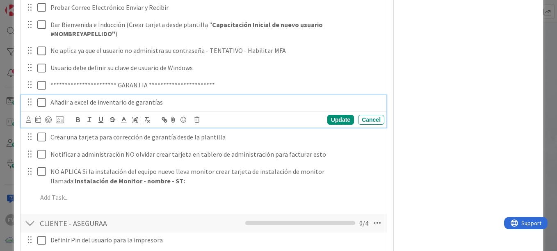
click at [42, 101] on icon at bounding box center [41, 103] width 9 height 10
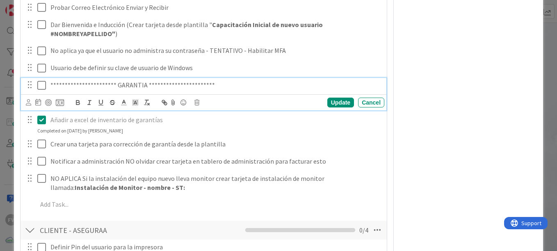
click at [41, 87] on icon at bounding box center [41, 85] width 9 height 10
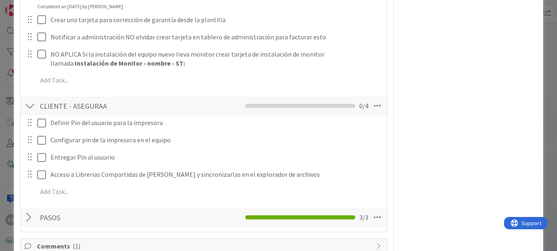
scroll to position [1359, 0]
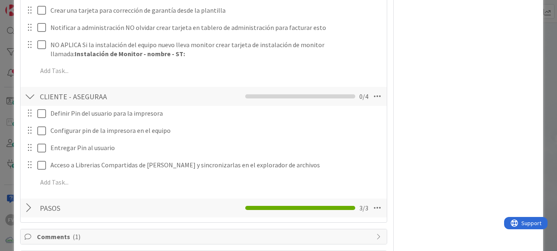
click at [36, 117] on div at bounding box center [35, 113] width 23 height 14
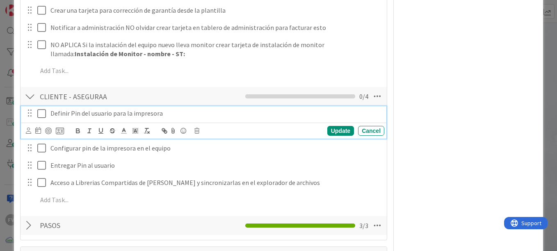
click at [38, 117] on icon at bounding box center [41, 114] width 9 height 10
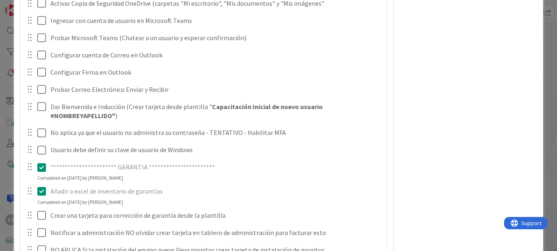
scroll to position [1421, 0]
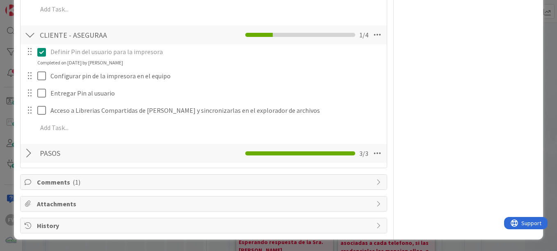
click at [160, 185] on span "Comments ( 1 )" at bounding box center [204, 182] width 335 height 10
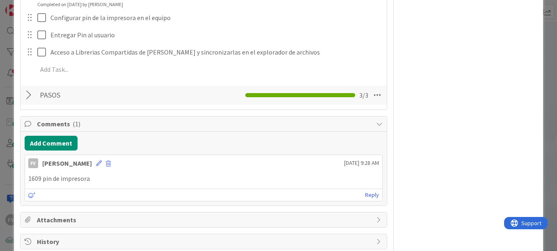
scroll to position [1356, 0]
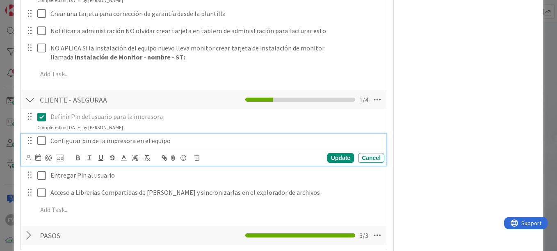
click at [39, 143] on icon at bounding box center [41, 141] width 9 height 10
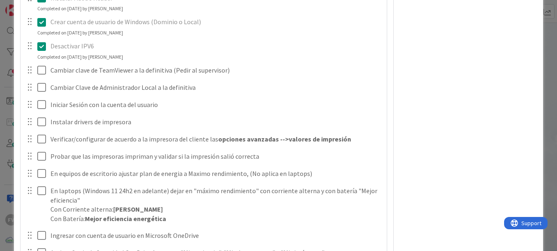
scroll to position [946, 0]
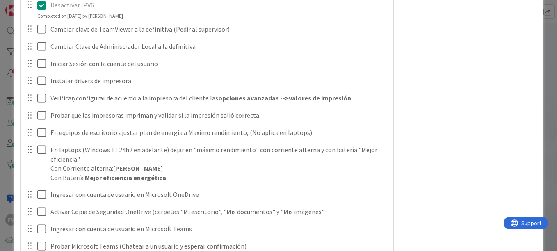
click at [36, 28] on div at bounding box center [35, 29] width 23 height 14
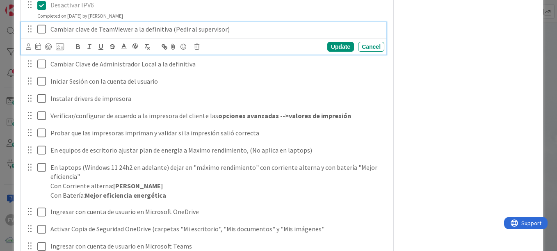
click at [40, 28] on icon at bounding box center [41, 29] width 9 height 10
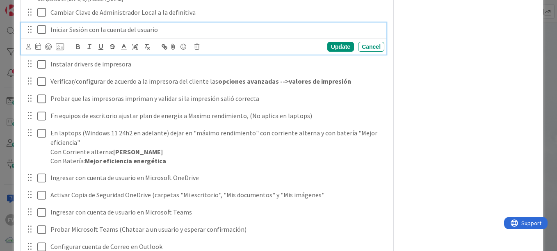
drag, startPoint x: 40, startPoint y: 30, endPoint x: 40, endPoint y: 36, distance: 5.7
click at [40, 31] on icon at bounding box center [41, 30] width 9 height 10
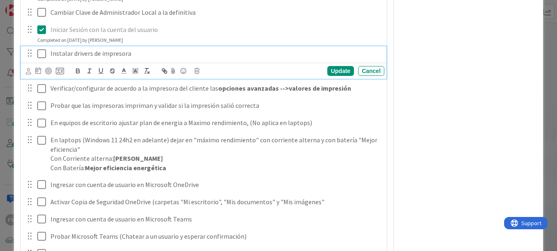
click at [41, 55] on icon at bounding box center [41, 54] width 9 height 10
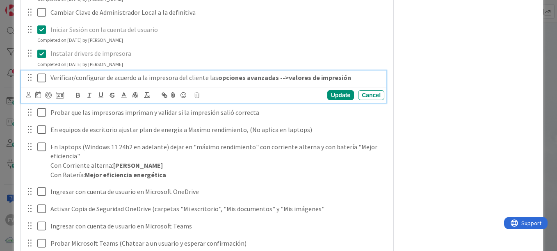
click at [47, 81] on div "Verificar/configurar de acuerdo a la impresora del cliente las opciones avanzad…" at bounding box center [215, 78] width 337 height 14
click at [40, 79] on icon at bounding box center [41, 78] width 9 height 10
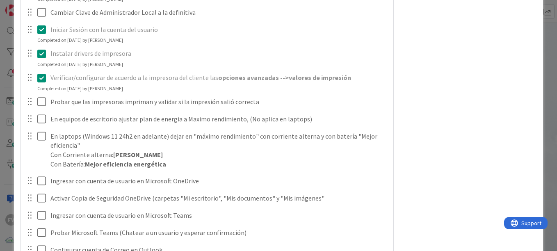
scroll to position [1028, 0]
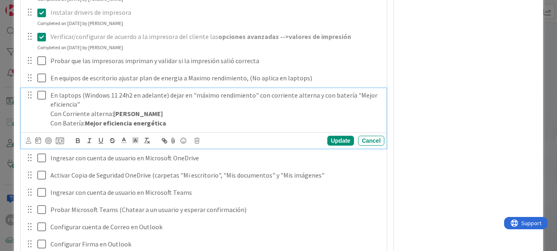
click at [39, 92] on icon at bounding box center [41, 95] width 9 height 10
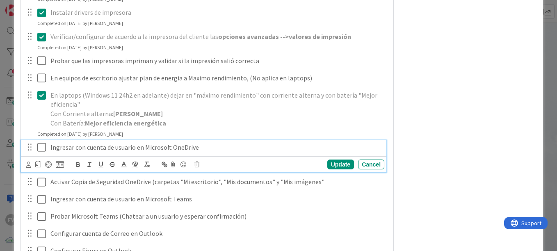
click at [42, 151] on icon at bounding box center [41, 147] width 9 height 10
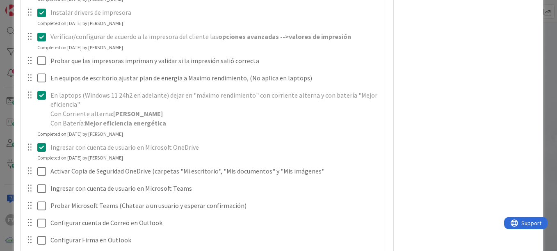
scroll to position [1110, 0]
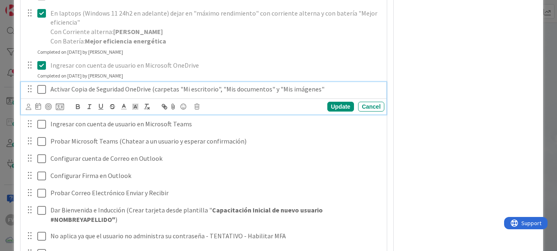
click at [46, 90] on button at bounding box center [42, 89] width 10 height 13
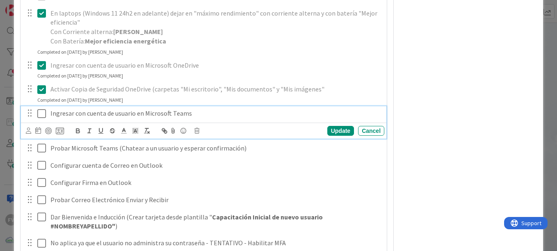
click at [43, 114] on icon at bounding box center [41, 114] width 9 height 10
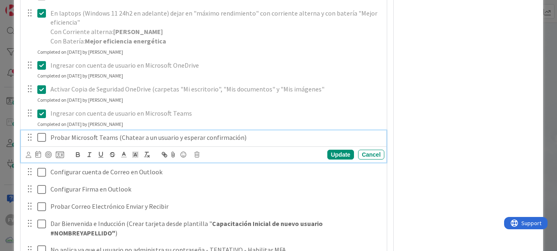
click at [41, 135] on icon at bounding box center [41, 138] width 9 height 10
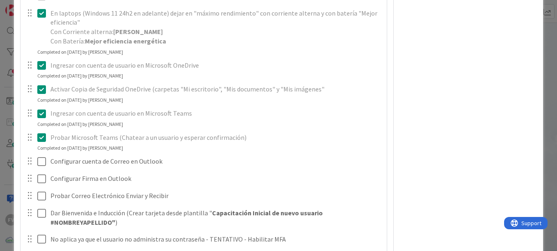
scroll to position [1192, 0]
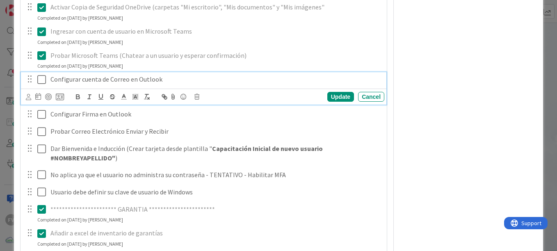
click at [41, 78] on icon at bounding box center [41, 80] width 9 height 10
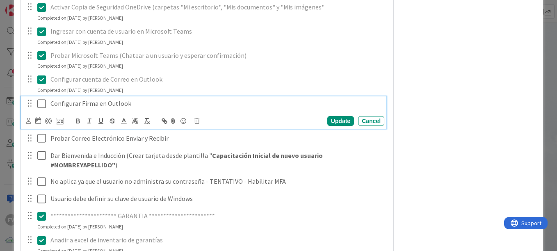
click at [42, 105] on icon at bounding box center [41, 104] width 9 height 10
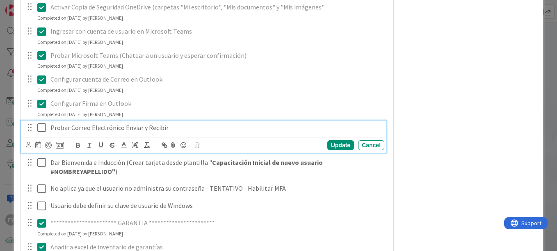
click at [43, 126] on icon at bounding box center [41, 128] width 9 height 10
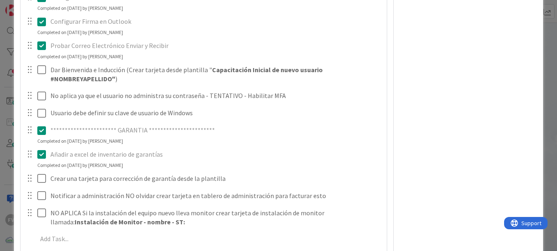
scroll to position [1315, 0]
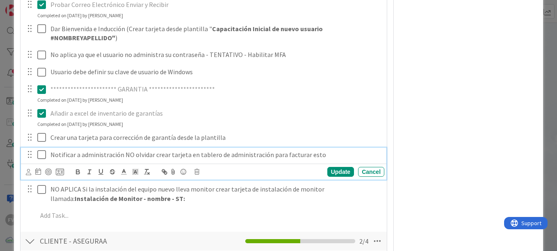
drag, startPoint x: 50, startPoint y: 157, endPoint x: 72, endPoint y: 170, distance: 25.4
click at [50, 157] on p "Notificar a administración NO olvidar crear tarjeta en tablero de administració…" at bounding box center [215, 154] width 331 height 9
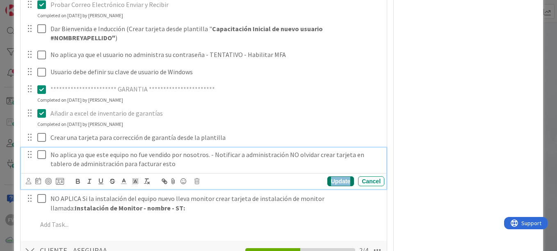
click at [327, 178] on div "Update" at bounding box center [340, 181] width 27 height 10
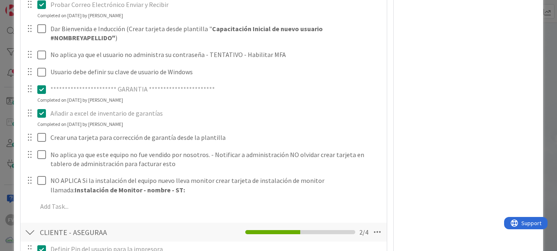
click at [32, 231] on div at bounding box center [30, 232] width 11 height 15
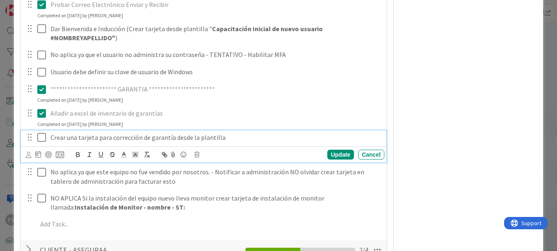
click at [228, 136] on p "Crear una tarjeta para corrección de garantía desde la plantilla" at bounding box center [215, 137] width 331 height 9
click at [60, 152] on icon at bounding box center [60, 154] width 8 height 7
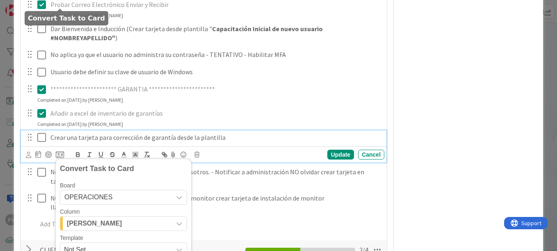
scroll to position [1465, 0]
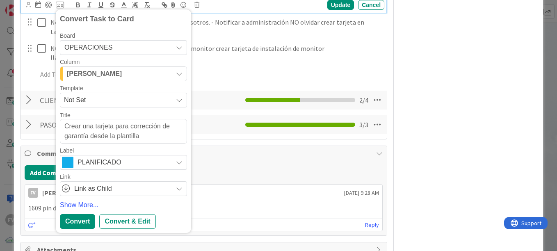
click at [94, 103] on span "Not Set" at bounding box center [115, 100] width 103 height 11
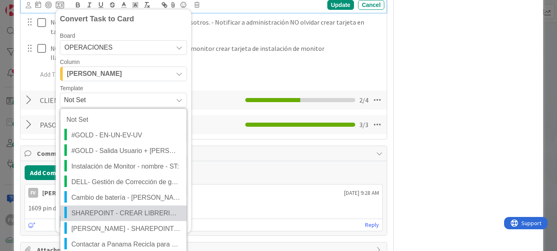
scroll to position [1506, 0]
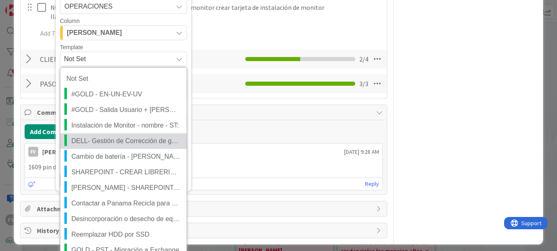
click at [103, 140] on span "DELL- Gestión de Corrección de garantía para nuevo equipo #ServicesTag" at bounding box center [125, 141] width 109 height 11
type textarea "x"
type textarea "DELL- Gestión de Corrección de garantía para nuevo equipo #ServicesTag"
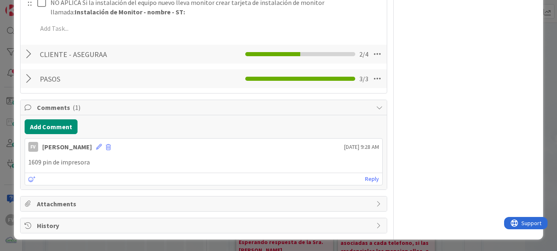
scroll to position [1329, 0]
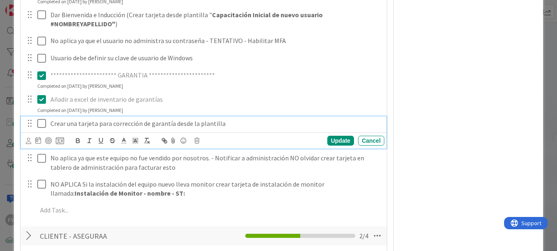
click at [41, 122] on icon at bounding box center [41, 124] width 9 height 10
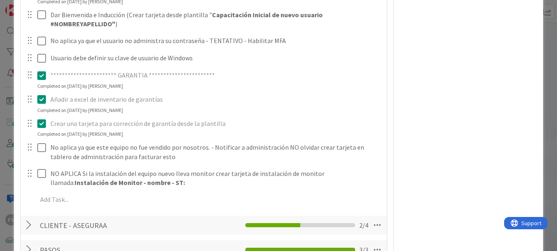
click at [12, 122] on div "**********" at bounding box center [278, 125] width 557 height 251
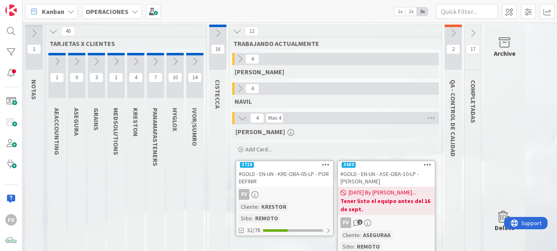
click at [78, 65] on icon at bounding box center [76, 61] width 9 height 9
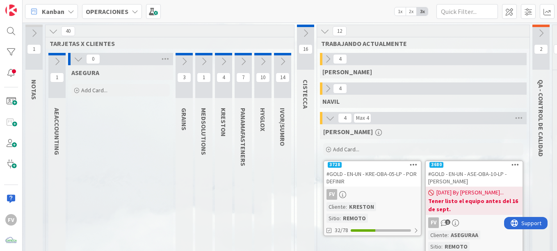
click at [83, 95] on div "Add Card..." at bounding box center [120, 90] width 98 height 12
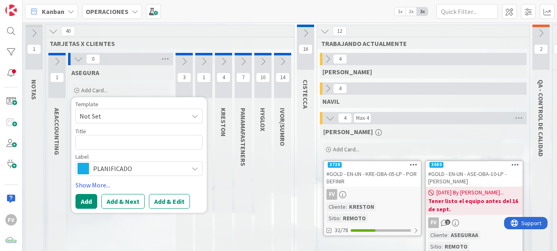
click at [125, 119] on span "Not Set" at bounding box center [131, 116] width 103 height 11
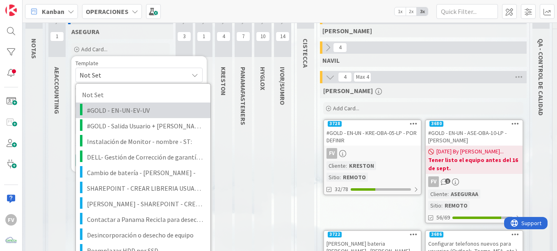
scroll to position [82, 0]
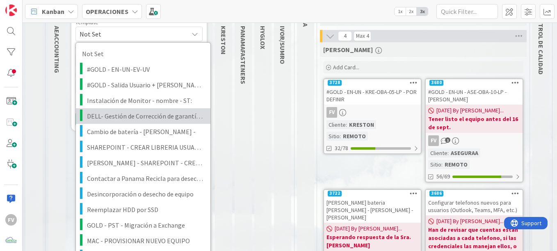
click at [145, 121] on span "DELL- Gestión de Corrección de garantía para nuevo equipo #ServicesTag" at bounding box center [145, 116] width 117 height 11
type textarea "x"
type textarea "DELL- Gestión de Corrección de garantía para nuevo equipo #ServicesTag"
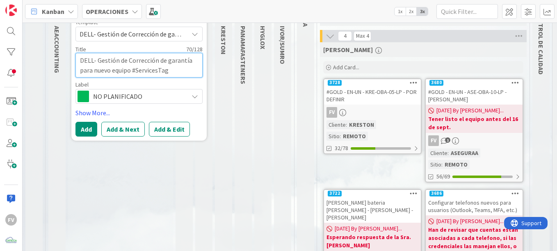
drag, startPoint x: 171, startPoint y: 73, endPoint x: 135, endPoint y: 75, distance: 36.1
click at [135, 75] on textarea "DELL- Gestión de Corrección de garantía para nuevo equipo #ServicesTag" at bounding box center [138, 65] width 127 height 25
paste textarea "62LTBB4"
type textarea "x"
type textarea "DELL- Gestión de Corrección de garantía para nuevo equipo #62LTBB4"
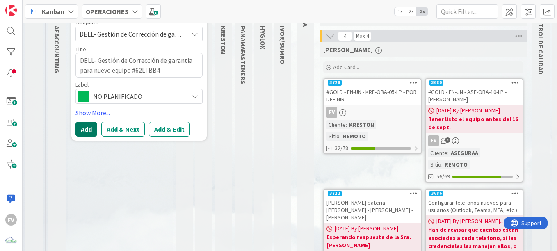
click at [89, 129] on button "Add" at bounding box center [86, 129] width 22 height 15
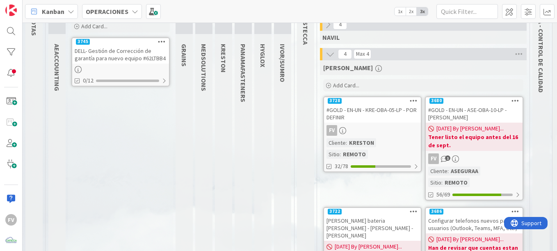
scroll to position [0, 0]
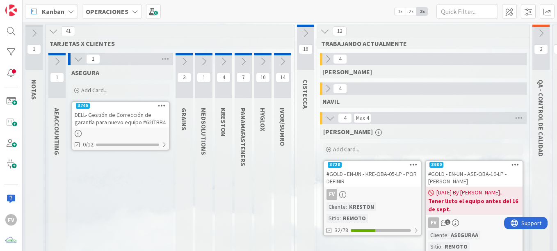
click at [130, 119] on div "DELL- Gestión de Corrección de garantía para nuevo equipo #62LTBB4" at bounding box center [120, 119] width 97 height 18
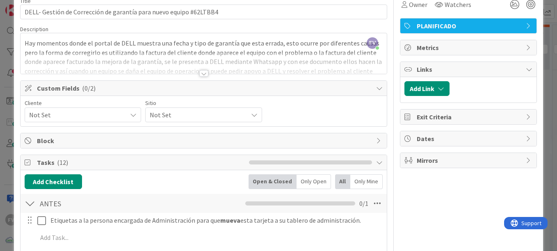
scroll to position [82, 0]
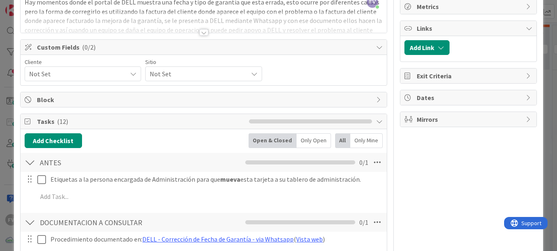
click at [104, 74] on span "Not Set" at bounding box center [76, 73] width 94 height 11
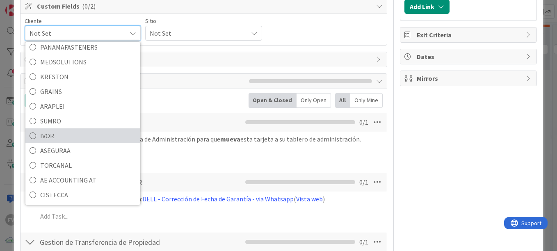
scroll to position [35, 0]
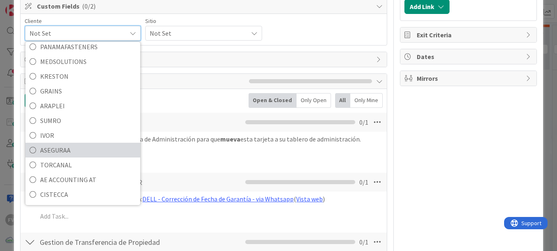
drag, startPoint x: 59, startPoint y: 155, endPoint x: 71, endPoint y: 142, distance: 17.5
click at [59, 155] on span "ASEGURAA" at bounding box center [88, 150] width 96 height 12
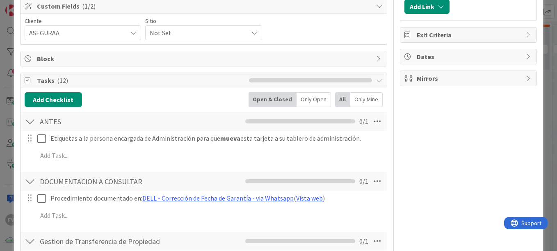
click at [157, 30] on span "Not Set" at bounding box center [197, 32] width 94 height 11
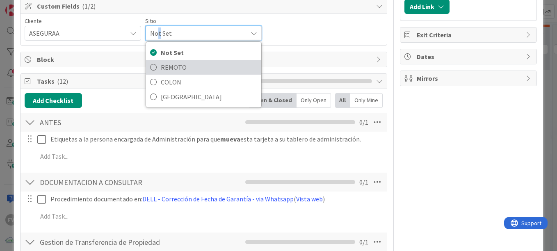
drag, startPoint x: 157, startPoint y: 30, endPoint x: 216, endPoint y: 66, distance: 69.4
click at [216, 66] on span "REMOTO" at bounding box center [209, 67] width 96 height 12
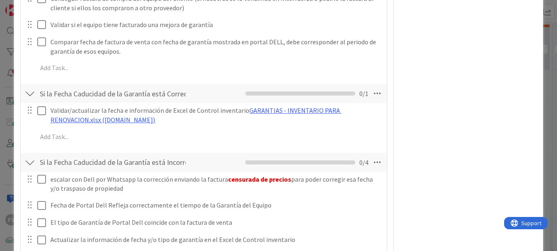
scroll to position [639, 0]
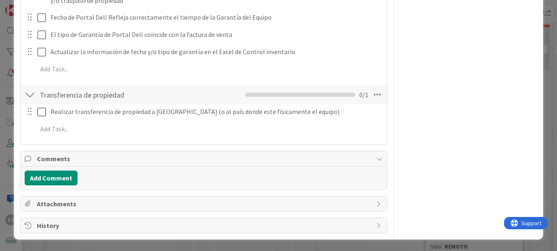
click at [71, 160] on span "Comments" at bounding box center [204, 159] width 335 height 10
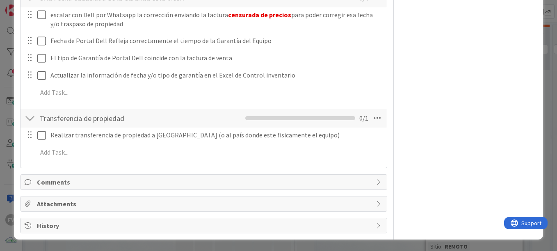
click at [62, 203] on span "Attachments" at bounding box center [204, 204] width 335 height 10
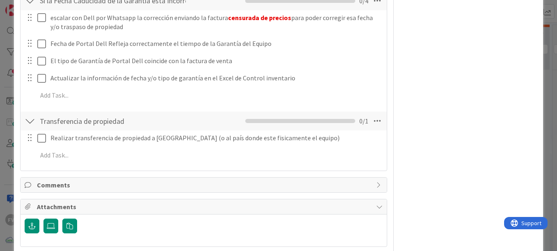
scroll to position [648, 0]
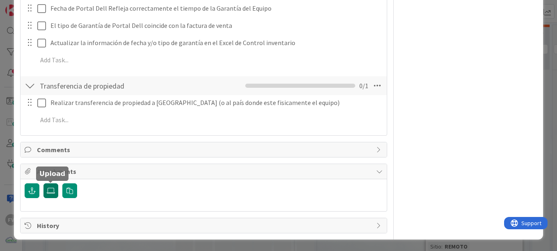
click at [48, 188] on icon at bounding box center [51, 190] width 8 height 7
click at [43, 183] on input "file" at bounding box center [43, 183] width 0 height 0
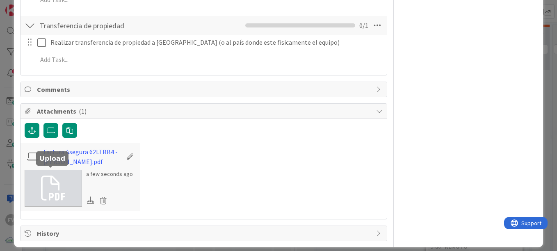
scroll to position [716, 0]
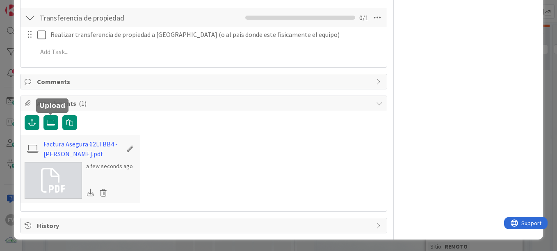
click at [151, 106] on span "Attachments ( 1 )" at bounding box center [204, 103] width 335 height 10
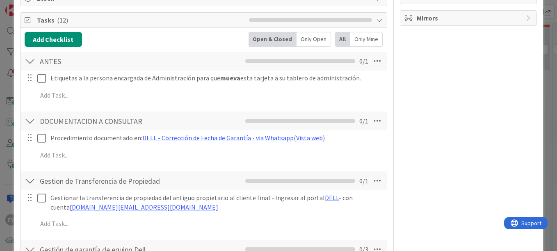
scroll to position [123, 0]
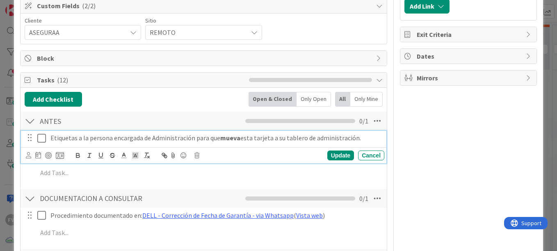
click at [44, 137] on icon at bounding box center [41, 138] width 9 height 10
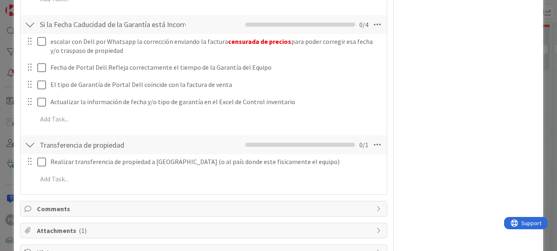
scroll to position [575, 0]
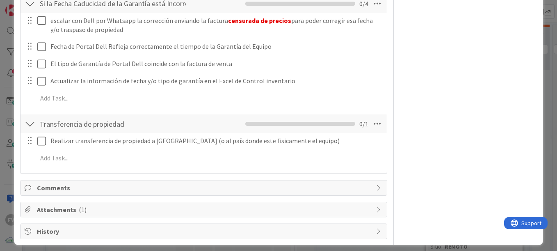
click at [69, 185] on span "Comments" at bounding box center [204, 188] width 335 height 10
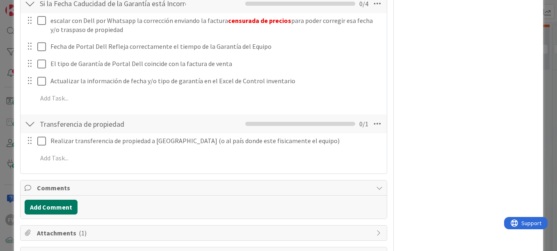
click at [71, 204] on button "Add Comment" at bounding box center [51, 207] width 53 height 15
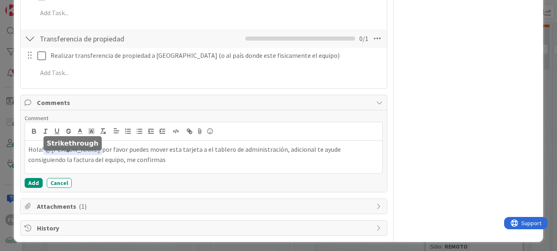
scroll to position [663, 0]
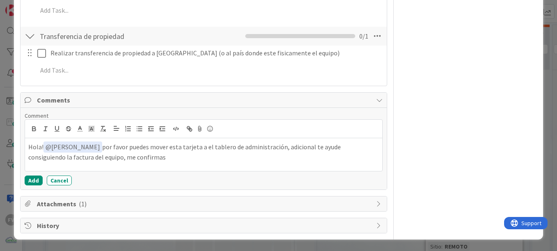
drag, startPoint x: 130, startPoint y: 159, endPoint x: 79, endPoint y: 155, distance: 51.4
click at [80, 154] on p "Hola! ﻿ @ Nubia Lopez ﻿ por favor puedes mover esta tarjeta a el tablero de adm…" at bounding box center [203, 152] width 351 height 20
click at [30, 182] on button "Add" at bounding box center [34, 181] width 18 height 10
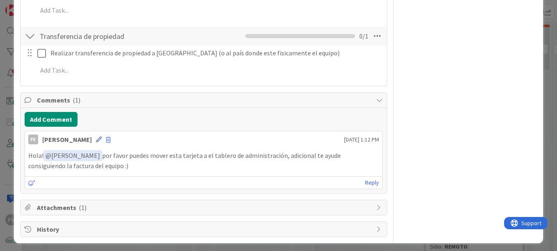
click at [93, 139] on div "FV Fernando Varela 15 September 2025 1:12 PM" at bounding box center [203, 137] width 357 height 13
click at [96, 139] on icon at bounding box center [99, 140] width 6 height 6
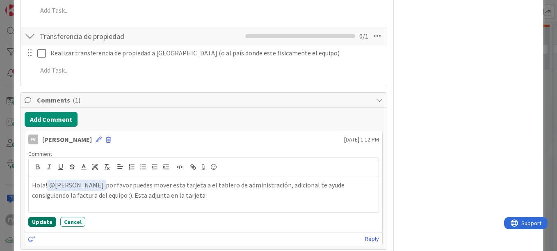
click at [46, 226] on button "Update" at bounding box center [42, 222] width 28 height 10
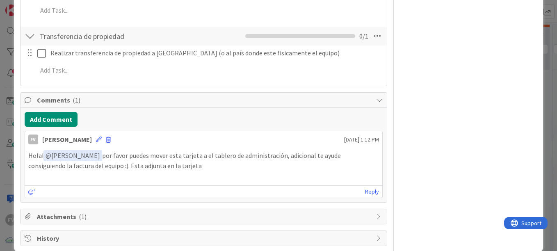
click at [62, 105] on div "Comments ( 1 )" at bounding box center [204, 100] width 366 height 15
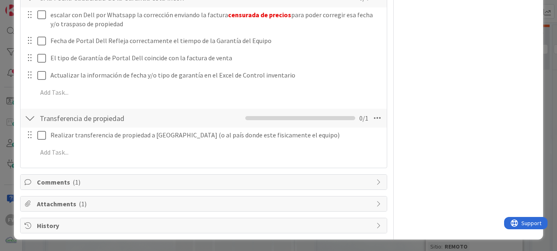
scroll to position [581, 0]
click at [133, 206] on span "Attachments ( 1 )" at bounding box center [204, 204] width 335 height 10
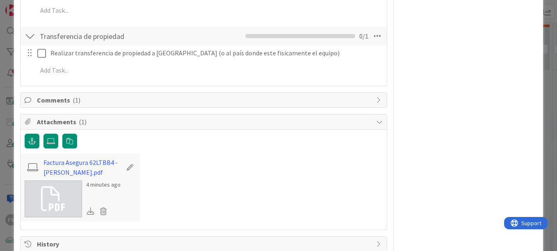
click at [166, 128] on div "Attachments ( 1 )" at bounding box center [204, 121] width 366 height 15
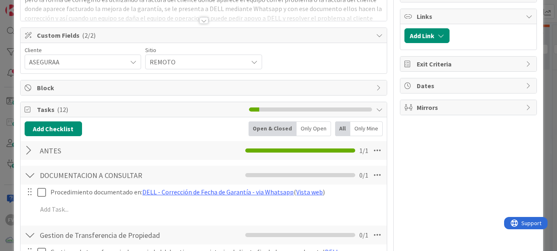
scroll to position [47, 0]
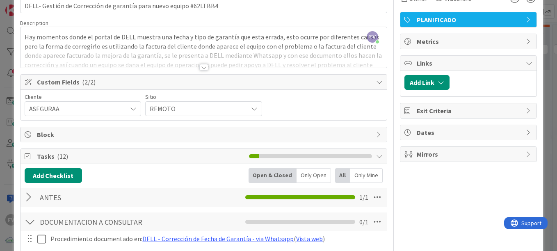
click at [58, 133] on span "Block" at bounding box center [204, 135] width 335 height 10
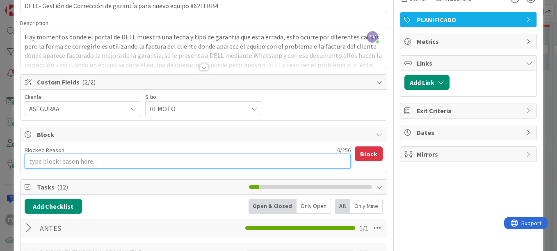
click at [82, 159] on textarea "Blocked Reason" at bounding box center [188, 161] width 326 height 15
type textarea "x"
type textarea "Ad"
type textarea "x"
type textarea "Adm"
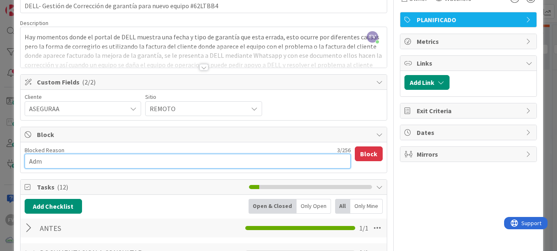
type textarea "x"
type textarea "Admi"
type textarea "x"
type textarea "Admin"
type textarea "x"
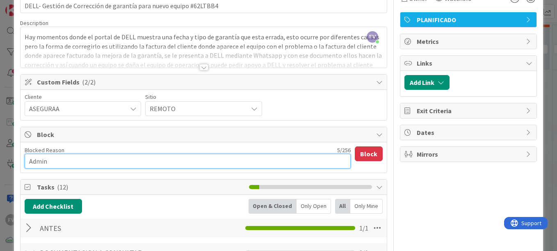
type textarea "Admini"
type textarea "x"
type textarea "Adminis"
type textarea "x"
type textarea "Administ"
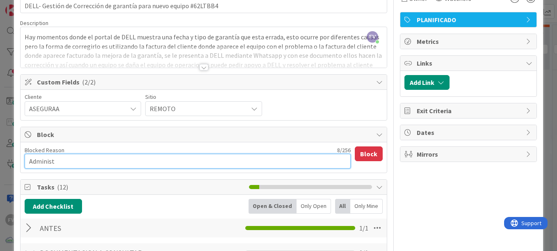
type textarea "x"
type textarea "Administra"
type textarea "x"
type textarea "Administrac"
type textarea "x"
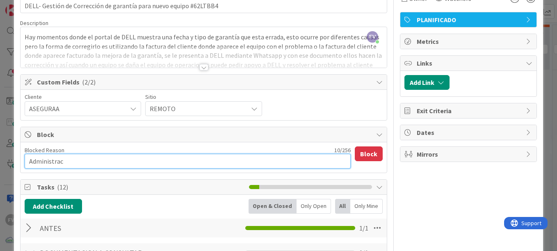
type textarea "Administraci"
type textarea "x"
type textarea "Administracio"
type textarea "x"
type textarea "Administracion"
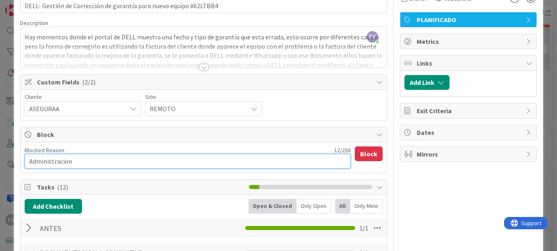
type textarea "x"
type textarea "Administracion"
type textarea "x"
type textarea "Administracion d"
type textarea "x"
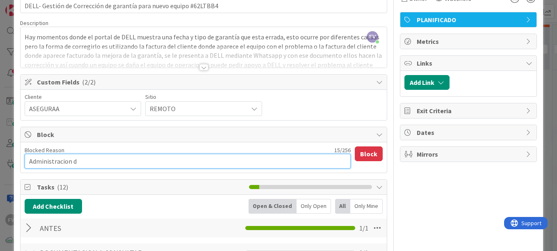
type textarea "Administracion de"
type textarea "x"
type textarea "Administracion deb"
type textarea "x"
type textarea "Administracion debe"
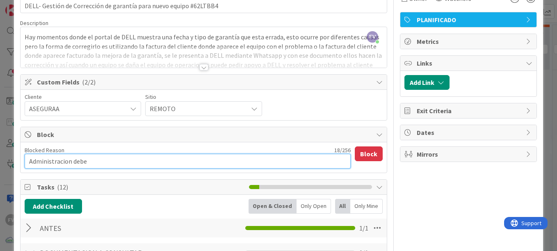
type textarea "x"
type textarea "Administracion debe"
type textarea "x"
type textarea "Administracion debe m"
type textarea "x"
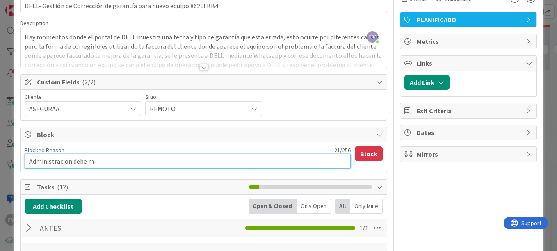
type textarea "Administracion debe mo"
type textarea "x"
type textarea "Administracion debe mov"
type textarea "x"
type textarea "Administracion debe move"
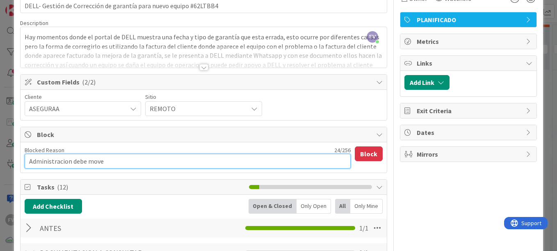
type textarea "x"
type textarea "Administracion debe mover"
type textarea "x"
type textarea "Administracion debe moverl"
type textarea "x"
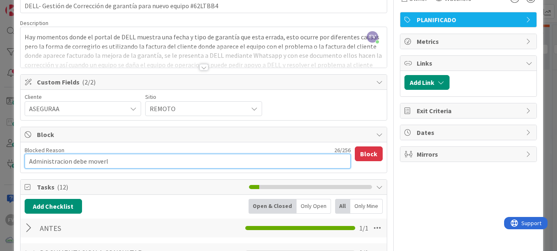
type textarea "Administracion debe moverla"
type textarea "x"
type textarea "Administracion debe moverla a"
type textarea "x"
type textarea "Administracion debe moverla a s"
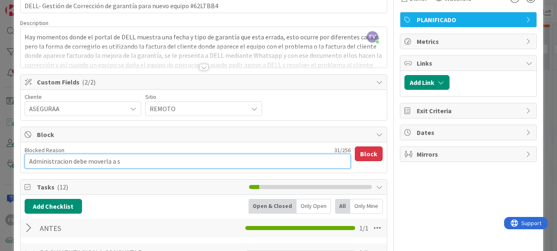
type textarea "x"
type textarea "Administracion debe moverla a su"
type textarea "x"
type textarea "Administracion debe moverla a su"
type textarea "x"
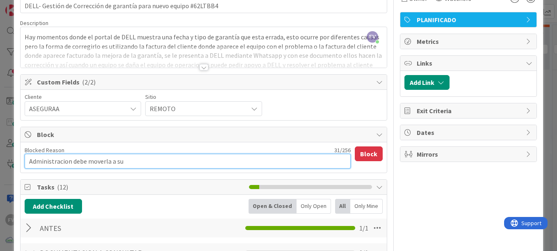
type textarea "Administracion debe moverla a su t"
type textarea "x"
type textarea "Administracion debe moverla a su ta"
type textarea "x"
type textarea "Administracion debe moverla a su tab"
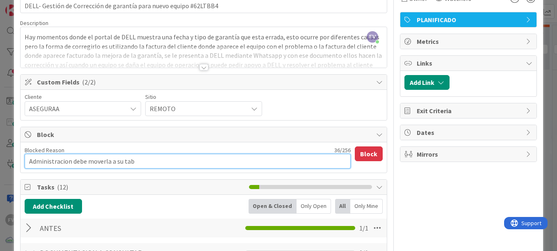
type textarea "x"
type textarea "Administracion debe moverla a su tabl"
type textarea "x"
type textarea "Administracion debe moverla a su table"
type textarea "x"
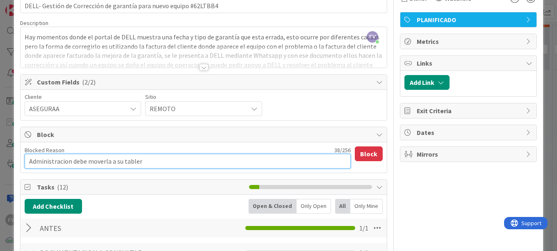
type textarea "Administracion debe moverla a su tablero"
type textarea "x"
type textarea "Administracion debe moverla a su tablero."
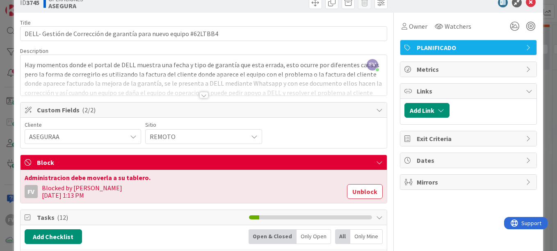
scroll to position [0, 0]
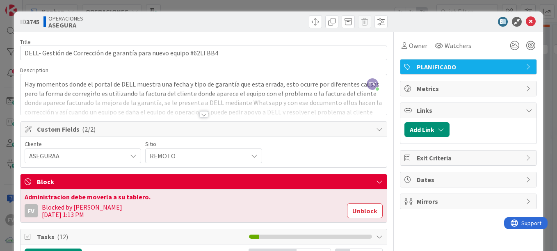
click at [538, 60] on div "ID 3745 OPERACIONES ASEGURA Title 66 / 128 DELL- Gestión de Corrección de garan…" at bounding box center [278, 125] width 557 height 251
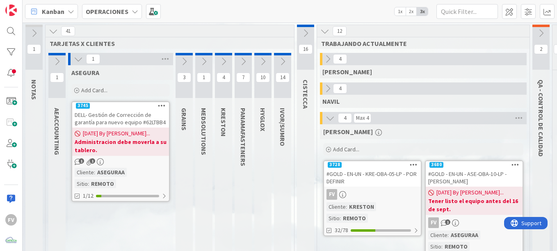
click at [80, 58] on icon at bounding box center [78, 59] width 9 height 9
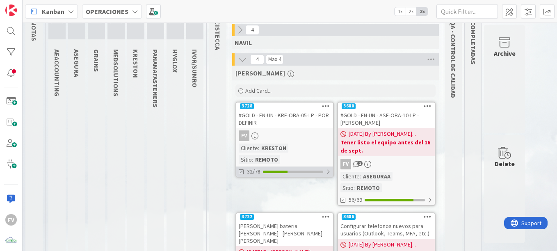
scroll to position [82, 0]
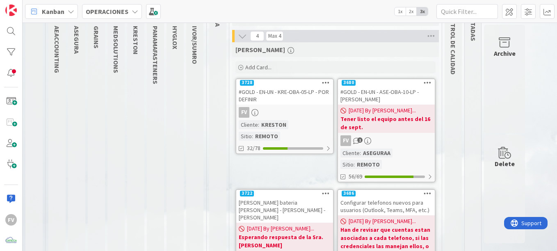
click at [355, 115] on b "Tener listo el equipo antes del 16 de sept." at bounding box center [387, 123] width 92 height 16
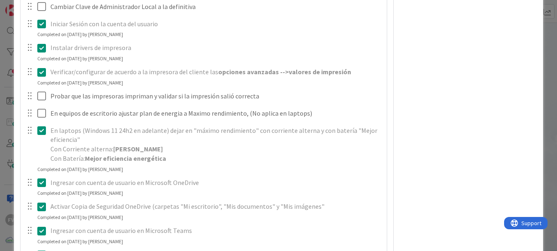
scroll to position [985, 0]
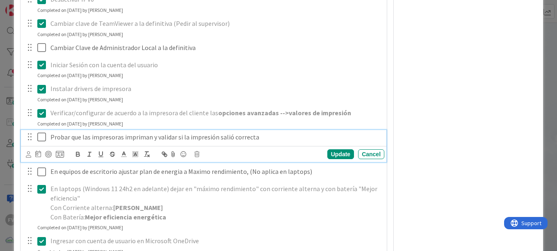
click at [43, 140] on icon at bounding box center [41, 137] width 9 height 10
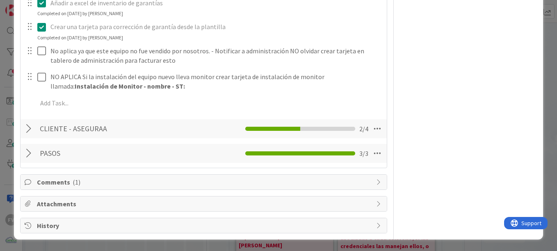
scroll to position [1424, 0]
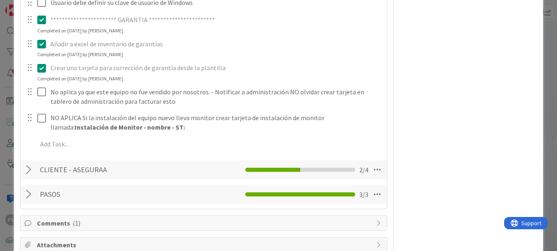
drag, startPoint x: 34, startPoint y: 170, endPoint x: 41, endPoint y: 167, distance: 7.9
click at [34, 170] on div at bounding box center [30, 169] width 11 height 15
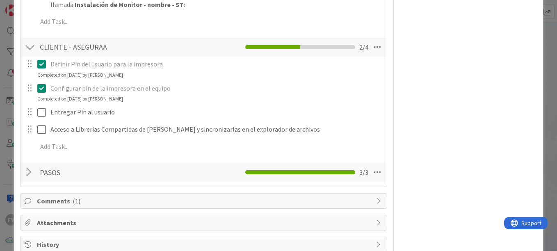
scroll to position [1547, 0]
click at [4, 151] on div "**********" at bounding box center [278, 125] width 557 height 251
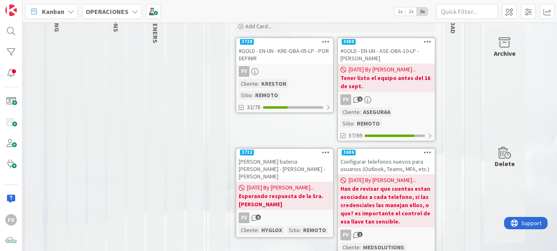
click at [270, 60] on div "#GOLD - EN-UN - KRE-OBA-05-LP - POR DEFINIR" at bounding box center [284, 55] width 97 height 18
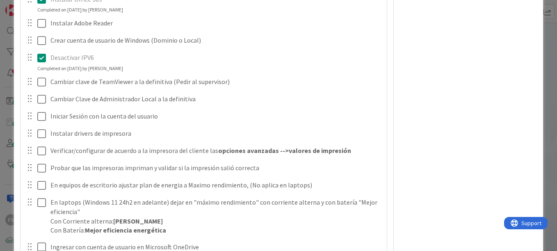
scroll to position [903, 0]
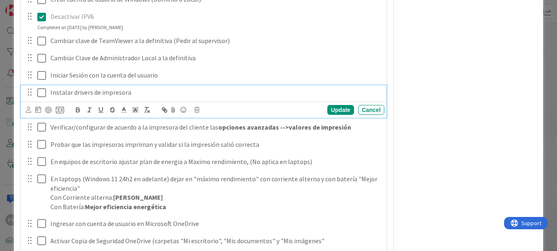
click at [43, 95] on icon at bounding box center [41, 93] width 9 height 10
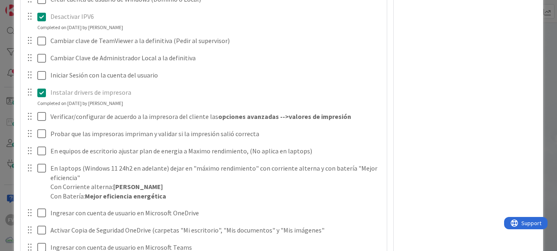
type textarea "x"
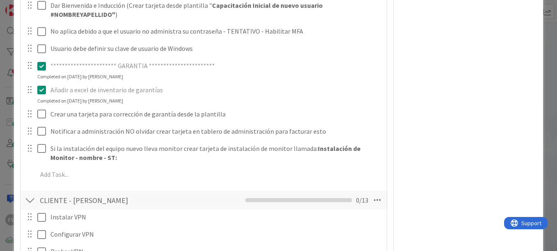
scroll to position [1272, 0]
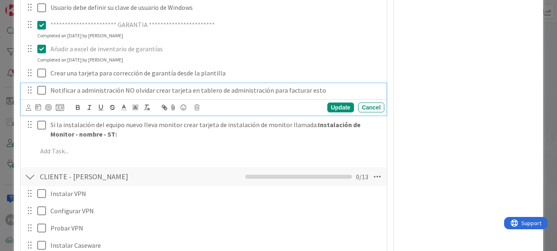
click at [51, 90] on p "Notificar a administración NO olvidar crear tarjeta en tablero de administració…" at bounding box center [215, 90] width 331 height 9
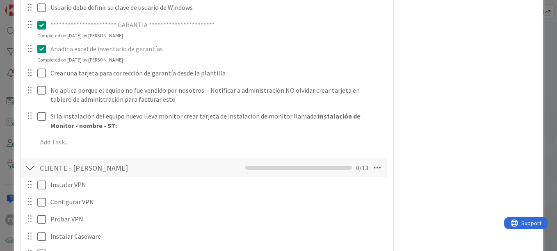
type textarea "x"
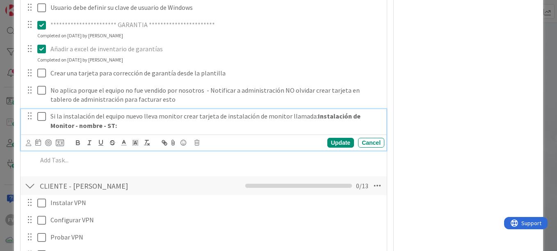
click at [50, 116] on p "Si la instalación del equipo nuevo lleva monitor crear tarjeta de instalación d…" at bounding box center [215, 121] width 331 height 18
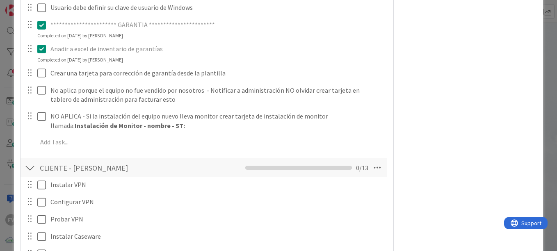
scroll to position [1231, 0]
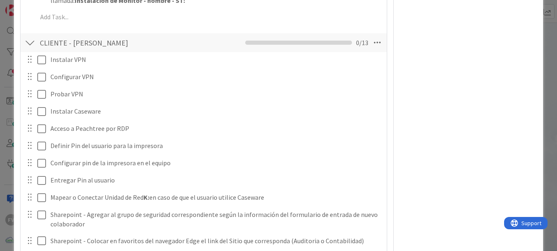
scroll to position [1354, 0]
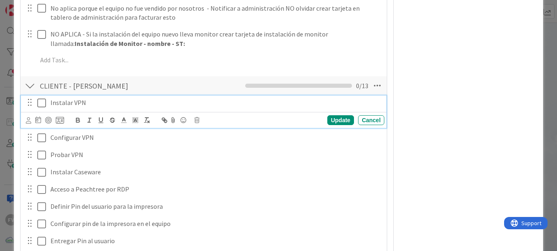
click at [40, 103] on icon at bounding box center [41, 103] width 9 height 10
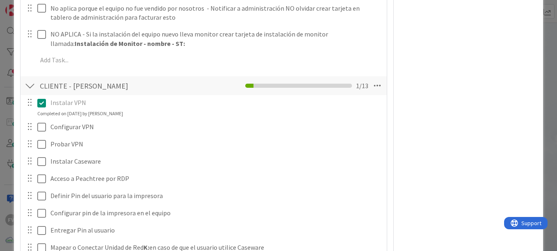
type textarea "x"
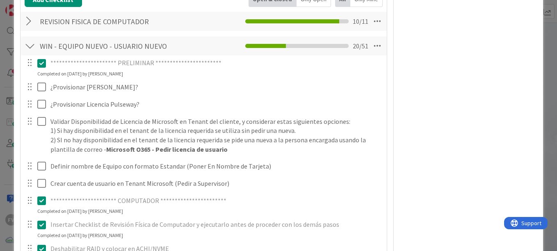
scroll to position [246, 0]
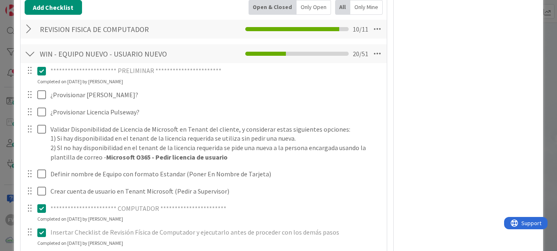
click at [543, 73] on div "**********" at bounding box center [278, 125] width 557 height 251
